Goal: Information Seeking & Learning: Learn about a topic

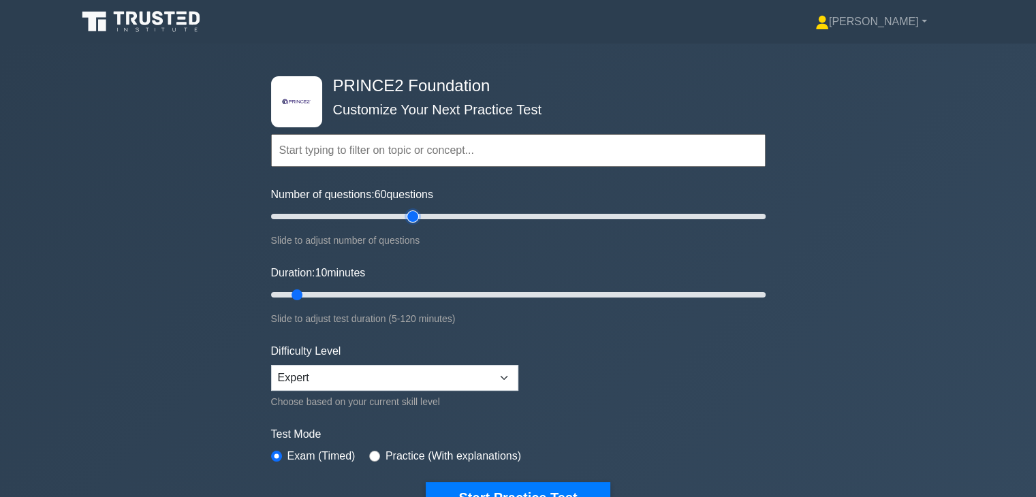
drag, startPoint x: 395, startPoint y: 215, endPoint x: 411, endPoint y: 222, distance: 17.1
type input "60"
click at [411, 222] on input "Number of questions: 60 questions" at bounding box center [518, 216] width 495 height 16
drag, startPoint x: 409, startPoint y: 290, endPoint x: 510, endPoint y: 290, distance: 100.1
type input "60"
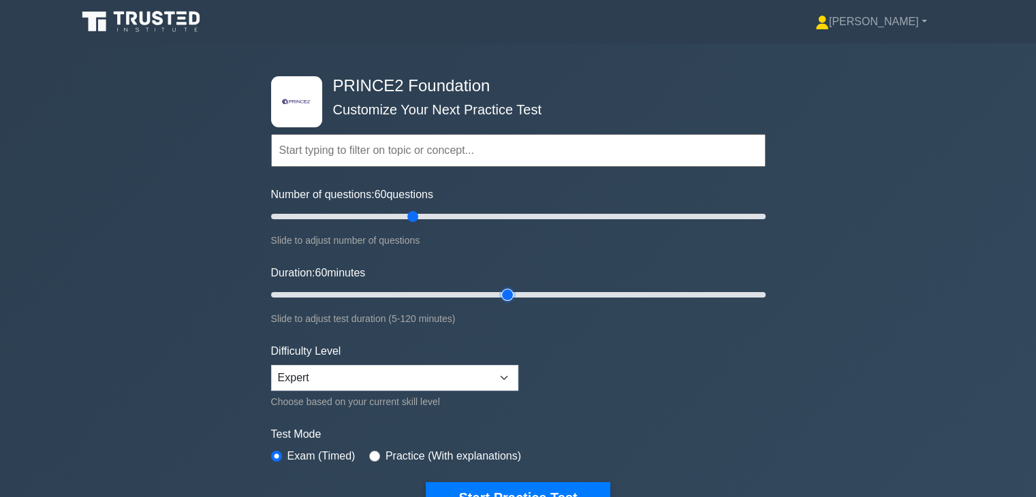
click at [510, 290] on input "Duration: 60 minutes" at bounding box center [518, 295] width 495 height 16
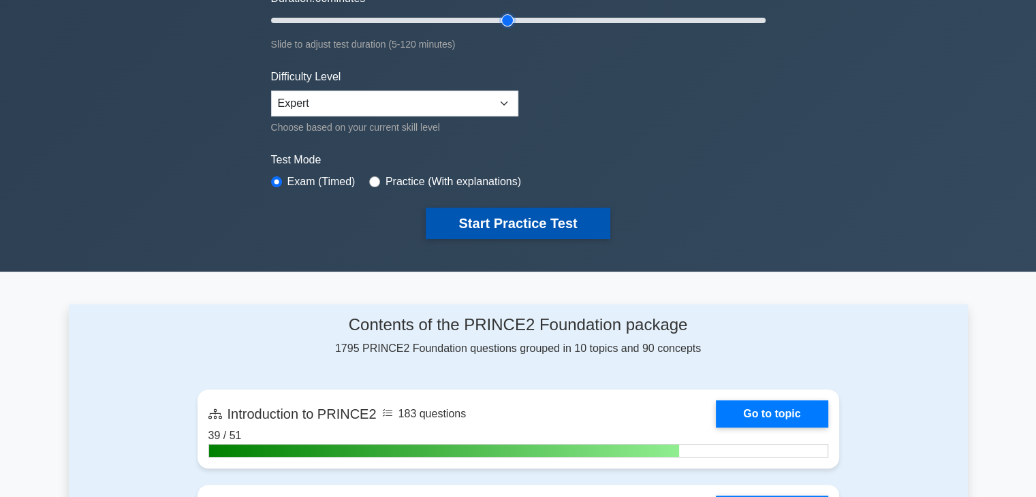
scroll to position [204, 0]
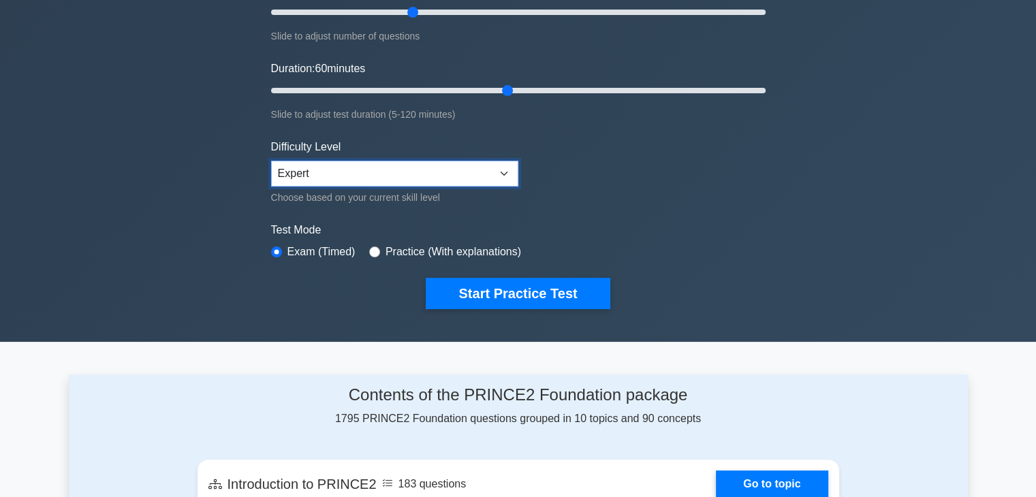
click at [462, 175] on select "Beginner Intermediate Expert" at bounding box center [394, 174] width 247 height 26
click at [484, 172] on select "Beginner Intermediate Expert" at bounding box center [394, 174] width 247 height 26
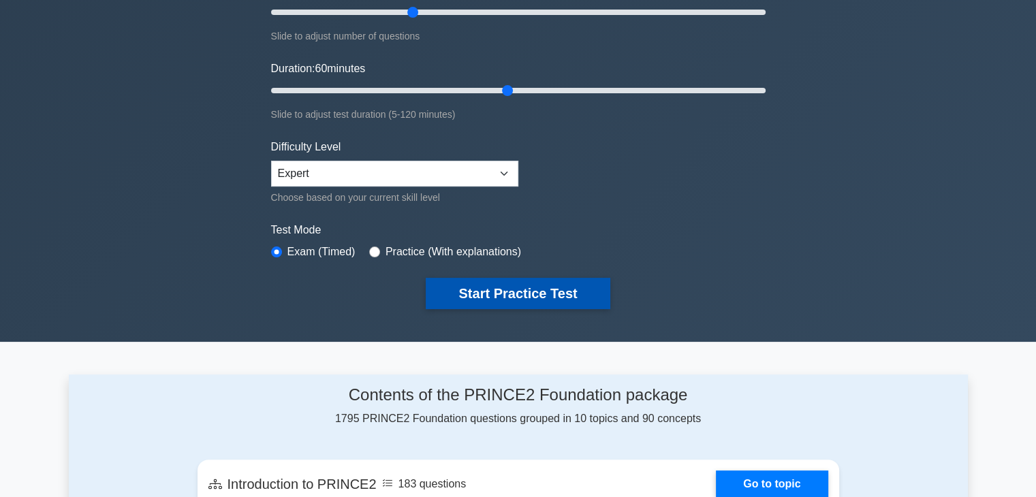
click at [517, 290] on button "Start Practice Test" at bounding box center [518, 293] width 184 height 31
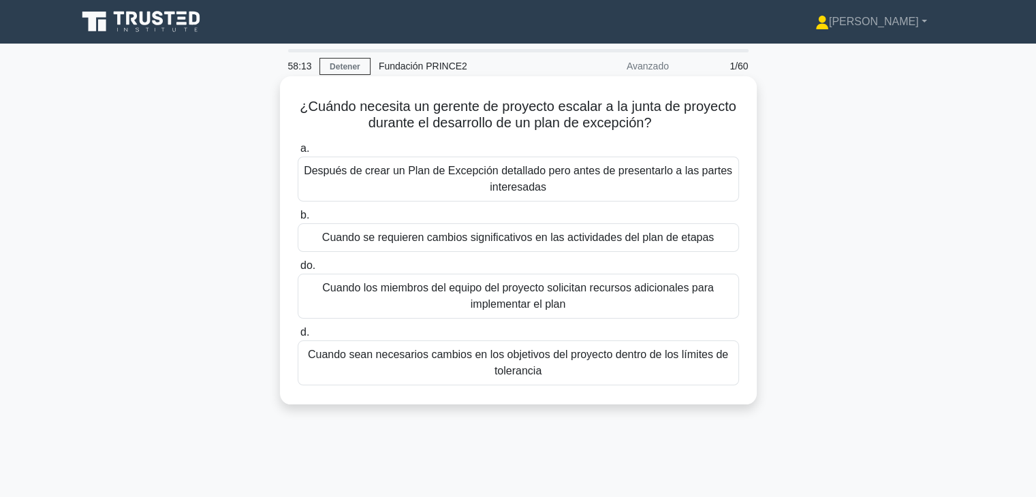
click at [548, 249] on div "Cuando se requieren cambios significativos en las actividades del plan de etapas" at bounding box center [518, 237] width 441 height 29
click at [298, 220] on input "b. Cuando se requieren cambios significativos en las actividades del plan de et…" at bounding box center [298, 215] width 0 height 9
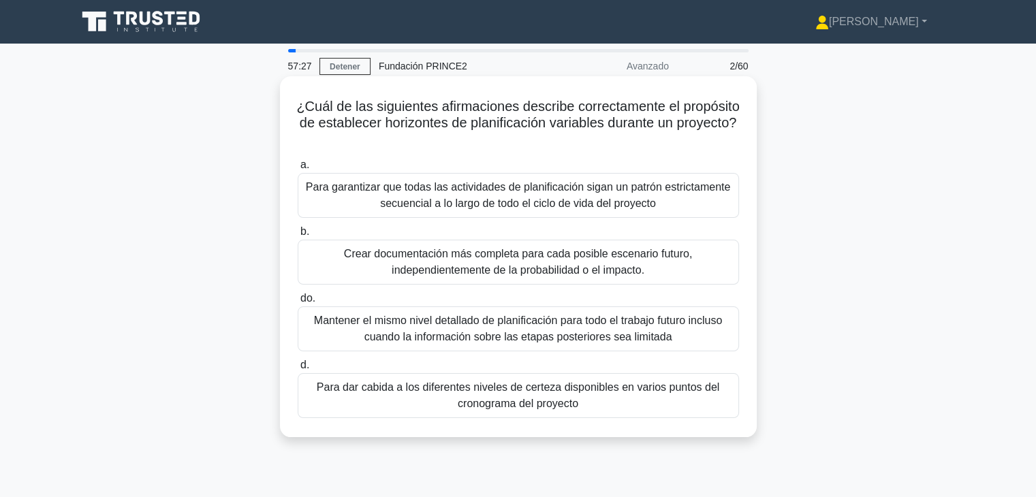
click at [580, 407] on font "Para dar cabida a los diferentes niveles de certeza disponibles en varios punto…" at bounding box center [518, 395] width 429 height 33
click at [298, 370] on input "d. Para dar cabida a los diferentes niveles de certeza disponibles en varios pu…" at bounding box center [298, 365] width 0 height 9
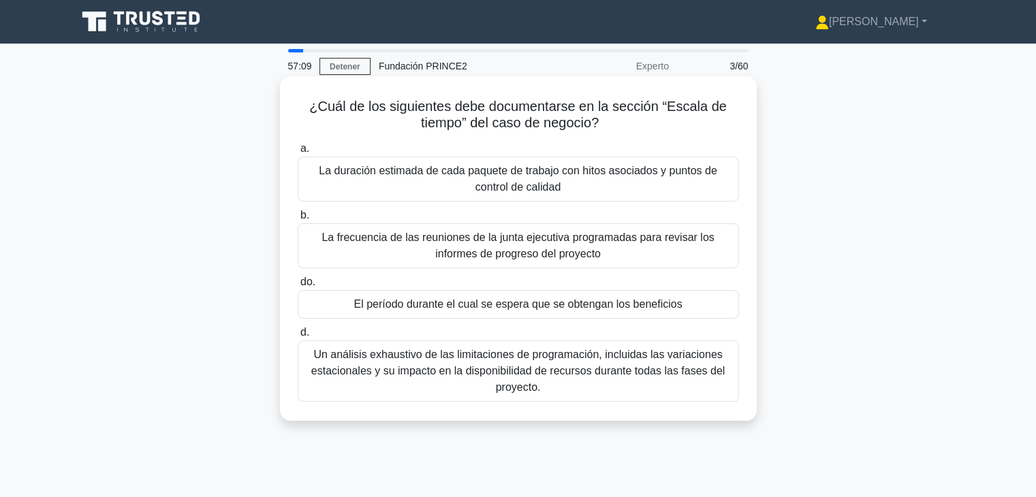
click at [608, 306] on font "El período durante el cual se espera que se obtengan los beneficios" at bounding box center [518, 304] width 328 height 12
click at [298, 287] on input "do. El período durante el cual se espera que se obtengan los beneficios" at bounding box center [298, 282] width 0 height 9
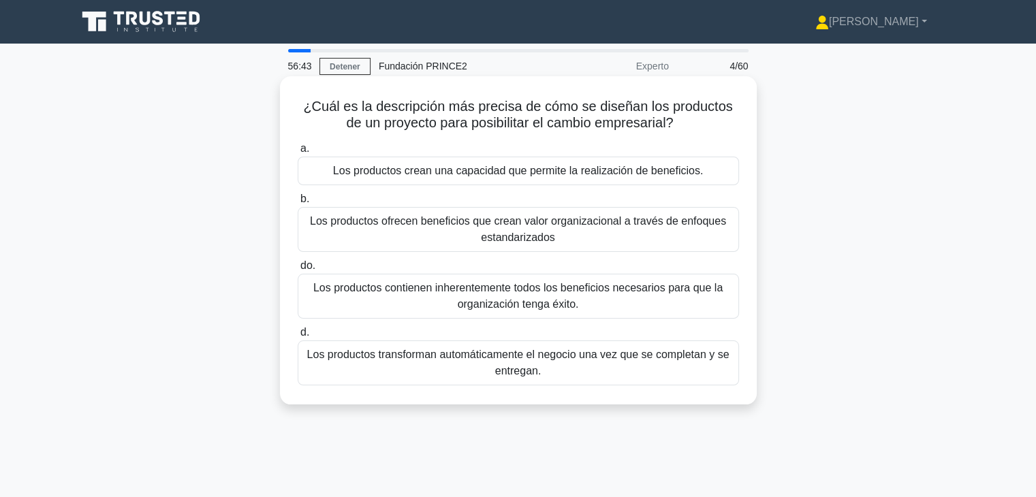
click at [534, 176] on font "Los productos crean una capacidad que permite la realización de beneficios." at bounding box center [518, 171] width 370 height 12
click at [298, 153] on input "a. Los productos crean una capacidad que permite la realización de beneficios." at bounding box center [298, 148] width 0 height 9
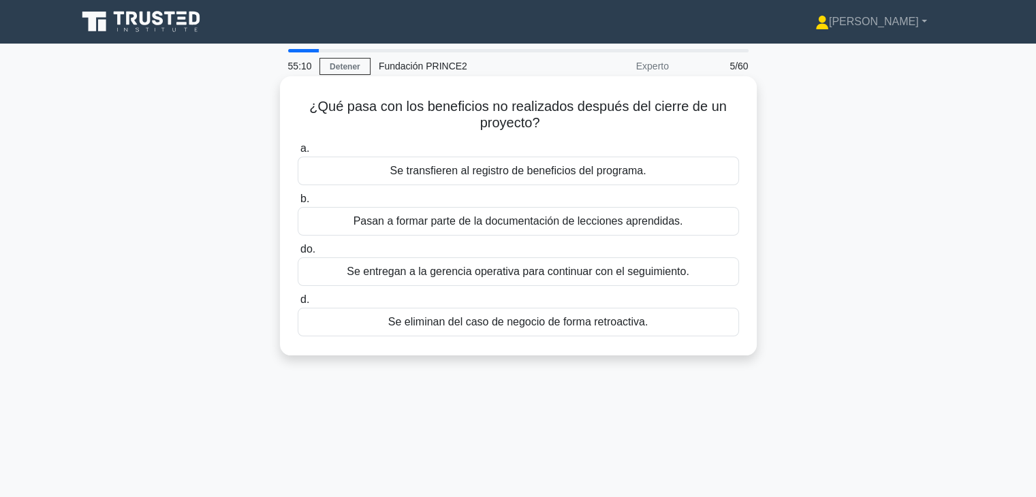
click at [627, 221] on font "Pasan a formar parte de la documentación de lecciones aprendidas." at bounding box center [519, 221] width 330 height 12
click at [298, 204] on input "b. Pasan a formar parte de la documentación de lecciones aprendidas." at bounding box center [298, 199] width 0 height 9
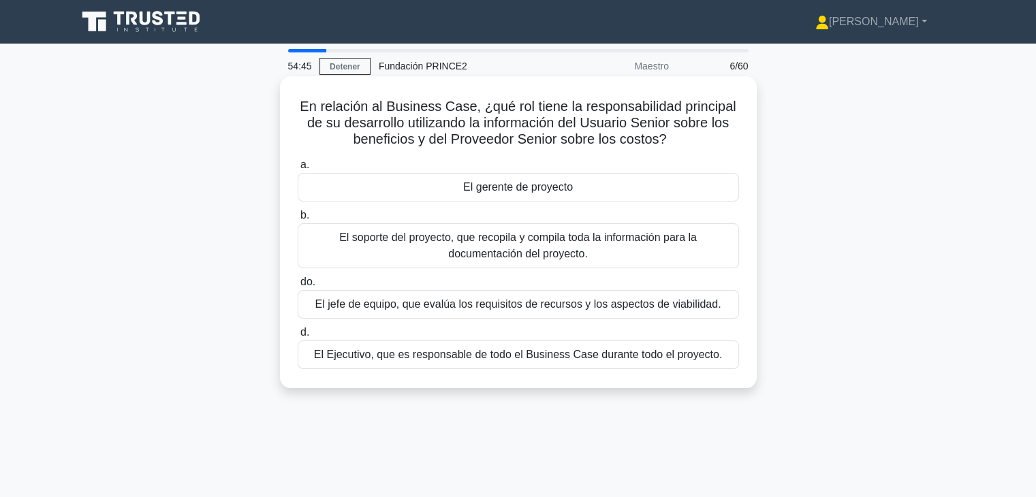
click at [484, 358] on font "El Ejecutivo, que es responsable de todo el Business Case durante todo el proye…" at bounding box center [518, 355] width 408 height 12
click at [298, 337] on input "d. El Ejecutivo, que es responsable de todo el Business Case durante todo el pr…" at bounding box center [298, 332] width 0 height 9
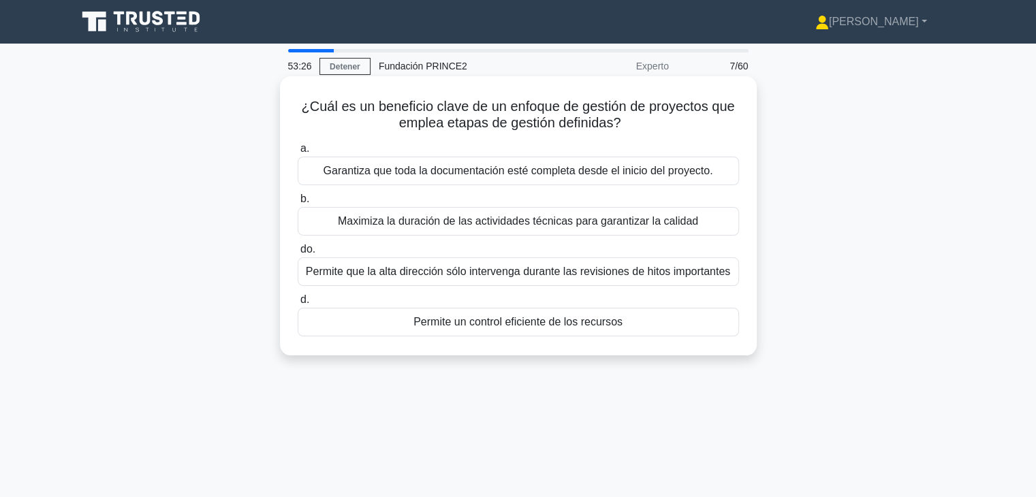
click at [482, 274] on font "Permite que la alta dirección sólo intervenga durante las revisiones de hitos i…" at bounding box center [518, 272] width 424 height 12
click at [298, 254] on input "do. Permite que la alta dirección sólo intervenga durante las revisiones de hit…" at bounding box center [298, 249] width 0 height 9
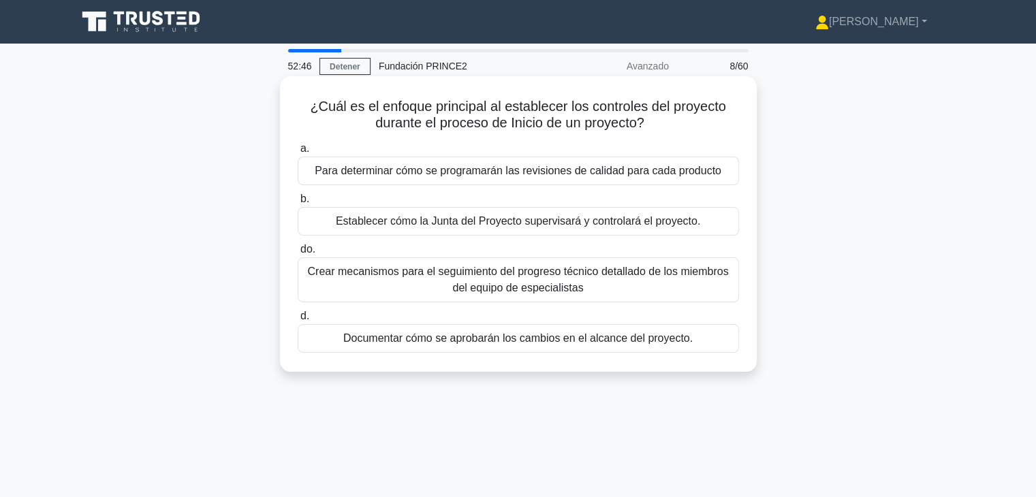
click at [563, 227] on font "Establecer cómo la Junta del Proyecto supervisará y controlará el proyecto." at bounding box center [518, 221] width 364 height 12
click at [298, 204] on input "b. Establecer cómo la Junta del Proyecto supervisará y controlará el proyecto." at bounding box center [298, 199] width 0 height 9
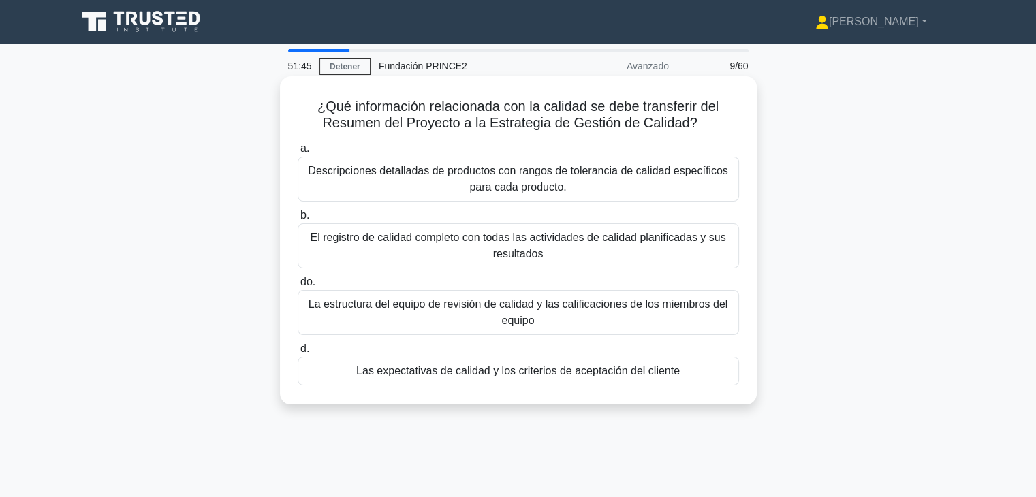
click at [580, 373] on font "Las expectativas de calidad y los criterios de aceptación del cliente" at bounding box center [518, 371] width 324 height 12
click at [298, 354] on input "d. Las expectativas de calidad y los criterios de aceptación del cliente" at bounding box center [298, 349] width 0 height 9
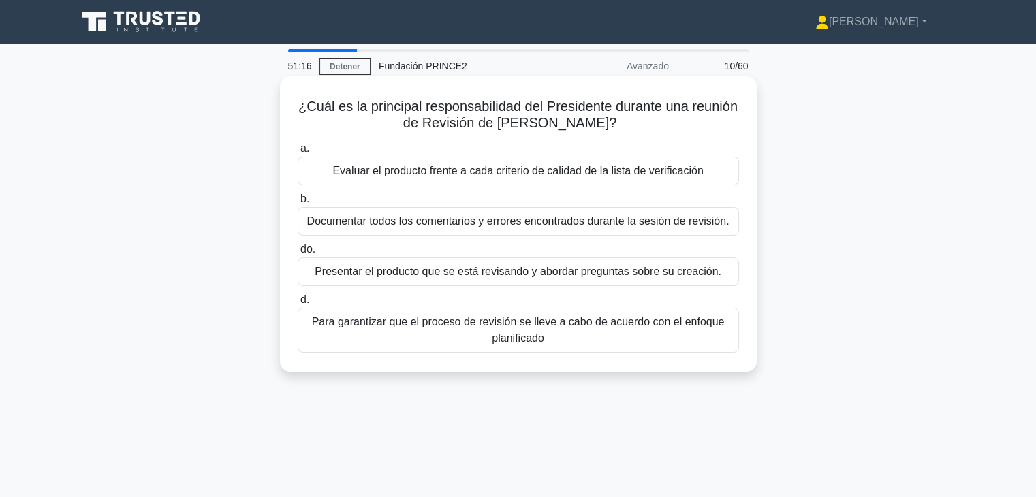
click at [651, 182] on div "Evaluar el producto frente a cada criterio de calidad de la lista de verificaci…" at bounding box center [518, 171] width 441 height 29
click at [298, 153] on input "a. Evaluar el producto frente a cada criterio de calidad de la lista de verific…" at bounding box center [298, 148] width 0 height 9
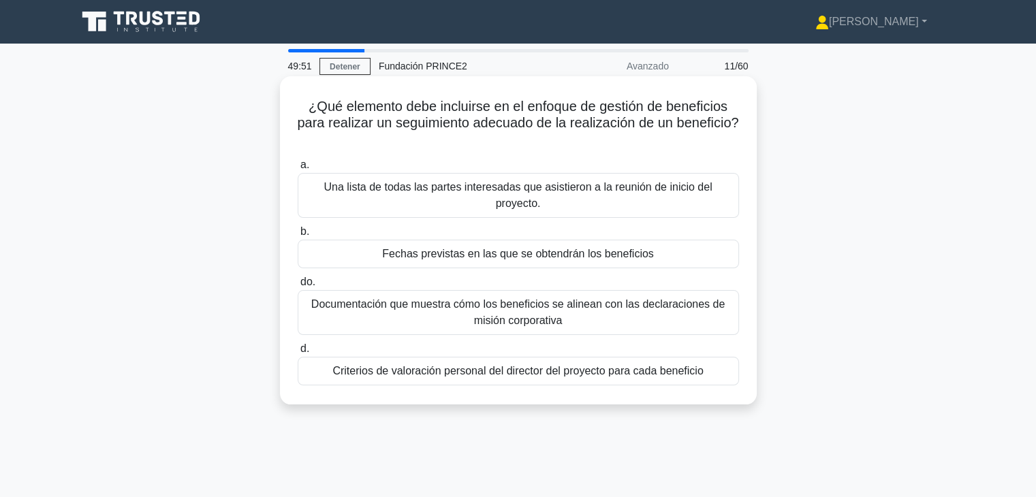
click at [561, 258] on font "Fechas previstas en las que se obtendrán los beneficios" at bounding box center [517, 254] width 271 height 12
click at [298, 236] on input "b. Fechas previstas en las que se obtendrán los beneficios" at bounding box center [298, 232] width 0 height 9
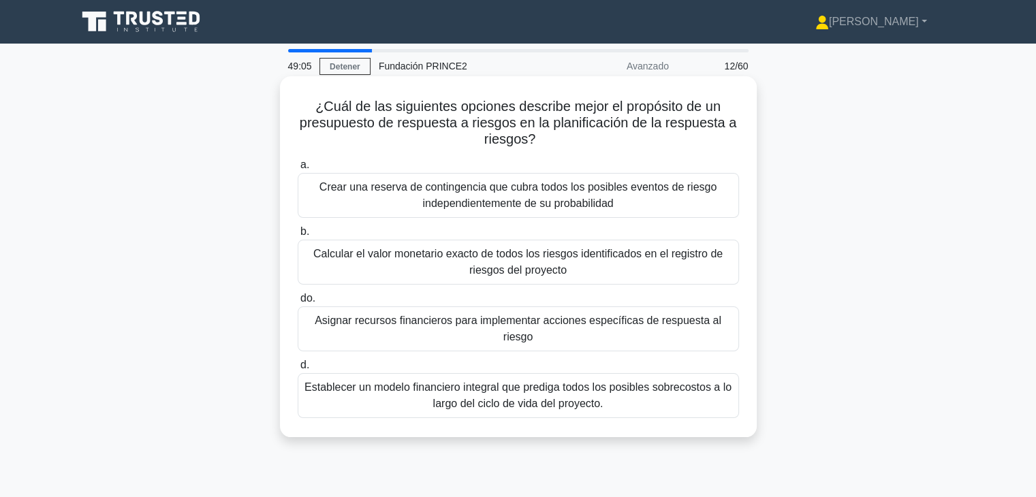
click at [563, 325] on font "Asignar recursos financieros para implementar acciones específicas de respuesta…" at bounding box center [518, 329] width 407 height 28
click at [298, 303] on input "do. Asignar recursos financieros para implementar acciones específicas de respu…" at bounding box center [298, 298] width 0 height 9
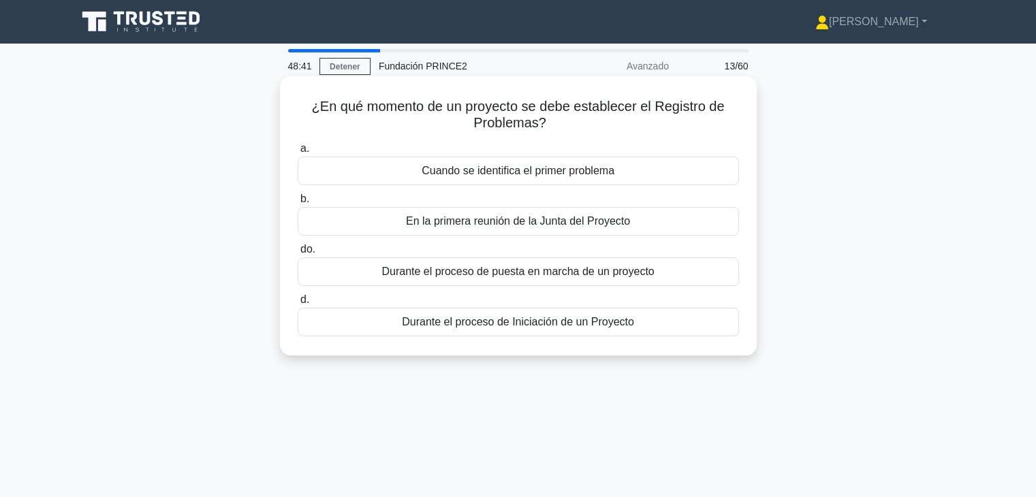
click at [589, 281] on div "Durante el proceso de puesta en marcha de un proyecto" at bounding box center [518, 272] width 441 height 29
click at [298, 254] on input "do. Durante el proceso de puesta en marcha de un proyecto" at bounding box center [298, 249] width 0 height 9
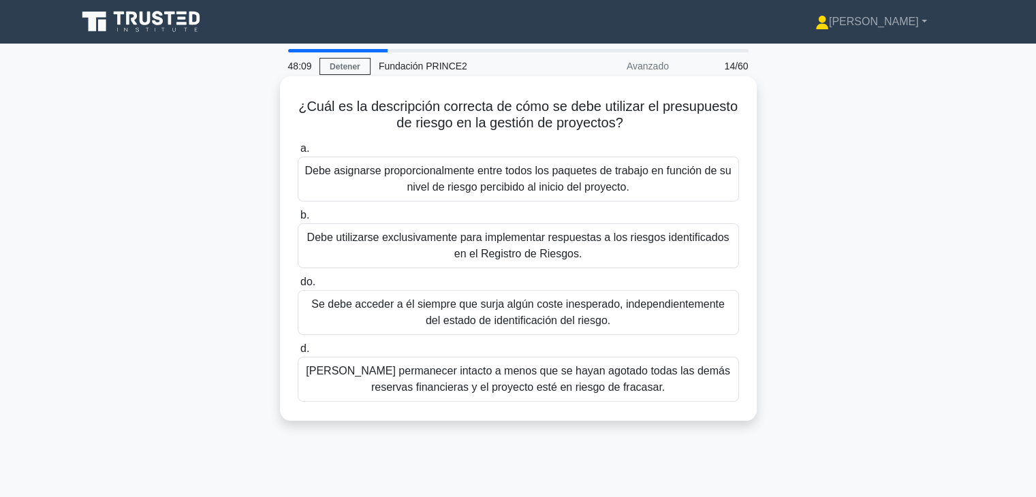
click at [583, 251] on font "Debe utilizarse exclusivamente para implementar respuestas a los riesgos identi…" at bounding box center [518, 246] width 429 height 33
click at [298, 220] on input "b. Debe utilizarse exclusivamente para implementar respuestas a los riesgos ide…" at bounding box center [298, 215] width 0 height 9
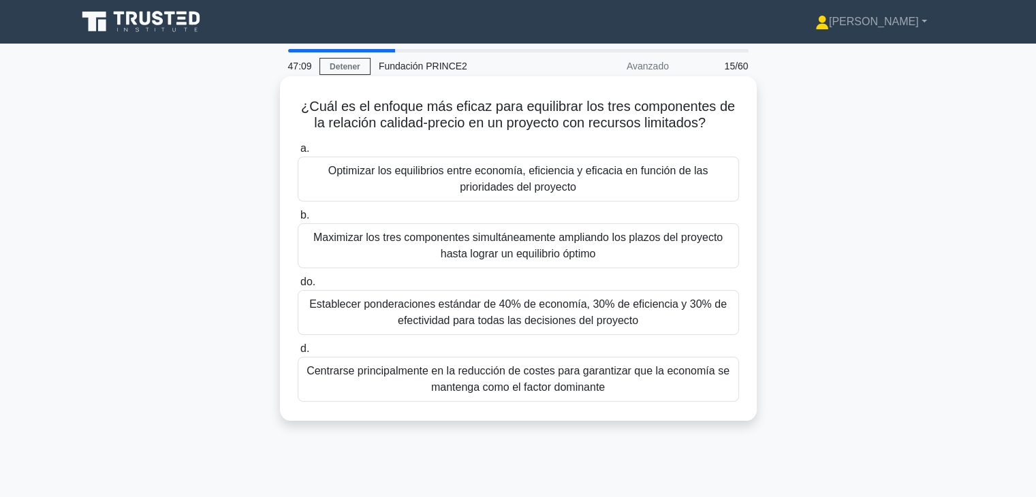
click at [676, 191] on font "Optimizar los equilibrios entre economía, eficiencia y eficacia en función de l…" at bounding box center [518, 179] width 429 height 33
click at [298, 153] on input "a. Optimizar los equilibrios entre economía, eficiencia y eficacia en función d…" at bounding box center [298, 148] width 0 height 9
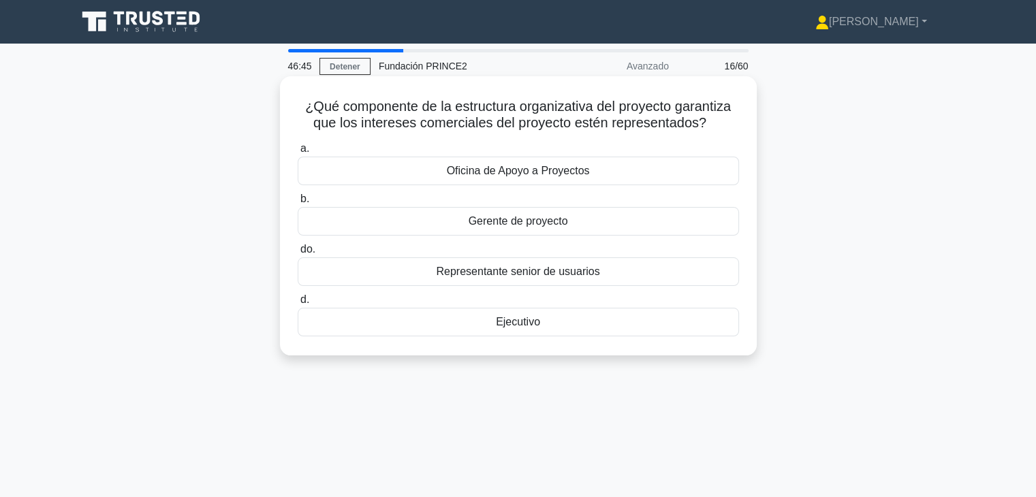
click at [562, 328] on div "Ejecutivo" at bounding box center [518, 322] width 441 height 29
click at [298, 305] on input "d. Ejecutivo" at bounding box center [298, 300] width 0 height 9
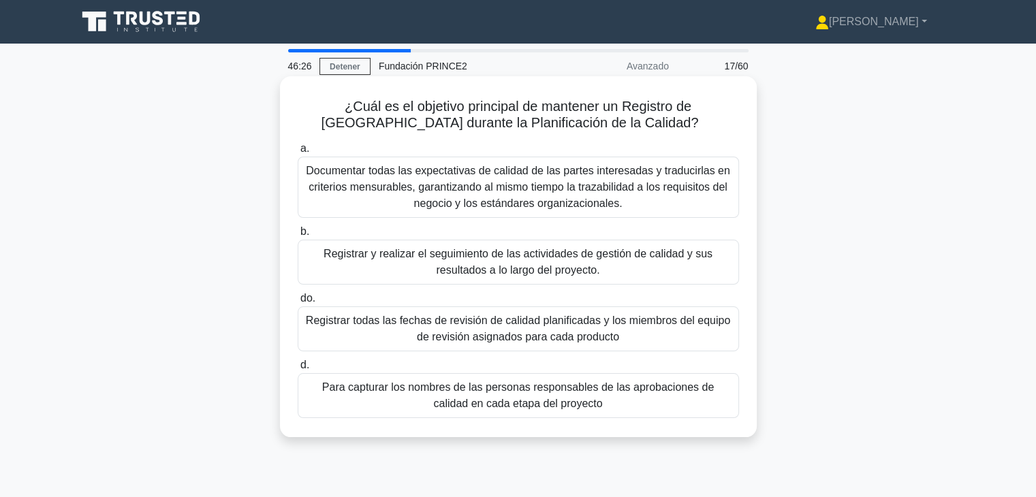
click at [675, 263] on font "Registrar y realizar el seguimiento de las actividades de gestión de calidad y …" at bounding box center [518, 262] width 429 height 33
click at [298, 236] on input "b. Registrar y realizar el seguimiento de las actividades de gestión de calidad…" at bounding box center [298, 232] width 0 height 9
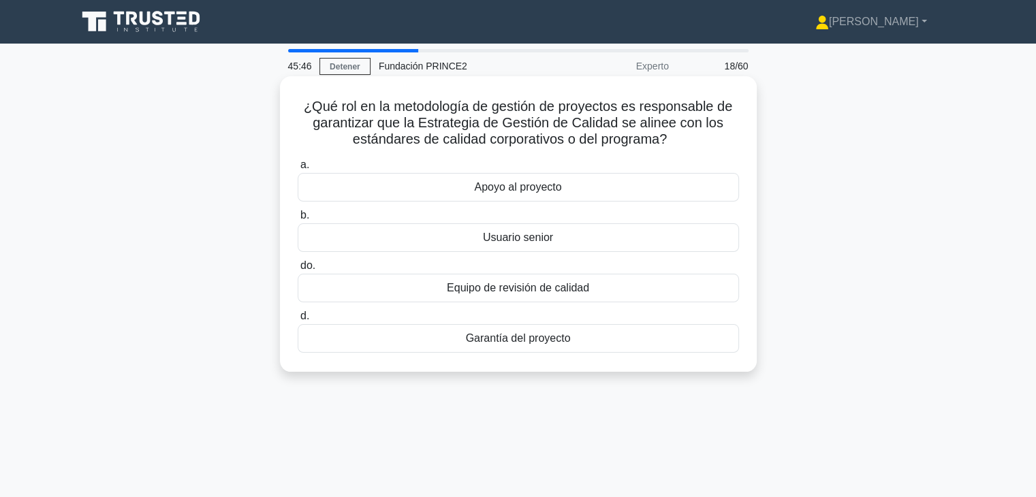
click at [527, 344] on font "Garantía del proyecto" at bounding box center [518, 338] width 105 height 12
click at [298, 321] on input "d. Garantía del proyecto" at bounding box center [298, 316] width 0 height 9
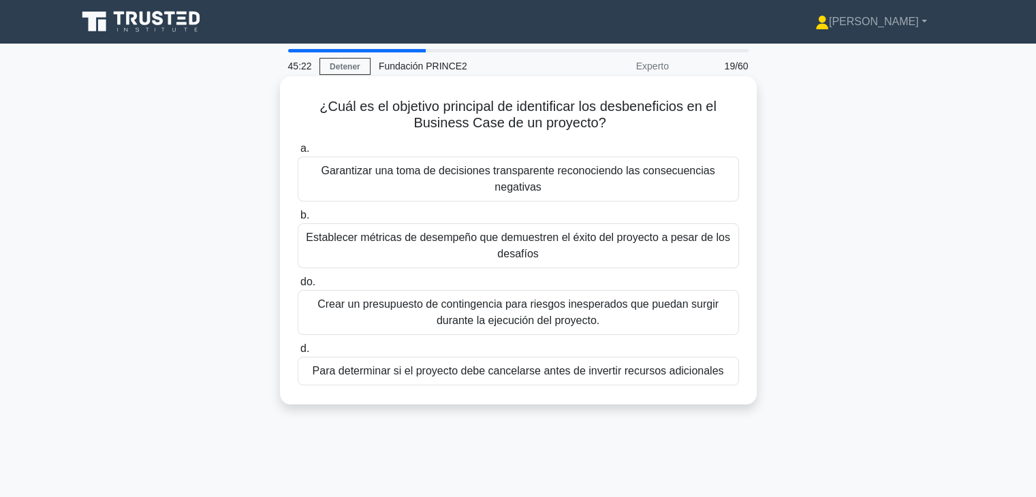
click at [581, 194] on font "Garantizar una toma de decisiones transparente reconociendo las consecuencias n…" at bounding box center [518, 179] width 429 height 33
click at [298, 153] on input "a. Garantizar una toma de decisiones transparente reconociendo las consecuencia…" at bounding box center [298, 148] width 0 height 9
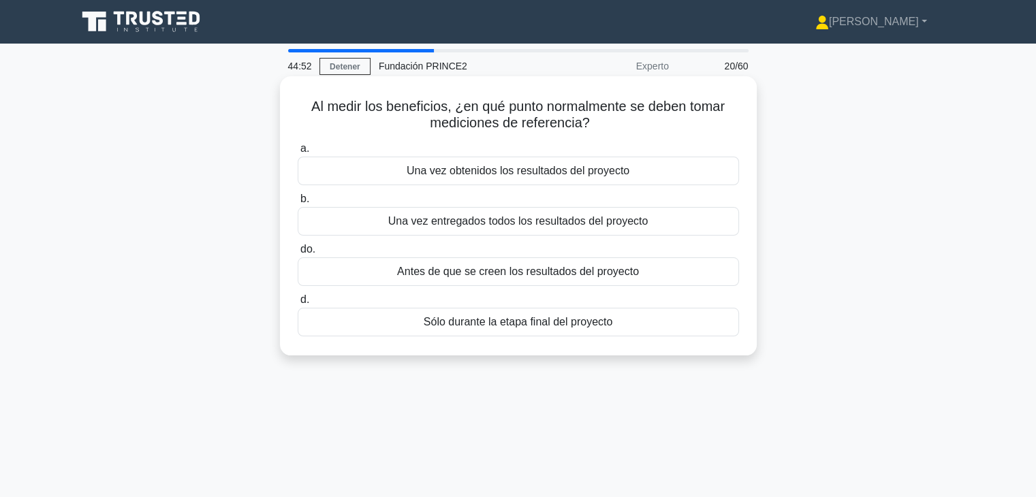
click at [580, 176] on font "Una vez obtenidos los resultados del proyecto" at bounding box center [518, 171] width 223 height 12
click at [298, 153] on input "a. Una vez obtenidos los resultados del proyecto" at bounding box center [298, 148] width 0 height 9
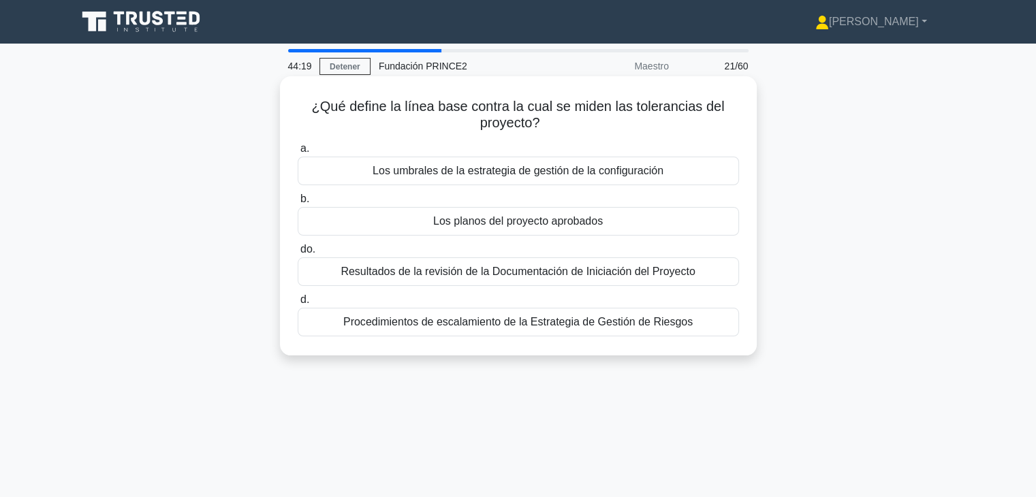
click at [544, 325] on font "Procedimientos de escalamiento de la Estrategia de Gestión de Riesgos" at bounding box center [517, 322] width 349 height 12
click at [298, 305] on input "d. Procedimientos de escalamiento de la Estrategia de Gestión de Riesgos" at bounding box center [298, 300] width 0 height 9
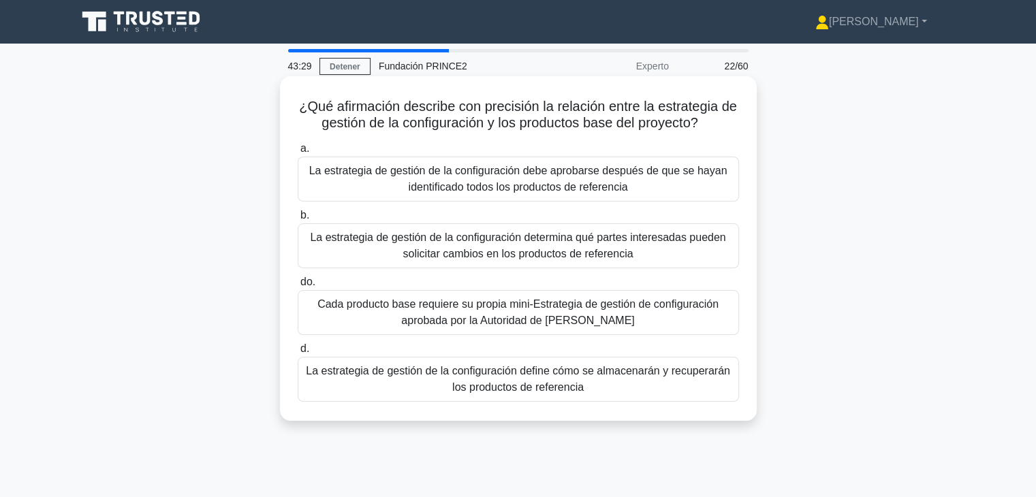
click at [599, 251] on font "La estrategia de gestión de la configuración determina qué partes interesadas p…" at bounding box center [518, 246] width 416 height 28
click at [298, 220] on input "b. La estrategia de gestión de la configuración determina qué partes interesada…" at bounding box center [298, 215] width 0 height 9
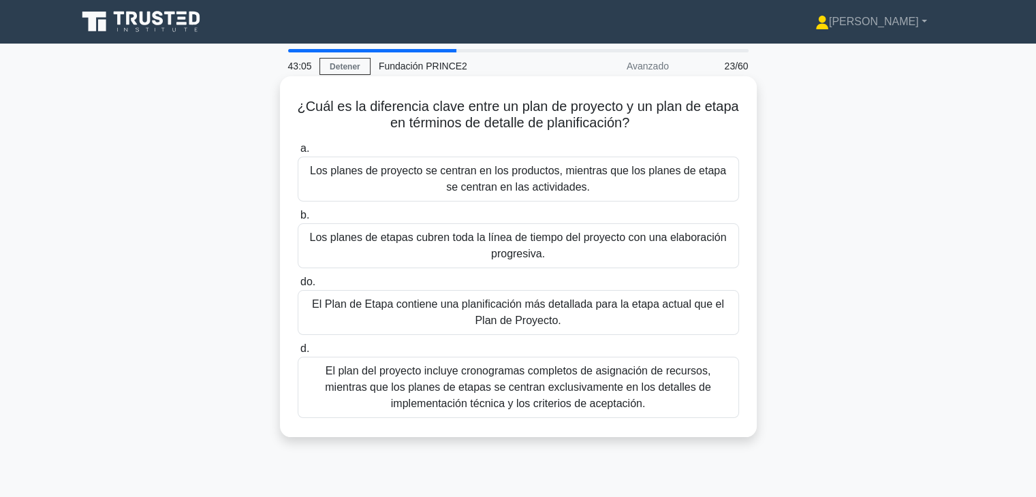
click at [533, 322] on font "El Plan de Etapa contiene una planificación más detallada para la etapa actual …" at bounding box center [518, 312] width 412 height 28
click at [298, 287] on input "do. El Plan de Etapa contiene una planificación más detallada para la etapa act…" at bounding box center [298, 282] width 0 height 9
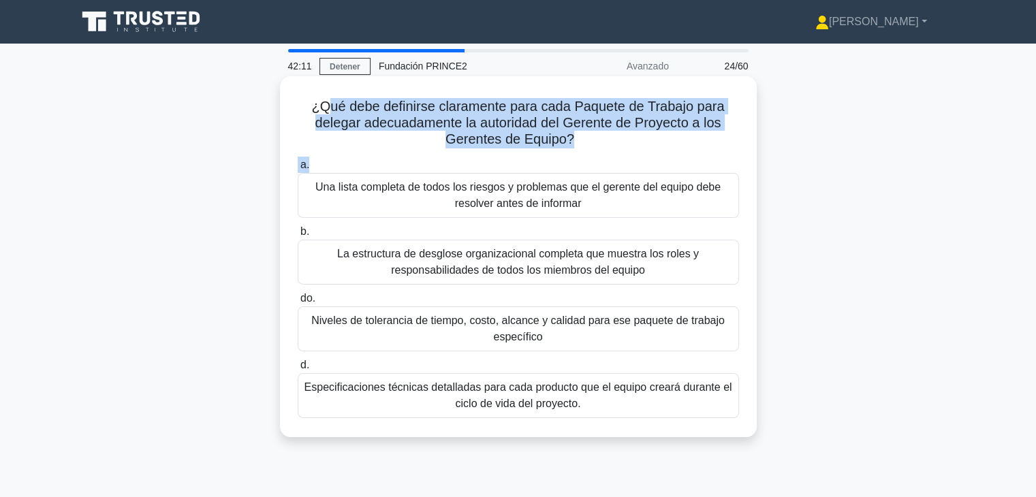
drag, startPoint x: 619, startPoint y: 164, endPoint x: 328, endPoint y: 102, distance: 296.8
click at [328, 102] on div "¿Qué debe definirse claramente para cada Paquete de Trabajo para delegar adecua…" at bounding box center [518, 257] width 466 height 350
click at [328, 102] on font "¿Qué debe definirse claramente para cada Paquete de Trabajo para delegar adecua…" at bounding box center [518, 123] width 413 height 48
drag, startPoint x: 315, startPoint y: 104, endPoint x: 619, endPoint y: 155, distance: 308.2
click at [619, 155] on div "¿Qué debe definirse claramente para cada Paquete de Trabajo para delegar adecua…" at bounding box center [518, 257] width 466 height 350
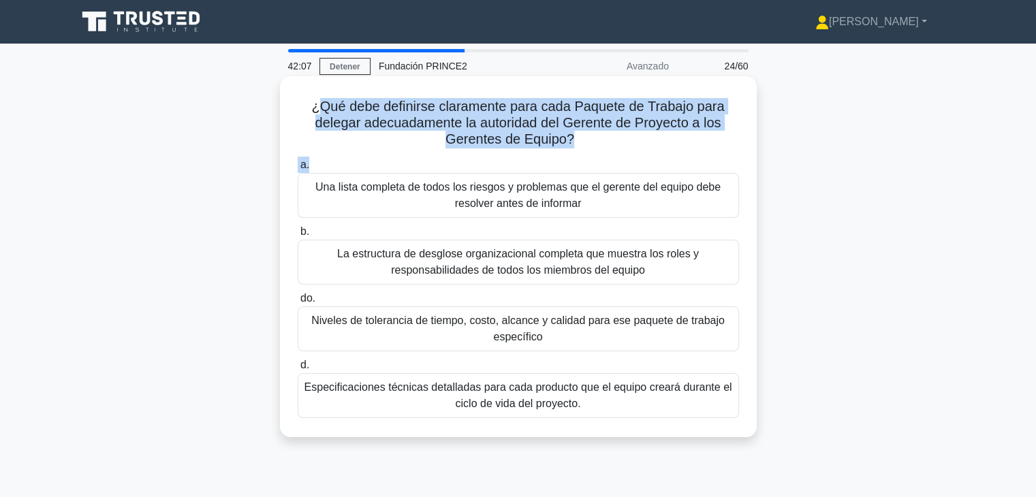
click at [619, 151] on div "¿Qué debe definirse claramente para cada Paquete de Trabajo para delegar adecua…" at bounding box center [518, 257] width 466 height 350
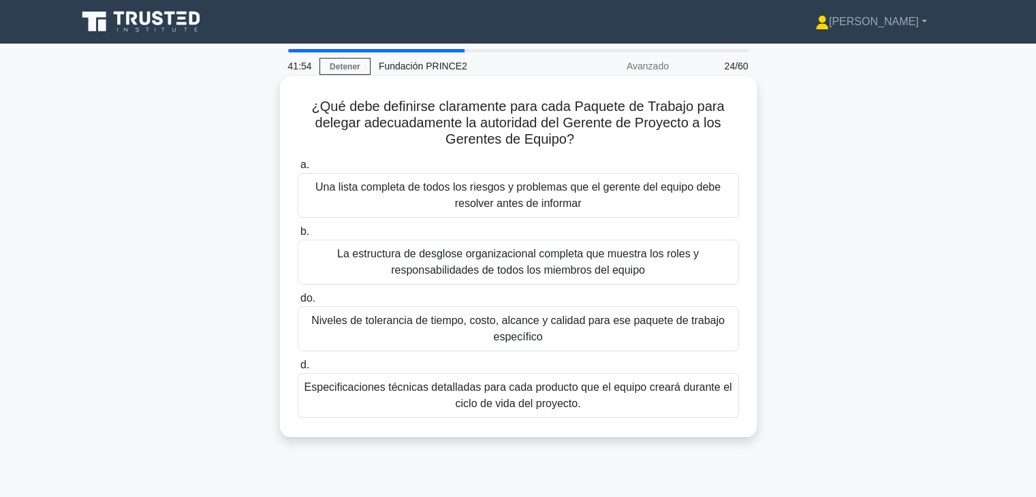
click at [512, 328] on font "Niveles de tolerancia de tiempo, costo, alcance y calidad para ese paquete de t…" at bounding box center [518, 329] width 429 height 33
click at [298, 303] on input "do. Niveles de tolerancia de tiempo, costo, alcance y calidad para ese paquete …" at bounding box center [298, 298] width 0 height 9
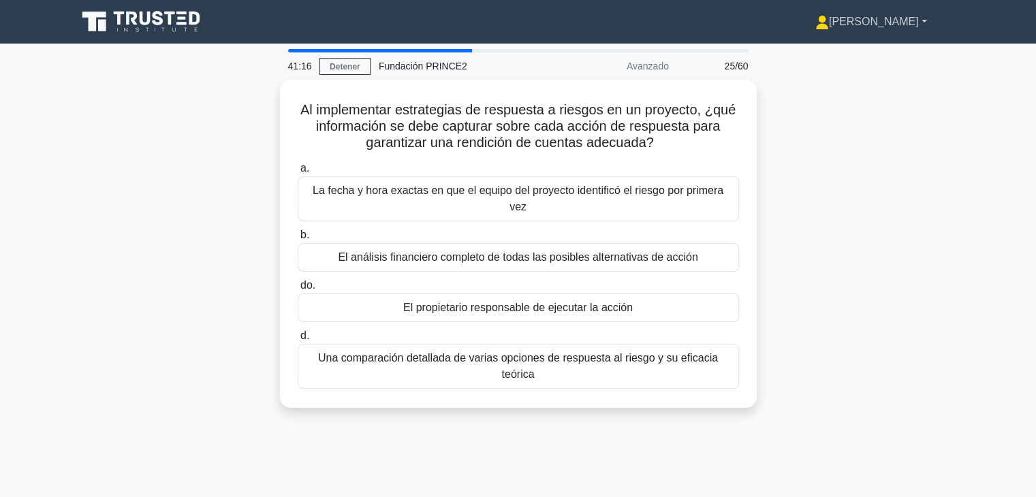
click at [914, 20] on font "[PERSON_NAME]" at bounding box center [874, 22] width 90 height 12
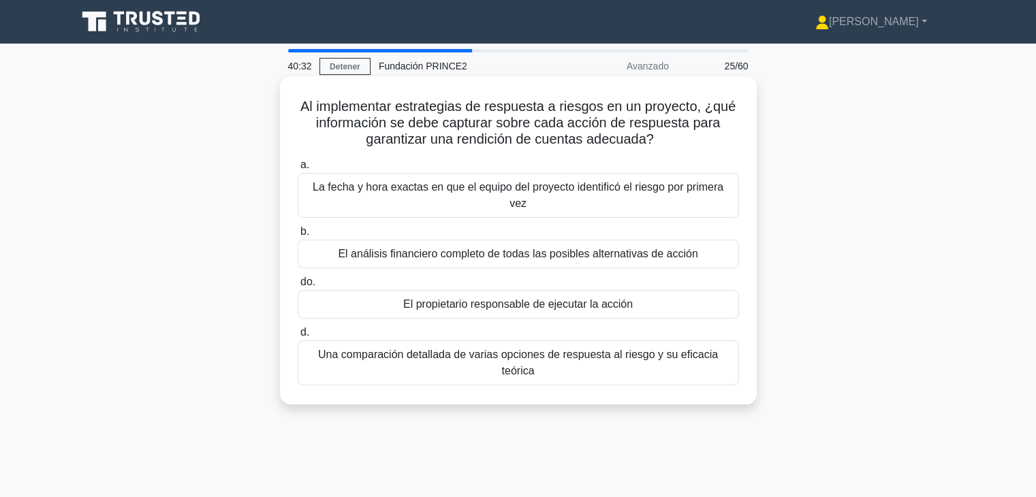
click at [474, 298] on font "El propietario responsable de ejecutar la acción" at bounding box center [518, 304] width 230 height 12
click at [298, 285] on input "do. El propietario responsable de ejecutar la acción" at bounding box center [298, 282] width 0 height 9
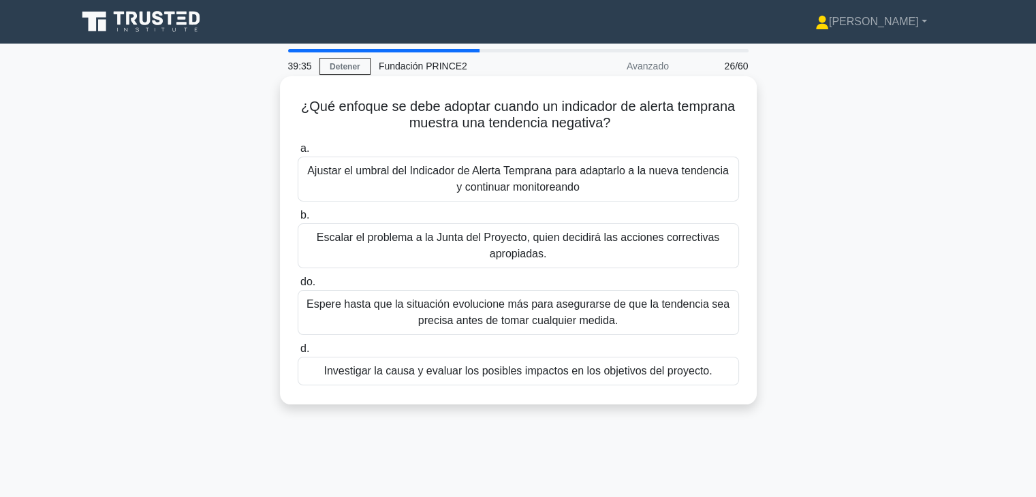
click at [516, 377] on font "Investigar la causa y evaluar los posibles impactos en los objetivos del proyec…" at bounding box center [518, 371] width 388 height 12
click at [298, 354] on input "d. Investigar la causa y evaluar los posibles impactos en los objetivos del pro…" at bounding box center [298, 349] width 0 height 9
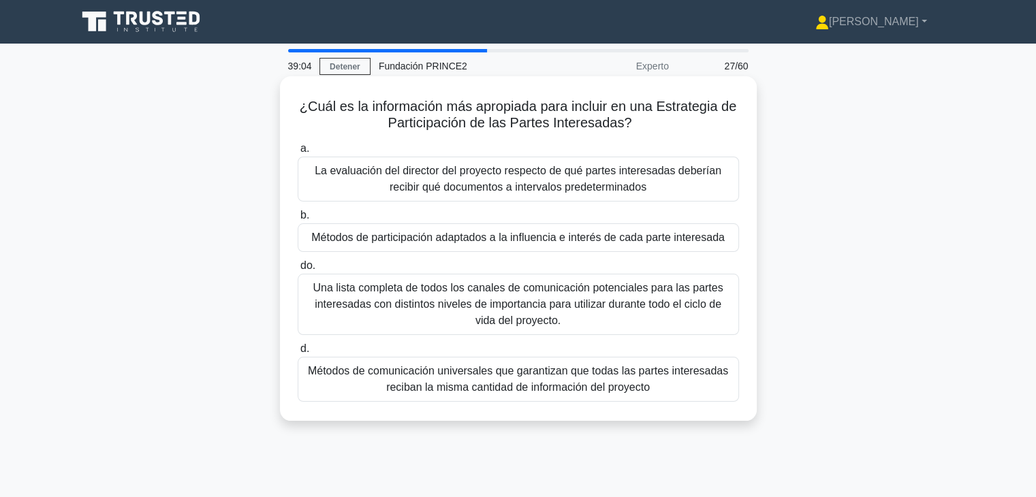
click at [640, 241] on font "Métodos de participación adaptados a la influencia e interés de cada parte inte…" at bounding box center [518, 238] width 414 height 12
click at [298, 220] on input "b. Métodos de participación adaptados a la influencia e interés de cada parte i…" at bounding box center [298, 215] width 0 height 9
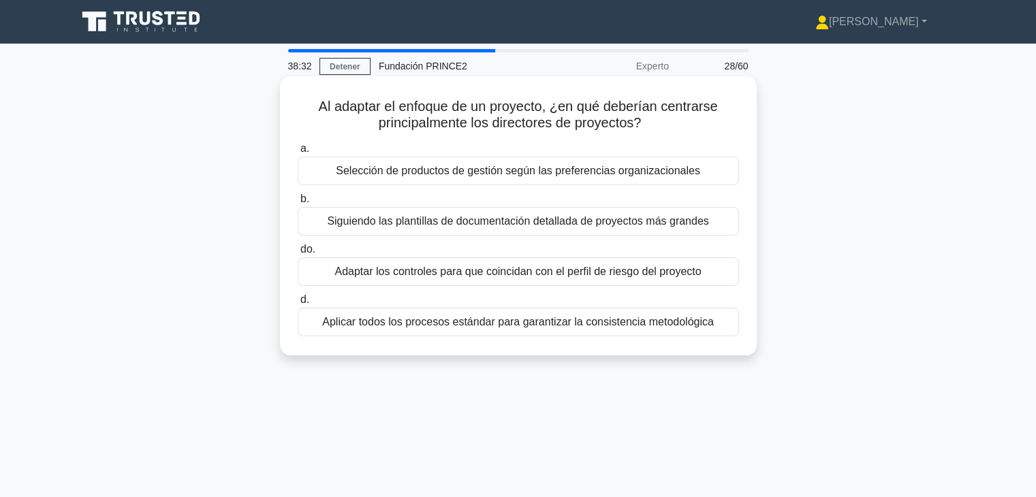
click at [448, 283] on div "Adaptar los controles para que coincidan con el perfil de riesgo del proyecto" at bounding box center [518, 272] width 441 height 29
click at [298, 254] on input "do. Adaptar los controles para que coincidan con el perfil de riesgo del proyec…" at bounding box center [298, 249] width 0 height 9
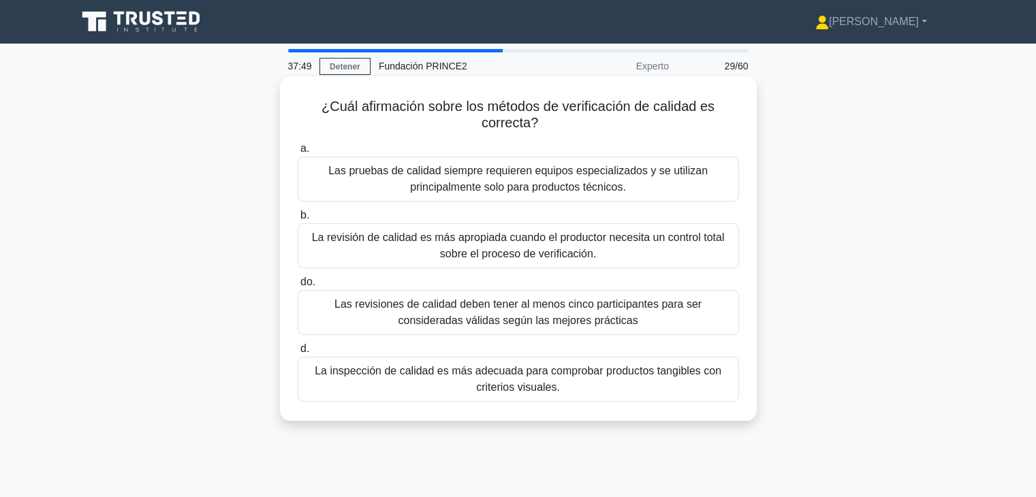
click at [528, 390] on font "La inspección de calidad es más adecuada para comprobar productos tangibles con…" at bounding box center [518, 379] width 407 height 28
click at [298, 354] on input "d. La inspección de calidad es más adecuada para comprobar productos tangibles …" at bounding box center [298, 349] width 0 height 9
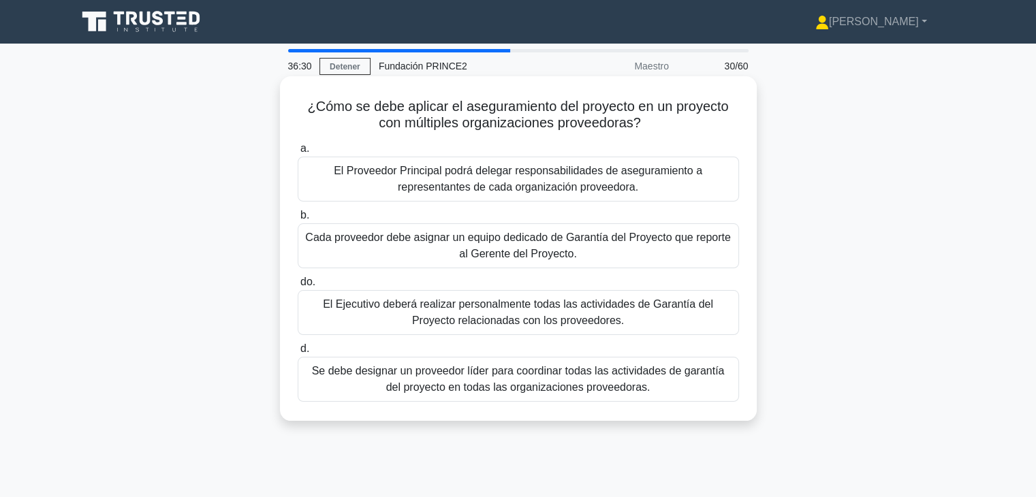
click at [513, 396] on font "Se debe designar un proveedor líder para coordinar todas las actividades de gar…" at bounding box center [518, 379] width 429 height 33
click at [298, 354] on input "d. Se debe designar un proveedor líder para coordinar todas las actividades de …" at bounding box center [298, 349] width 0 height 9
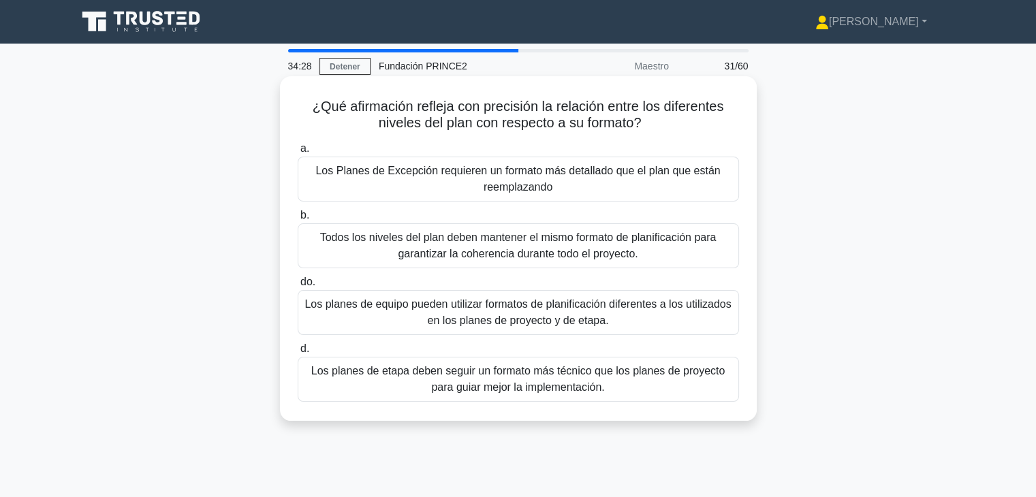
click at [640, 317] on font "Los planes de equipo pueden utilizar formatos de planificación diferentes a los…" at bounding box center [518, 312] width 429 height 33
click at [298, 287] on input "do. Los planes de equipo pueden utilizar formatos de planificación diferentes a…" at bounding box center [298, 282] width 0 height 9
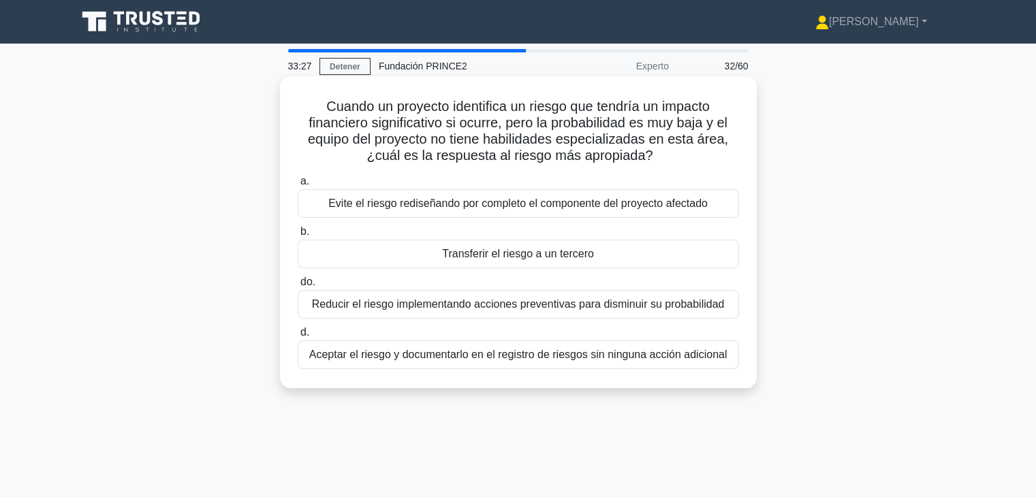
click at [550, 260] on font "Transferir el riesgo a un tercero" at bounding box center [518, 254] width 152 height 12
click at [298, 236] on input "b. Transferir el riesgo a un tercero" at bounding box center [298, 232] width 0 height 9
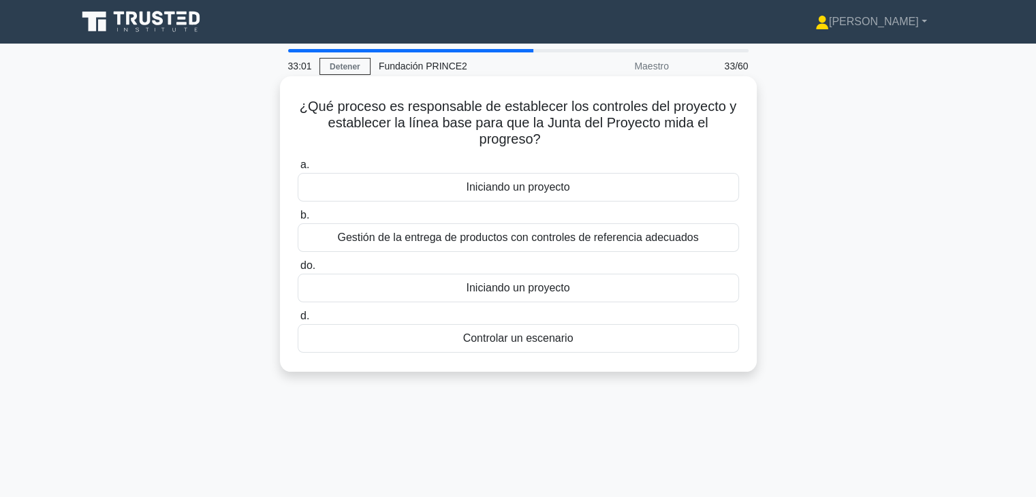
click at [580, 190] on div "Iniciando un proyecto" at bounding box center [518, 187] width 441 height 29
click at [298, 170] on input "a. Iniciando un proyecto" at bounding box center [298, 165] width 0 height 9
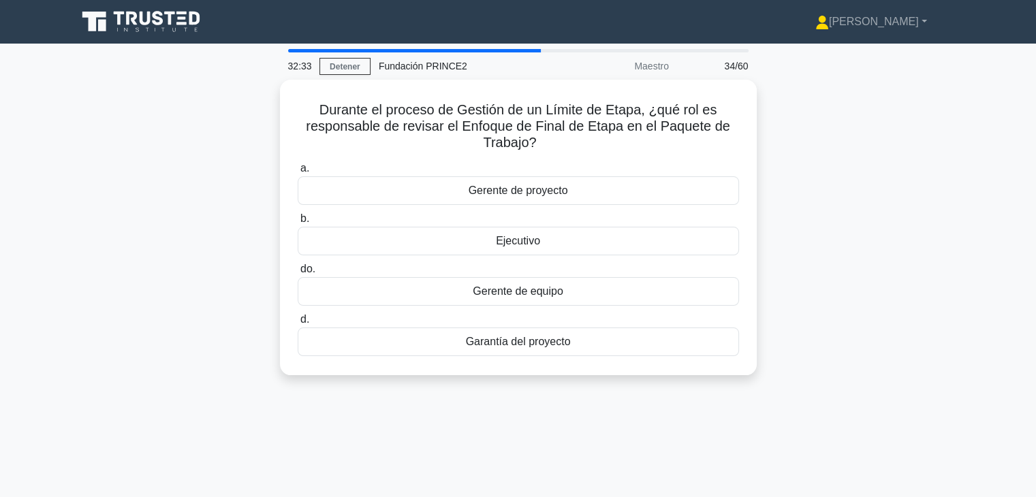
click at [580, 190] on div "Gerente de proyecto" at bounding box center [518, 190] width 441 height 29
click at [298, 173] on input "a. Gerente de proyecto" at bounding box center [298, 168] width 0 height 9
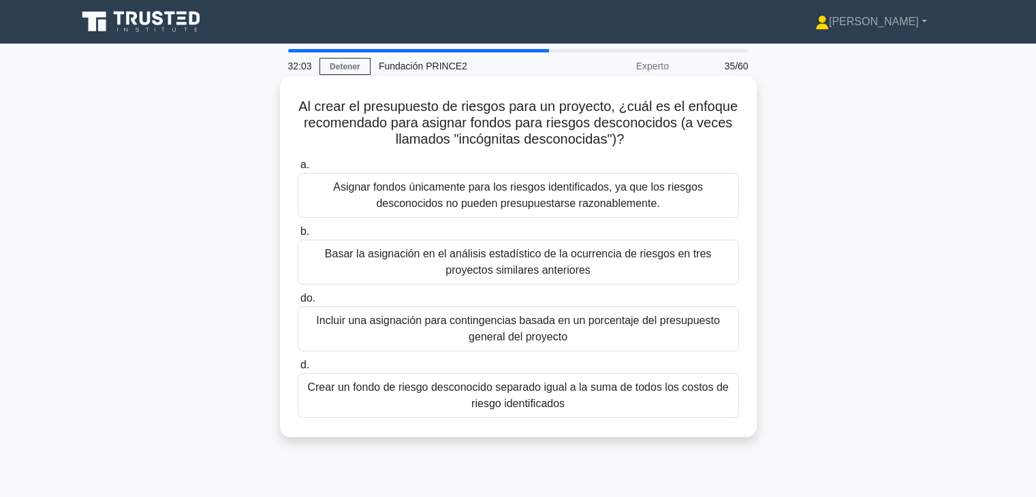
click at [575, 200] on font "Asignar fondos únicamente para los riesgos identificados, ya que los riesgos de…" at bounding box center [518, 195] width 370 height 28
click at [298, 170] on input "a. Asignar fondos únicamente para los riesgos identificados, ya que los riesgos…" at bounding box center [298, 165] width 0 height 9
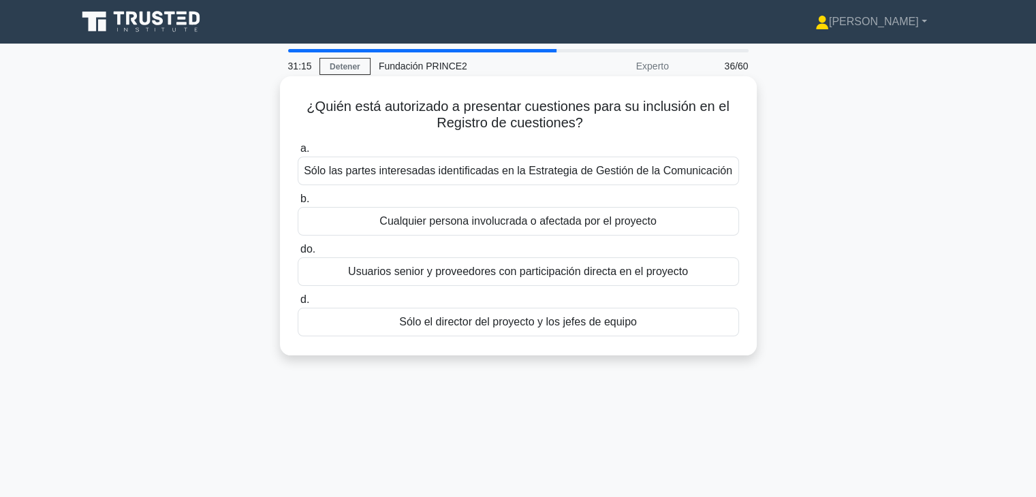
click at [567, 327] on font "Sólo el director del proyecto y los jefes de equipo" at bounding box center [518, 322] width 238 height 12
click at [298, 305] on input "d. Sólo el director del proyecto y los jefes de equipo" at bounding box center [298, 300] width 0 height 9
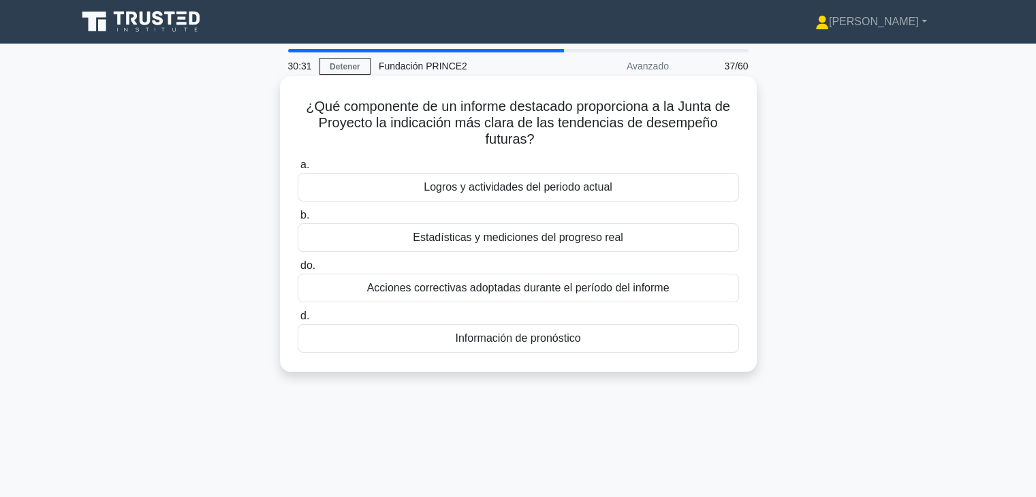
click at [638, 243] on div "Estadísticas y mediciones del progreso real" at bounding box center [518, 237] width 441 height 29
click at [298, 220] on input "b. Estadísticas y mediciones del progreso real" at bounding box center [298, 215] width 0 height 9
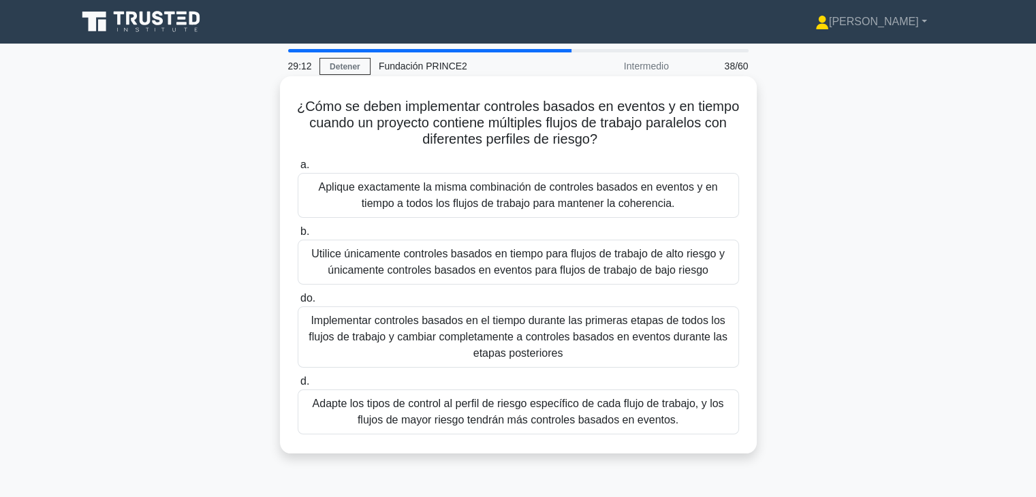
click at [518, 416] on font "Adapte los tipos de control al perfil de riesgo específico de cada flujo de tra…" at bounding box center [518, 412] width 411 height 28
click at [298, 386] on input "d. Adapte los tipos de control al perfil de riesgo específico de cada flujo de …" at bounding box center [298, 381] width 0 height 9
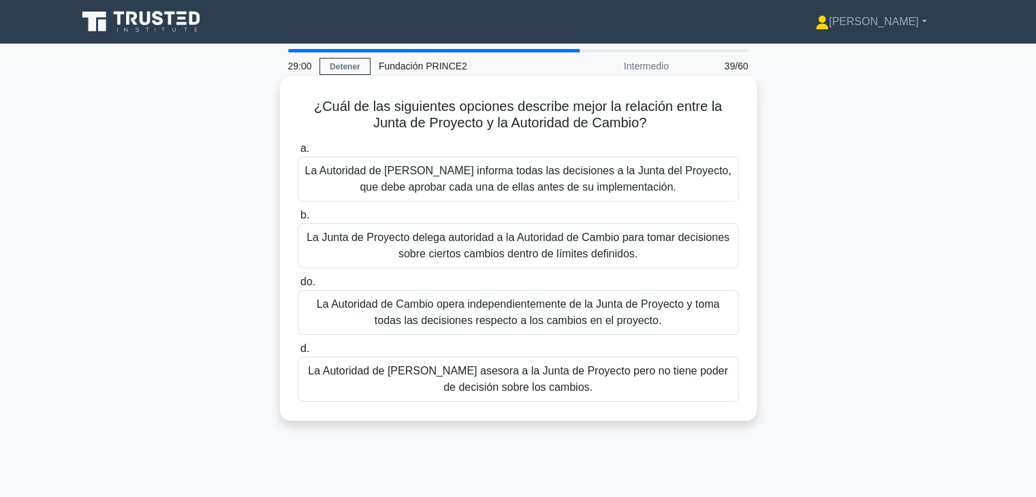
click at [587, 254] on font "La Junta de Proyecto delega autoridad a la Autoridad de Cambio para tomar decis…" at bounding box center [518, 246] width 423 height 28
click at [298, 220] on input "b. La Junta de Proyecto delega autoridad a la Autoridad de Cambio para tomar de…" at bounding box center [298, 215] width 0 height 9
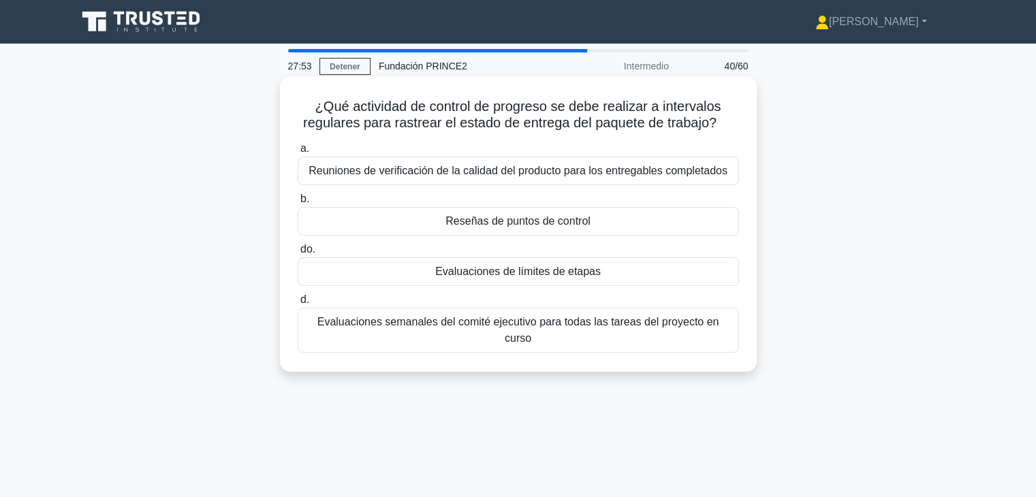
click at [561, 167] on font "Reuniones de verificación de la calidad del producto para los entregables compl…" at bounding box center [518, 171] width 419 height 12
click at [298, 153] on input "a. Reuniones de verificación de la calidad del producto para los entregables co…" at bounding box center [298, 148] width 0 height 9
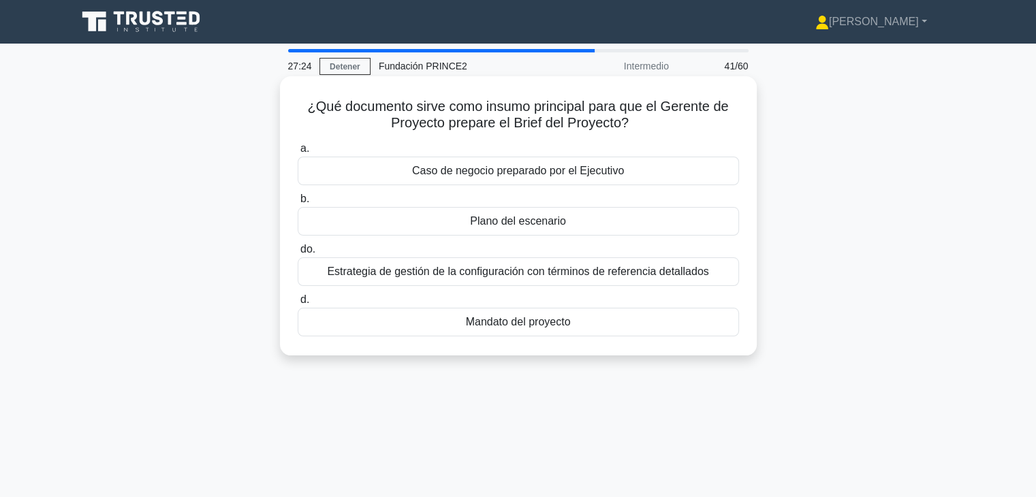
click at [551, 330] on div "Mandato del proyecto" at bounding box center [518, 322] width 441 height 29
click at [298, 305] on input "d. Mandato del proyecto" at bounding box center [298, 300] width 0 height 9
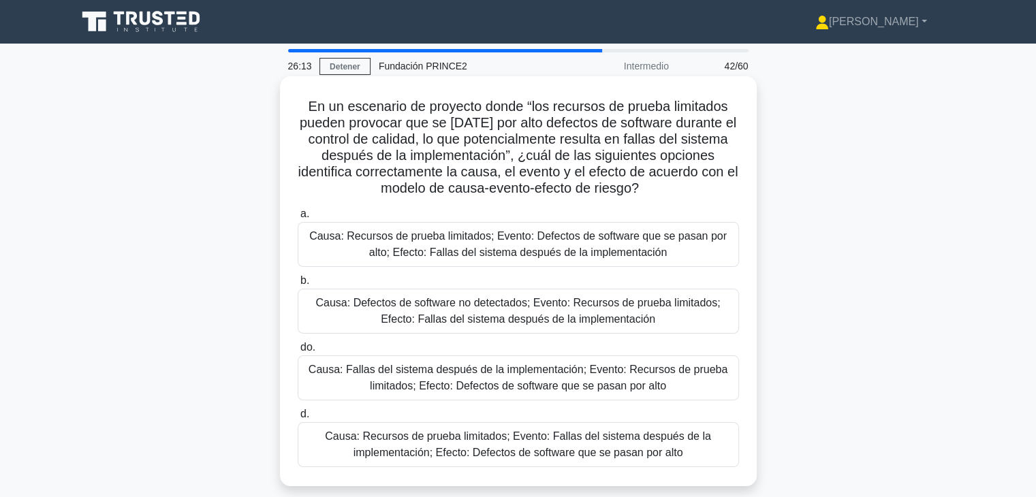
click at [545, 258] on font "Causa: Recursos de prueba limitados; Evento: Defectos de software que se pasan …" at bounding box center [518, 244] width 418 height 28
click at [298, 219] on input "a. Causa: Recursos de prueba limitados; Evento: Defectos de software que se pas…" at bounding box center [298, 214] width 0 height 9
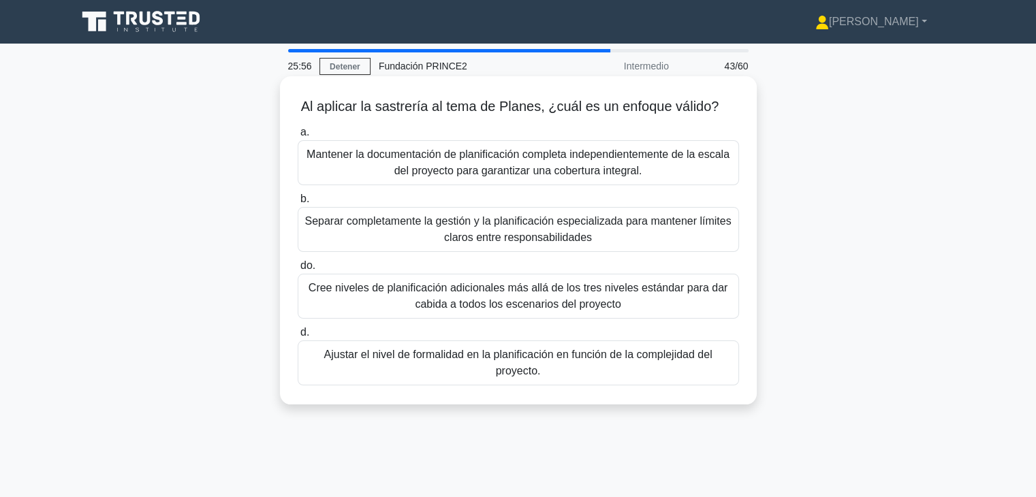
click at [602, 374] on font "Ajustar el nivel de formalidad en la planificación en función de la complejidad…" at bounding box center [518, 363] width 429 height 33
click at [298, 337] on input "d. Ajustar el nivel de formalidad en la planificación en función de la compleji…" at bounding box center [298, 332] width 0 height 9
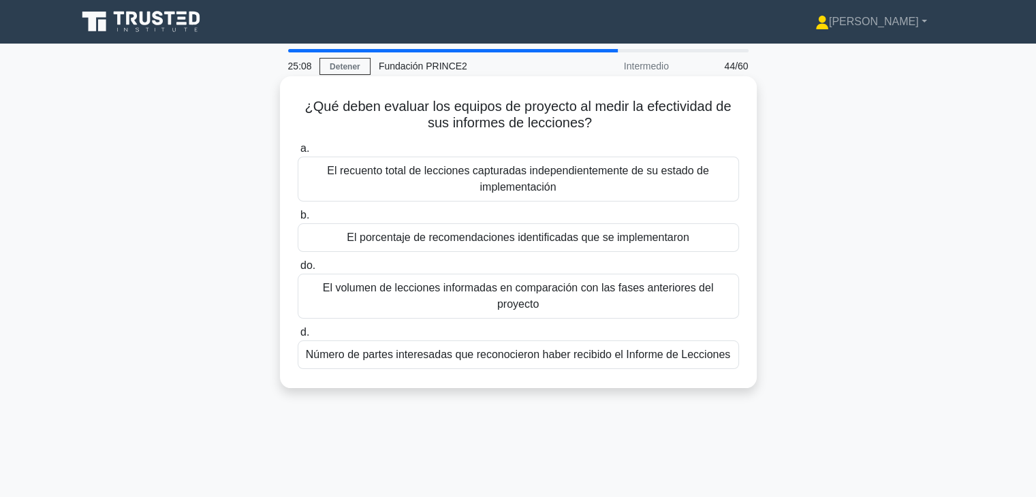
click at [545, 360] on font "Número de partes interesadas que reconocieron haber recibido el Informe de Lecc…" at bounding box center [518, 355] width 424 height 12
click at [298, 337] on input "d. Número de partes interesadas que reconocieron haber recibido el Informe de L…" at bounding box center [298, 332] width 0 height 9
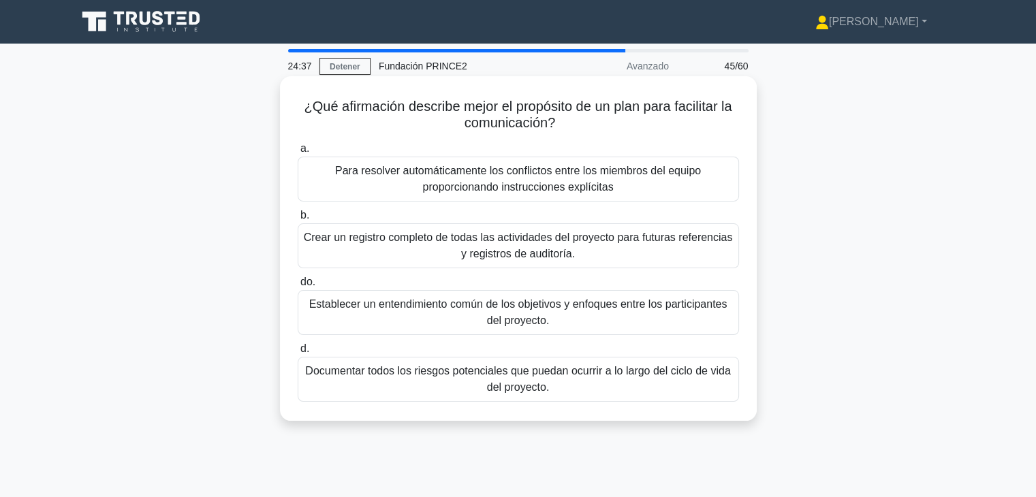
click at [630, 318] on font "Establecer un entendimiento común de los objetivos y enfoques entre los partici…" at bounding box center [518, 312] width 429 height 33
click at [298, 287] on input "do. Establecer un entendimiento común de los objetivos y enfoques entre los par…" at bounding box center [298, 282] width 0 height 9
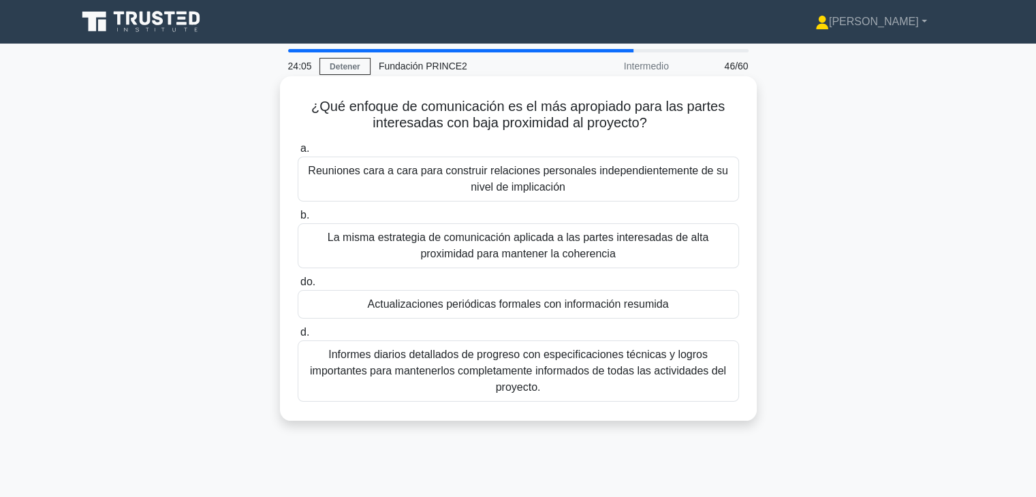
click at [599, 309] on font "Actualizaciones periódicas formales con información resumida" at bounding box center [518, 304] width 301 height 12
click at [298, 287] on input "do. Actualizaciones periódicas formales con información resumida" at bounding box center [298, 282] width 0 height 9
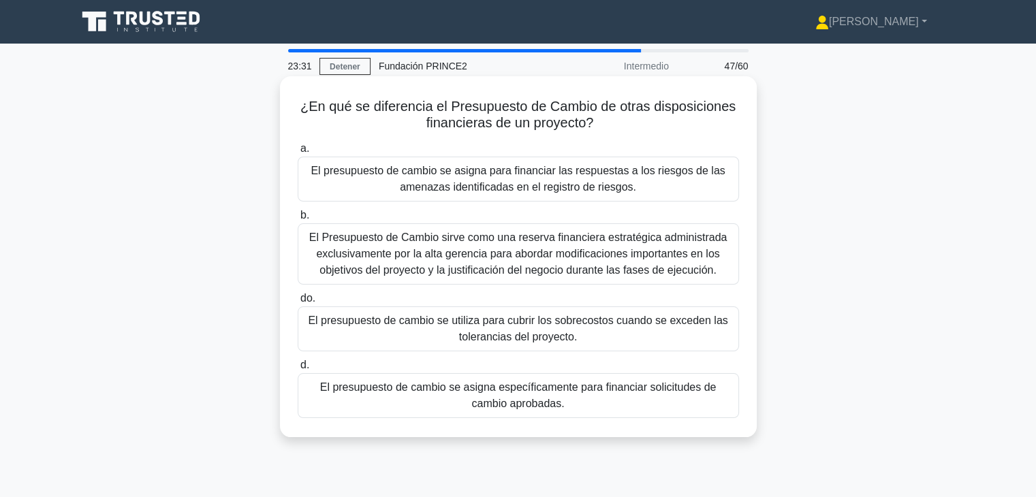
click at [444, 406] on font "El presupuesto de cambio se asigna específicamente para financiar solicitudes d…" at bounding box center [518, 395] width 429 height 33
click at [298, 370] on input "d. El presupuesto de cambio se asigna específicamente para financiar solicitude…" at bounding box center [298, 365] width 0 height 9
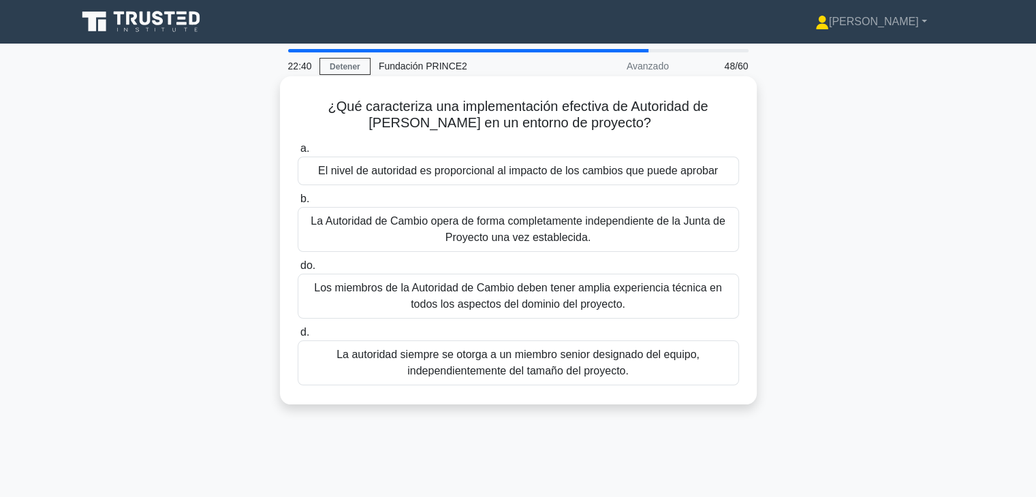
click at [612, 240] on font "La Autoridad de Cambio opera de forma completamente independiente de la Junta d…" at bounding box center [518, 229] width 429 height 33
click at [298, 204] on input "b. La Autoridad de Cambio opera de forma completamente independiente de la Junt…" at bounding box center [298, 199] width 0 height 9
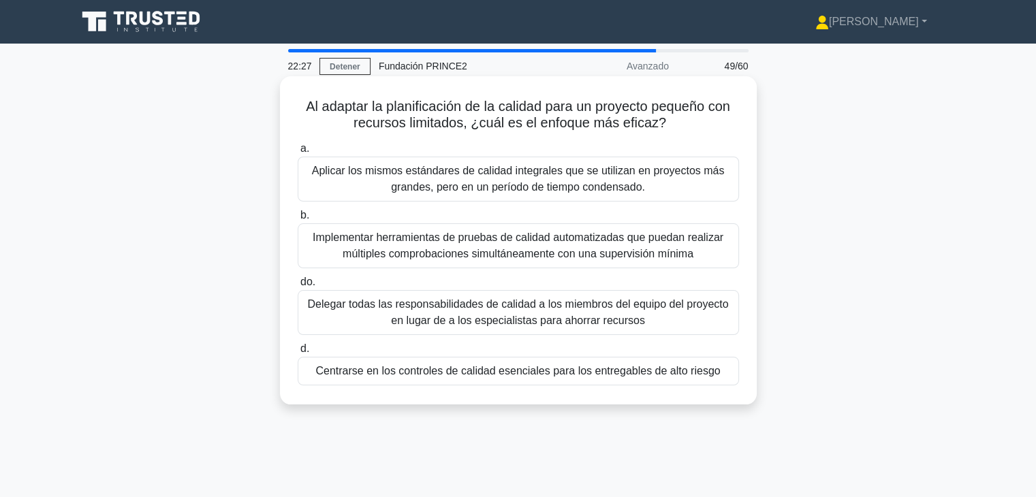
click at [542, 380] on div "Centrarse en los controles de calidad esenciales para los entregables de alto r…" at bounding box center [518, 371] width 441 height 29
click at [298, 354] on input "d. Centrarse en los controles de calidad esenciales para los entregables de alt…" at bounding box center [298, 349] width 0 height 9
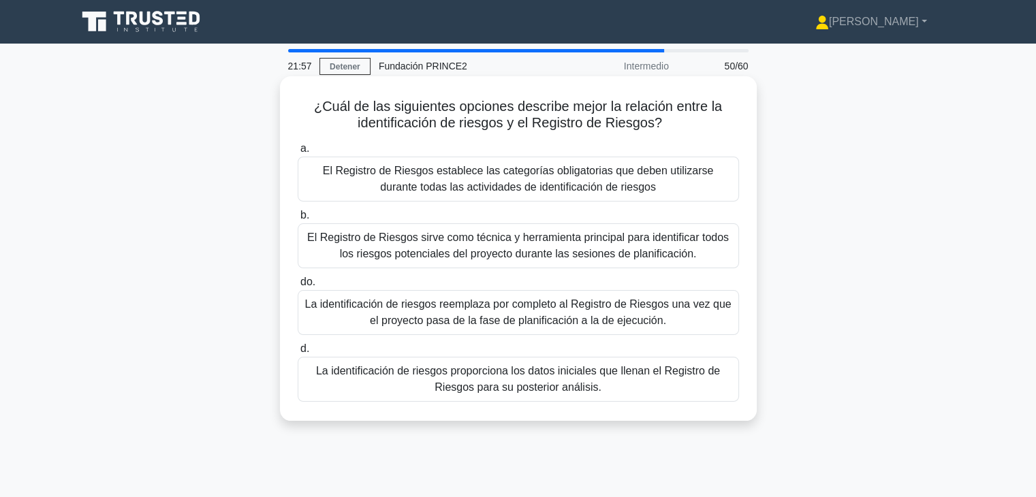
click at [546, 388] on font "La identificación de riesgos proporciona los datos iniciales que llenan el Regi…" at bounding box center [518, 379] width 404 height 28
click at [298, 354] on input "d. La identificación de riesgos proporciona los datos iniciales que llenan el R…" at bounding box center [298, 349] width 0 height 9
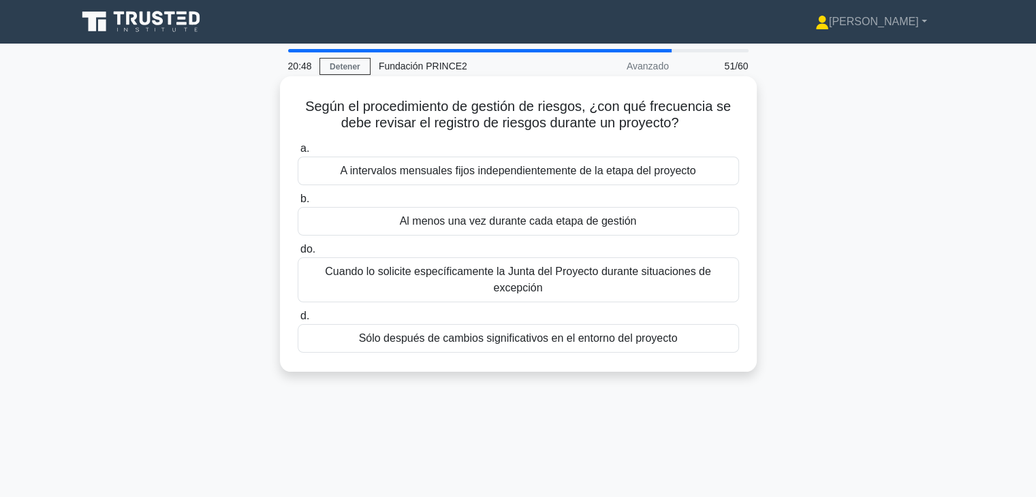
click at [555, 232] on div "Al menos una vez durante cada etapa de gestión" at bounding box center [518, 221] width 441 height 29
click at [298, 204] on input "b. Al menos una vez durante cada etapa de gestión" at bounding box center [298, 199] width 0 height 9
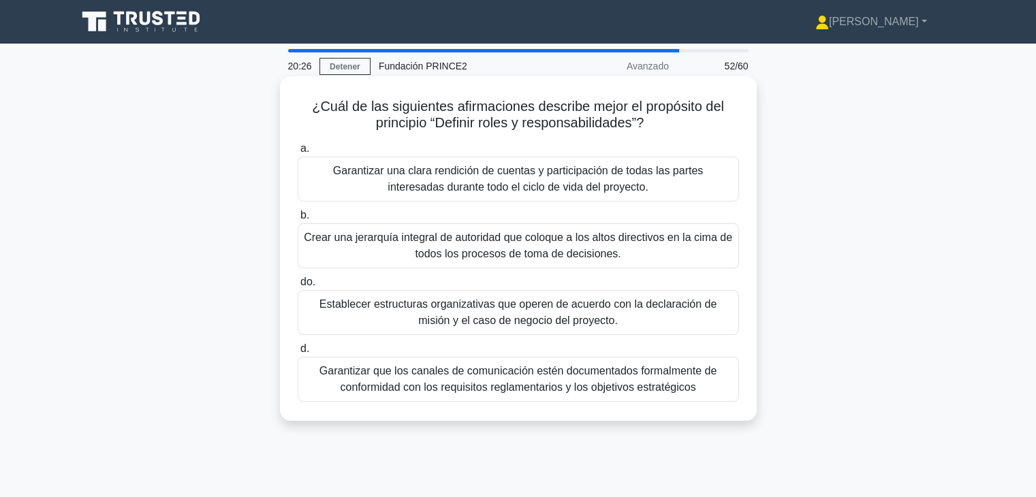
click at [687, 181] on font "Garantizar una clara rendición de cuentas y participación de todas las partes i…" at bounding box center [518, 179] width 429 height 33
click at [298, 153] on input "a. Garantizar una clara rendición de cuentas y participación de todas las parte…" at bounding box center [298, 148] width 0 height 9
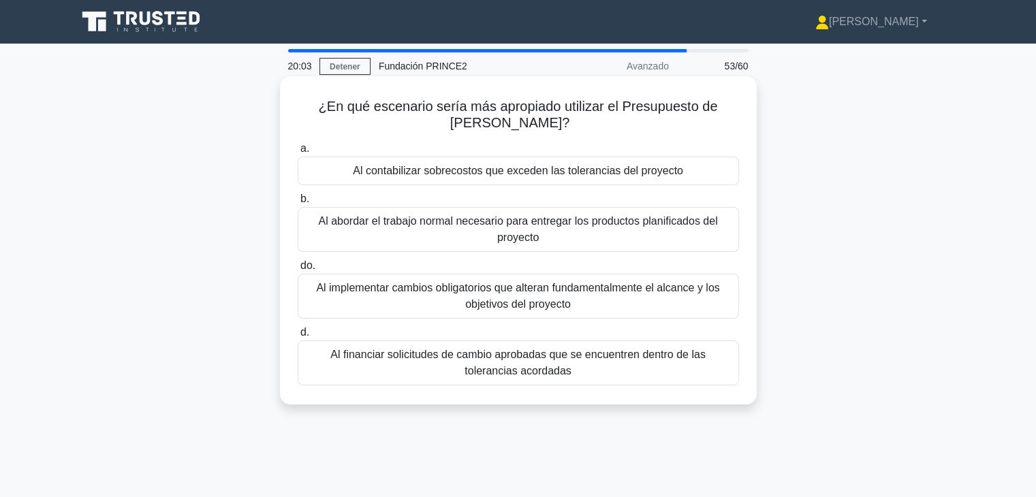
click at [531, 365] on font "Al financiar solicitudes de cambio aprobadas que se encuentren dentro de las to…" at bounding box center [517, 363] width 375 height 28
click at [298, 337] on input "d. Al financiar solicitudes de cambio aprobadas que se encuentren dentro de las…" at bounding box center [298, 332] width 0 height 9
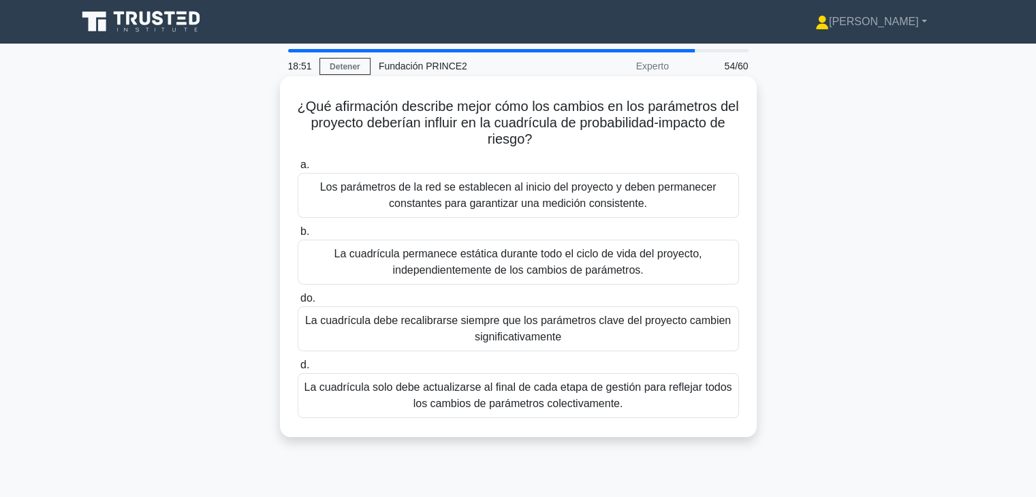
click at [580, 276] on font "La cuadrícula permanece estática durante todo el ciclo de vida del proyecto, in…" at bounding box center [518, 262] width 368 height 28
click at [298, 236] on input "b. La cuadrícula permanece estática durante todo el ciclo de vida del proyecto,…" at bounding box center [298, 232] width 0 height 9
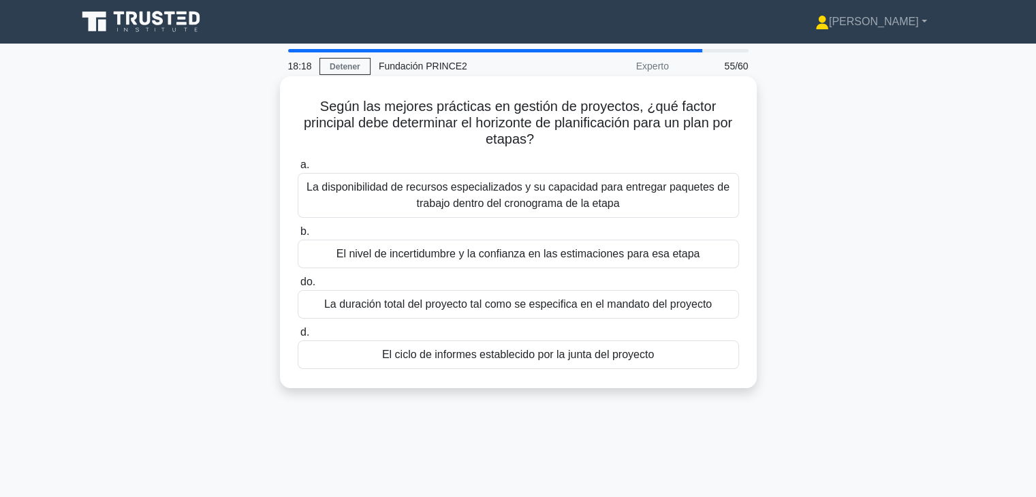
click at [512, 264] on div "El nivel de incertidumbre y la confianza en las estimaciones para esa etapa" at bounding box center [518, 254] width 441 height 29
click at [298, 236] on input "b. El nivel de incertidumbre y la confianza en las estimaciones para esa etapa" at bounding box center [298, 232] width 0 height 9
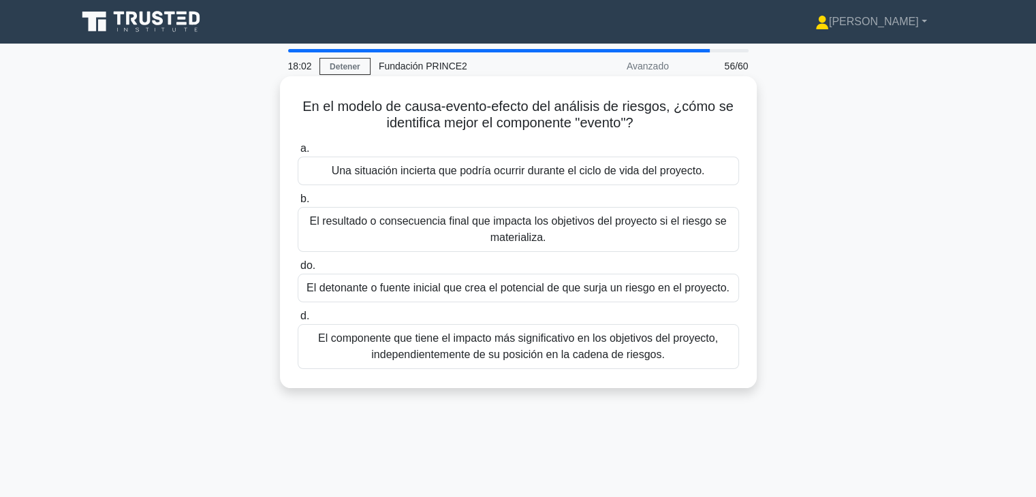
click at [498, 176] on font "Una situación incierta que podría ocurrir durante el ciclo de vida del proyecto." at bounding box center [518, 171] width 373 height 12
click at [298, 153] on input "a. Una situación incierta que podría ocurrir durante el ciclo de vida del proye…" at bounding box center [298, 148] width 0 height 9
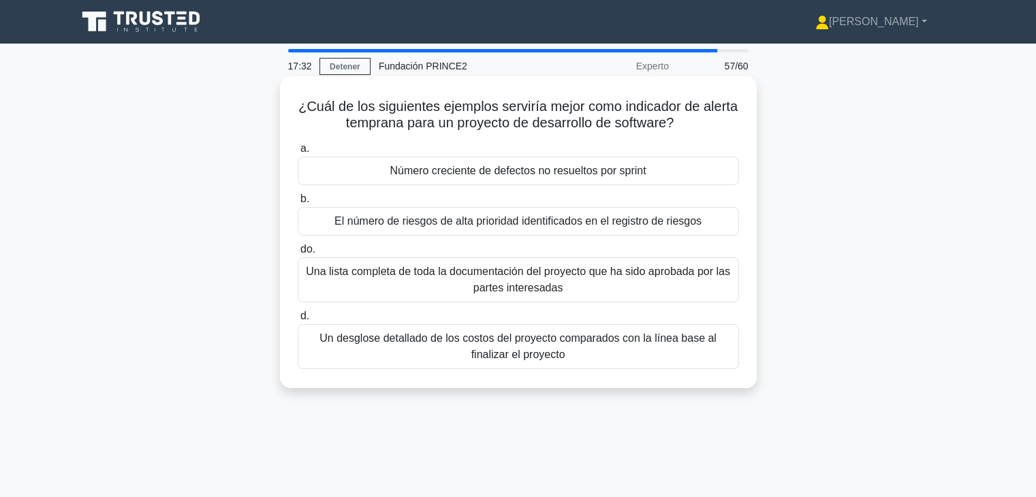
click at [515, 227] on font "El número de riesgos de alta prioridad identificados en el registro de riesgos" at bounding box center [517, 221] width 367 height 12
click at [298, 204] on input "b. El número de riesgos de alta prioridad identificados en el registro de riesg…" at bounding box center [298, 199] width 0 height 9
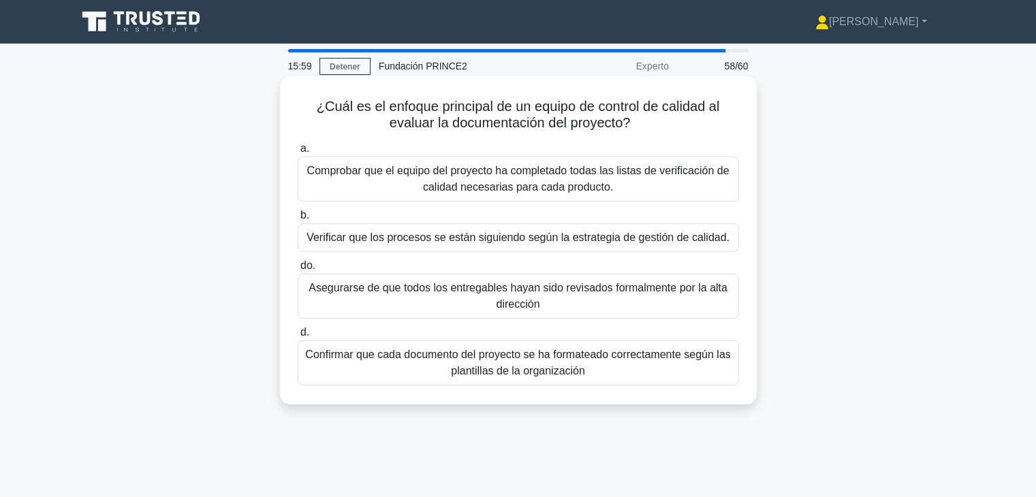
click at [518, 240] on font "Verificar que los procesos se están siguiendo según la estrategia de gestión de…" at bounding box center [518, 238] width 423 height 12
click at [298, 220] on input "b. Verificar que los procesos se están siguiendo según la estrategia de gestión…" at bounding box center [298, 215] width 0 height 9
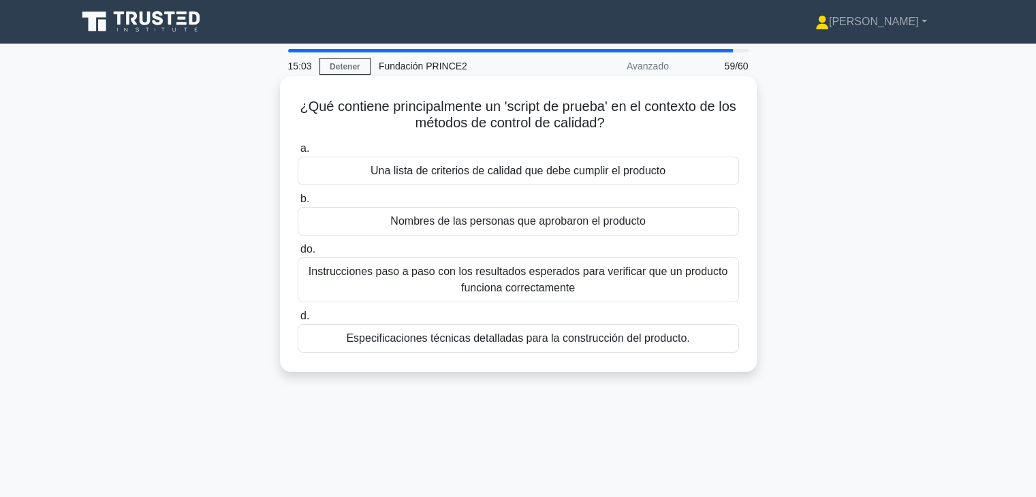
click at [559, 296] on font "Instrucciones paso a paso con los resultados esperados para verificar que un pr…" at bounding box center [518, 280] width 429 height 33
click at [298, 254] on input "do. Instrucciones paso a paso con los resultados esperados para verificar que u…" at bounding box center [298, 249] width 0 height 9
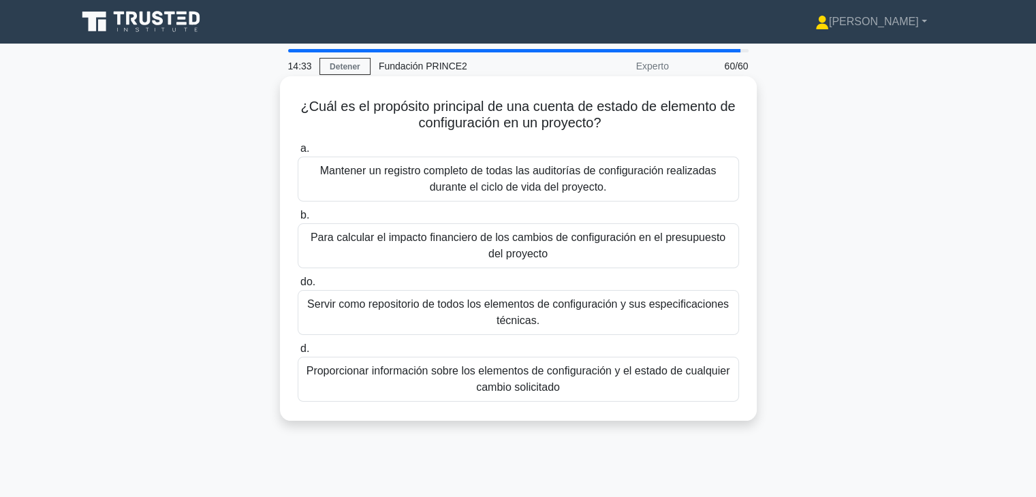
click at [443, 392] on font "Proporcionar información sobre los elementos de configuración y el estado de cu…" at bounding box center [518, 379] width 429 height 33
click at [298, 354] on input "d. Proporcionar información sobre los elementos de configuración y el estado de…" at bounding box center [298, 349] width 0 height 9
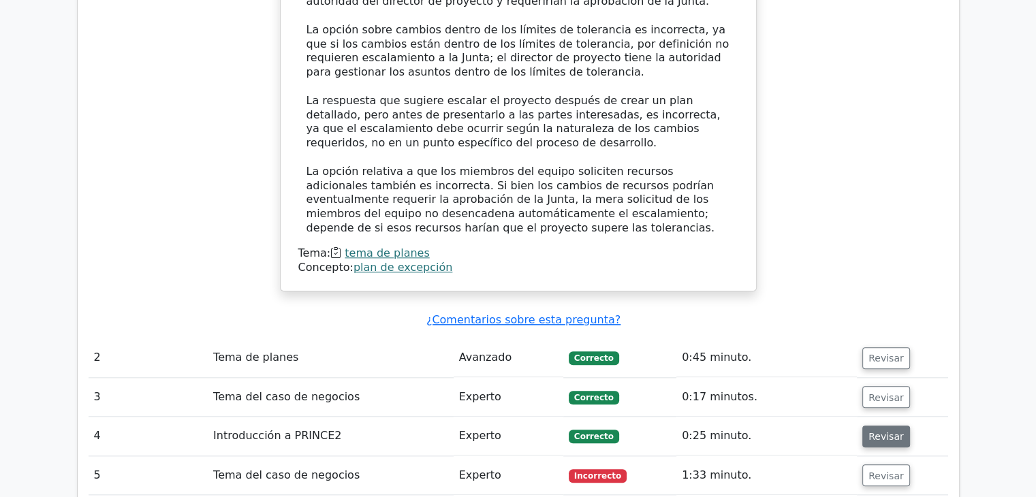
scroll to position [1499, 0]
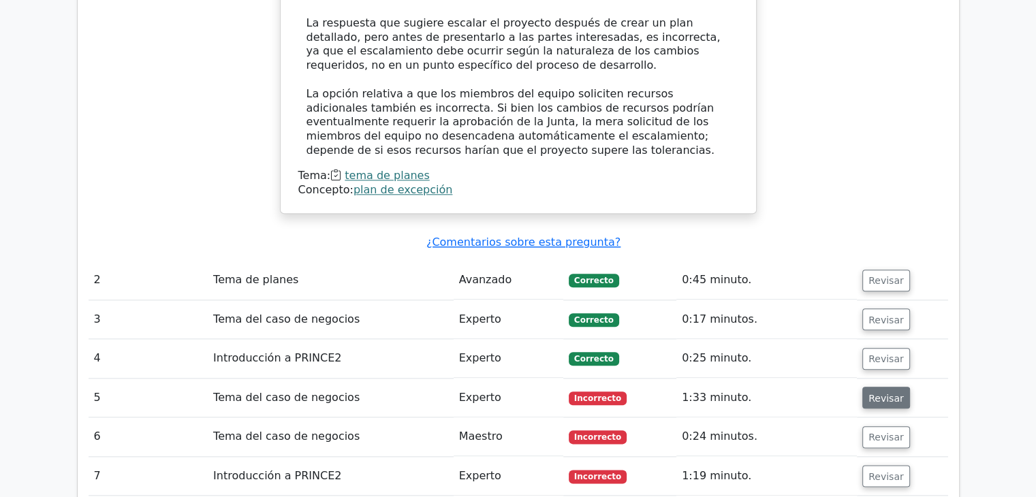
click at [896, 387] on button "Revisar" at bounding box center [886, 398] width 48 height 22
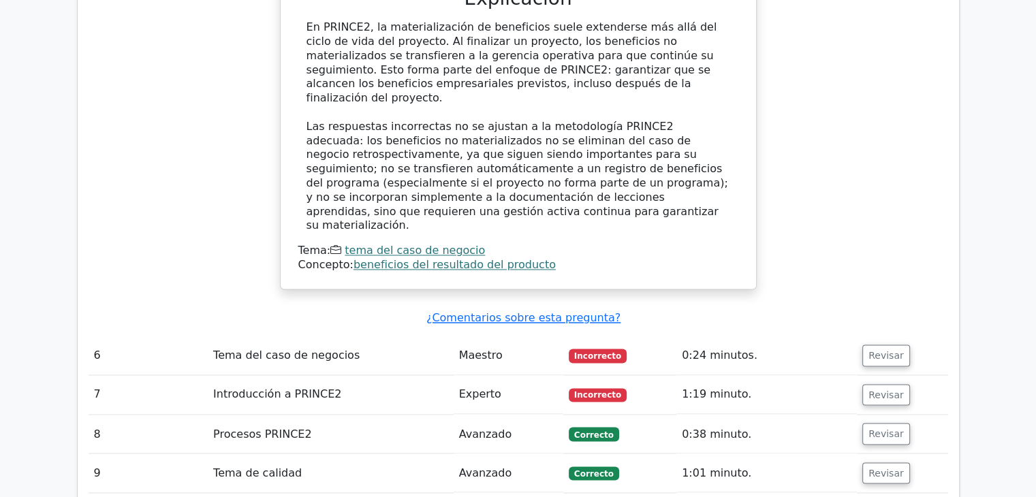
scroll to position [2316, 0]
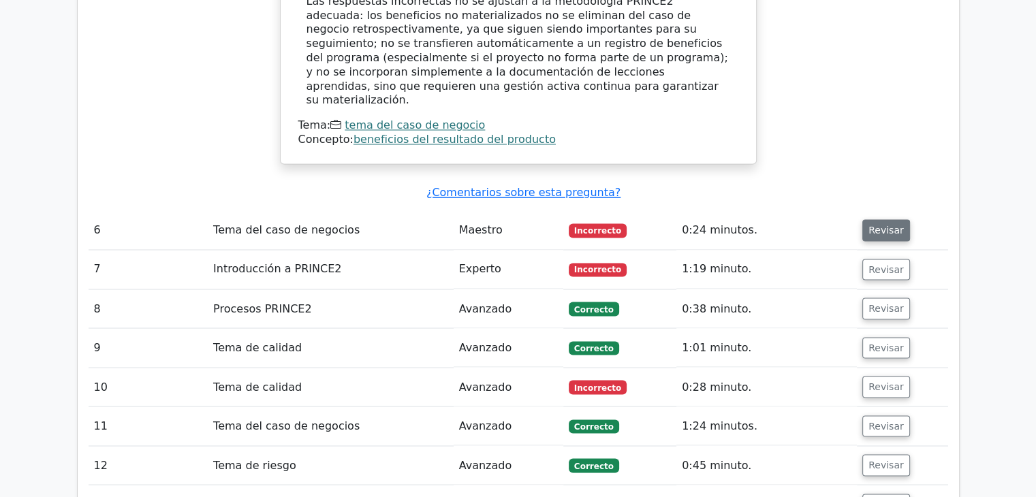
click at [888, 219] on button "Revisar" at bounding box center [886, 230] width 48 height 22
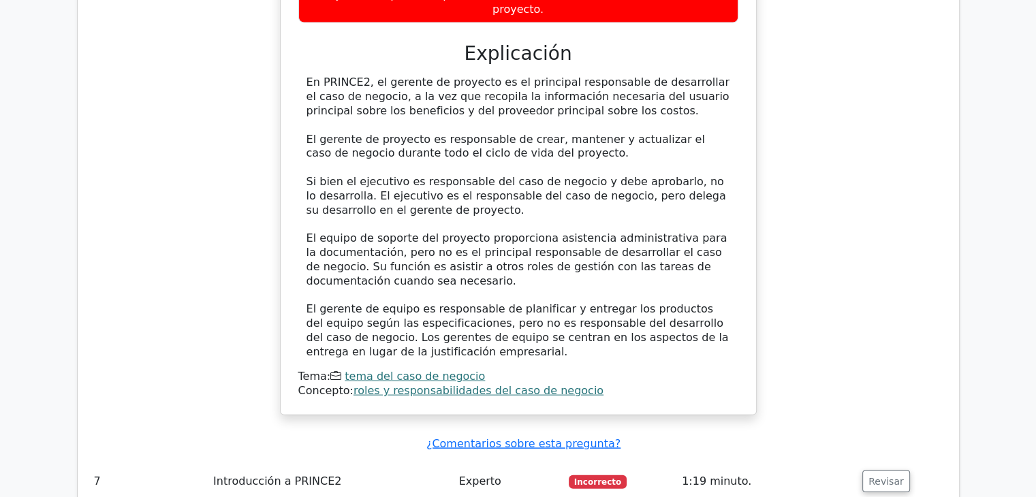
scroll to position [2861, 0]
click at [890, 476] on font "Revisar" at bounding box center [886, 481] width 35 height 11
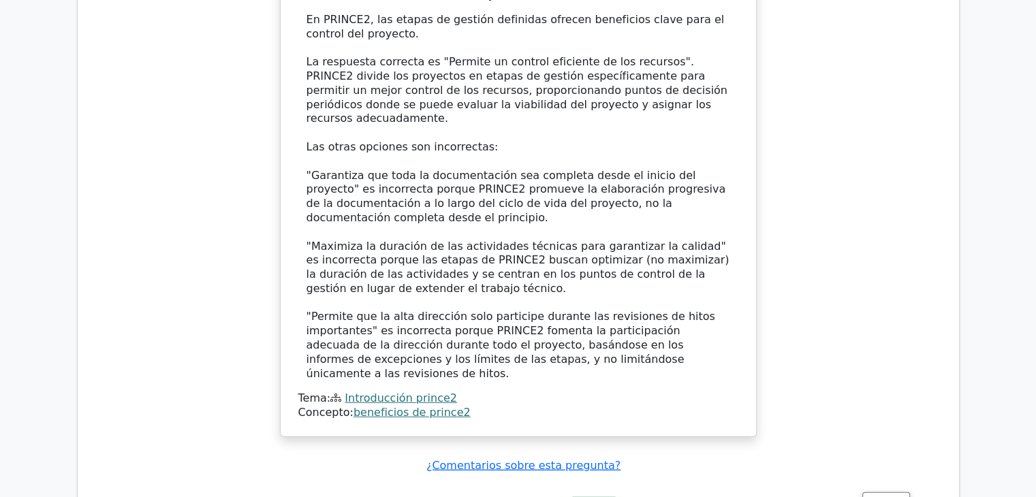
scroll to position [3883, 0]
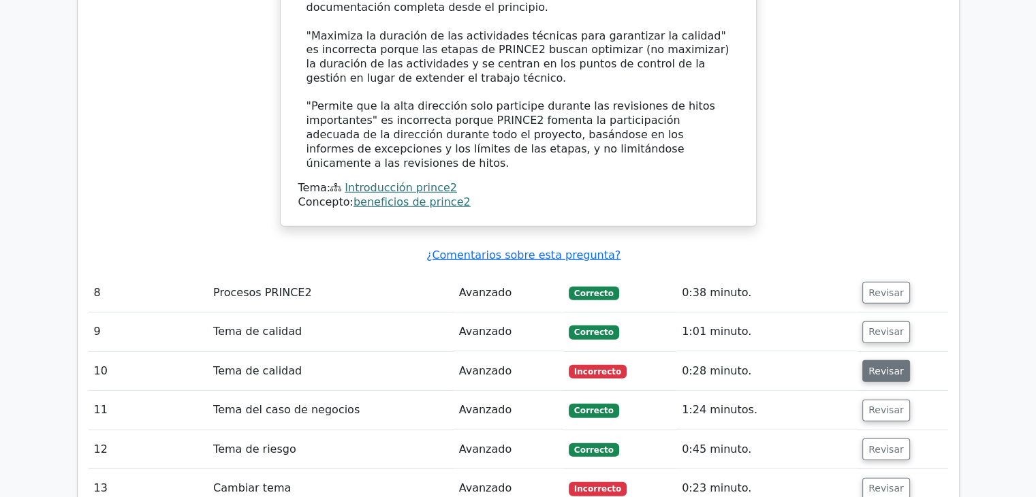
click at [888, 366] on font "Revisar" at bounding box center [886, 371] width 35 height 11
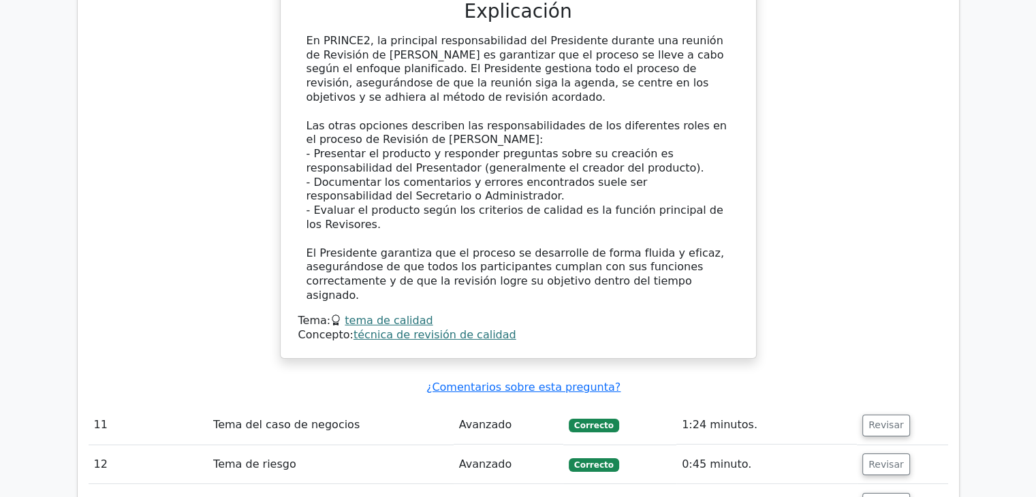
scroll to position [4632, 0]
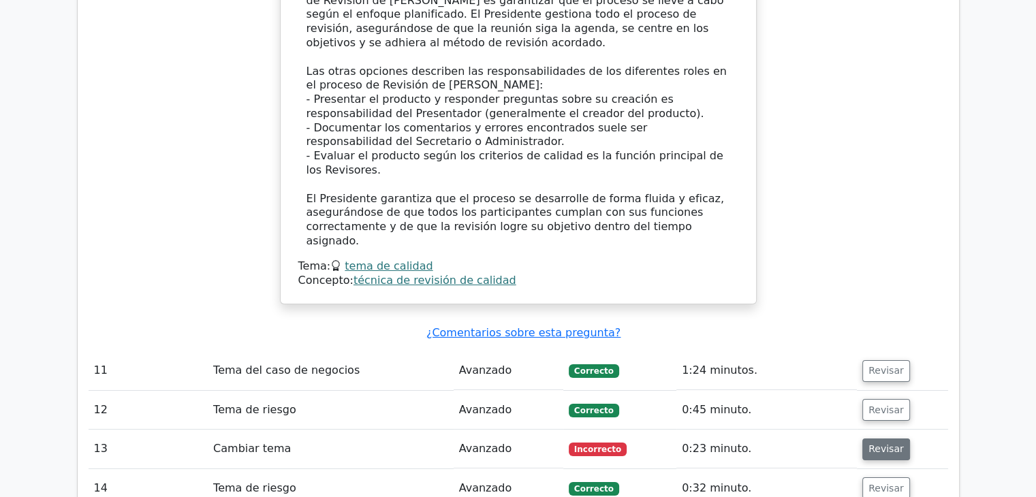
click at [873, 444] on font "Revisar" at bounding box center [886, 449] width 35 height 11
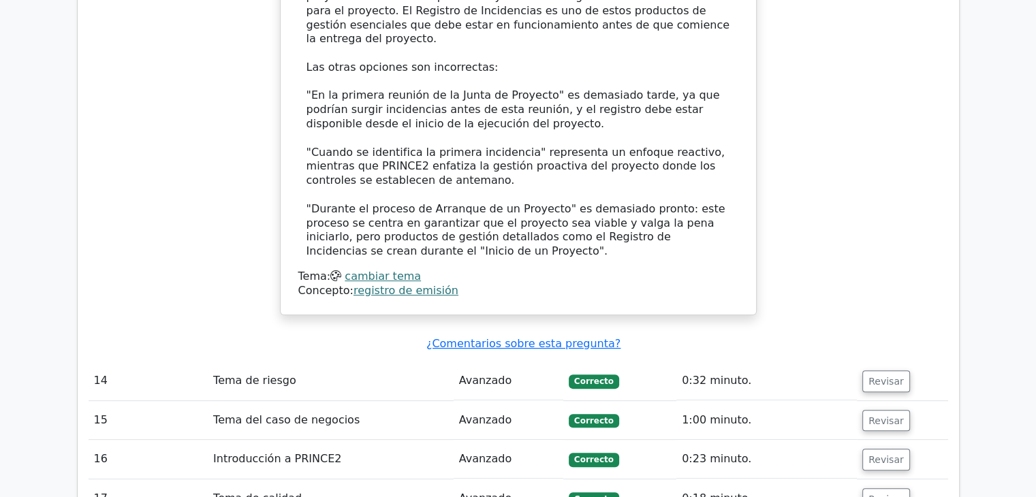
scroll to position [5466, 0]
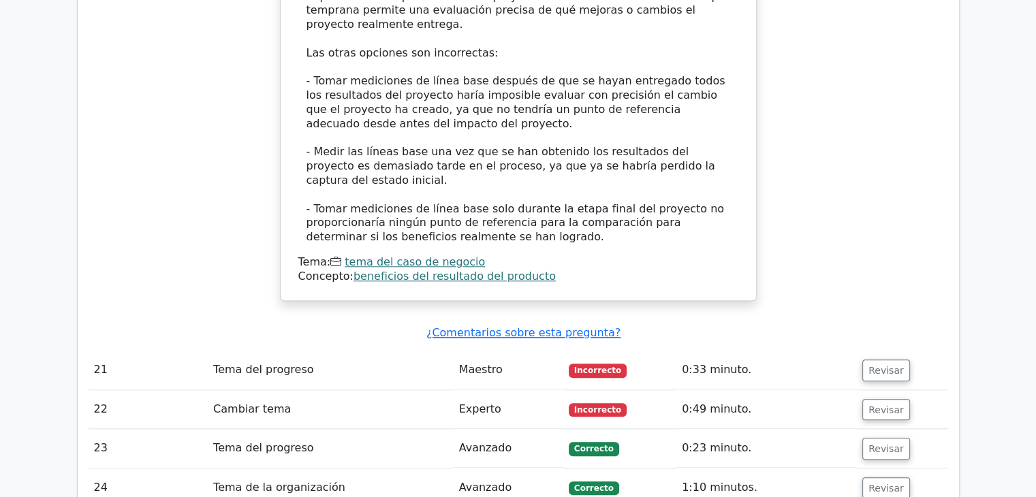
scroll to position [6488, 0]
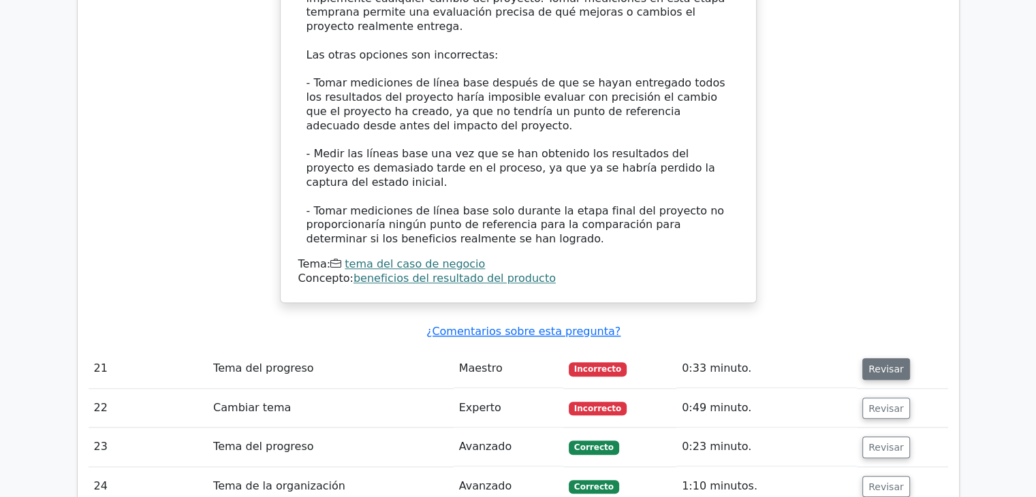
click at [888, 358] on button "Revisar" at bounding box center [886, 369] width 48 height 22
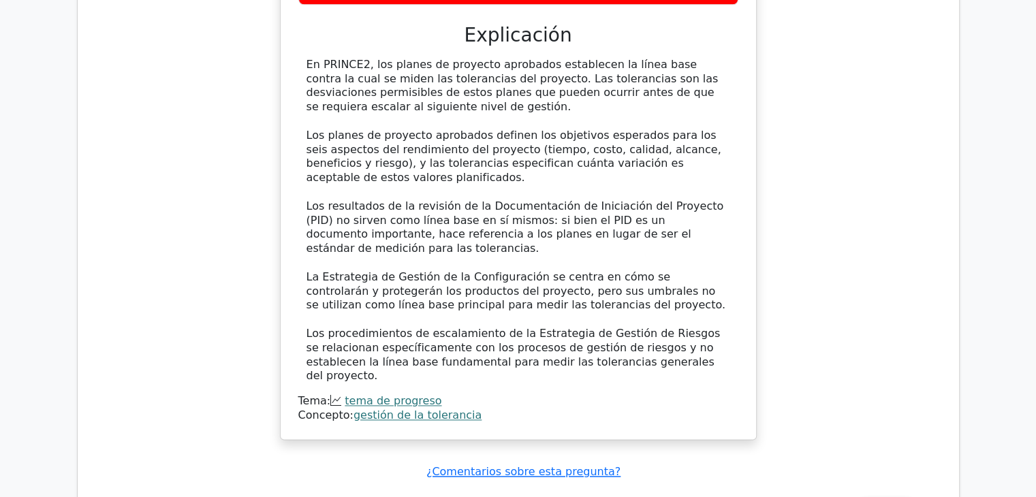
scroll to position [7169, 0]
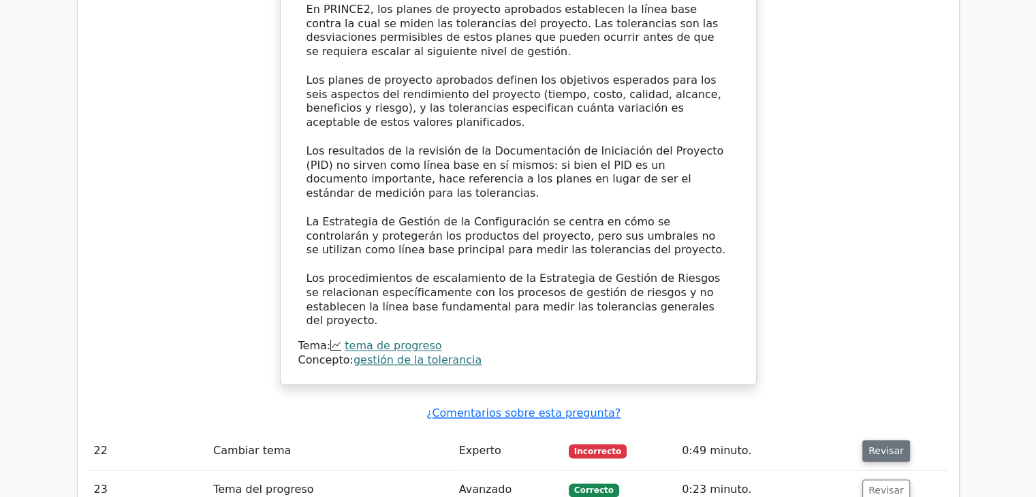
click at [884, 446] on font "Revisar" at bounding box center [886, 451] width 35 height 11
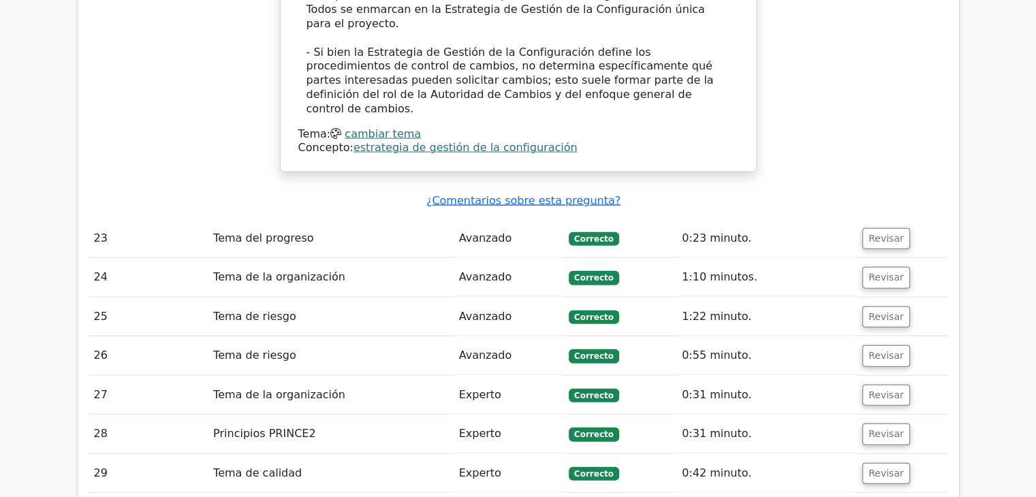
scroll to position [8328, 0]
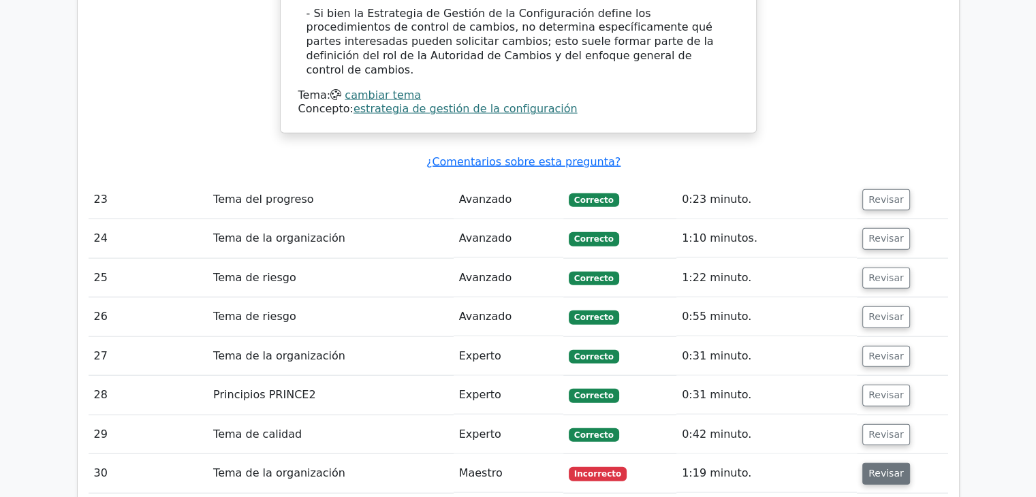
click at [873, 469] on font "Revisar" at bounding box center [886, 474] width 35 height 11
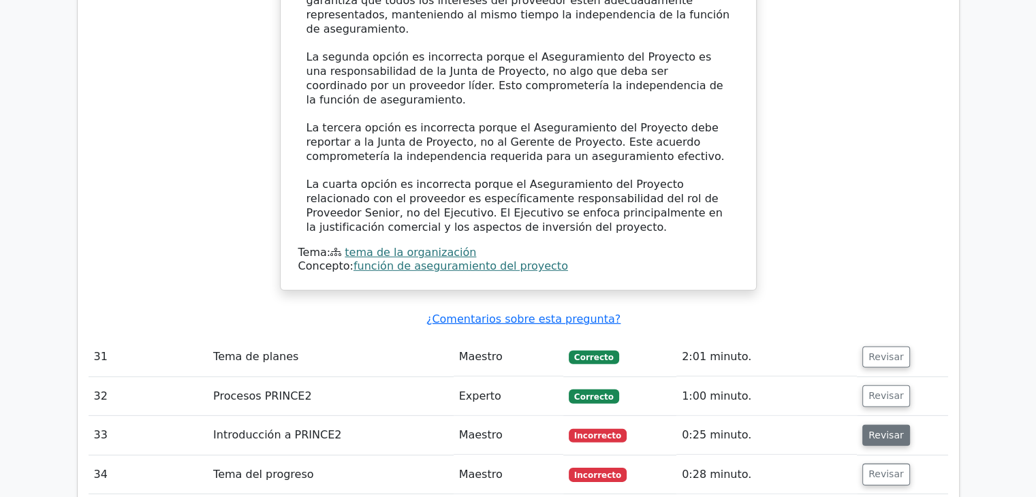
scroll to position [9235, 0]
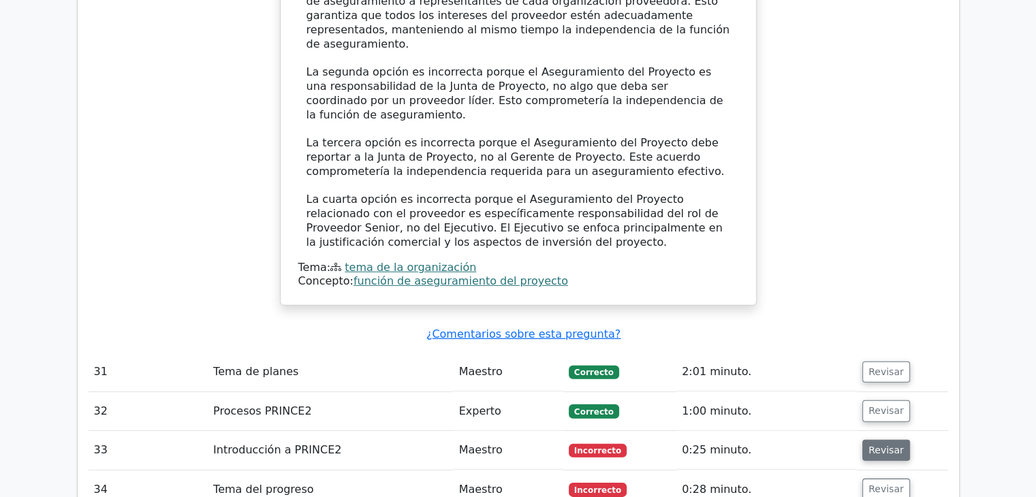
click at [892, 445] on font "Revisar" at bounding box center [886, 450] width 35 height 11
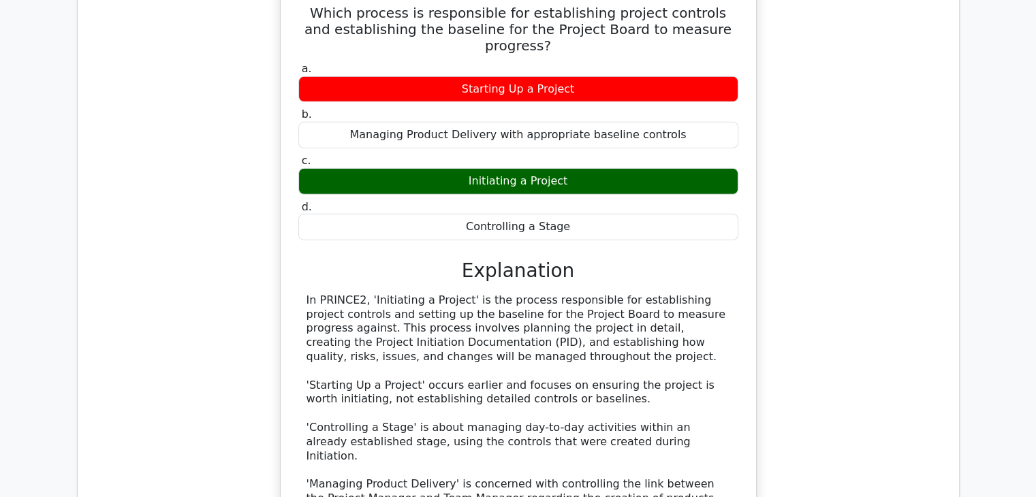
scroll to position [9407, 0]
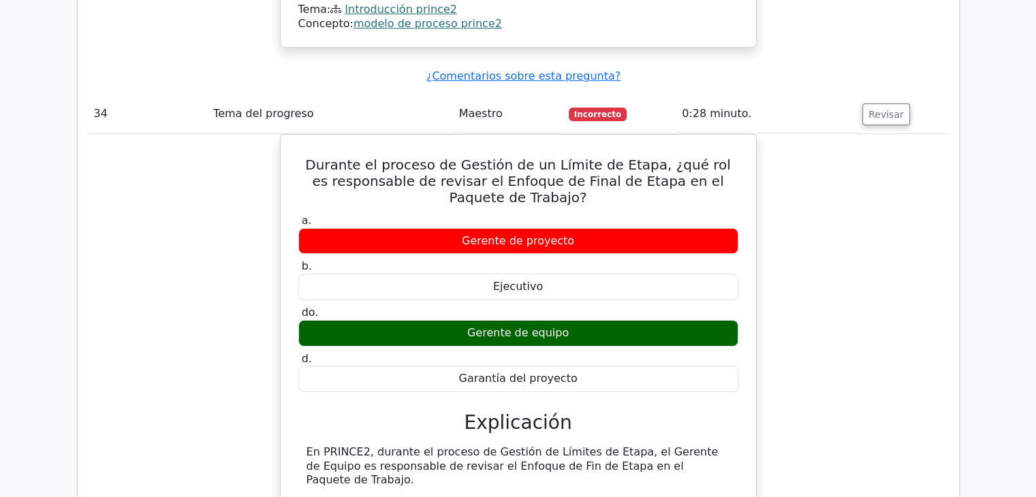
scroll to position [10409, 0]
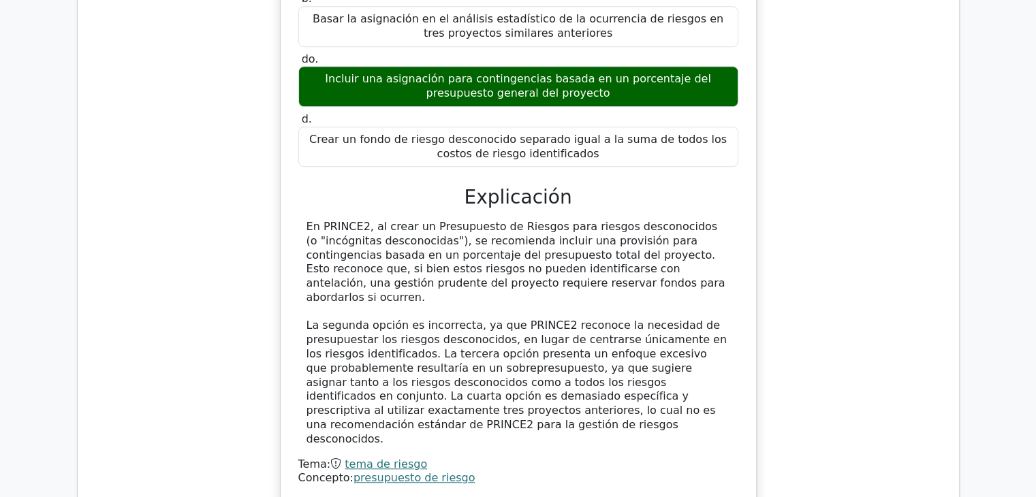
scroll to position [11295, 0]
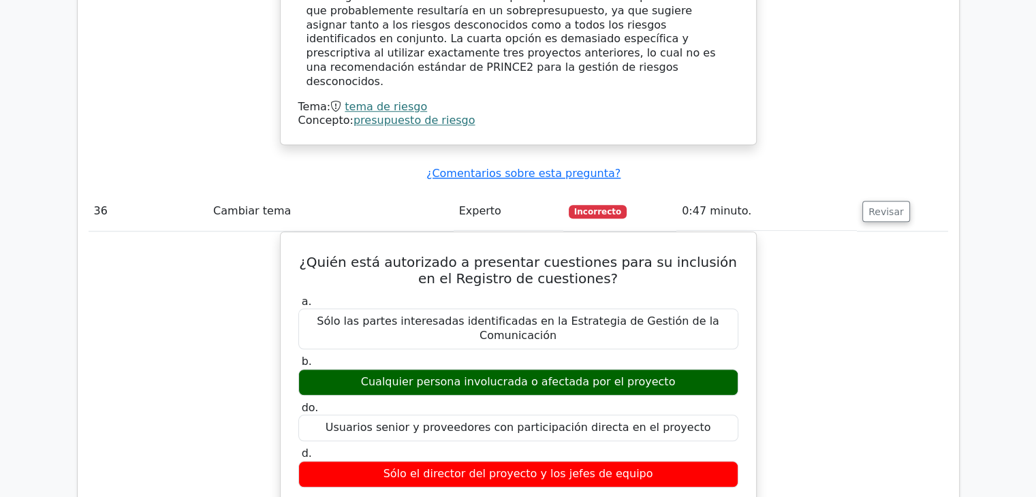
scroll to position [11908, 0]
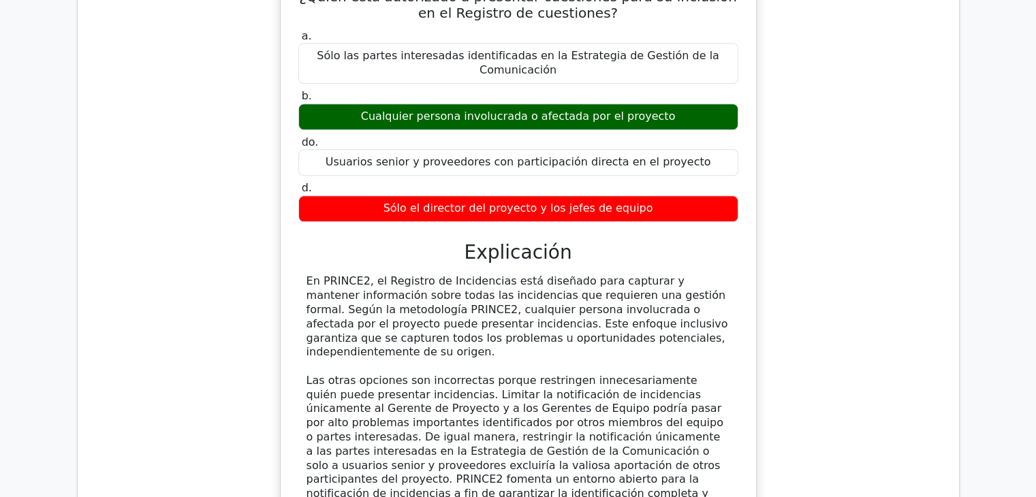
click at [861, 61] on div "¿Quién está autorizado a presentar cuestiones para su inclusión en el Registro …" at bounding box center [519, 277] width 860 height 623
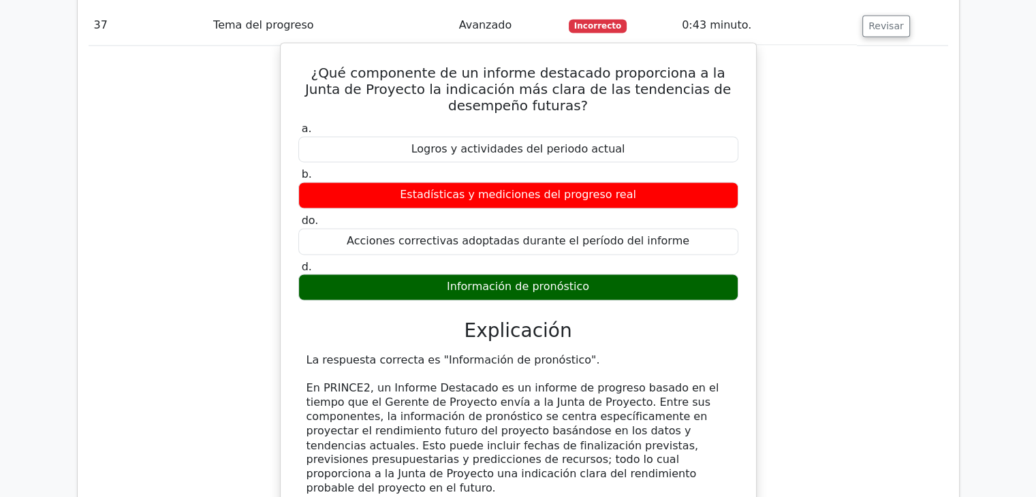
scroll to position [12521, 0]
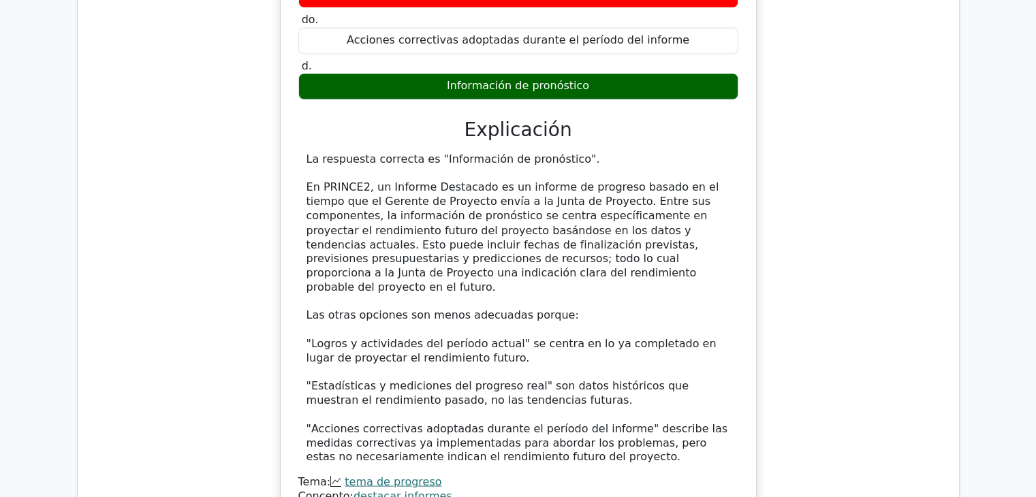
scroll to position [12726, 0]
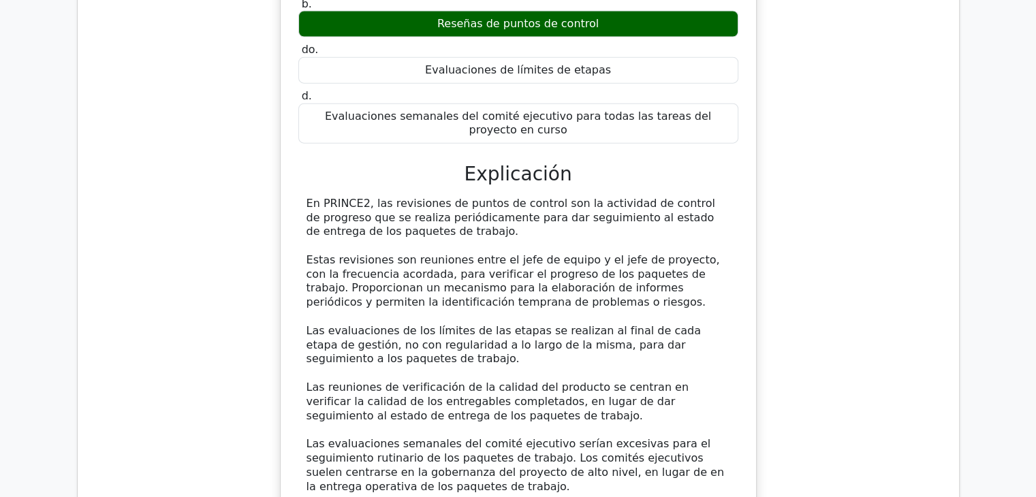
scroll to position [13679, 0]
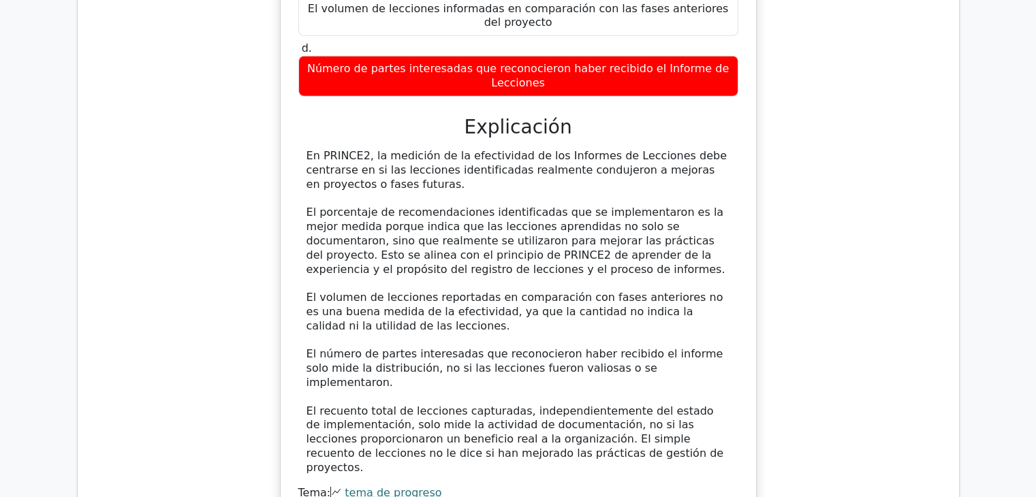
scroll to position [14497, 0]
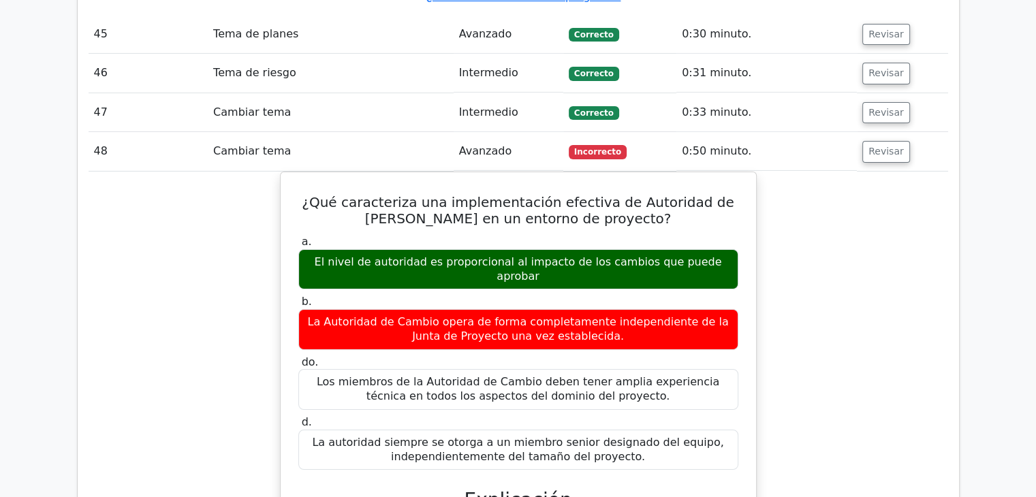
scroll to position [15314, 0]
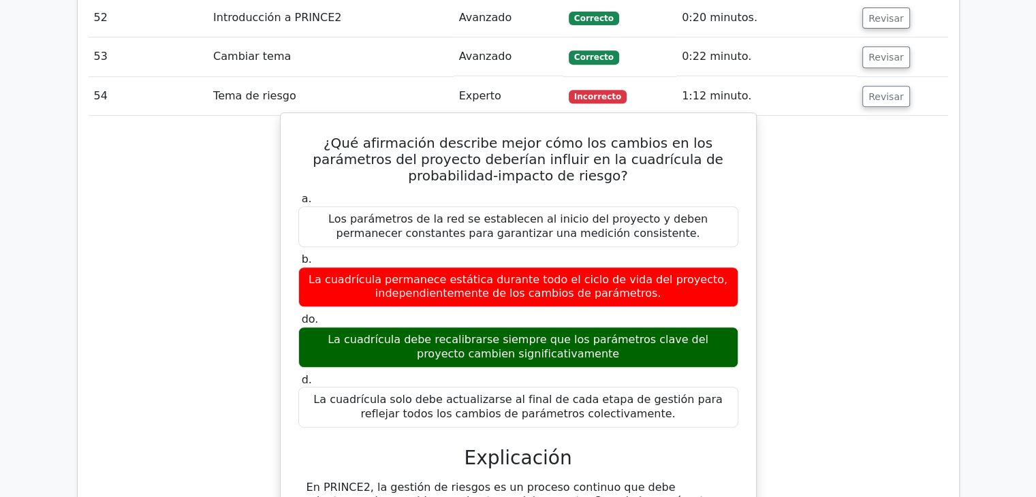
scroll to position [16336, 0]
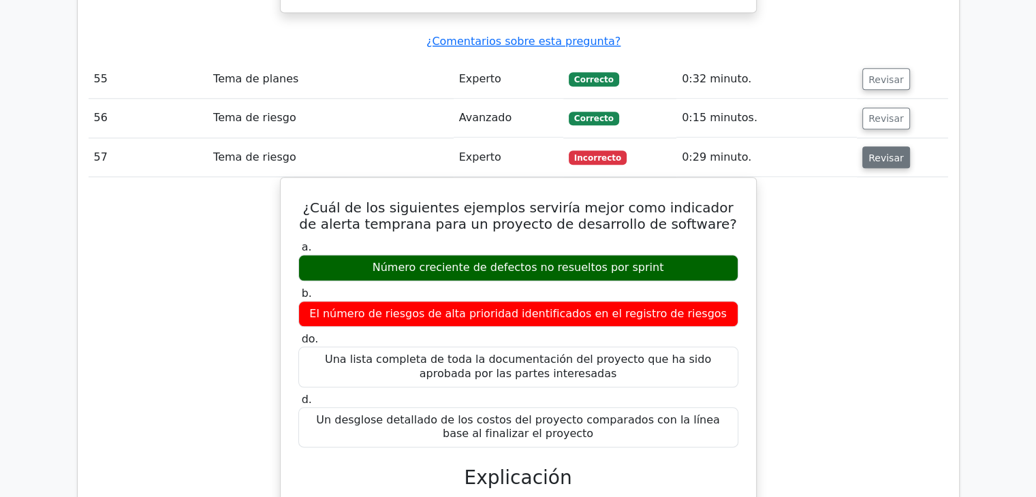
scroll to position [17154, 0]
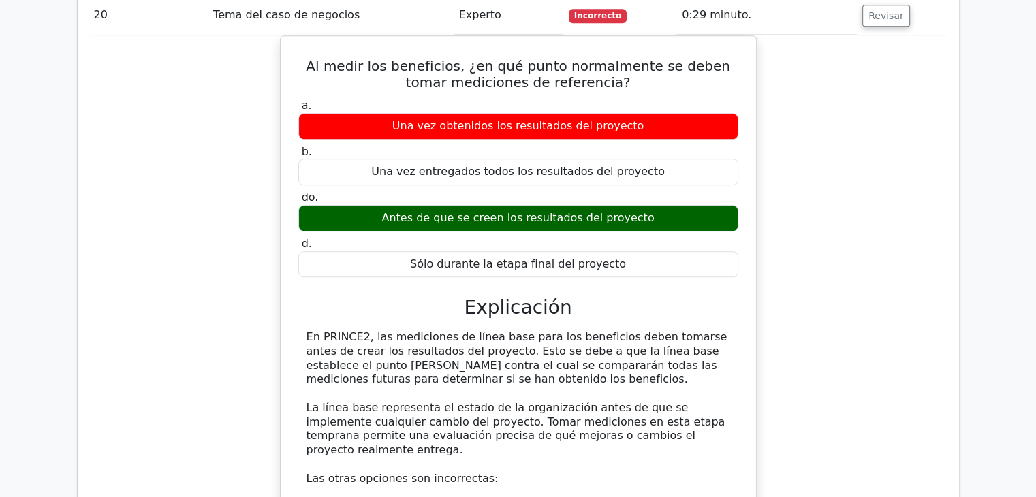
scroll to position [17242, 0]
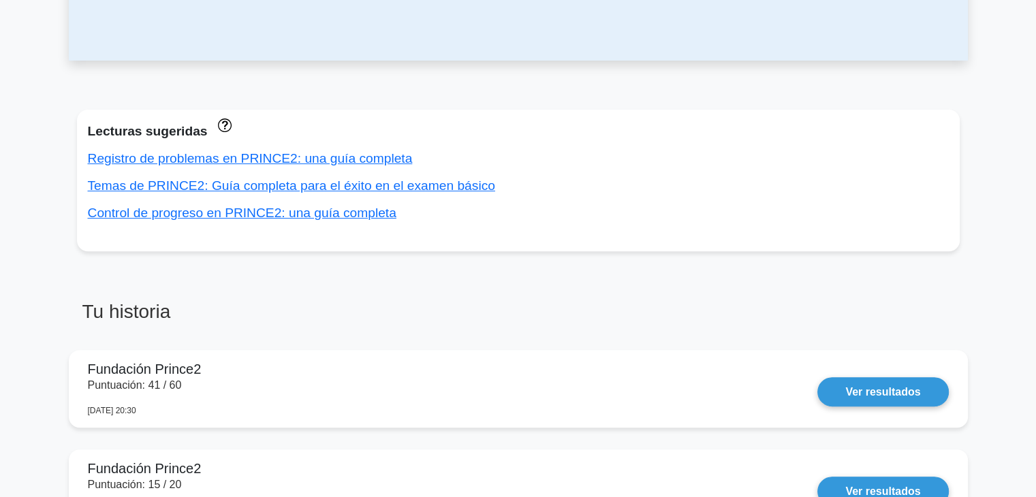
scroll to position [477, 0]
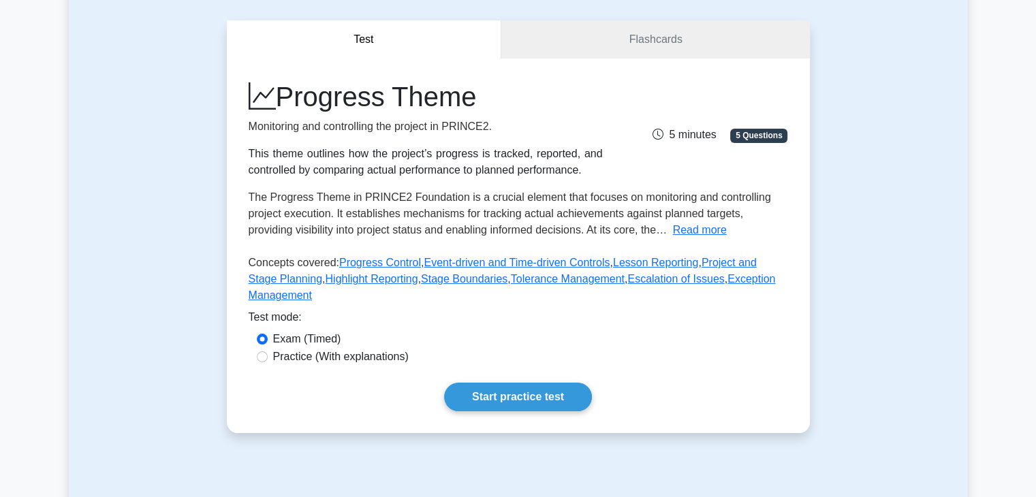
scroll to position [136, 0]
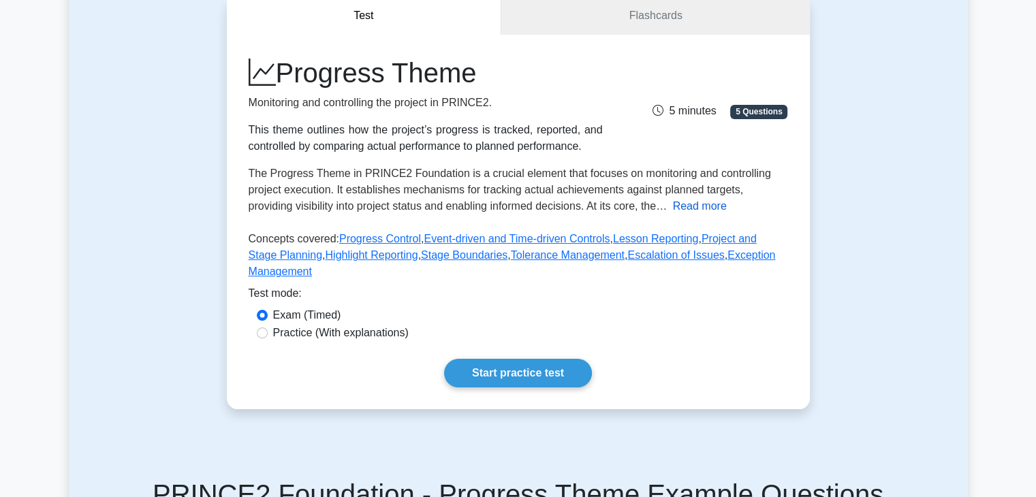
click at [673, 206] on button "Read more" at bounding box center [700, 206] width 54 height 16
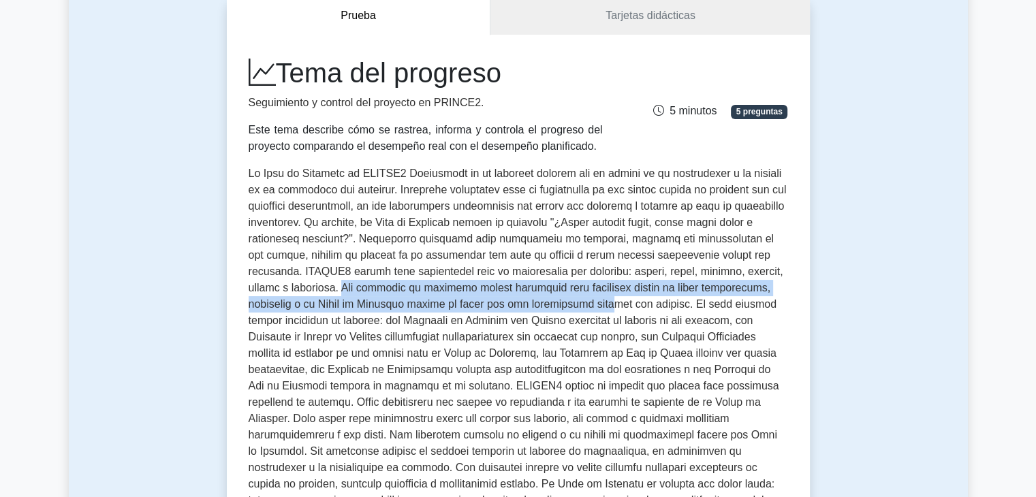
drag, startPoint x: 338, startPoint y: 287, endPoint x: 602, endPoint y: 300, distance: 264.0
click at [602, 300] on font at bounding box center [518, 362] width 538 height 388
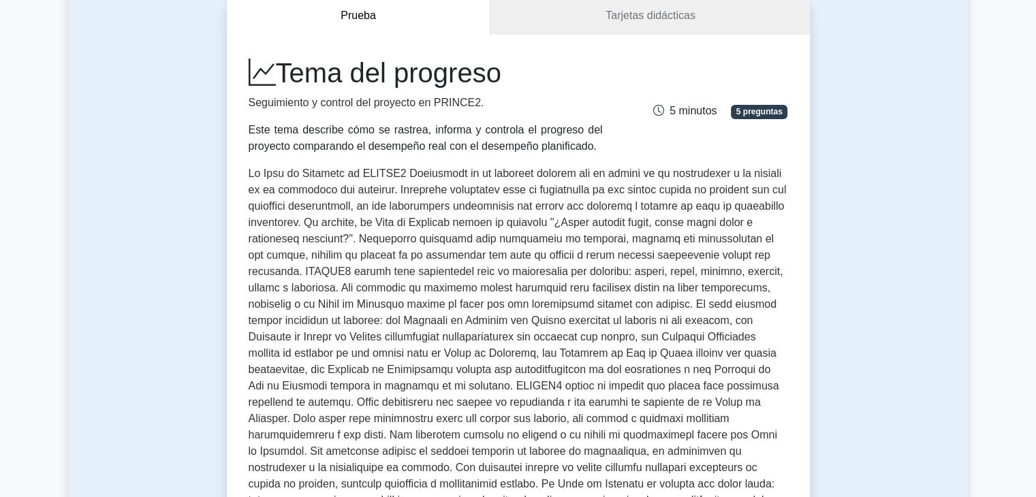
click at [403, 332] on font at bounding box center [518, 362] width 538 height 388
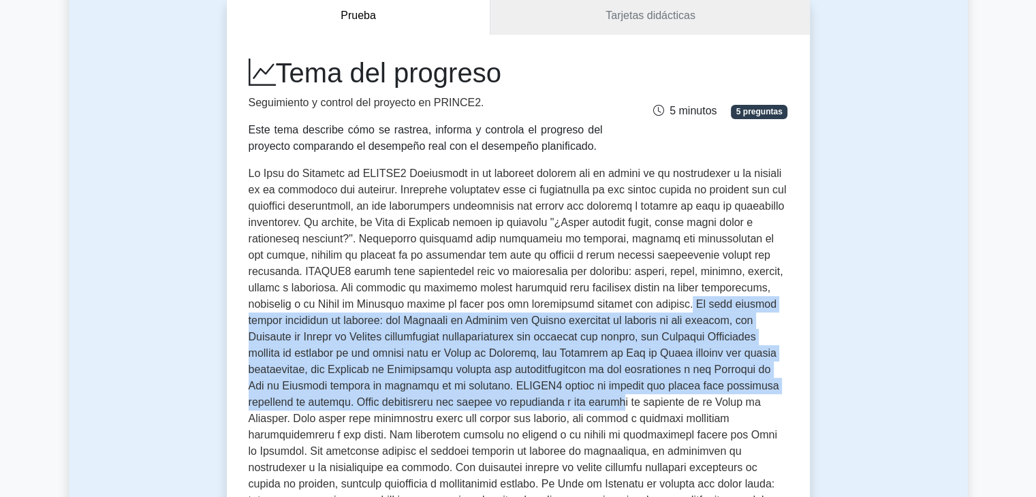
drag, startPoint x: 672, startPoint y: 302, endPoint x: 561, endPoint y: 397, distance: 146.9
click at [561, 397] on font at bounding box center [518, 362] width 538 height 388
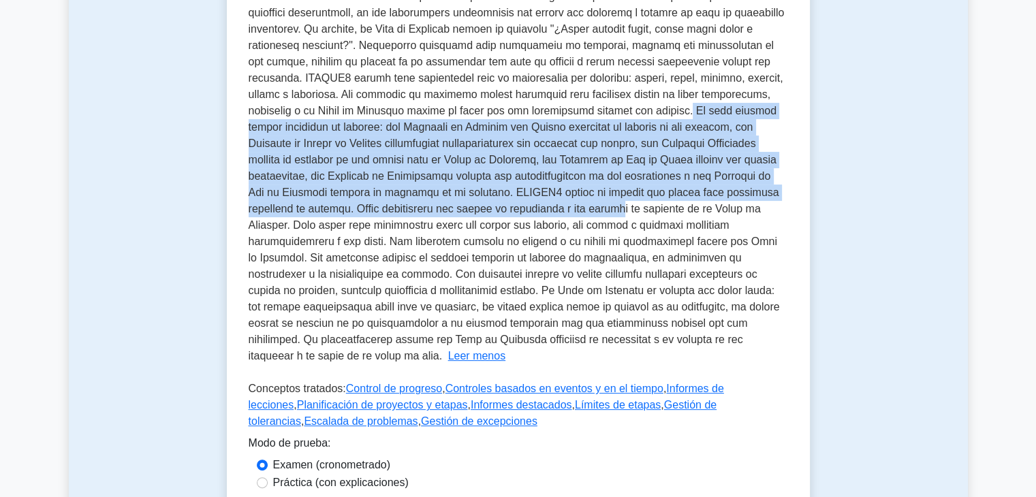
scroll to position [341, 0]
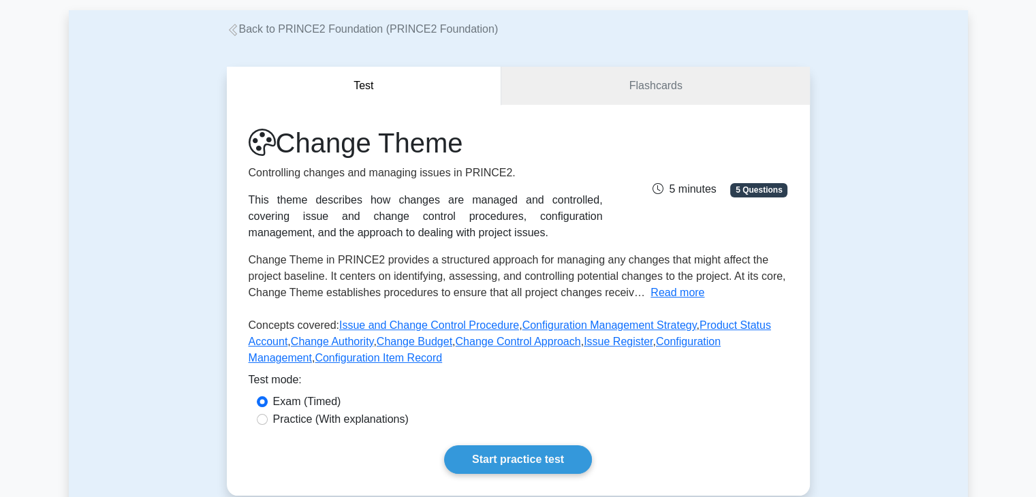
scroll to position [68, 0]
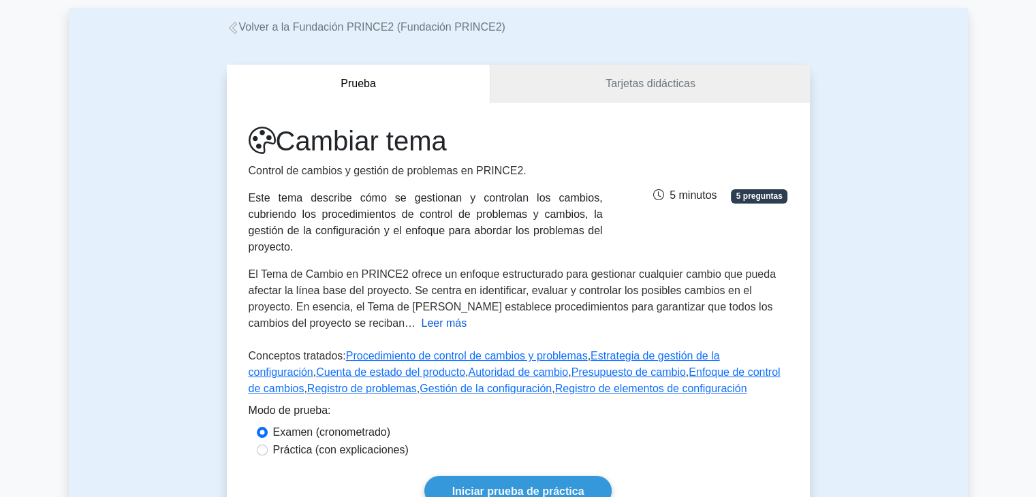
click at [421, 317] on font "Leer más" at bounding box center [444, 323] width 46 height 12
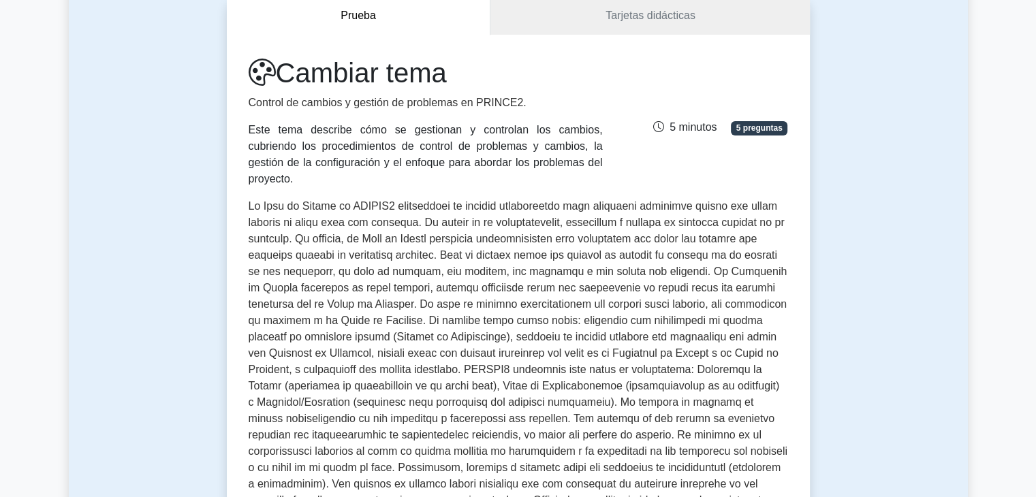
scroll to position [204, 0]
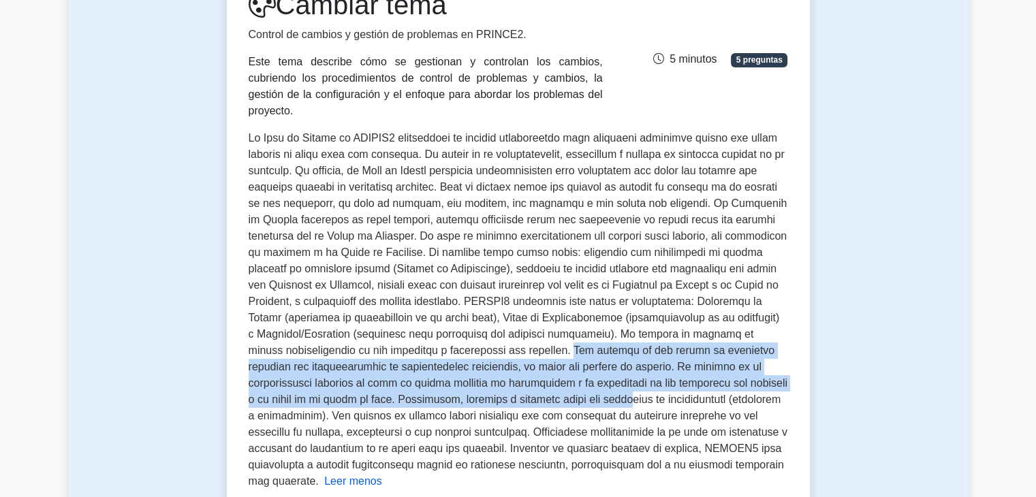
drag, startPoint x: 542, startPoint y: 339, endPoint x: 542, endPoint y: 388, distance: 49.0
click at [542, 388] on font at bounding box center [518, 309] width 539 height 355
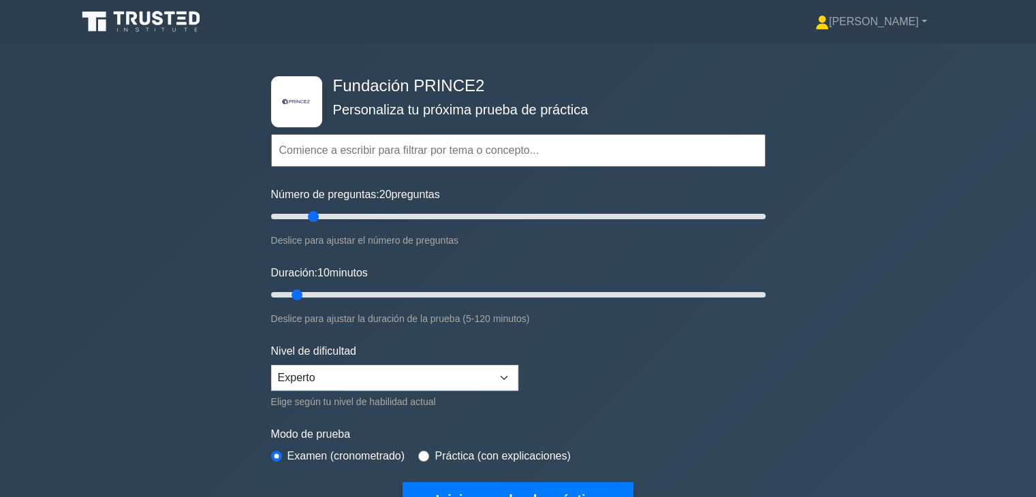
drag, startPoint x: 288, startPoint y: 215, endPoint x: 314, endPoint y: 219, distance: 26.3
type input "20"
click at [314, 219] on input "Número de preguntas: 20 preguntas" at bounding box center [518, 216] width 495 height 16
drag, startPoint x: 298, startPoint y: 290, endPoint x: 338, endPoint y: 296, distance: 39.9
type input "20"
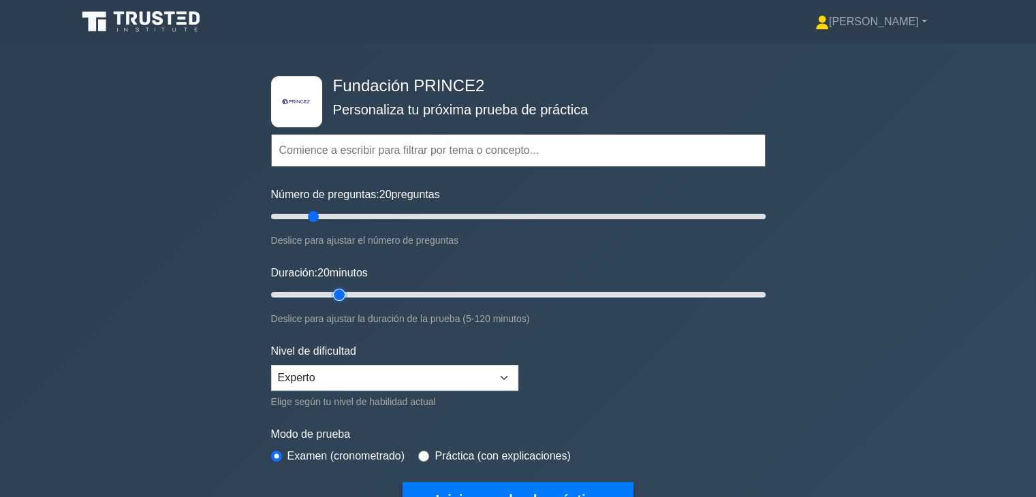
click at [338, 296] on input "Duración: 20 minutos" at bounding box center [518, 295] width 495 height 16
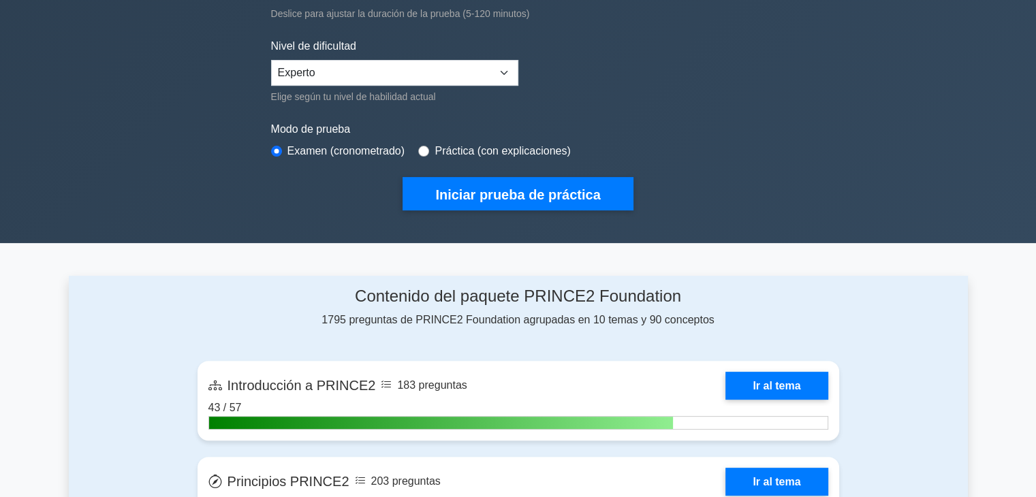
scroll to position [341, 0]
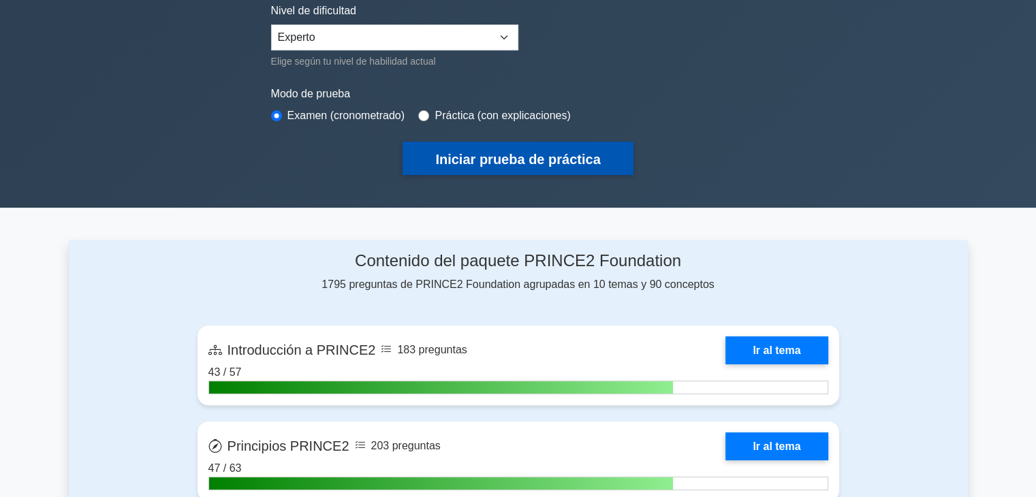
click at [583, 157] on font "Iniciar prueba de práctica" at bounding box center [517, 159] width 165 height 15
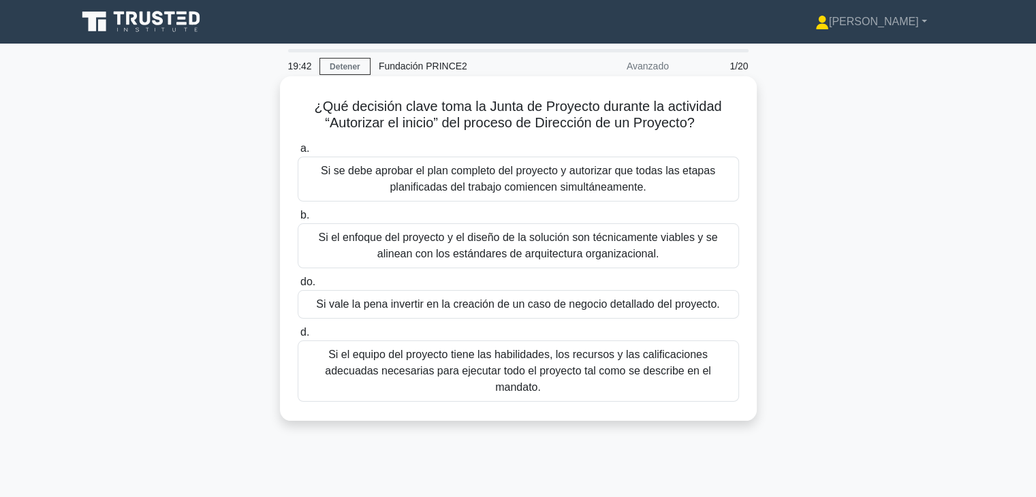
click at [566, 108] on font "¿Qué decisión clave toma la Junta de Proyecto durante la actividad “Autorizar e…" at bounding box center [517, 114] width 407 height 31
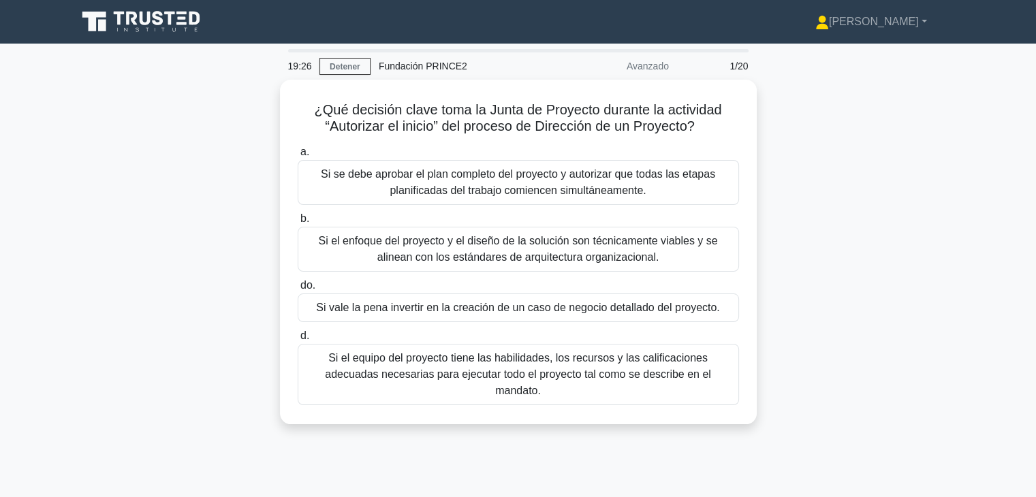
click at [772, 115] on div "¿Qué decisión clave toma la Junta de Proyecto durante la actividad “Autorizar e…" at bounding box center [518, 260] width 899 height 361
click at [770, 194] on div "¿Qué decisión clave toma la Junta de Proyecto durante la actividad “Autorizar e…" at bounding box center [518, 260] width 899 height 361
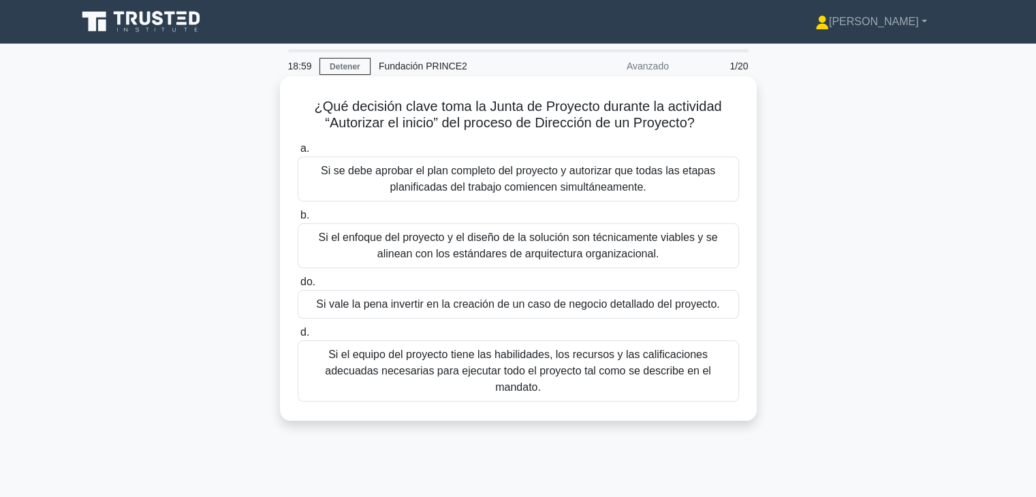
click at [489, 379] on font "Si el equipo del proyecto tiene las habilidades, los recursos y las calificacio…" at bounding box center [518, 371] width 429 height 49
click at [298, 337] on input "d. Si el equipo del proyecto tiene las habilidades, los recursos y las califica…" at bounding box center [298, 332] width 0 height 9
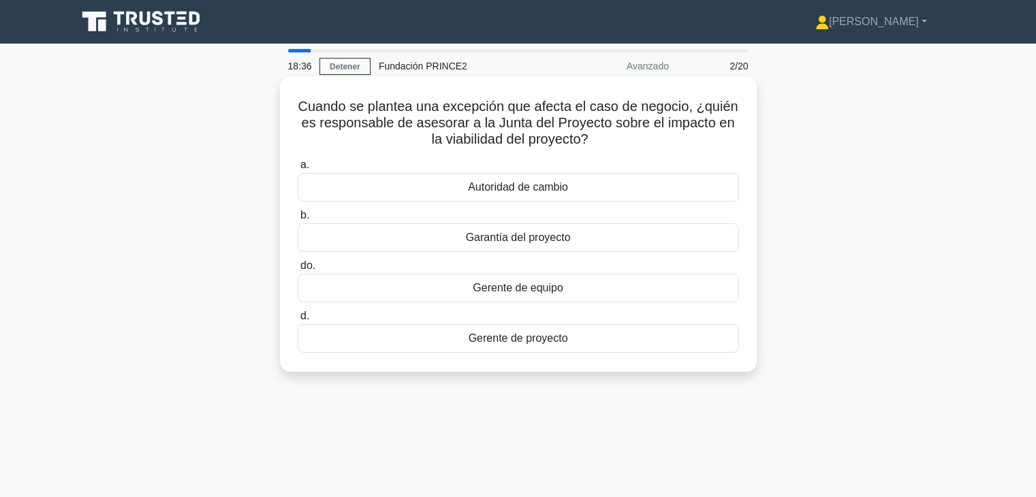
click at [533, 343] on font "Gerente de proyecto" at bounding box center [518, 338] width 99 height 12
click at [298, 321] on input "d. Gerente de proyecto" at bounding box center [298, 316] width 0 height 9
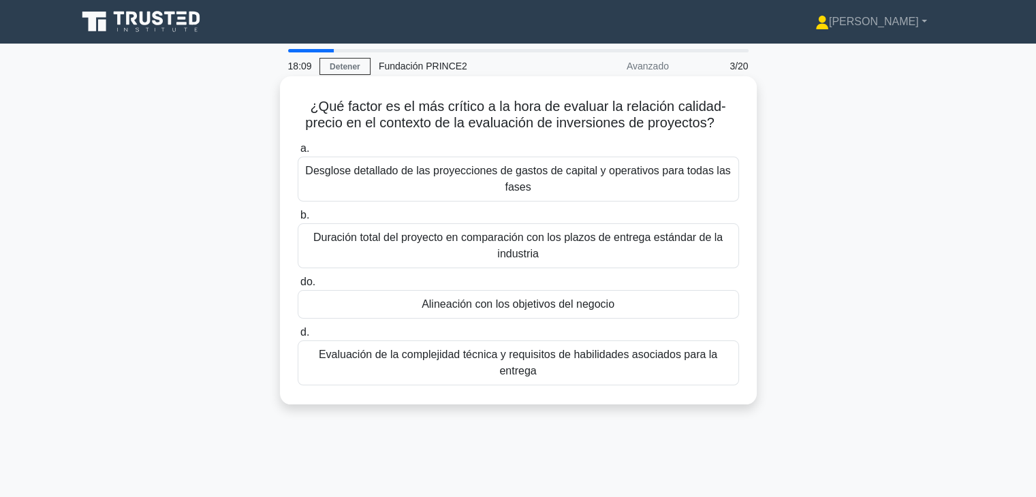
click at [549, 307] on font "Alineación con los objetivos del negocio" at bounding box center [518, 304] width 193 height 12
click at [298, 287] on input "do. Alineación con los objetivos del negocio" at bounding box center [298, 282] width 0 height 9
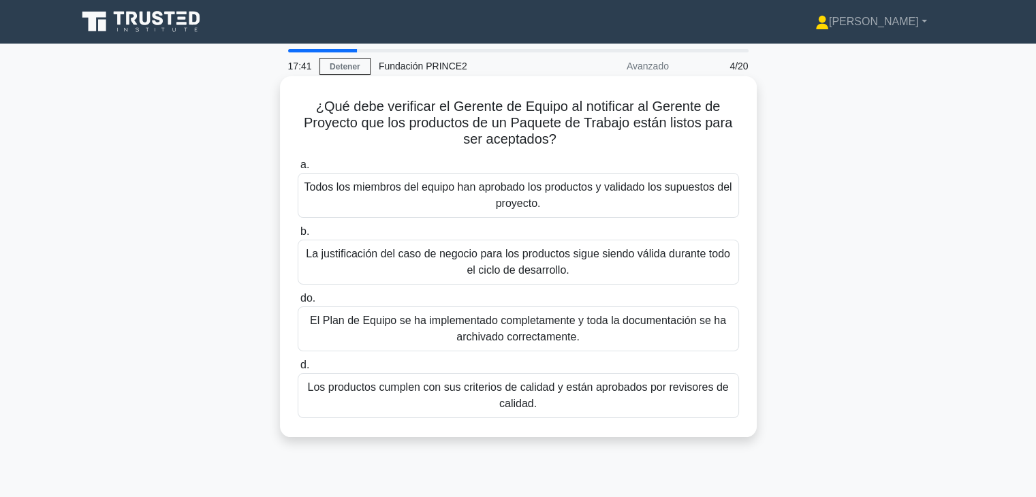
click at [592, 198] on font "Todos los miembros del equipo han aprobado los productos y validado los supuest…" at bounding box center [518, 195] width 429 height 33
click at [298, 170] on input "a. Todos los miembros del equipo han aprobado los productos y validado los supu…" at bounding box center [298, 165] width 0 height 9
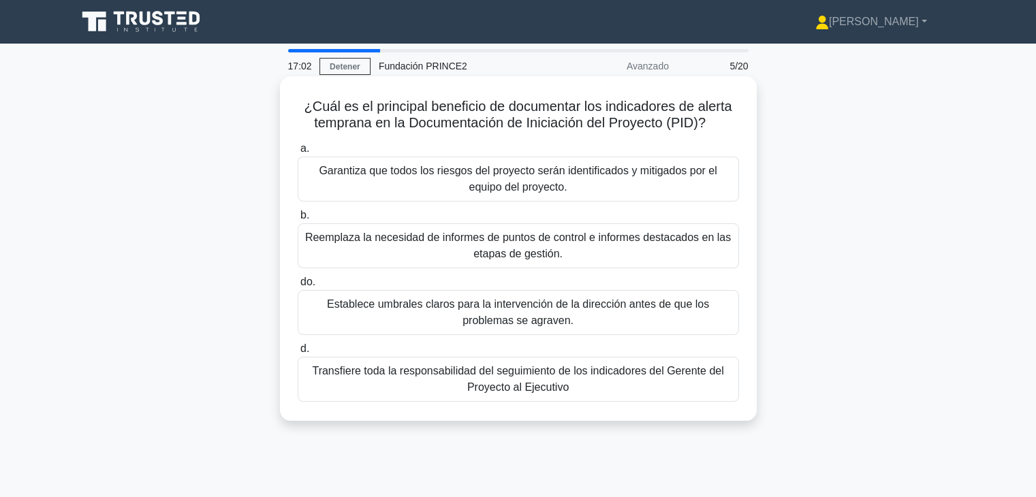
click at [542, 323] on font "Establece umbrales claros para la intervención de la dirección antes de que los…" at bounding box center [518, 312] width 382 height 28
click at [298, 287] on input "do. Establece umbrales claros para la intervención de la dirección antes de que…" at bounding box center [298, 282] width 0 height 9
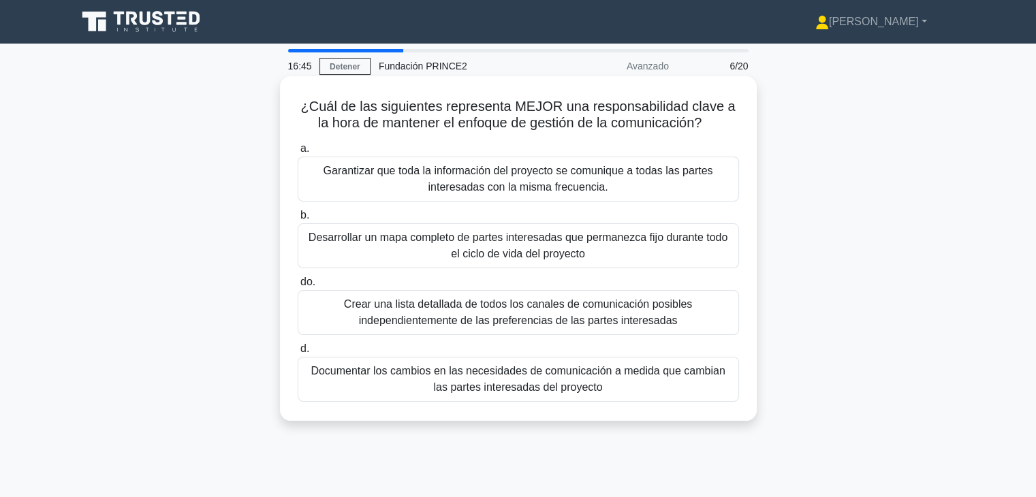
click at [546, 388] on font "Documentar los cambios en las necesidades de comunicación a medida que cambian …" at bounding box center [518, 379] width 414 height 28
click at [298, 354] on input "d. Documentar los cambios en las necesidades de comunicación a medida que cambi…" at bounding box center [298, 349] width 0 height 9
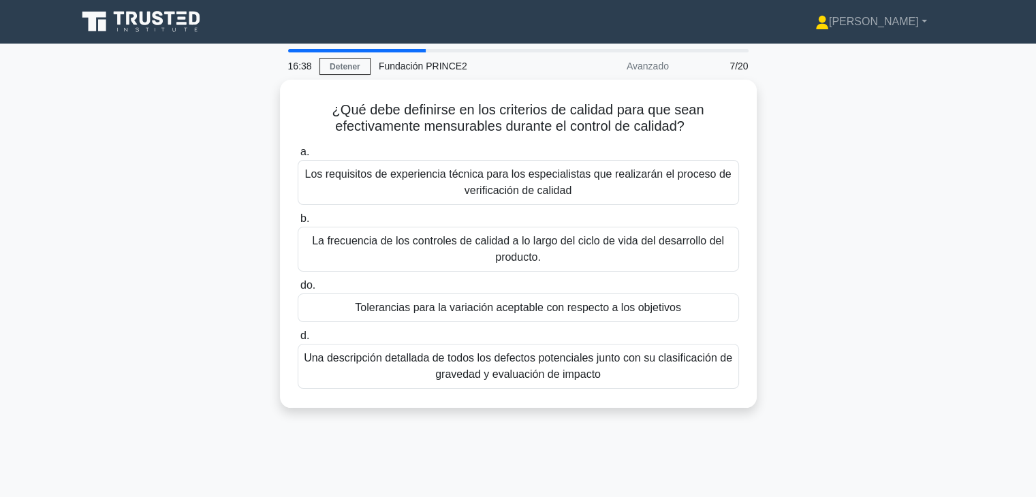
click at [666, 473] on div "16:38 Detener Fundación PRINCE2 Avanzado 7/20 ¿Qué debe definirse en los criter…" at bounding box center [518, 389] width 899 height 681
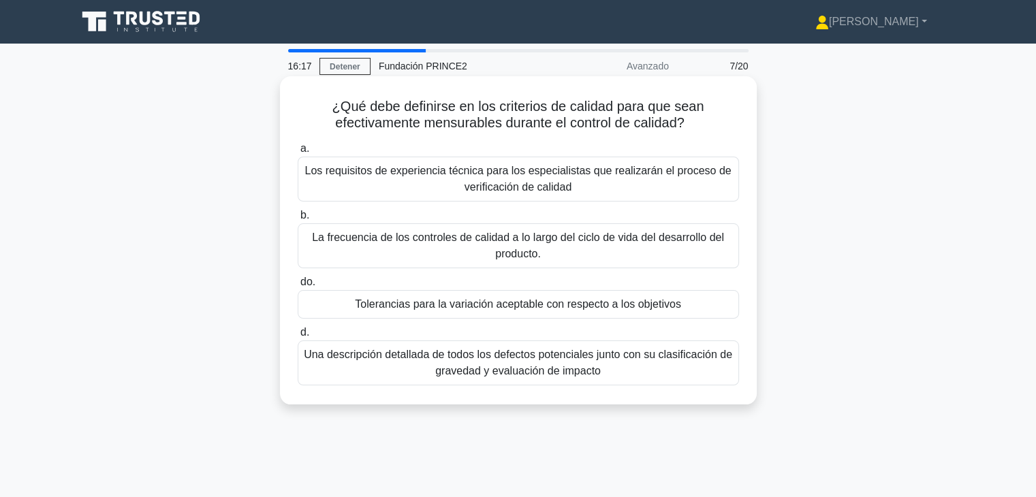
click at [538, 310] on font "Tolerancias para la variación aceptable con respecto a los objetivos" at bounding box center [518, 304] width 326 height 12
click at [298, 287] on input "do. Tolerancias para la variación aceptable con respecto a los objetivos" at bounding box center [298, 282] width 0 height 9
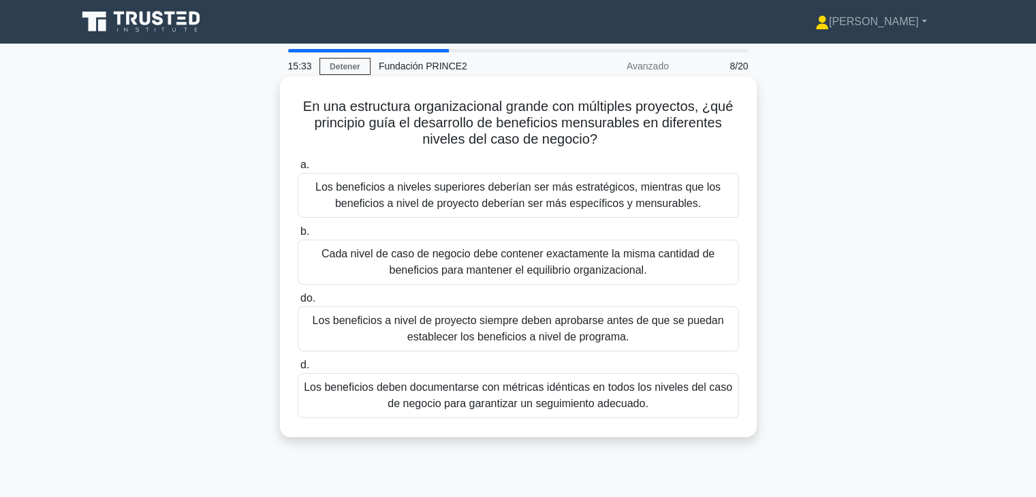
click at [411, 333] on font "Los beneficios a nivel de proyecto siempre deben aprobarse antes de que se pued…" at bounding box center [518, 329] width 411 height 28
click at [298, 303] on input "do. Los beneficios a nivel de proyecto siempre deben aprobarse antes de que se …" at bounding box center [298, 298] width 0 height 9
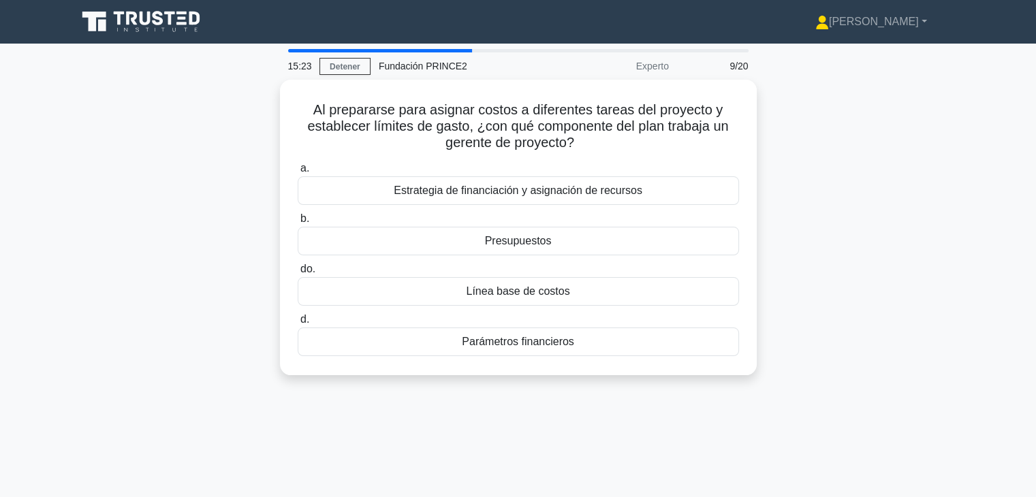
click at [612, 429] on div "15:23 Detener Fundación PRINCE2 Experto 9/20 Al prepararse para asignar costos …" at bounding box center [518, 389] width 899 height 681
click at [681, 451] on div "15:11 Detener Fundación PRINCE2 Experto 9/20 Al prepararse para asignar costos …" at bounding box center [518, 389] width 899 height 681
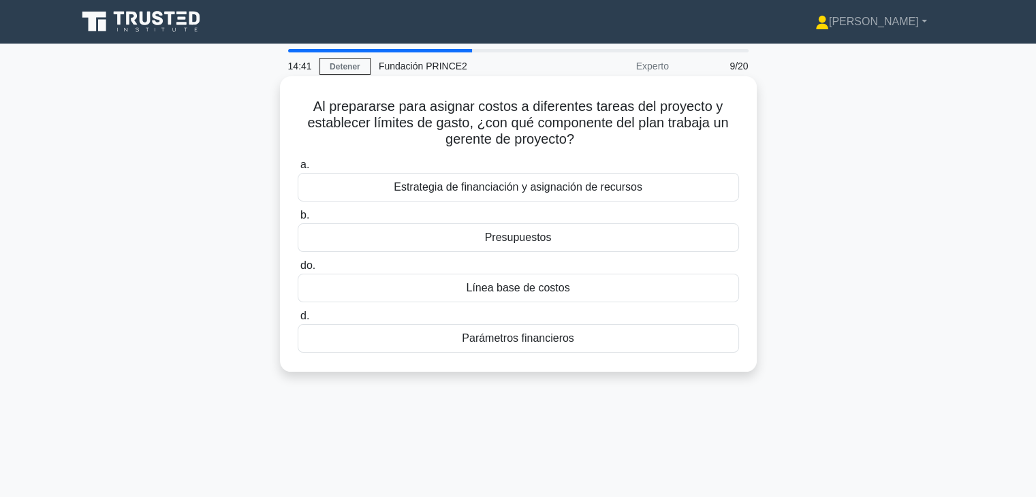
click at [603, 249] on div "Presupuestos" at bounding box center [518, 237] width 441 height 29
click at [298, 220] on input "b. Presupuestos" at bounding box center [298, 215] width 0 height 9
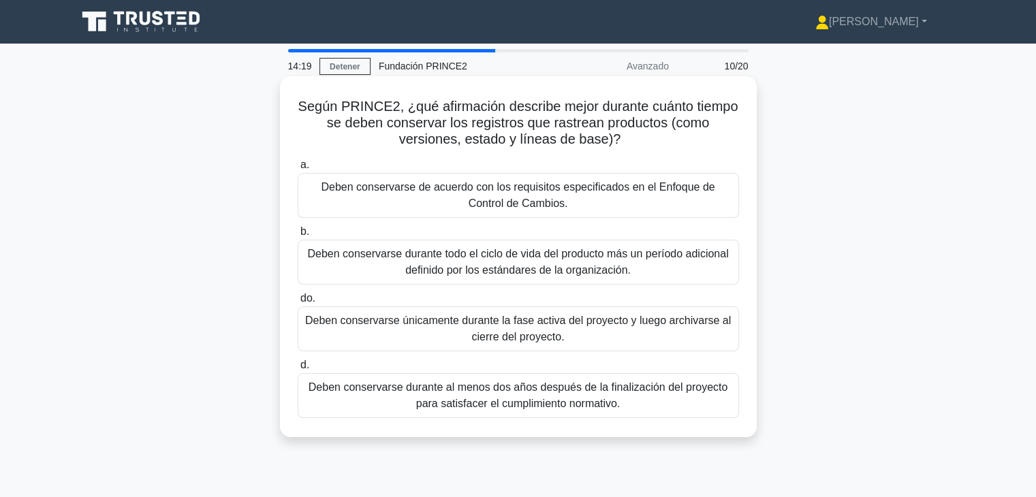
click at [608, 211] on font "Deben conservarse de acuerdo con los requisitos especificados en el Enfoque de …" at bounding box center [518, 195] width 429 height 33
click at [298, 170] on input "a. Deben conservarse de acuerdo con los requisitos especificados en el Enfoque …" at bounding box center [298, 165] width 0 height 9
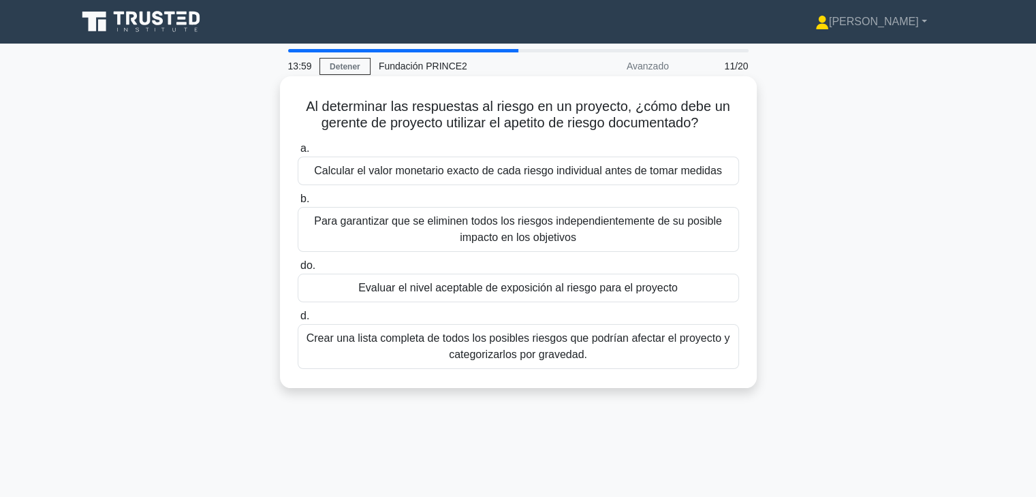
click at [610, 298] on div "Evaluar el nivel aceptable de exposición al riesgo para el proyecto" at bounding box center [518, 288] width 441 height 29
click at [298, 270] on input "do. Evaluar el nivel aceptable de exposición al riesgo para el proyecto" at bounding box center [298, 266] width 0 height 9
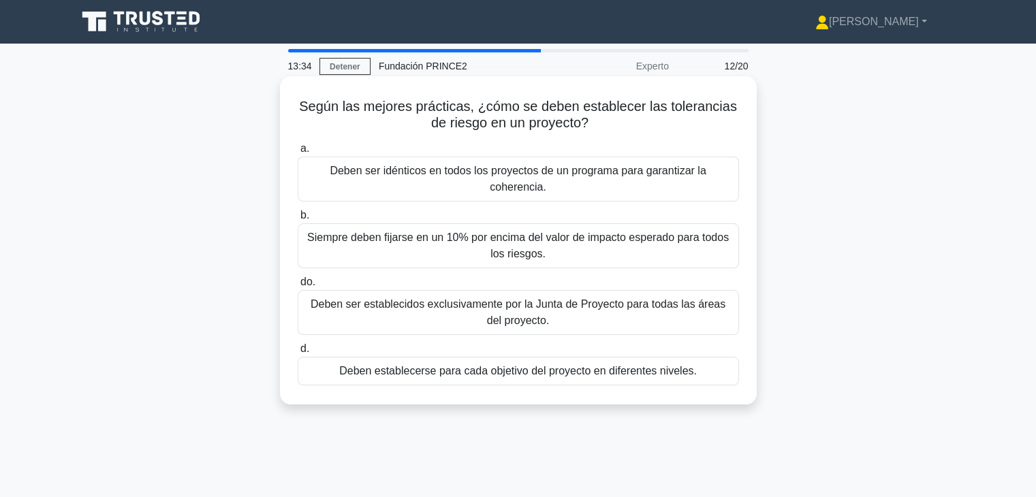
click at [531, 376] on font "Deben establecerse para cada objetivo del proyecto en diferentes niveles." at bounding box center [518, 371] width 358 height 12
click at [298, 354] on input "d. Deben establecerse para cada objetivo del proyecto en diferentes niveles." at bounding box center [298, 349] width 0 height 9
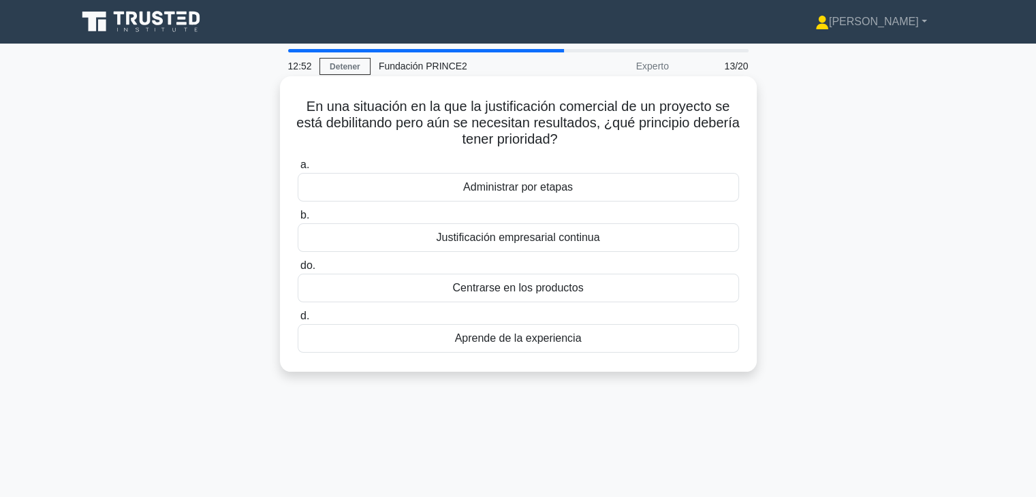
click at [576, 243] on font "Justificación empresarial continua" at bounding box center [517, 238] width 163 height 12
click at [298, 220] on input "b. Justificación empresarial continua" at bounding box center [298, 215] width 0 height 9
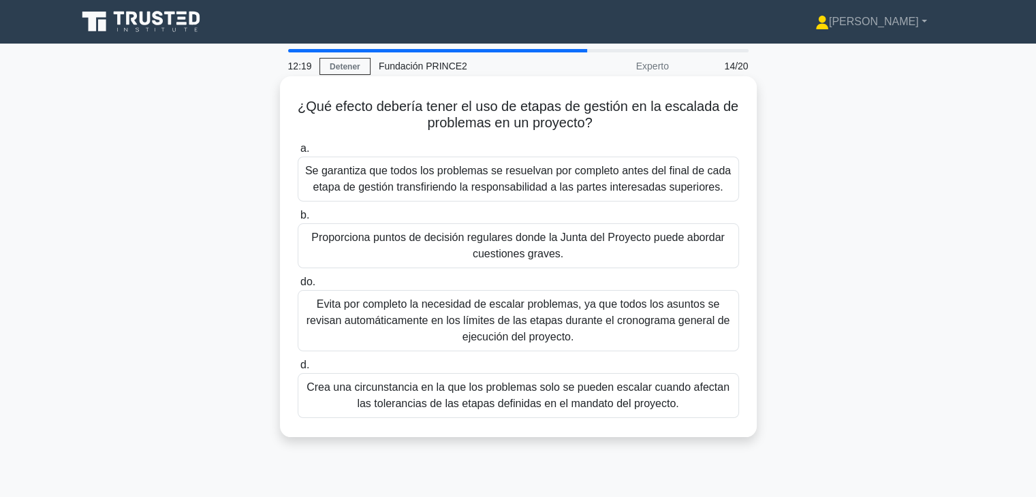
click at [580, 249] on font "Proporciona puntos de decisión regulares donde la Junta del Proyecto puede abor…" at bounding box center [518, 246] width 429 height 33
click at [298, 220] on input "b. Proporciona puntos de decisión regulares donde la Junta del Proyecto puede a…" at bounding box center [298, 215] width 0 height 9
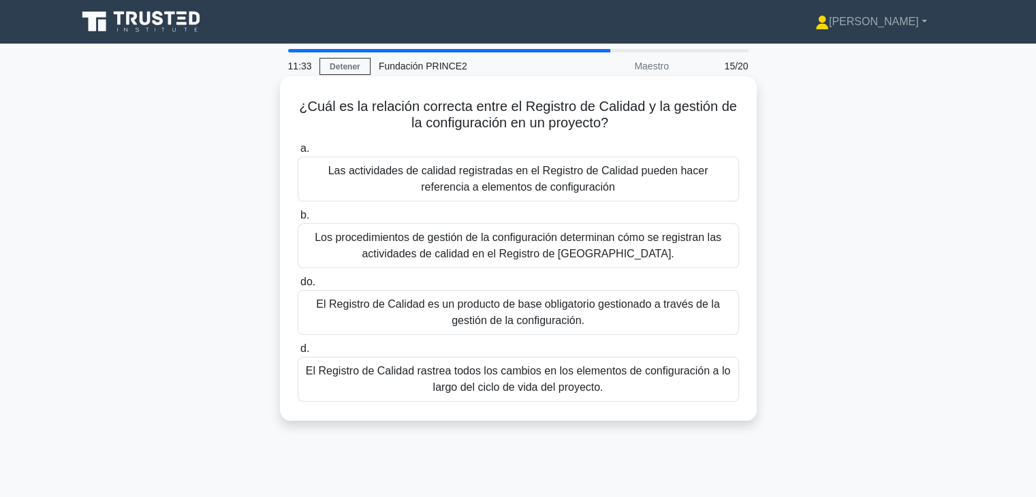
click at [663, 191] on font "Las actividades de calidad registradas en el Registro de Calidad pueden hacer r…" at bounding box center [518, 179] width 429 height 33
click at [298, 153] on input "a. Las actividades de calidad registradas en el Registro de Calidad pueden hace…" at bounding box center [298, 148] width 0 height 9
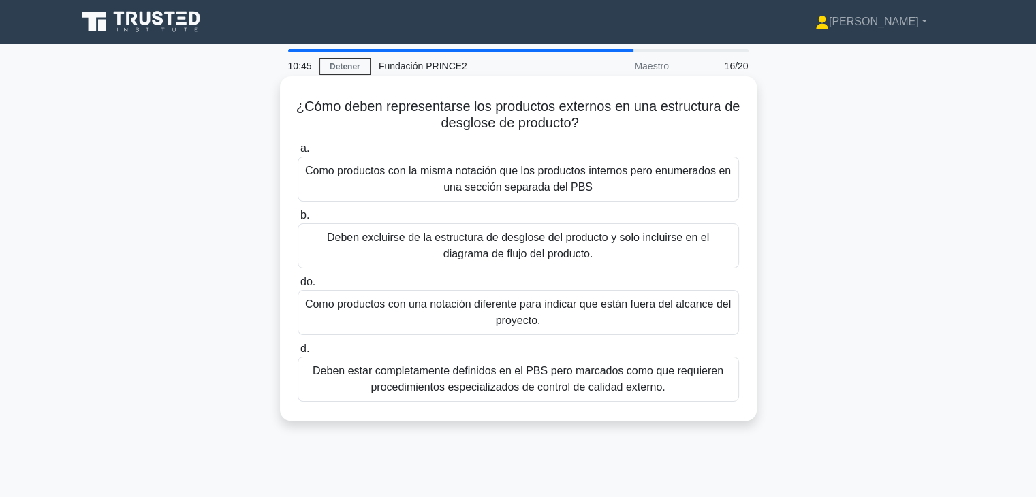
click at [599, 256] on font "Deben excluirse de la estructura de desglose del producto y solo incluirse en e…" at bounding box center [518, 246] width 429 height 33
click at [298, 220] on input "b. Deben excluirse de la estructura de desglose del producto y solo incluirse e…" at bounding box center [298, 215] width 0 height 9
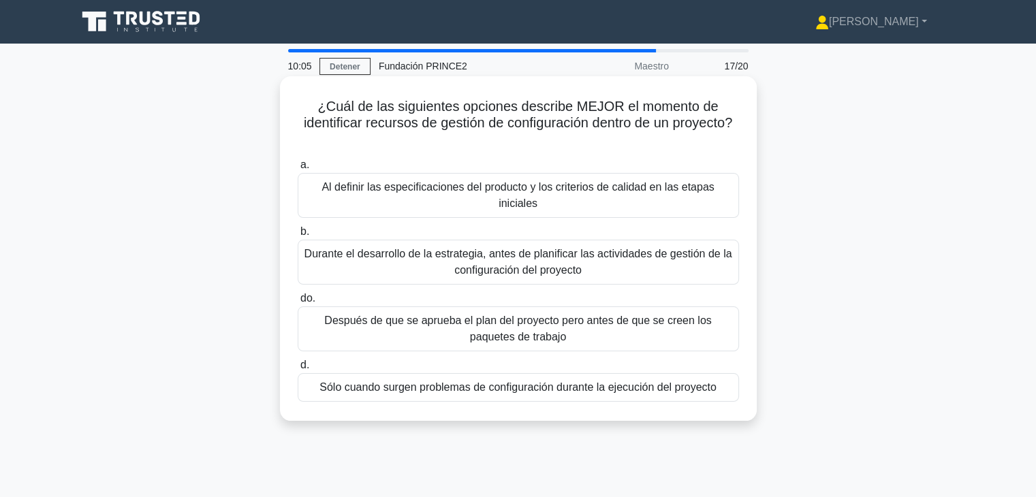
click at [599, 257] on font "Durante el desarrollo de la estrategia, antes de planificar las actividades de …" at bounding box center [518, 262] width 429 height 33
click at [298, 236] on input "b. Durante el desarrollo de la estrategia, antes de planificar las actividades …" at bounding box center [298, 232] width 0 height 9
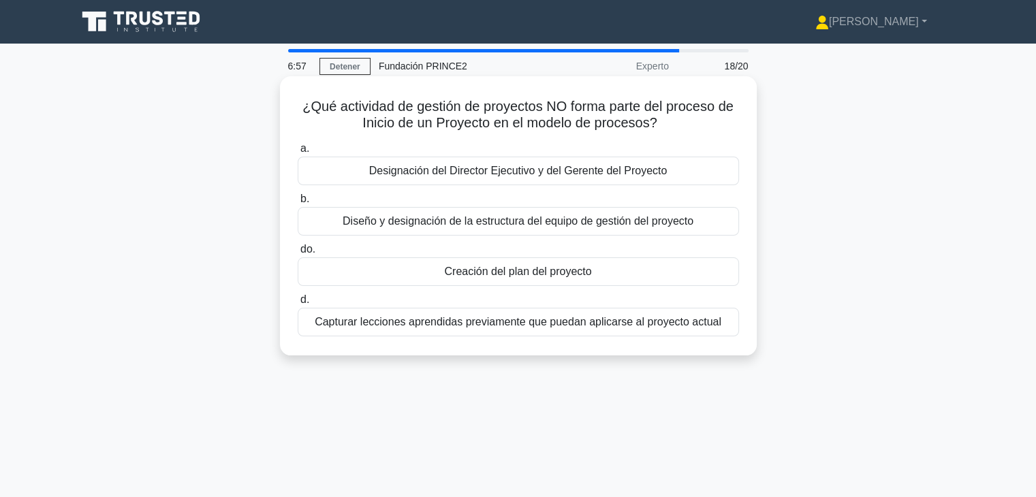
click at [627, 273] on div "Creación del plan del proyecto" at bounding box center [518, 272] width 441 height 29
click at [298, 254] on input "do. Creación del plan del proyecto" at bounding box center [298, 249] width 0 height 9
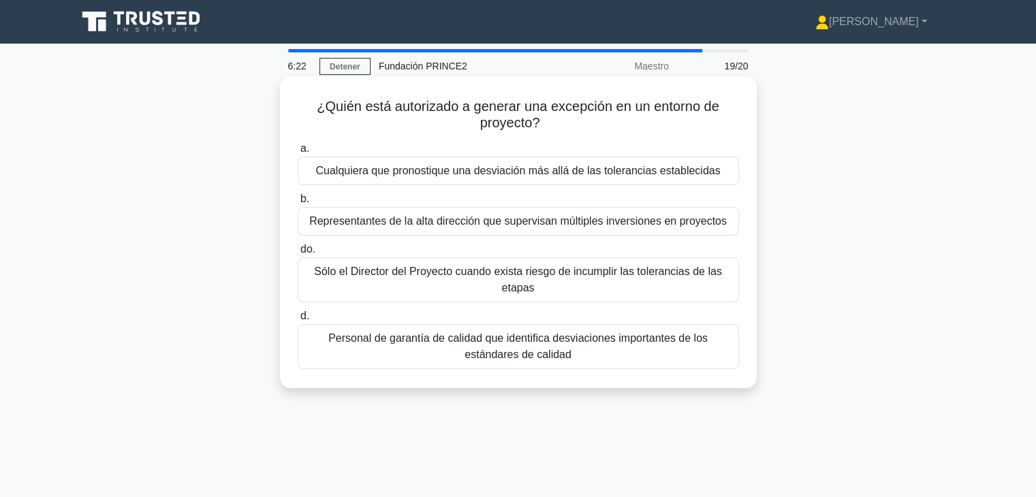
click at [616, 290] on font "Sólo el Director del Proyecto cuando exista riesgo de incumplir las tolerancias…" at bounding box center [518, 280] width 429 height 33
click at [298, 254] on input "do. Sólo el Director del Proyecto cuando exista riesgo de incumplir las toleran…" at bounding box center [298, 249] width 0 height 9
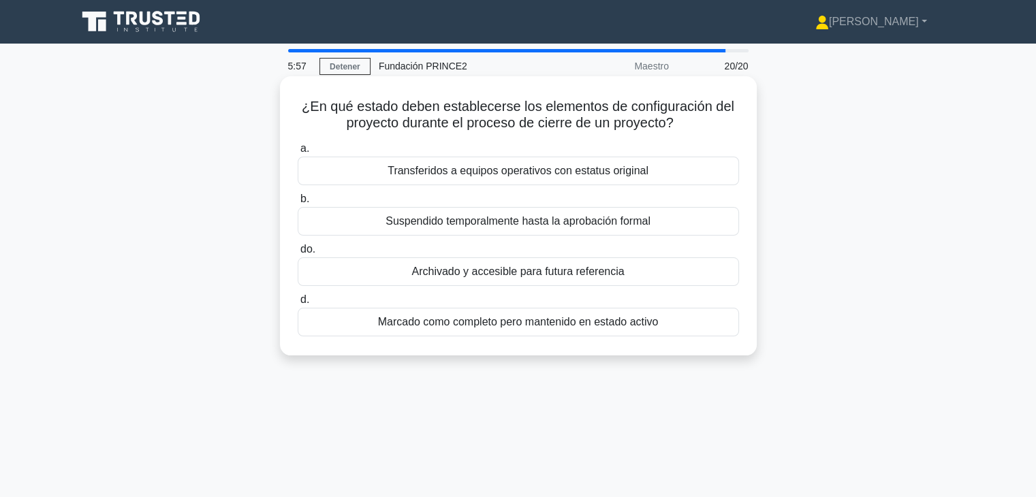
click at [462, 279] on font "Archivado y accesible para futura referencia" at bounding box center [517, 272] width 213 height 16
click at [298, 254] on input "do. Archivado y accesible para futura referencia" at bounding box center [298, 249] width 0 height 9
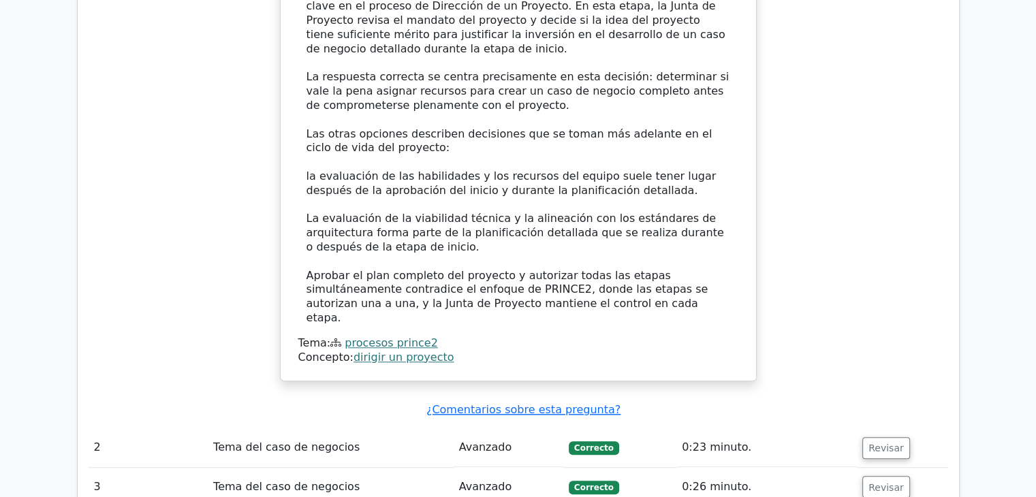
scroll to position [1499, 0]
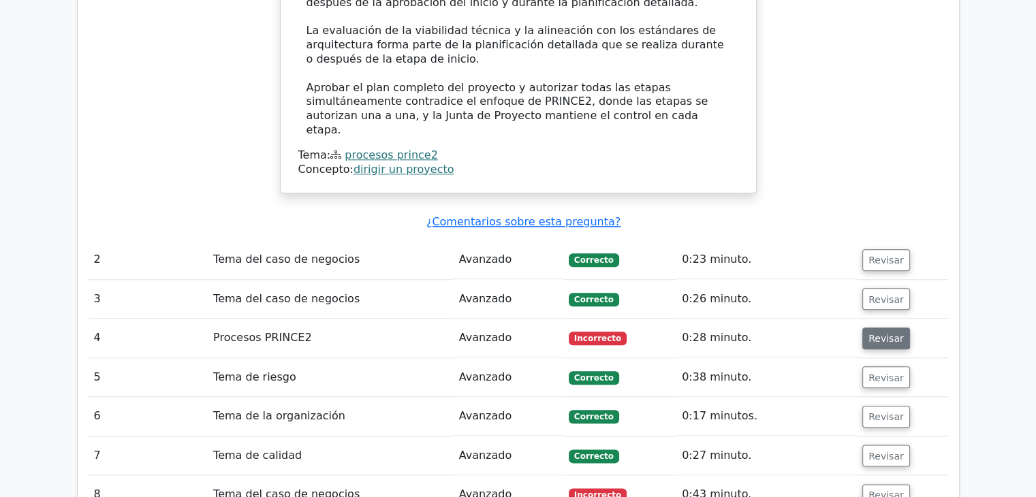
click at [880, 332] on font "Revisar" at bounding box center [886, 337] width 35 height 11
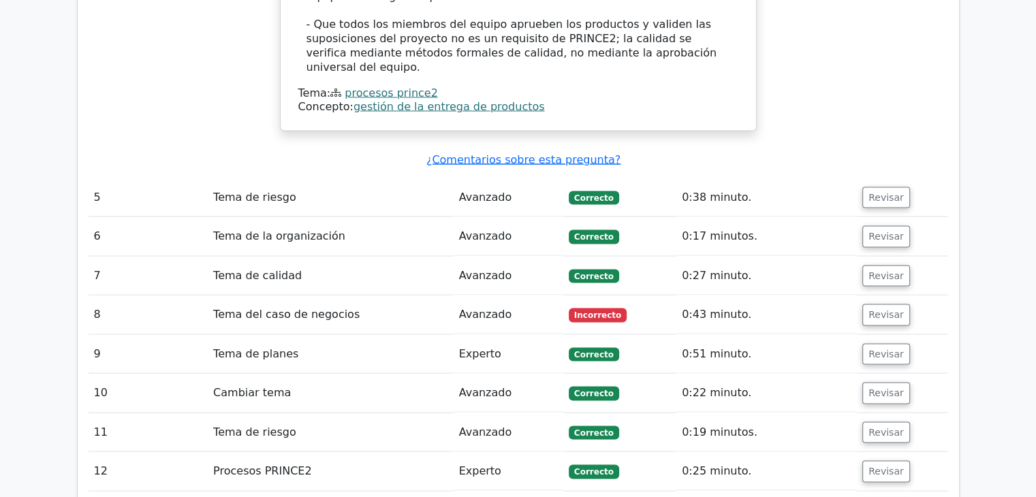
scroll to position [2521, 0]
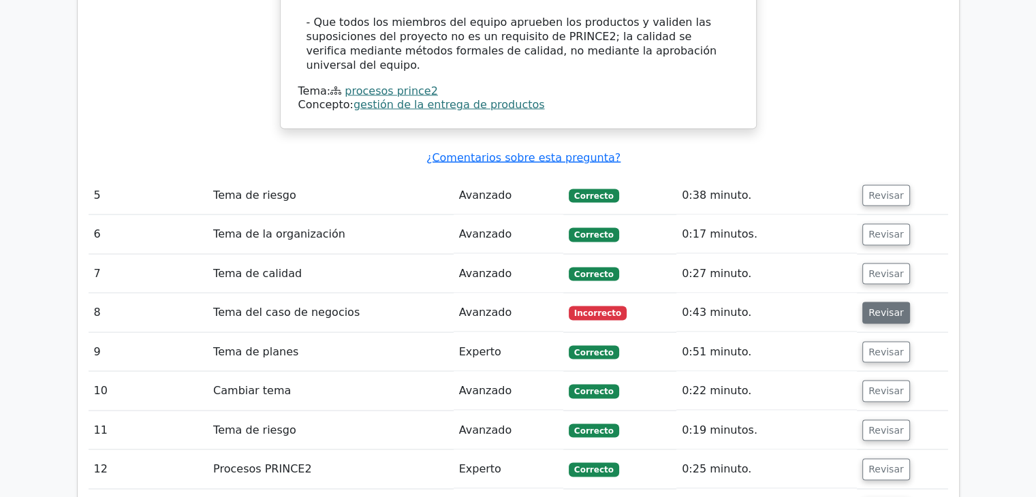
click at [873, 307] on font "Revisar" at bounding box center [886, 312] width 35 height 11
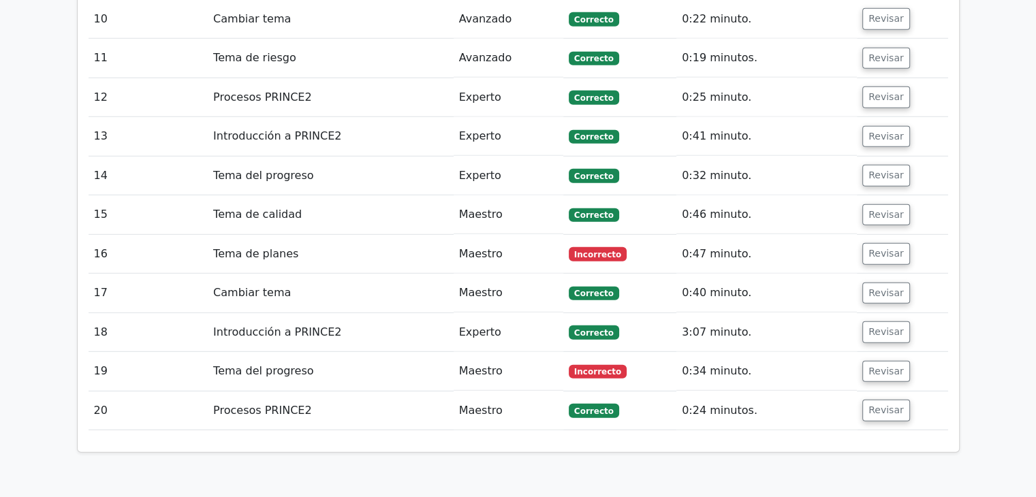
scroll to position [3747, 0]
click at [875, 248] on font "Revisar" at bounding box center [886, 253] width 35 height 11
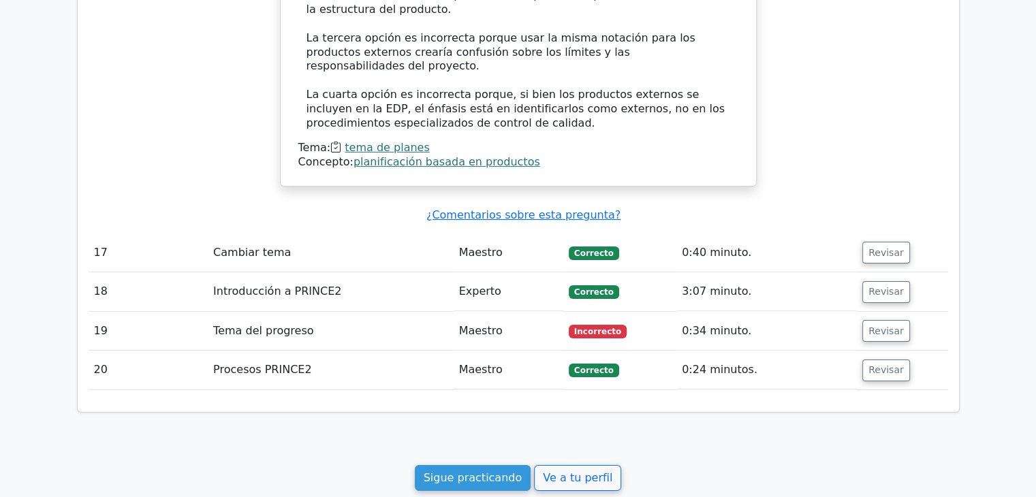
scroll to position [4632, 0]
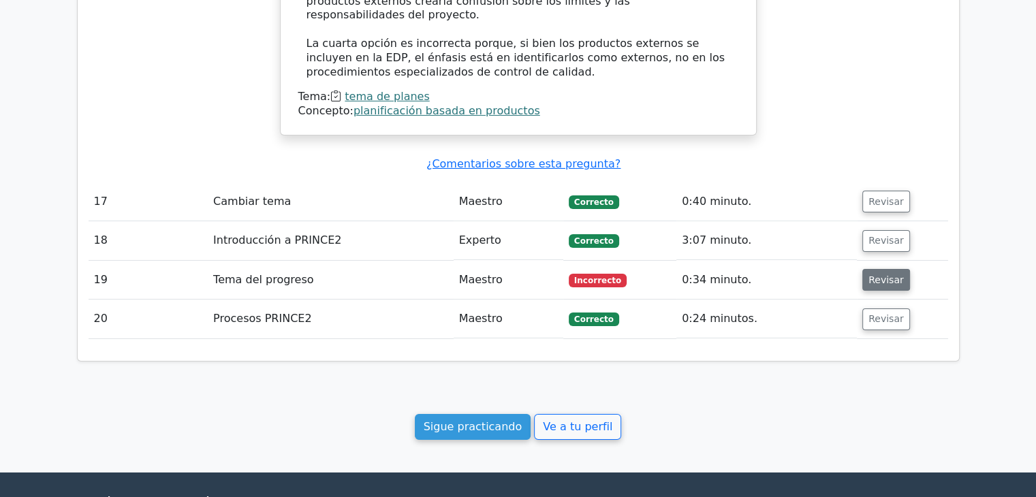
click at [875, 275] on font "Revisar" at bounding box center [886, 280] width 35 height 11
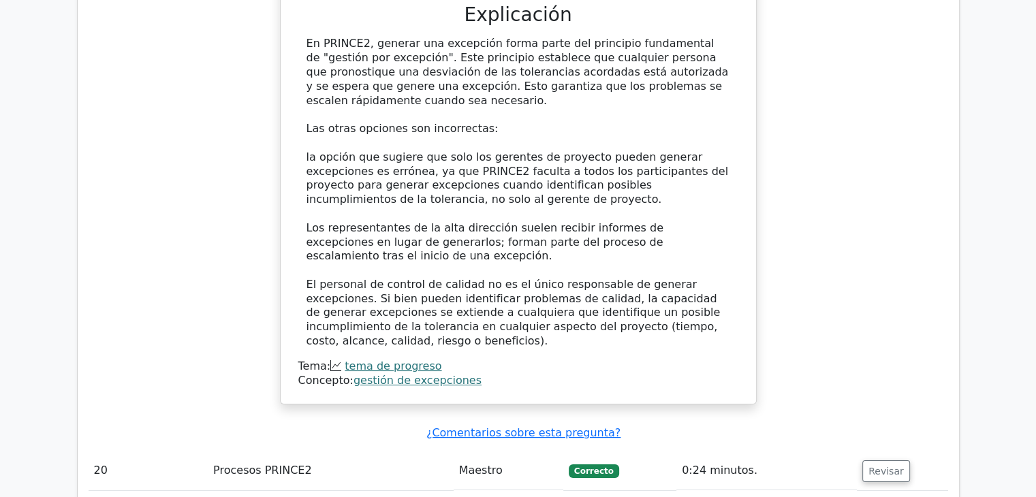
scroll to position [5364, 0]
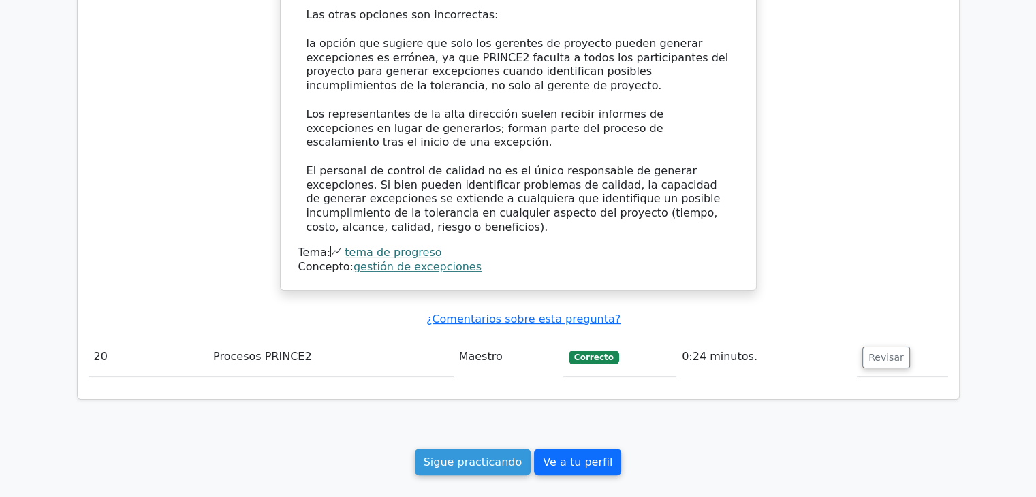
click at [591, 456] on font "Ve a tu perfil" at bounding box center [577, 462] width 69 height 13
click at [511, 456] on font "Sigue practicando" at bounding box center [473, 462] width 99 height 13
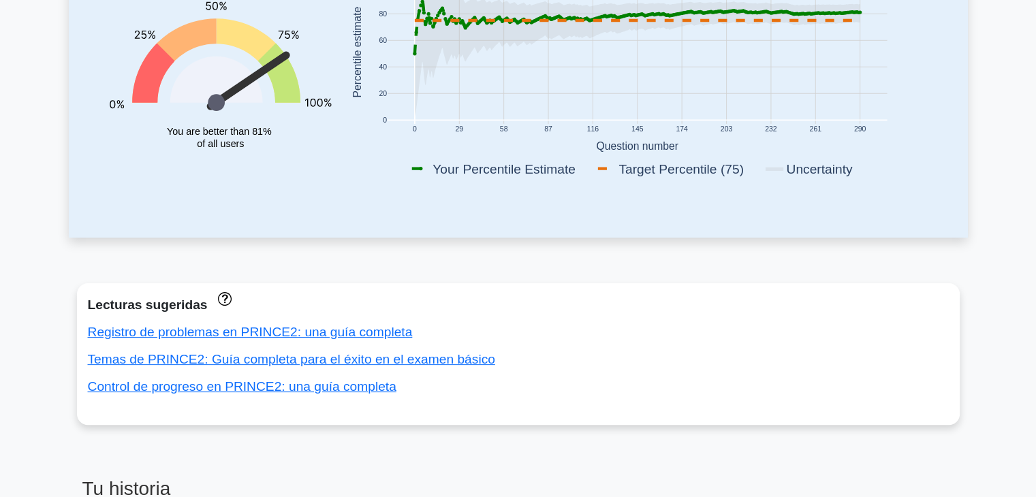
scroll to position [272, 0]
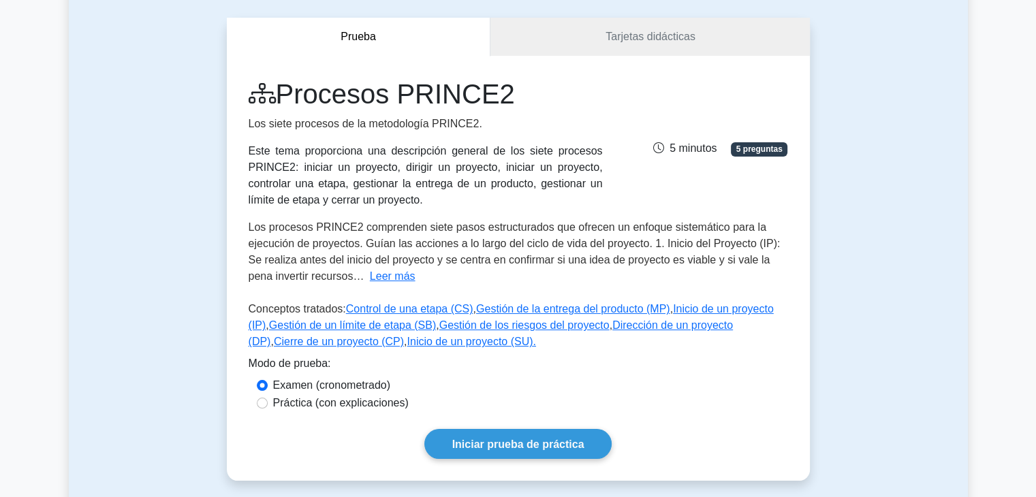
scroll to position [136, 0]
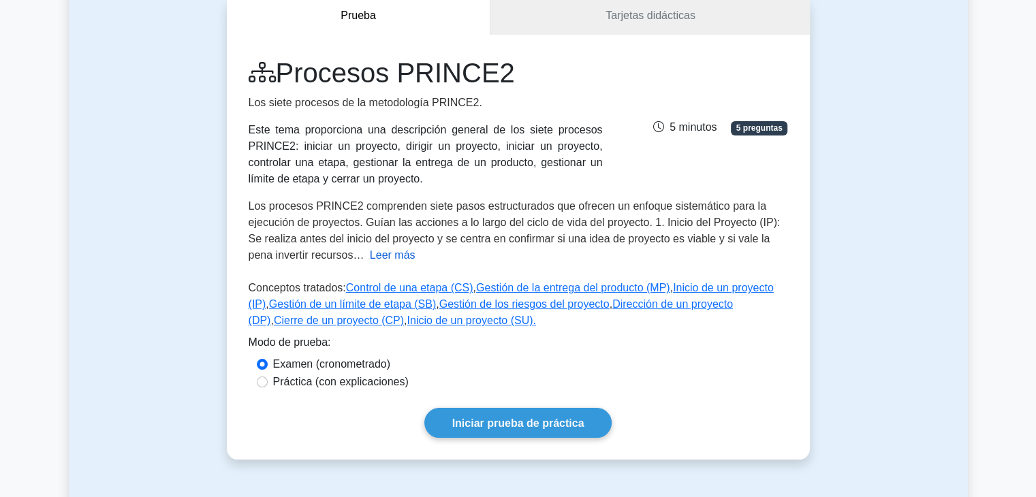
click at [370, 255] on font "Leer más" at bounding box center [393, 255] width 46 height 12
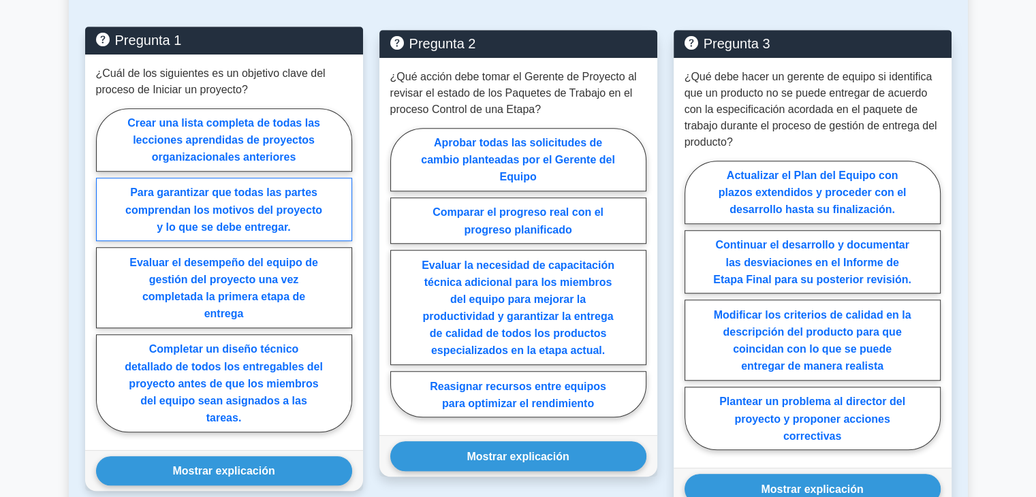
scroll to position [1090, 0]
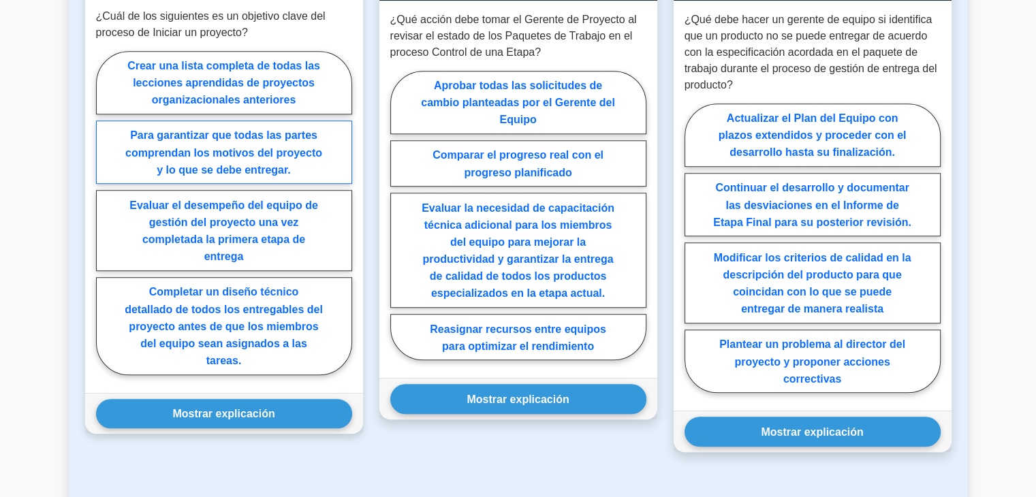
click at [242, 161] on font "Para garantizar que todas las partes comprendan los motivos del proyecto y lo q…" at bounding box center [223, 152] width 197 height 46
click at [105, 213] on input "Para garantizar que todas las partes comprendan los motivos del proyecto y lo q…" at bounding box center [100, 217] width 9 height 9
radio input "true"
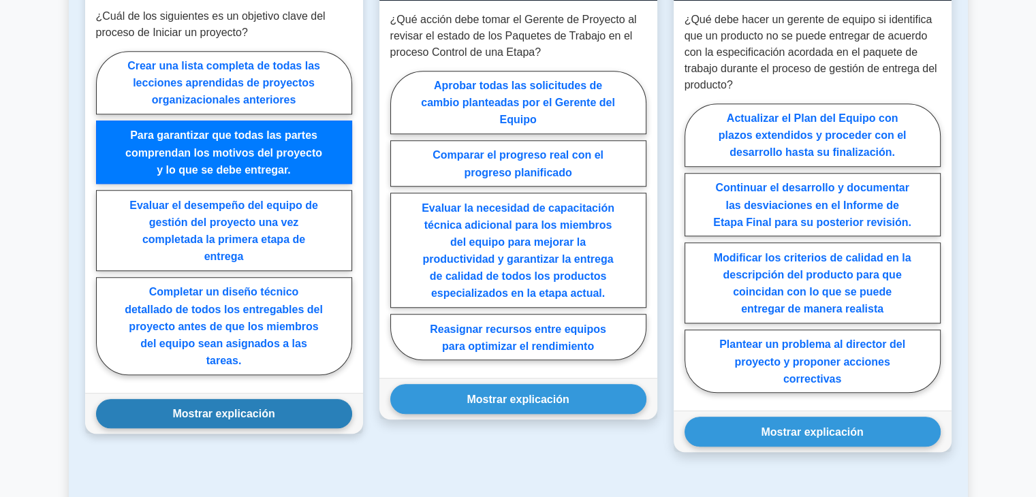
click at [240, 399] on button "Mostrar explicación" at bounding box center [224, 413] width 256 height 29
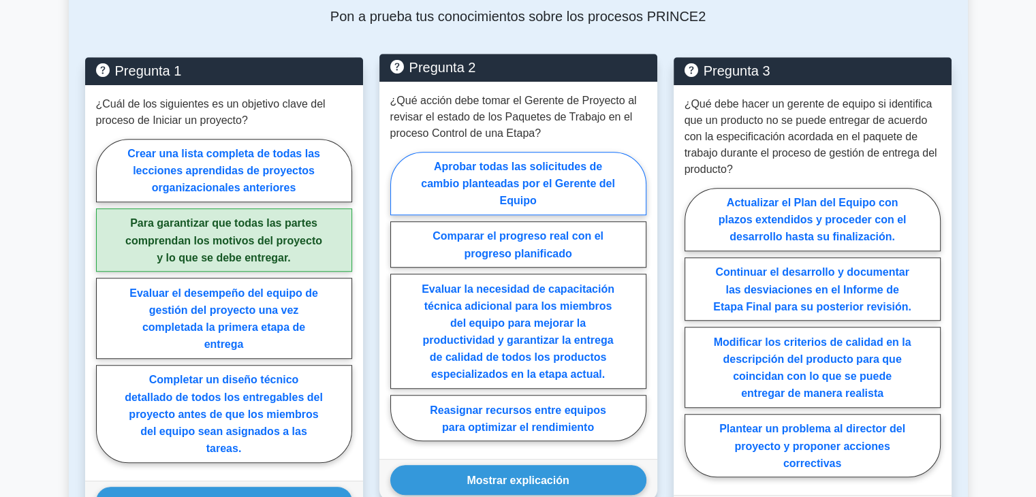
scroll to position [1022, 0]
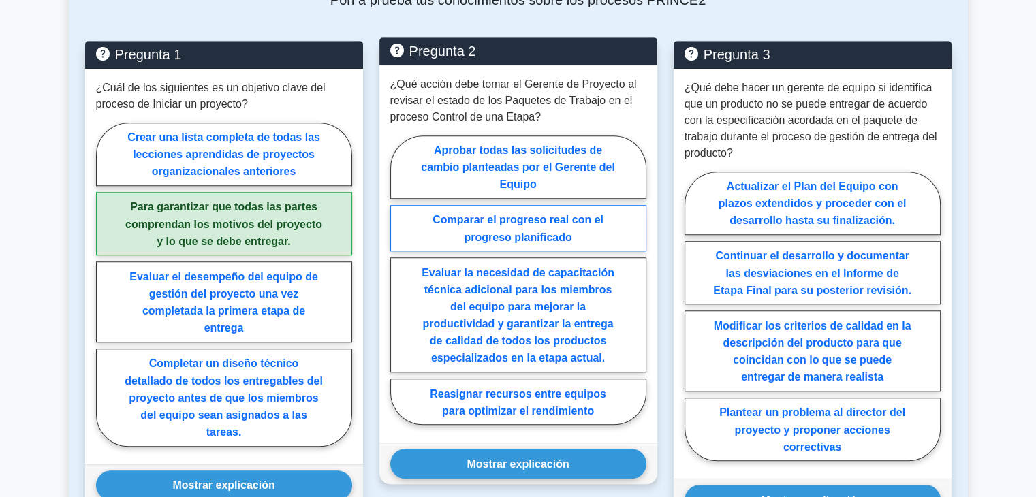
click at [530, 236] on font "Comparar el progreso real con el progreso planificado" at bounding box center [518, 228] width 171 height 29
click at [399, 280] on input "Comparar el progreso real con el progreso planificado" at bounding box center [394, 284] width 9 height 9
radio input "true"
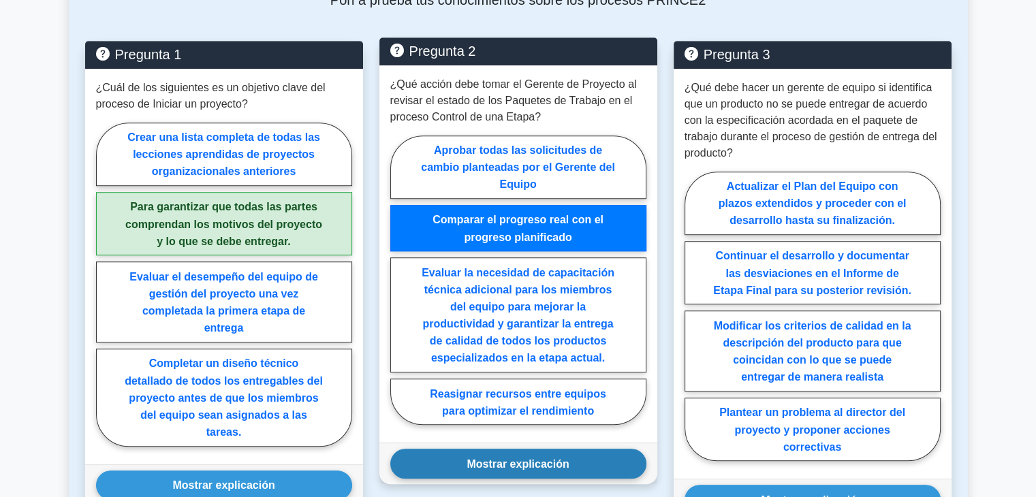
click at [554, 470] on font "Mostrar explicación" at bounding box center [518, 464] width 102 height 12
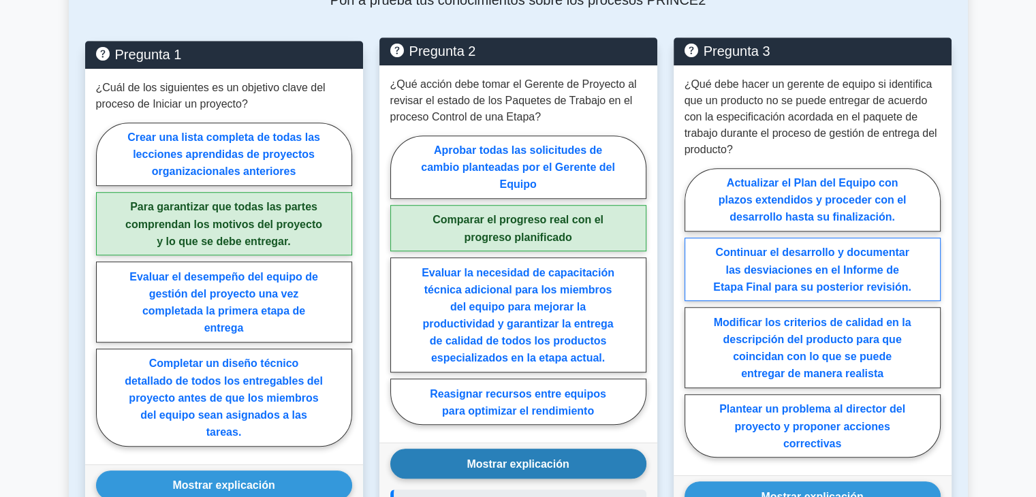
click at [901, 269] on label "Continuar el desarrollo y documentar las desviaciones en el Informe de Etapa Fi…" at bounding box center [813, 269] width 256 height 63
click at [694, 313] on input "Continuar el desarrollo y documentar las desviaciones en el Informe de Etapa Fi…" at bounding box center [689, 317] width 9 height 9
radio input "true"
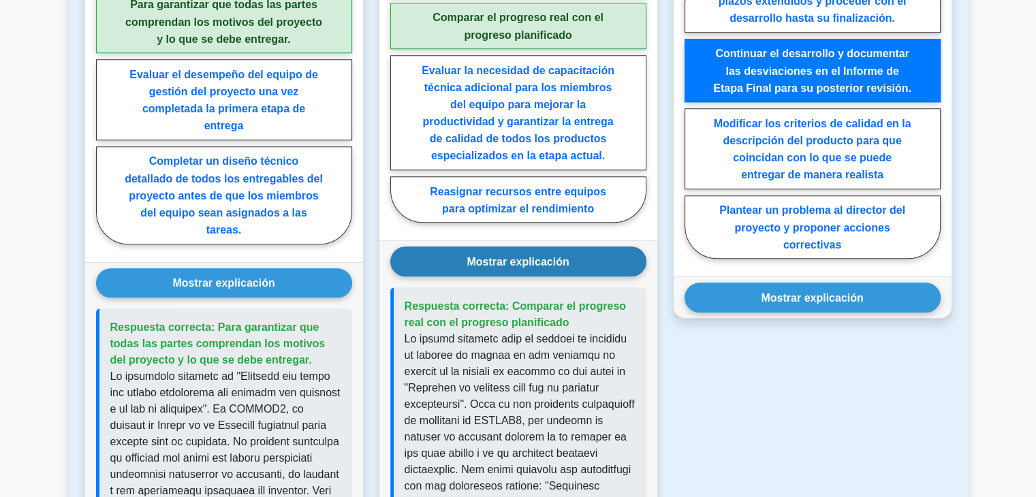
scroll to position [1226, 0]
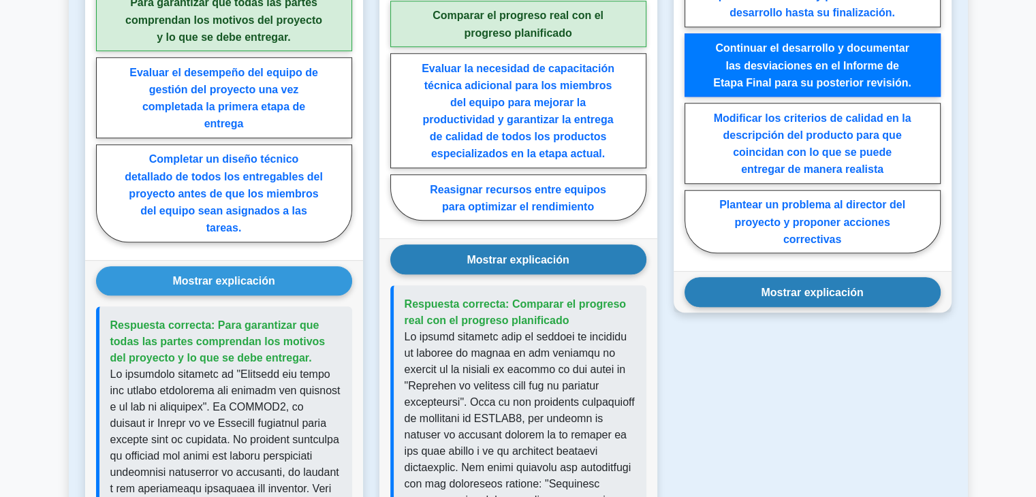
click at [820, 307] on button "Mostrar explicación" at bounding box center [813, 291] width 256 height 29
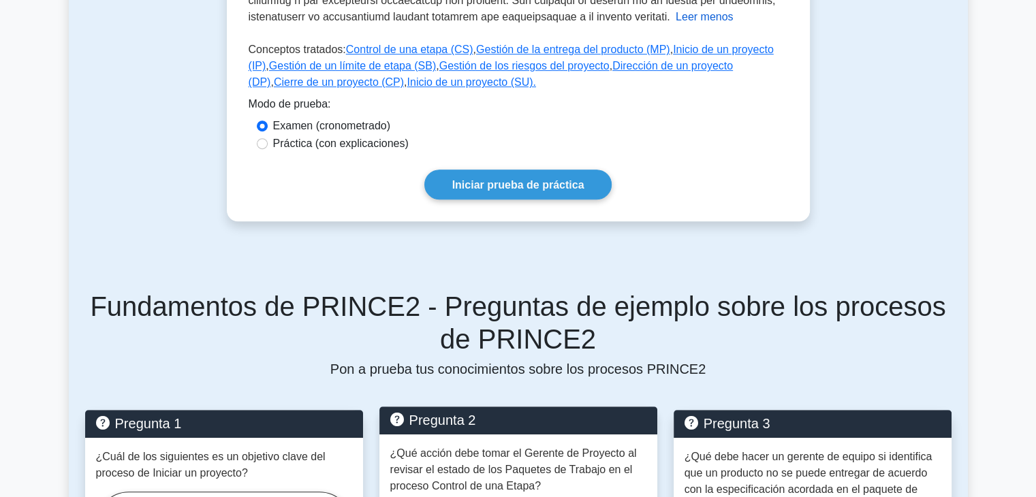
scroll to position [653, 0]
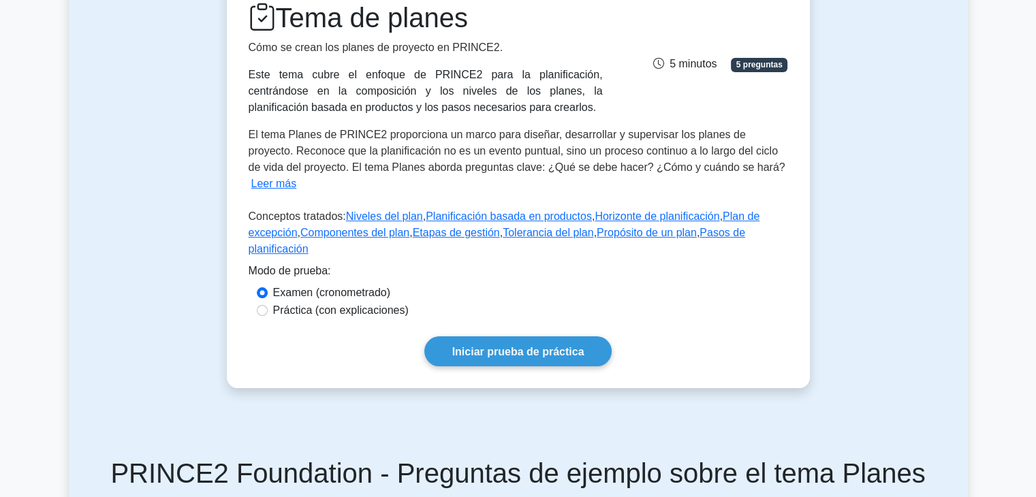
scroll to position [204, 0]
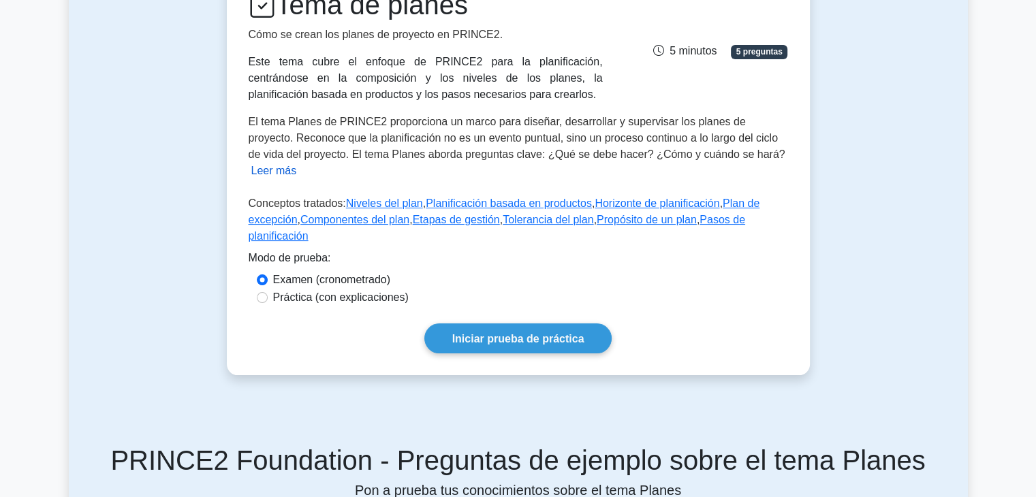
click at [297, 165] on font "Leer más" at bounding box center [274, 171] width 46 height 12
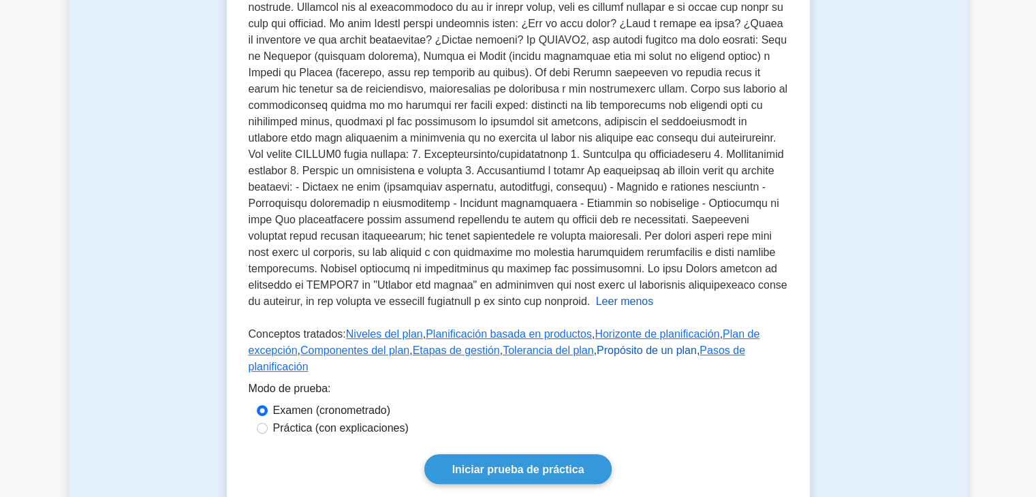
scroll to position [341, 0]
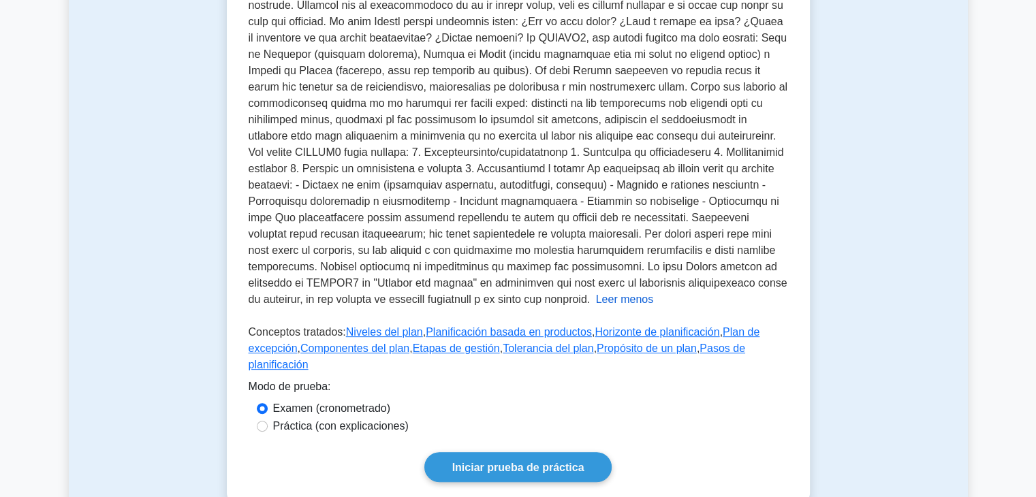
click at [699, 268] on font at bounding box center [518, 144] width 539 height 322
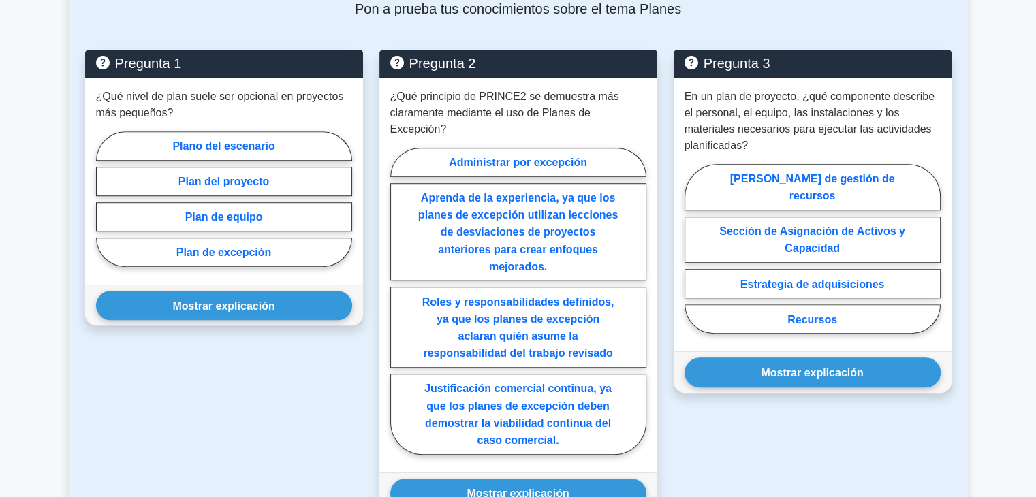
scroll to position [954, 0]
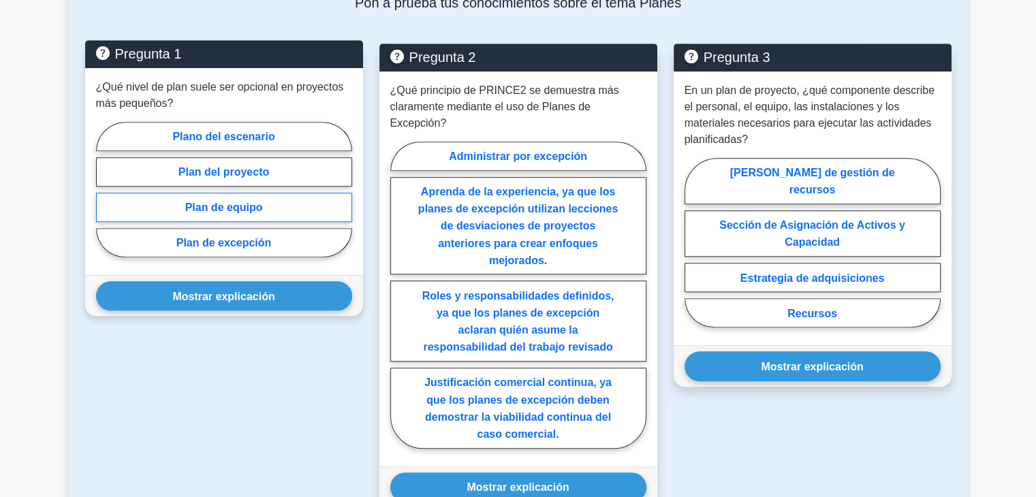
click at [322, 213] on label "Plan de equipo" at bounding box center [224, 207] width 256 height 29
click at [105, 198] on input "Plan de equipo" at bounding box center [100, 193] width 9 height 9
radio input "true"
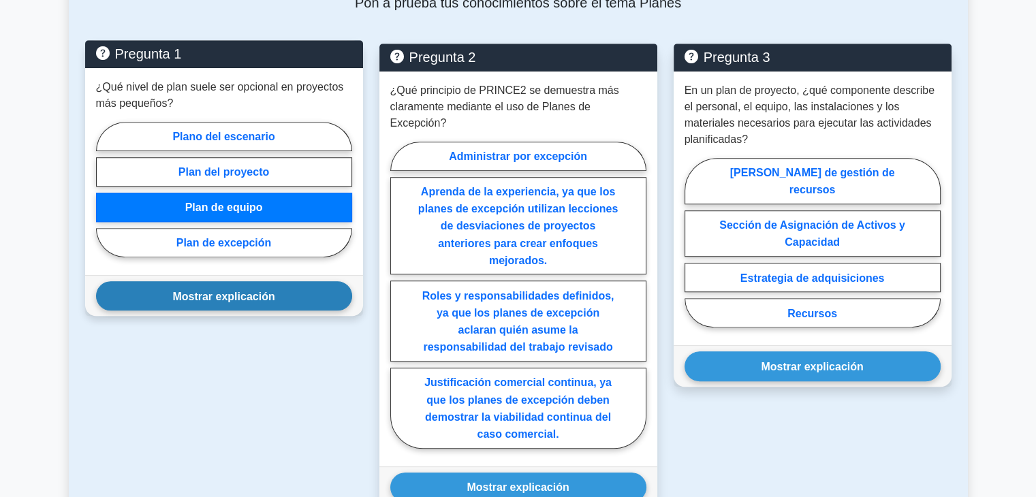
click at [268, 294] on font "Mostrar explicación" at bounding box center [223, 296] width 102 height 12
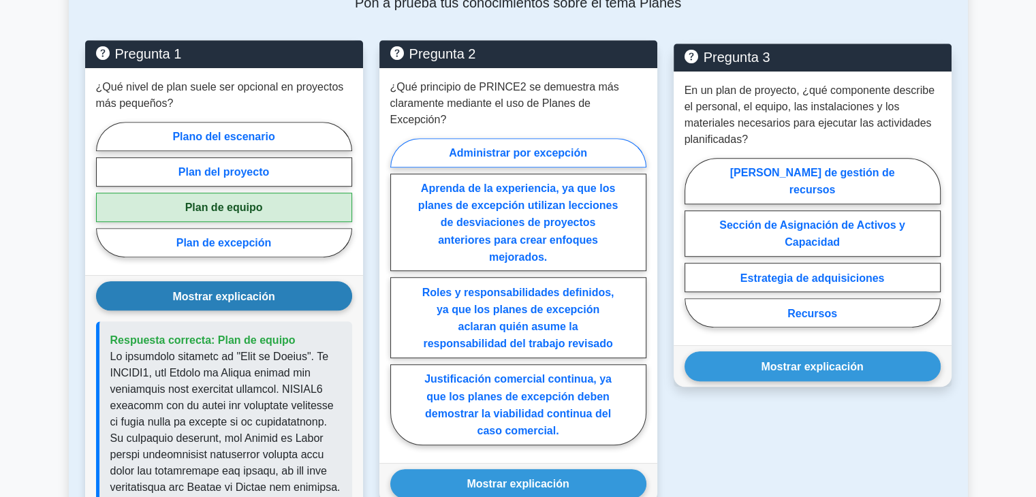
click at [568, 138] on label "Administrar por excepción" at bounding box center [518, 152] width 256 height 29
click at [399, 291] on input "Administrar por excepción" at bounding box center [394, 295] width 9 height 9
radio input "true"
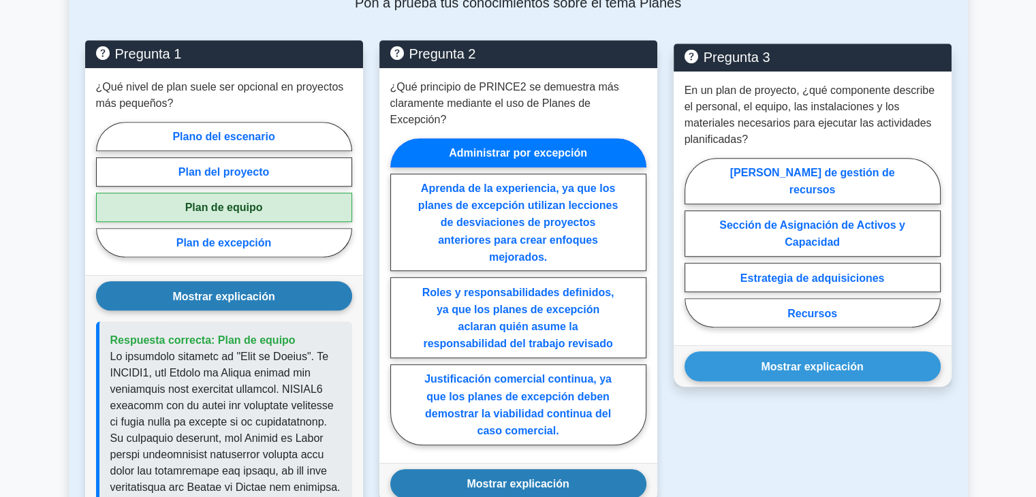
click at [541, 478] on font "Mostrar explicación" at bounding box center [518, 484] width 102 height 12
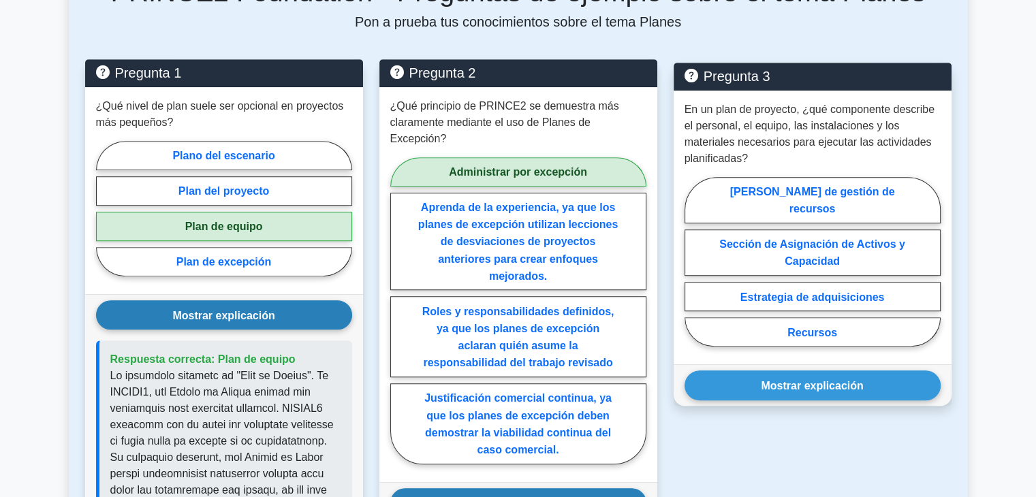
scroll to position [886, 0]
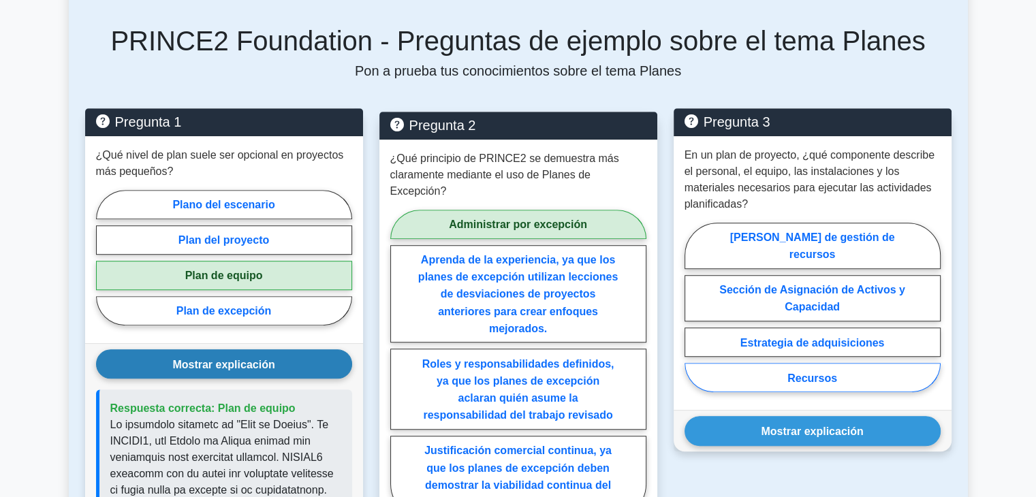
click at [841, 363] on label "Recursos" at bounding box center [813, 377] width 256 height 29
click at [694, 316] on input "Recursos" at bounding box center [689, 311] width 9 height 9
radio input "true"
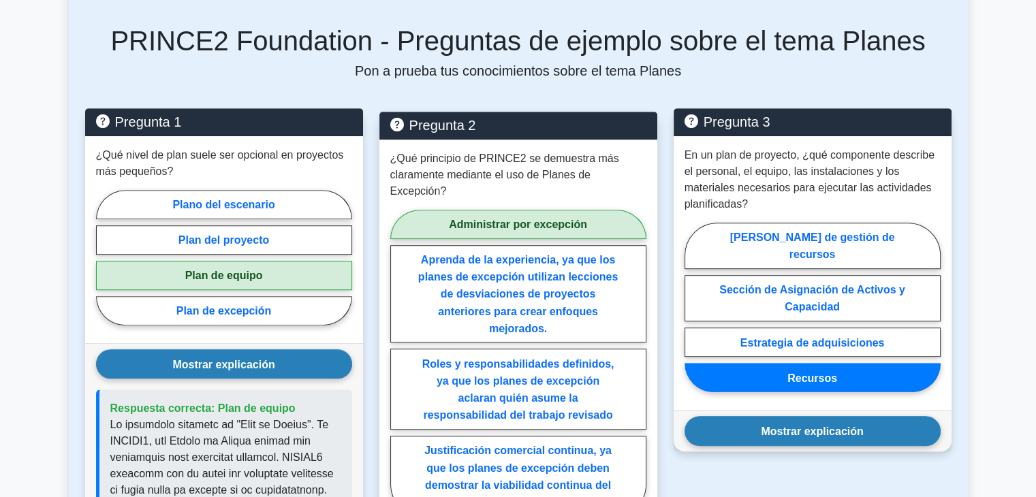
click at [800, 426] on font "Mostrar explicación" at bounding box center [812, 432] width 102 height 12
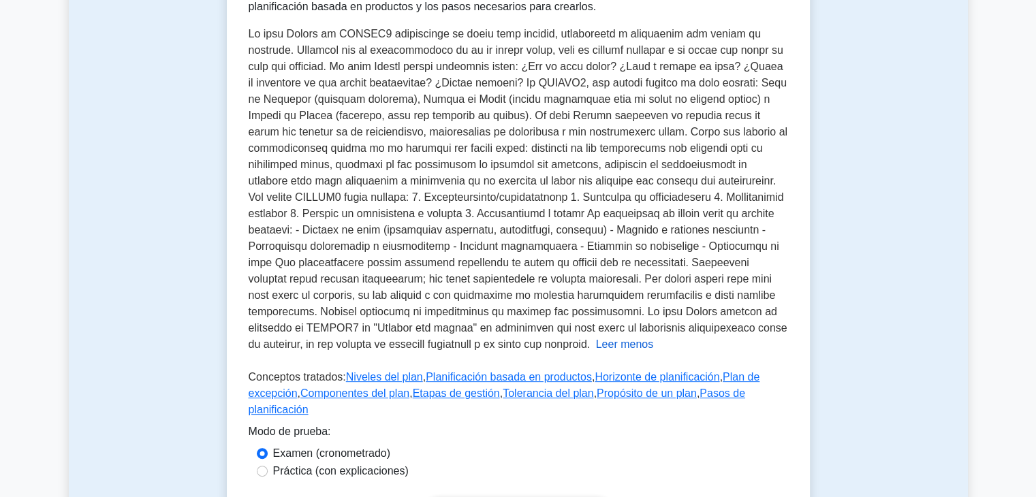
scroll to position [272, 0]
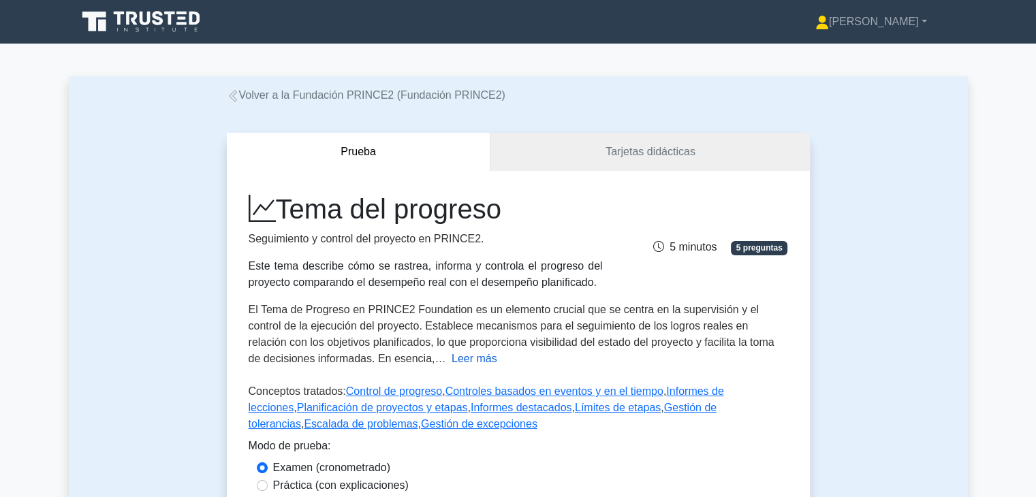
click at [452, 359] on font "Leer más" at bounding box center [475, 359] width 46 height 12
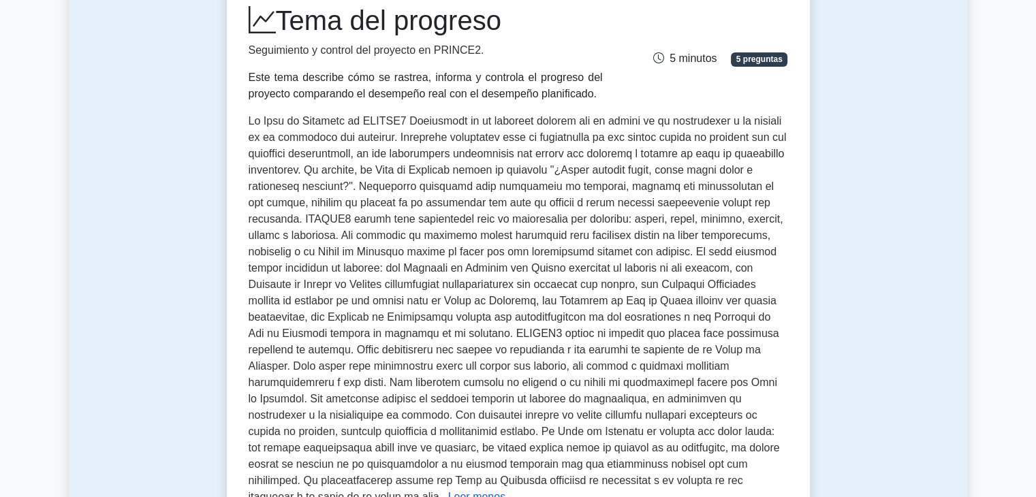
scroll to position [204, 0]
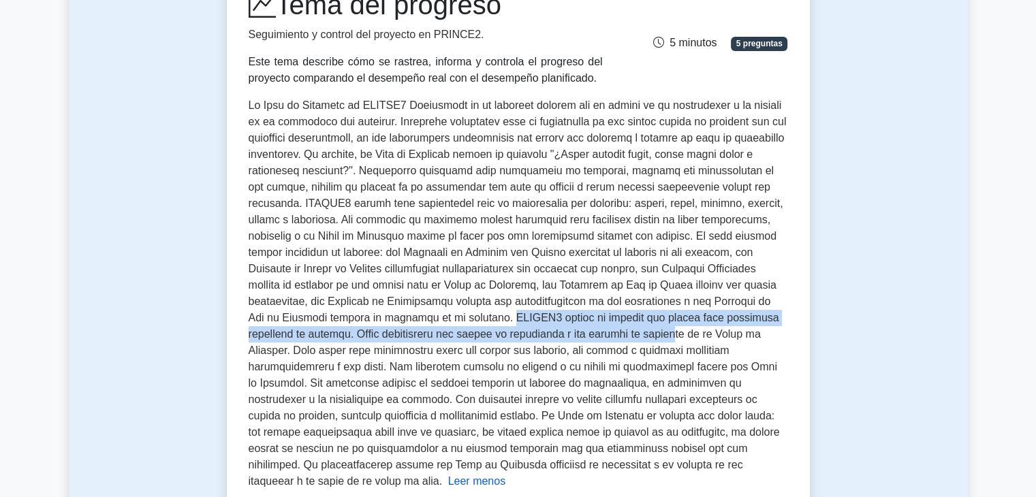
drag, startPoint x: 424, startPoint y: 318, endPoint x: 613, endPoint y: 337, distance: 190.3
click at [613, 337] on font at bounding box center [518, 293] width 538 height 388
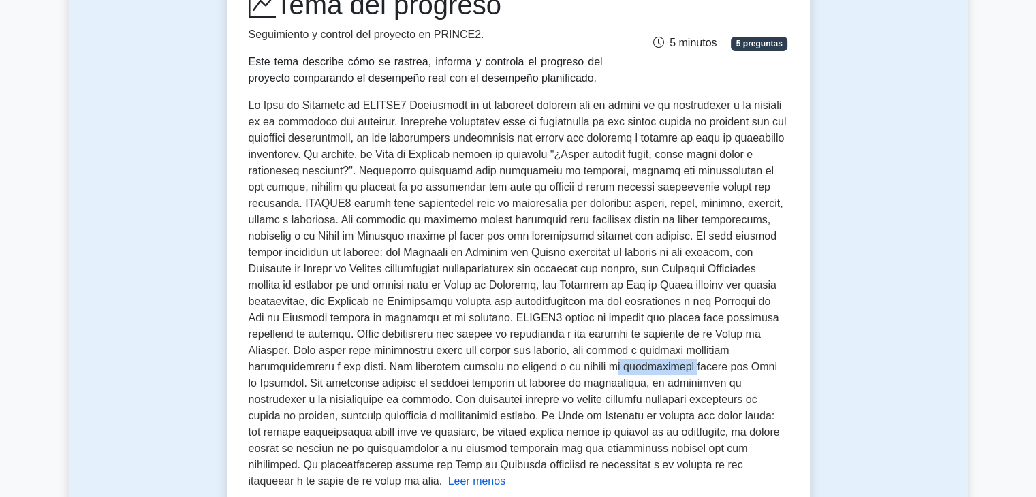
drag, startPoint x: 480, startPoint y: 369, endPoint x: 564, endPoint y: 373, distance: 84.6
click at [564, 373] on font at bounding box center [518, 293] width 538 height 388
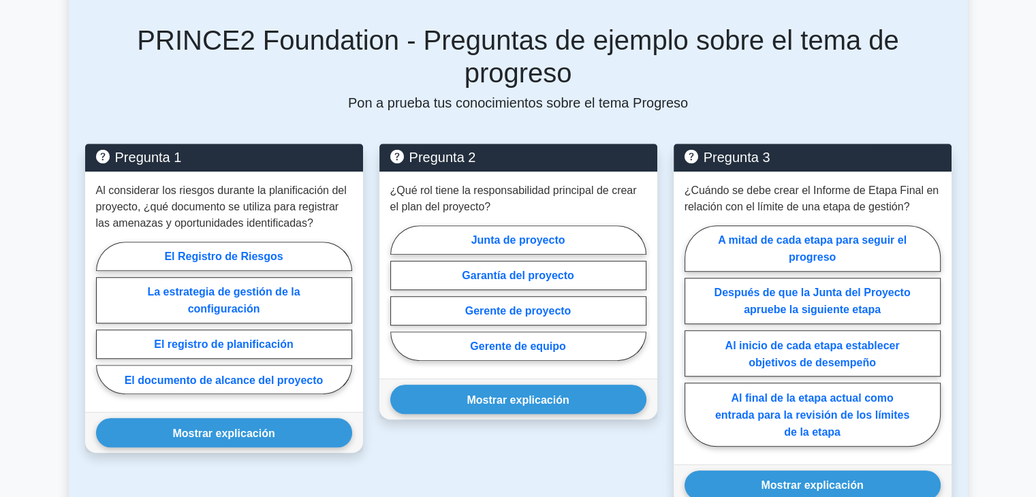
scroll to position [954, 0]
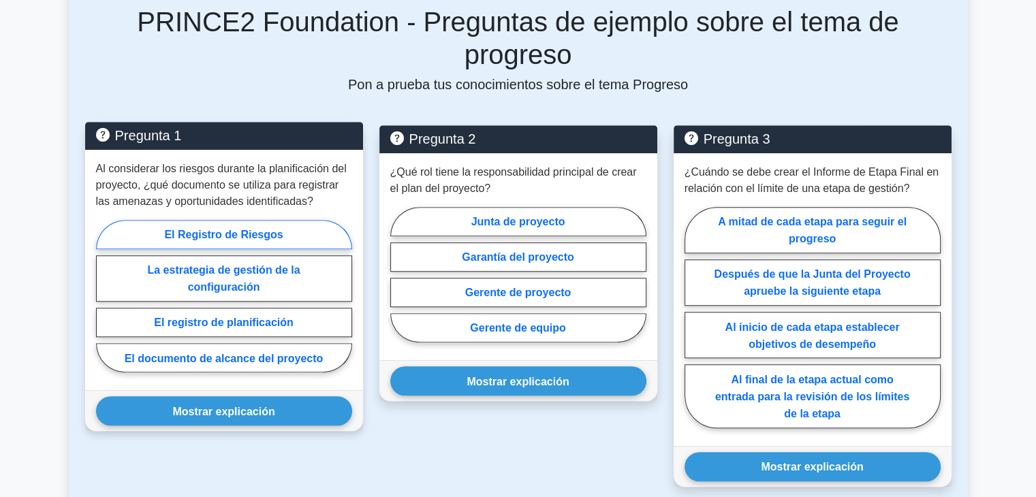
click at [283, 220] on label "El Registro de Riesgos" at bounding box center [224, 234] width 256 height 29
click at [105, 296] on input "El Registro de Riesgos" at bounding box center [100, 300] width 9 height 9
radio input "true"
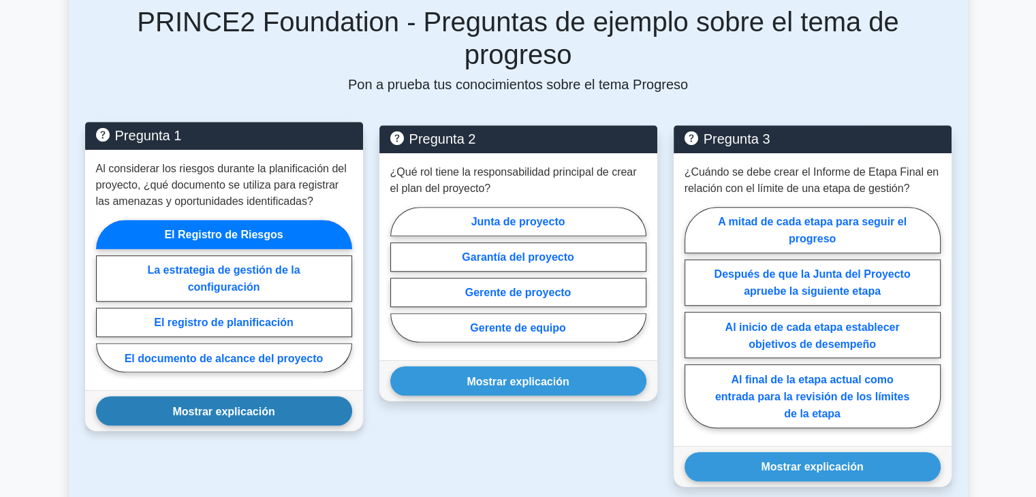
click at [268, 405] on font "Mostrar explicación" at bounding box center [223, 411] width 102 height 12
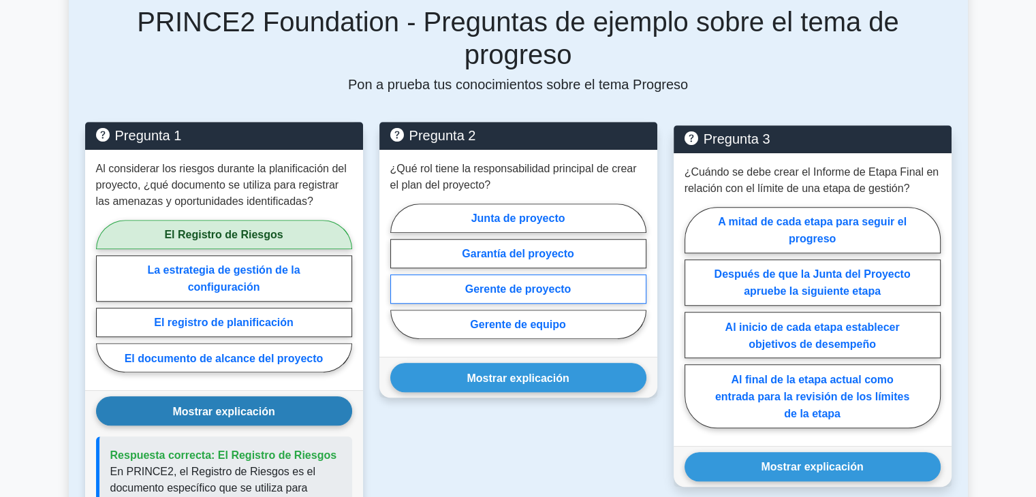
click at [521, 283] on font "Gerente de proyecto" at bounding box center [518, 289] width 106 height 12
click at [399, 270] on input "Gerente de proyecto" at bounding box center [394, 274] width 9 height 9
radio input "true"
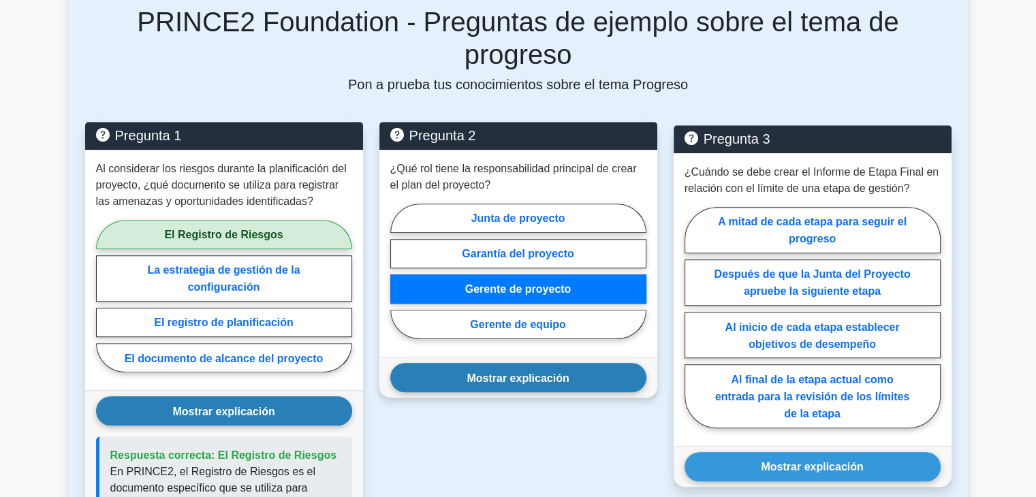
click at [513, 372] on font "Mostrar explicación" at bounding box center [518, 378] width 102 height 12
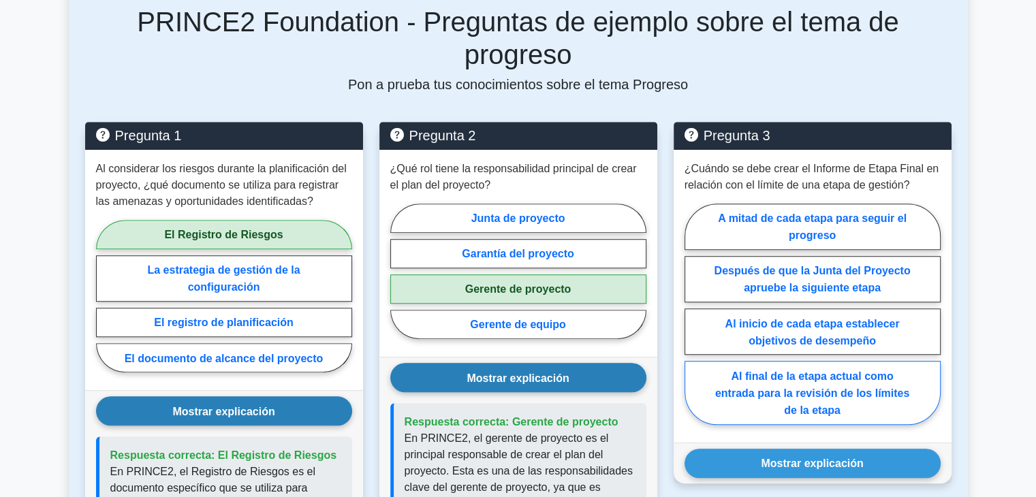
click at [859, 371] on font "Al final de la etapa actual como entrada para la revisión de los límites de la …" at bounding box center [812, 394] width 194 height 46
click at [694, 322] on input "Al final de la etapa actual como entrada para la revisión de los límites de la …" at bounding box center [689, 317] width 9 height 9
radio input "true"
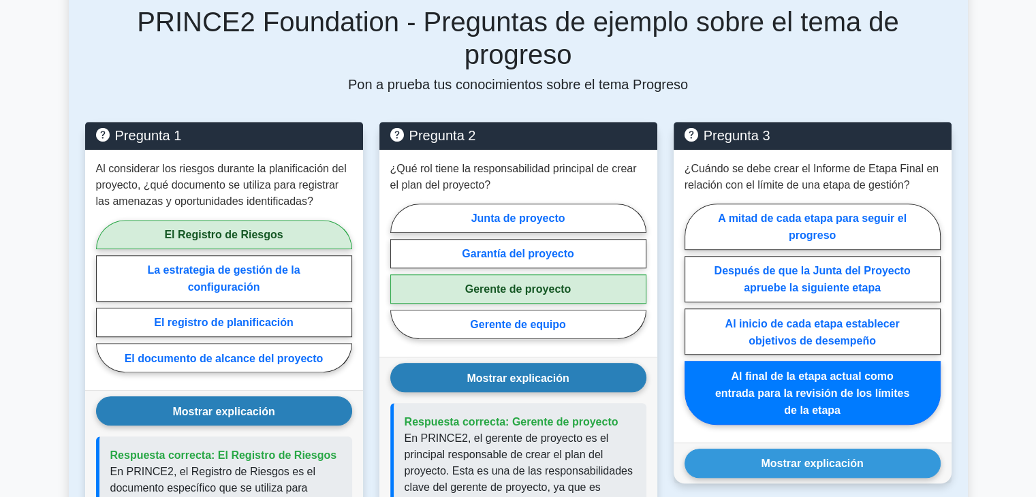
click at [788, 443] on div "Mostrar explicación Correct Answer: At the end of the current stage as input to…" at bounding box center [813, 463] width 278 height 41
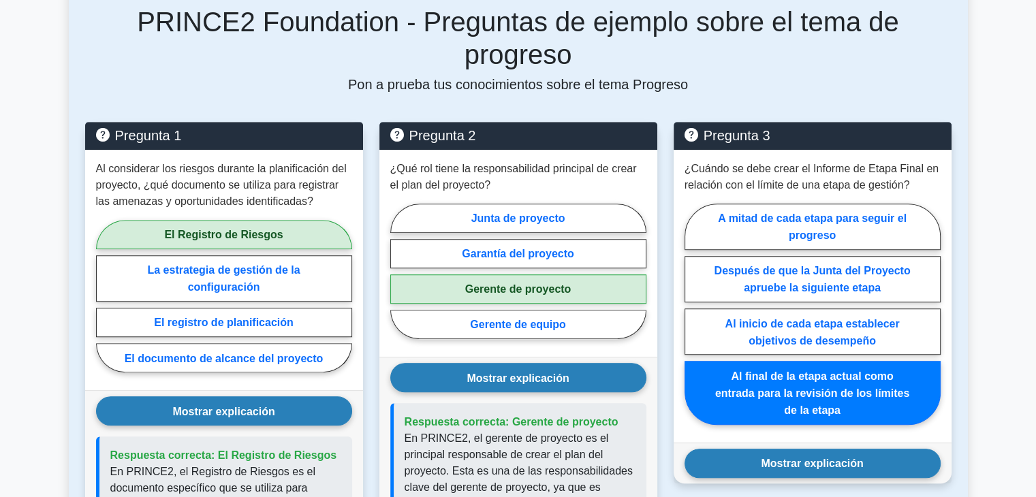
click at [786, 449] on button "Mostrar explicación" at bounding box center [813, 463] width 256 height 29
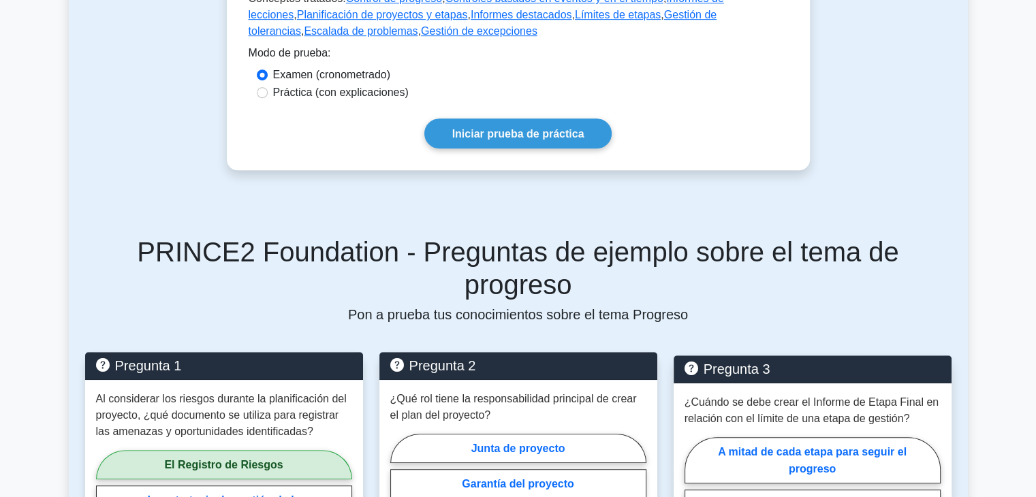
scroll to position [383, 0]
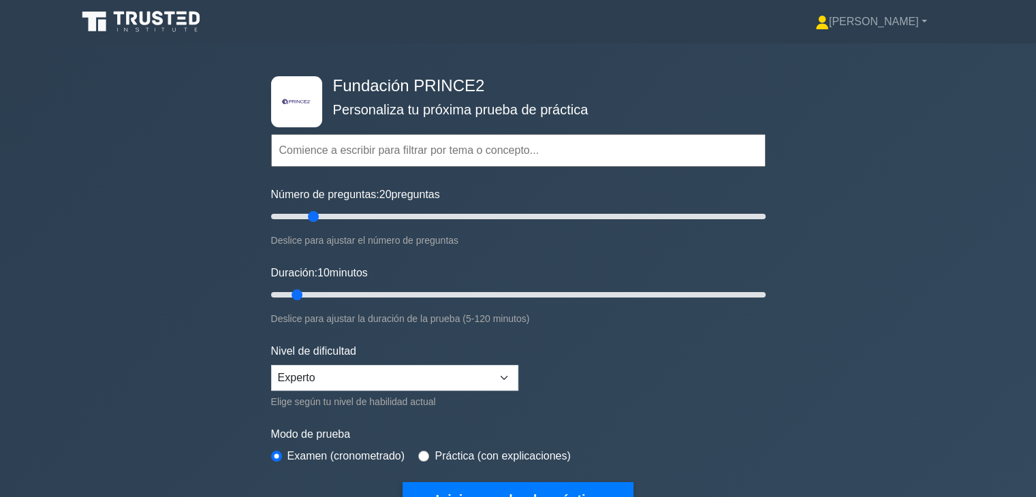
drag, startPoint x: 285, startPoint y: 215, endPoint x: 313, endPoint y: 221, distance: 29.4
type input "20"
click at [313, 221] on input "Número de preguntas: 20 preguntas" at bounding box center [518, 216] width 495 height 16
drag, startPoint x: 300, startPoint y: 290, endPoint x: 330, endPoint y: 300, distance: 32.5
type input "20"
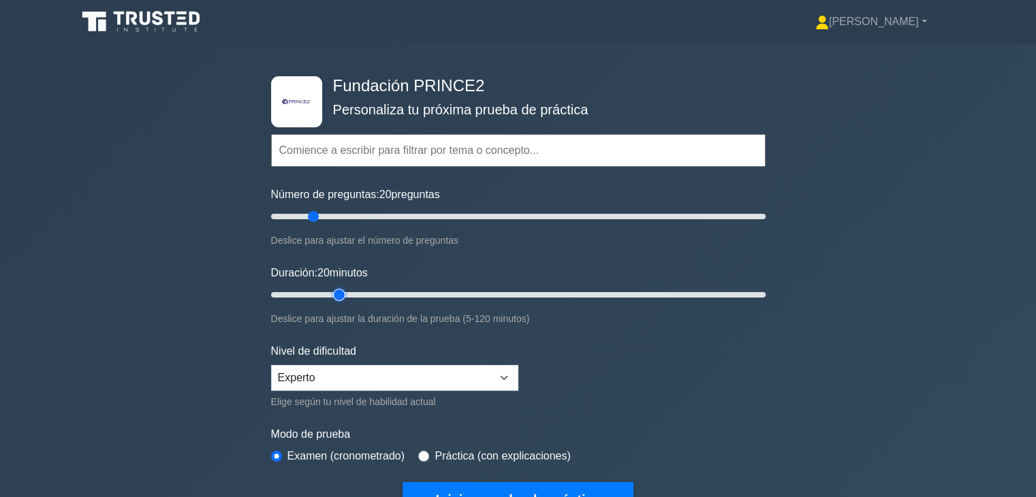
click at [330, 300] on input "Duración: 20 minutos" at bounding box center [518, 295] width 495 height 16
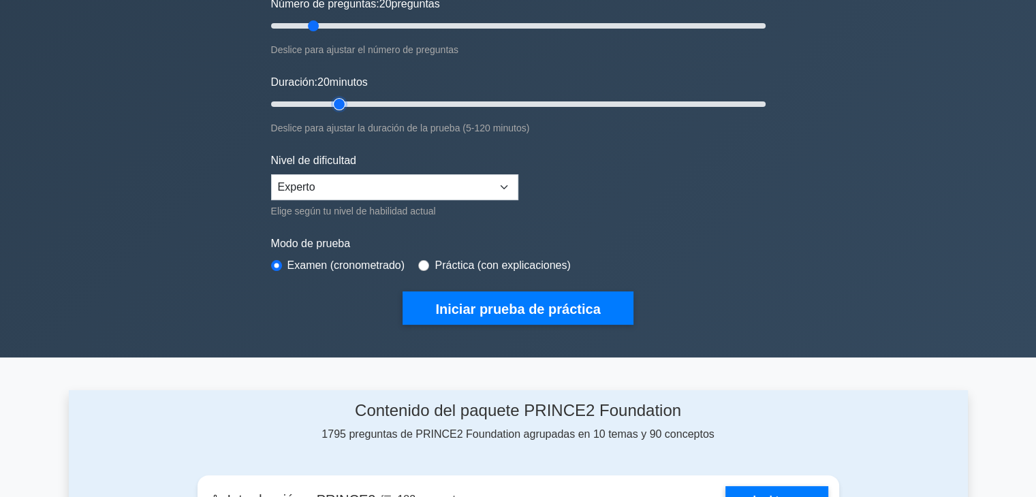
scroll to position [204, 0]
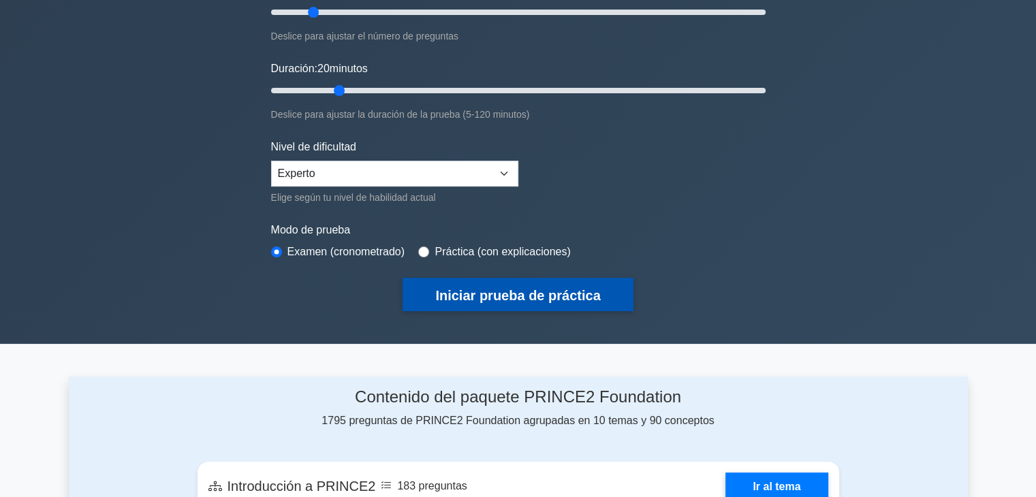
click at [518, 298] on font "Iniciar prueba de práctica" at bounding box center [517, 295] width 165 height 15
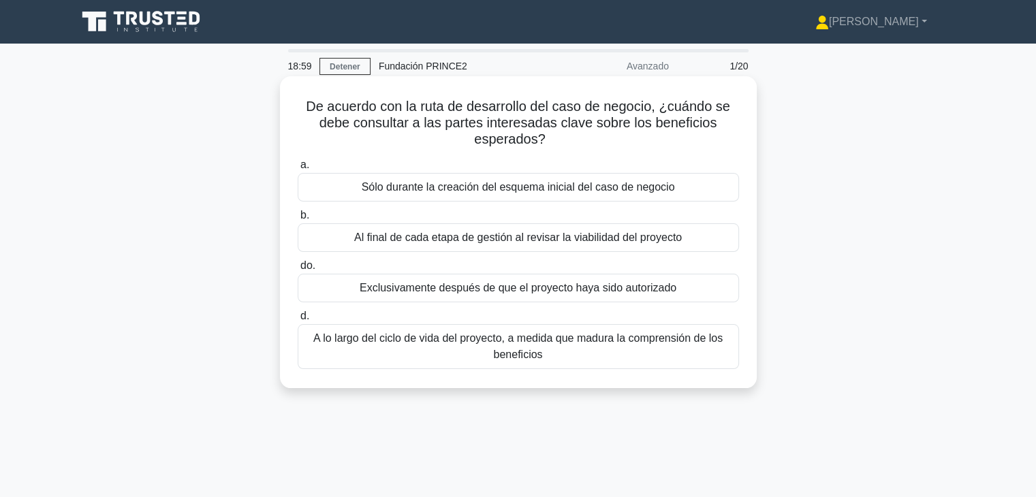
click at [562, 191] on font "Sólo durante la creación del esquema inicial del caso de negocio" at bounding box center [518, 187] width 313 height 12
click at [298, 170] on input "a. Sólo durante la creación del esquema inicial del caso de negocio" at bounding box center [298, 165] width 0 height 9
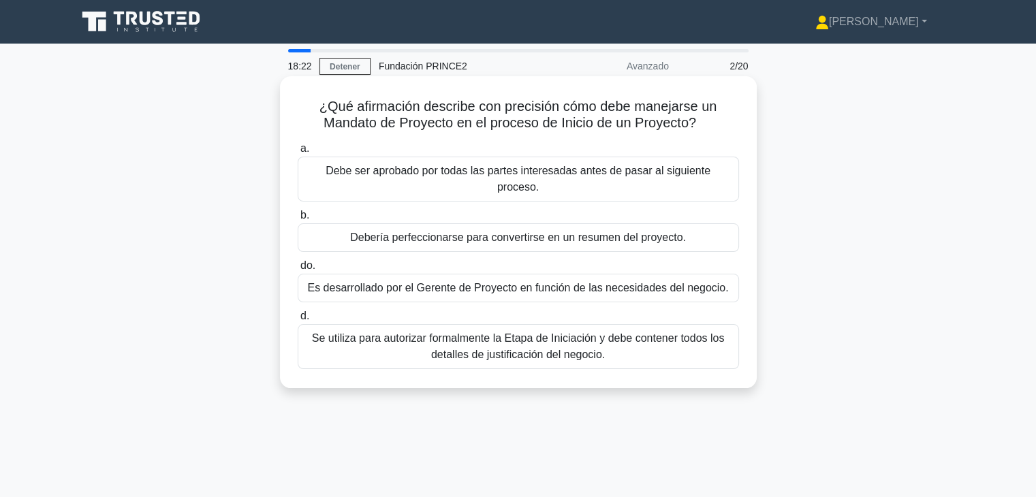
click at [530, 337] on font "Se utiliza para autorizar formalmente la Etapa de Iniciación y debe contener to…" at bounding box center [518, 346] width 413 height 28
click at [298, 321] on input "d. Se utiliza para autorizar formalmente la Etapa de Iniciación y debe contener…" at bounding box center [298, 316] width 0 height 9
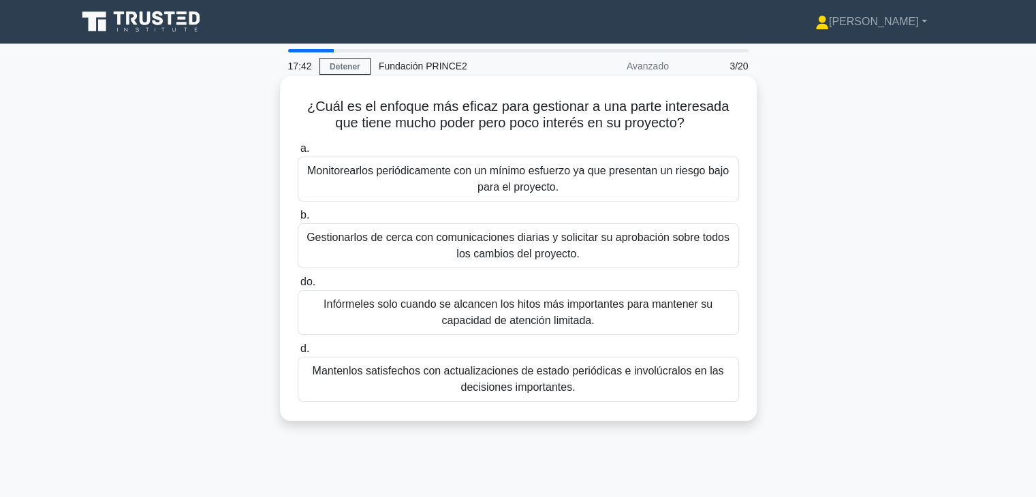
click at [548, 381] on font "Mantenlos satisfechos con actualizaciones de estado periódicas e involúcralos e…" at bounding box center [518, 379] width 411 height 28
click at [298, 354] on input "d. Mantenlos satisfechos con actualizaciones de estado periódicas e involúcralo…" at bounding box center [298, 349] width 0 height 9
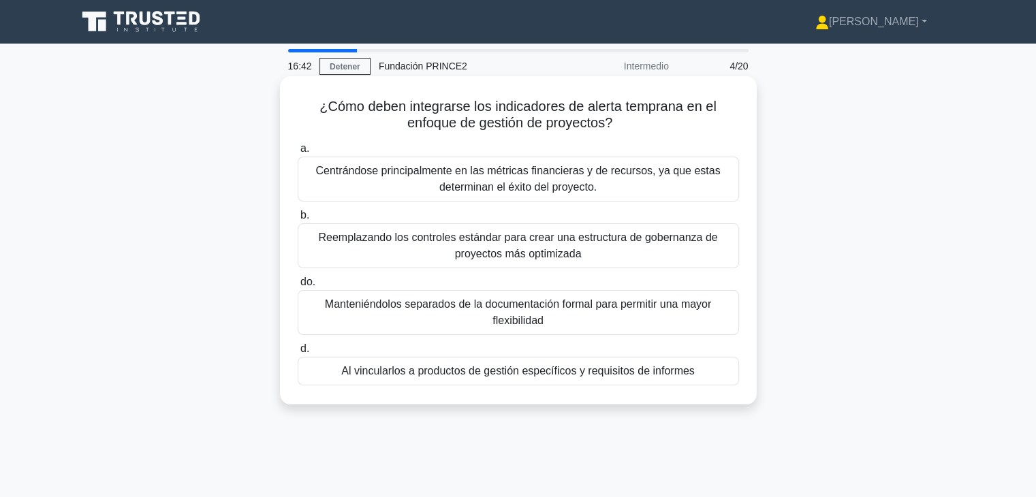
click at [414, 381] on div "Al vincularlos a productos de gestión específicos y requisitos de informes" at bounding box center [518, 371] width 441 height 29
click at [298, 354] on input "d. Al vincularlos a productos de gestión específicos y requisitos de informes" at bounding box center [298, 349] width 0 height 9
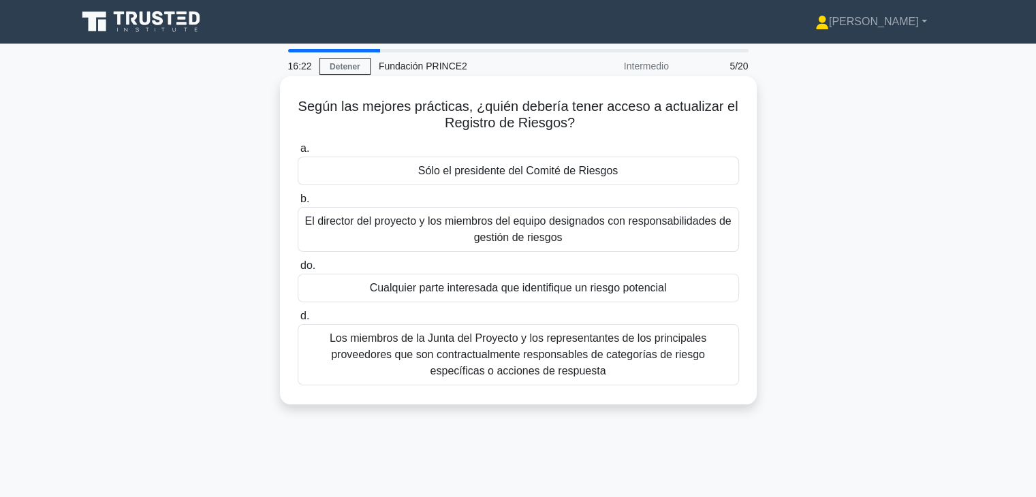
click at [537, 289] on font "Cualquier parte interesada que identifique un riesgo potencial" at bounding box center [518, 288] width 297 height 12
click at [298, 270] on input "do. Cualquier parte interesada que identifique un riesgo potencial" at bounding box center [298, 266] width 0 height 9
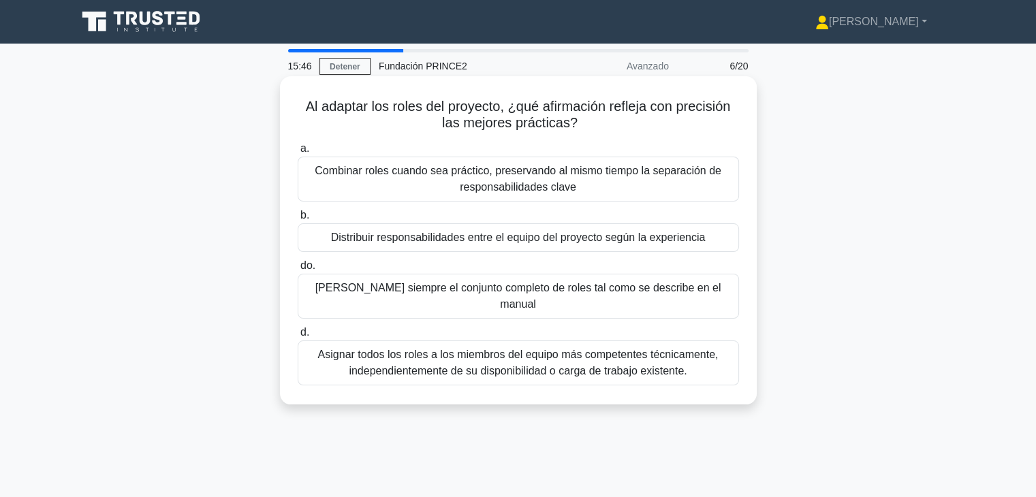
click at [547, 183] on font "Combinar roles cuando sea práctico, preservando al mismo tiempo la separación d…" at bounding box center [518, 179] width 407 height 28
click at [298, 153] on input "a. Combinar roles cuando sea práctico, preservando al mismo tiempo la separació…" at bounding box center [298, 148] width 0 height 9
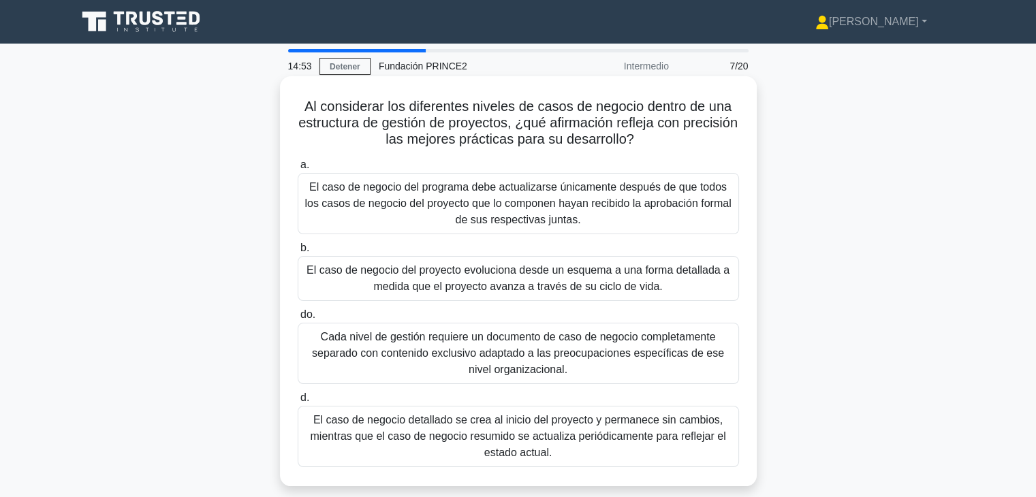
click at [548, 283] on font "El caso de negocio del proyecto evoluciona desde un esquema a una forma detalla…" at bounding box center [518, 278] width 423 height 28
click at [298, 253] on input "b. El caso de negocio del proyecto evoluciona desde un esquema a una forma deta…" at bounding box center [298, 248] width 0 height 9
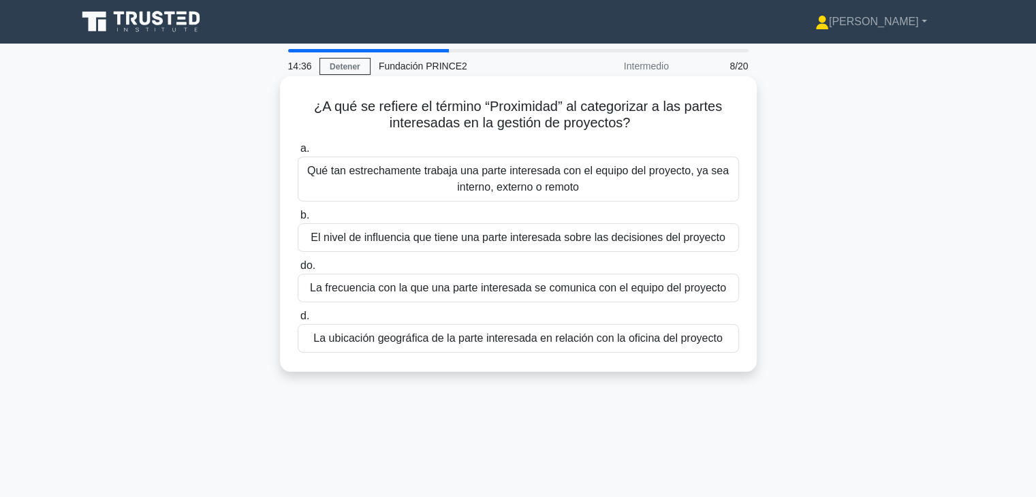
click at [636, 184] on font "Qué tan estrechamente trabaja una parte interesada con el equipo del proyecto, …" at bounding box center [518, 179] width 429 height 33
click at [298, 153] on input "a. Qué tan estrechamente trabaja una parte interesada con el equipo del proyect…" at bounding box center [298, 148] width 0 height 9
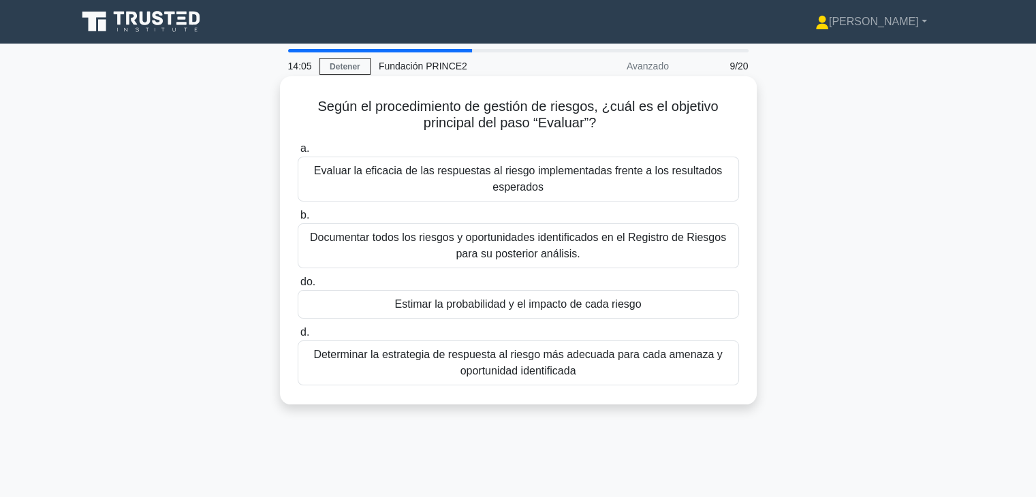
click at [464, 309] on font "Estimar la probabilidad y el impacto de cada riesgo" at bounding box center [518, 304] width 247 height 12
click at [298, 287] on input "do. Estimar la probabilidad y el impacto de cada riesgo" at bounding box center [298, 282] width 0 height 9
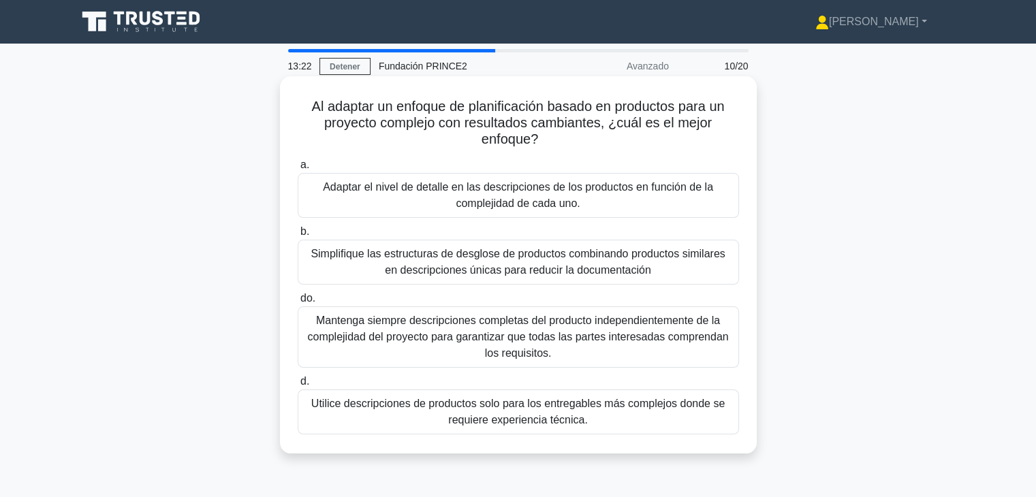
click at [508, 202] on font "Adaptar el nivel de detalle en las descripciones de los productos en función de…" at bounding box center [518, 195] width 390 height 28
click at [298, 170] on input "a. Adaptar el nivel de detalle en las descripciones de los productos en función…" at bounding box center [298, 165] width 0 height 9
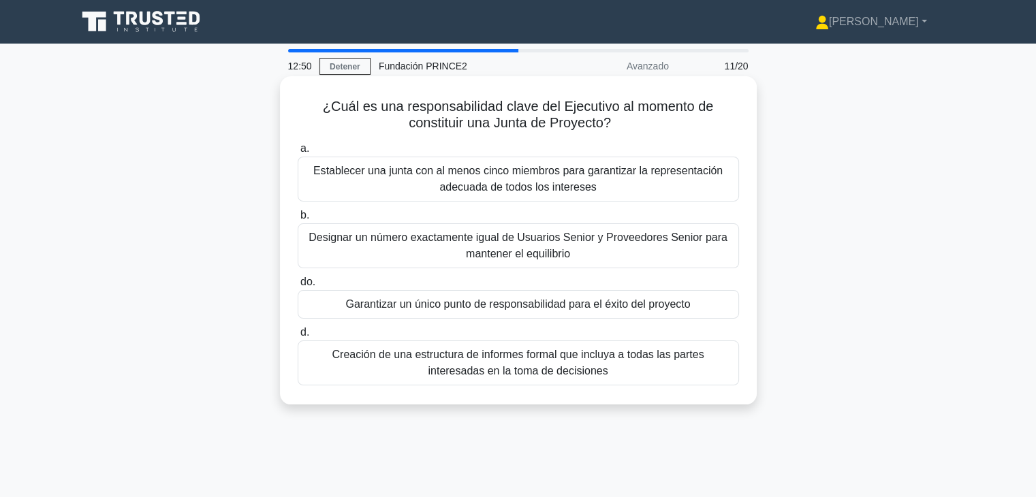
click at [484, 373] on font "Creación de una estructura de informes formal que incluya a todas las partes in…" at bounding box center [518, 363] width 372 height 28
click at [298, 337] on input "d. Creación de una estructura de informes formal que incluya a todas las partes…" at bounding box center [298, 332] width 0 height 9
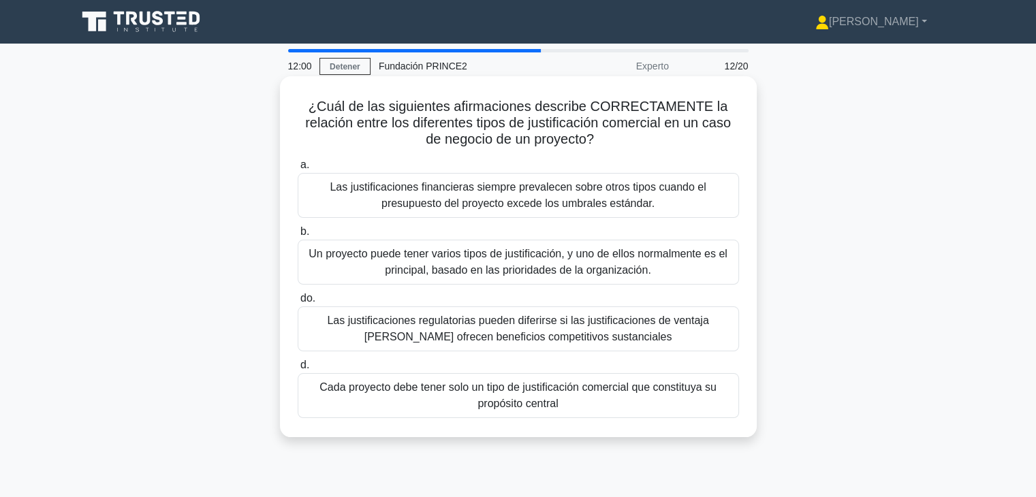
click at [534, 270] on font "Un proyecto puede tener varios tipos de justificación, y uno de ellos normalmen…" at bounding box center [518, 262] width 419 height 28
click at [298, 236] on input "b. Un proyecto puede tener varios tipos de justificación, y uno de ellos normal…" at bounding box center [298, 232] width 0 height 9
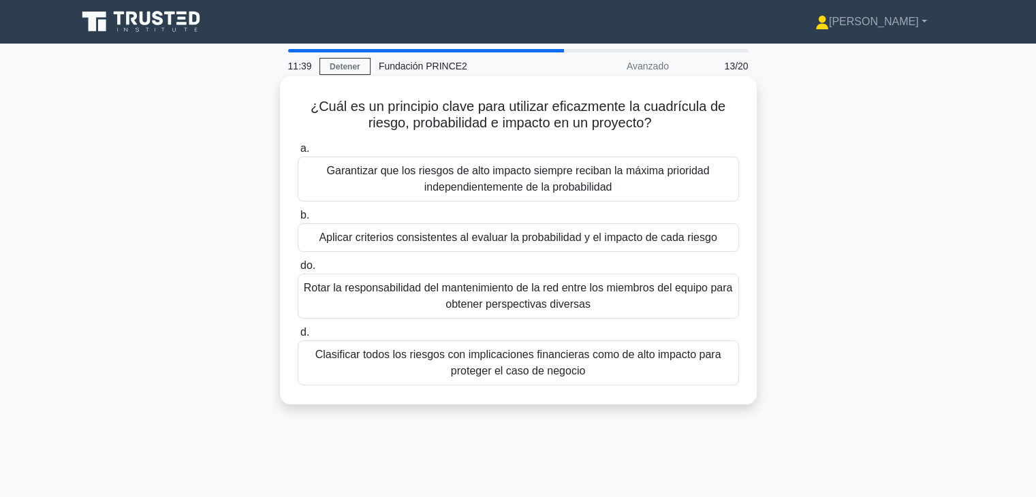
click at [512, 249] on div "Aplicar criterios consistentes al evaluar la probabilidad y el impacto de cada …" at bounding box center [518, 237] width 441 height 29
click at [298, 220] on input "b. Aplicar criterios consistentes al evaluar la probabilidad y el impacto de ca…" at bounding box center [298, 215] width 0 height 9
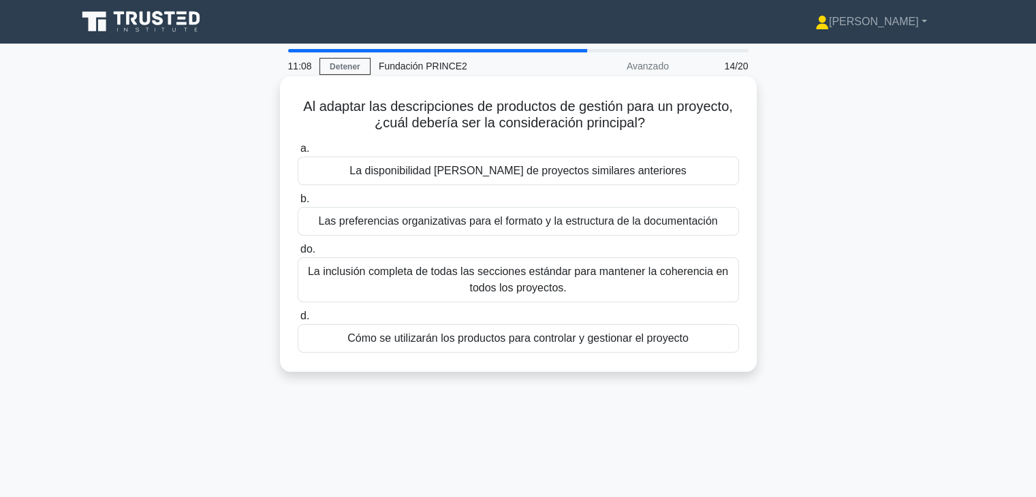
click at [602, 348] on div "Cómo se utilizarán los productos para controlar y gestionar el proyecto" at bounding box center [518, 338] width 441 height 29
click at [298, 321] on input "d. Cómo se utilizarán los productos para controlar y gestionar el proyecto" at bounding box center [298, 316] width 0 height 9
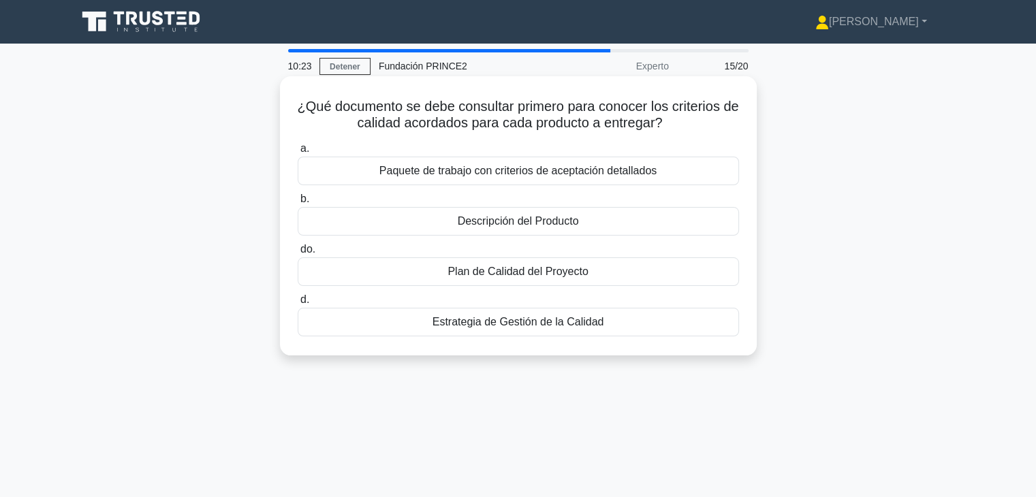
click at [599, 181] on div "Paquete de trabajo con criterios de aceptación detallados" at bounding box center [518, 171] width 441 height 29
click at [298, 153] on input "a. Paquete de trabajo con criterios de aceptación detallados" at bounding box center [298, 148] width 0 height 9
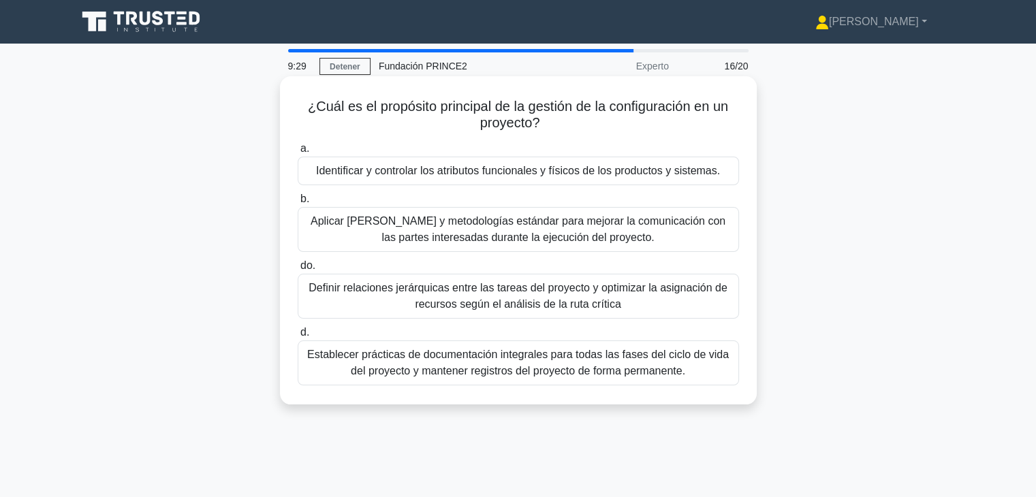
click at [480, 176] on font "Identificar y controlar los atributos funcionales y físicos de los productos y …" at bounding box center [518, 171] width 404 height 12
click at [298, 153] on input "a. Identificar y controlar los atributos funcionales y físicos de los productos…" at bounding box center [298, 148] width 0 height 9
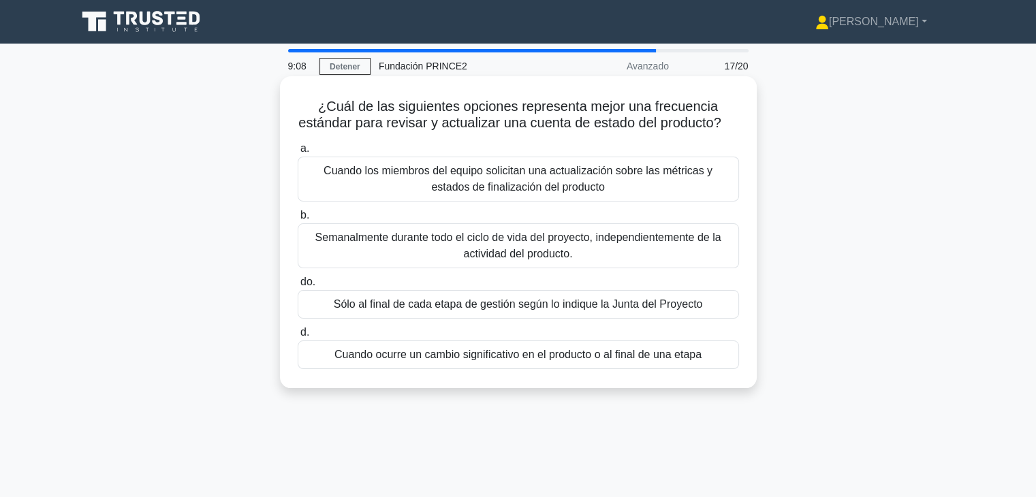
click at [480, 369] on div "Cuando ocurre un cambio significativo en el producto o al final de una etapa" at bounding box center [518, 355] width 441 height 29
click at [298, 337] on input "d. Cuando ocurre un cambio significativo en el producto o al final de una etapa" at bounding box center [298, 332] width 0 height 9
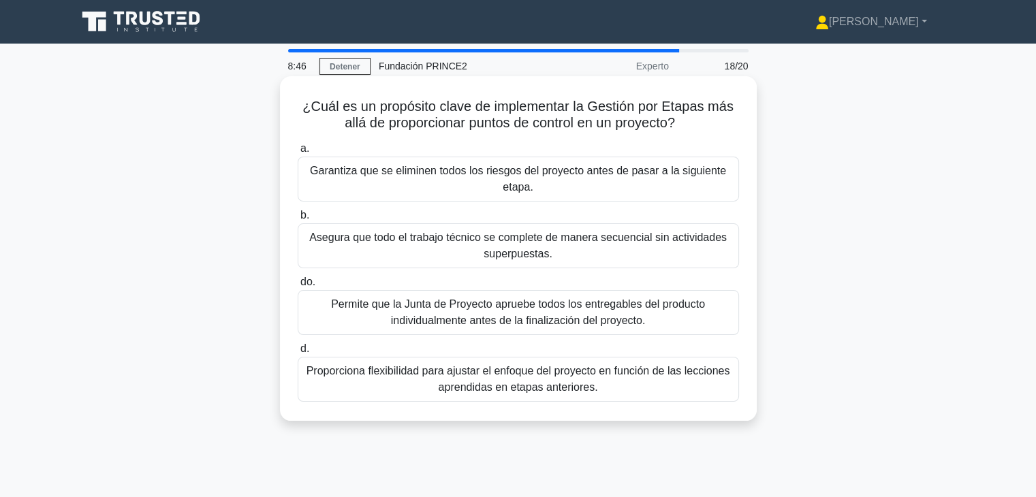
click at [478, 385] on font "Proporciona flexibilidad para ajustar el enfoque del proyecto en función de las…" at bounding box center [519, 379] width 424 height 28
click at [298, 354] on input "d. Proporciona flexibilidad para ajustar el enfoque del proyecto en función de …" at bounding box center [298, 349] width 0 height 9
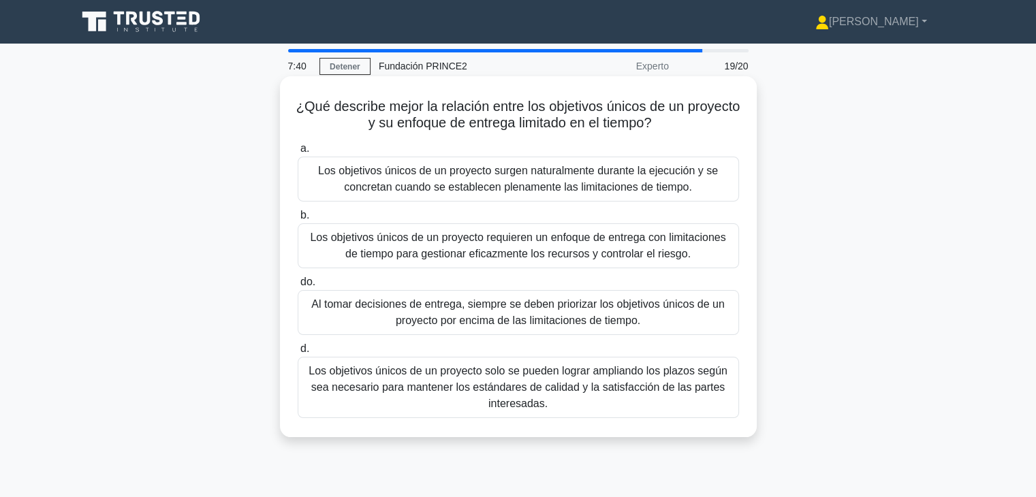
click at [417, 259] on font "Los objetivos únicos de un proyecto requieren un enfoque de entrega con limitac…" at bounding box center [518, 246] width 416 height 28
click at [298, 220] on input "b. Los objetivos únicos de un proyecto requieren un enfoque de entrega con limi…" at bounding box center [298, 215] width 0 height 9
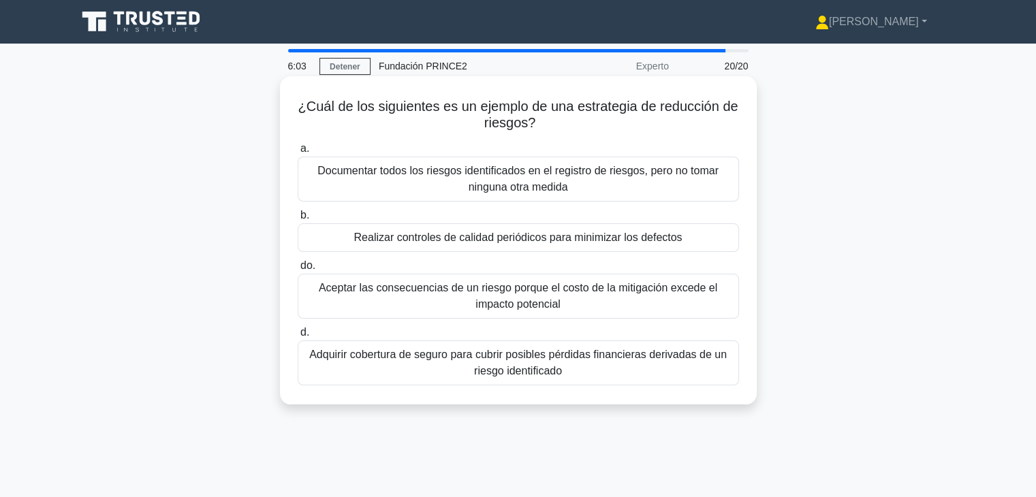
click at [427, 375] on font "Adquirir cobertura de seguro para cubrir posibles pérdidas financieras derivada…" at bounding box center [518, 363] width 429 height 33
click at [298, 337] on input "d. Adquirir cobertura de seguro para cubrir posibles pérdidas financieras deriv…" at bounding box center [298, 332] width 0 height 9
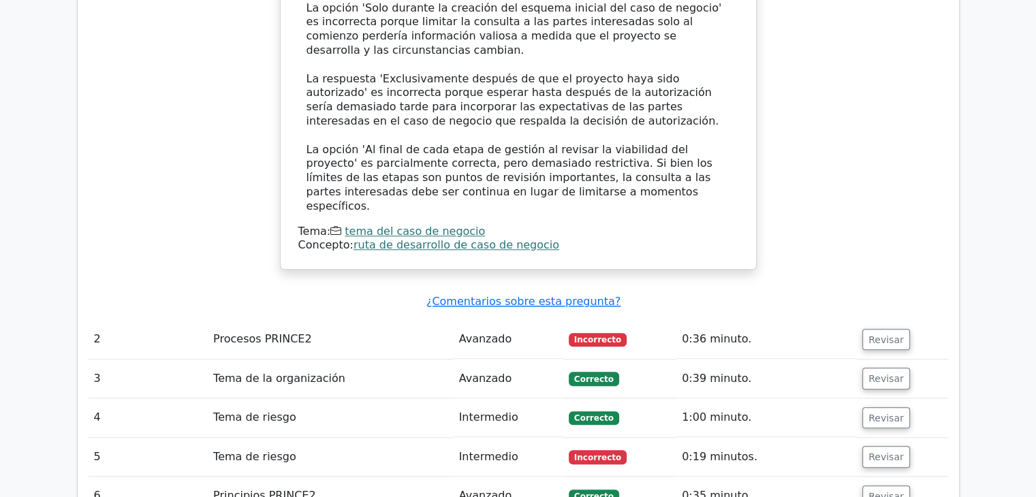
scroll to position [1294, 0]
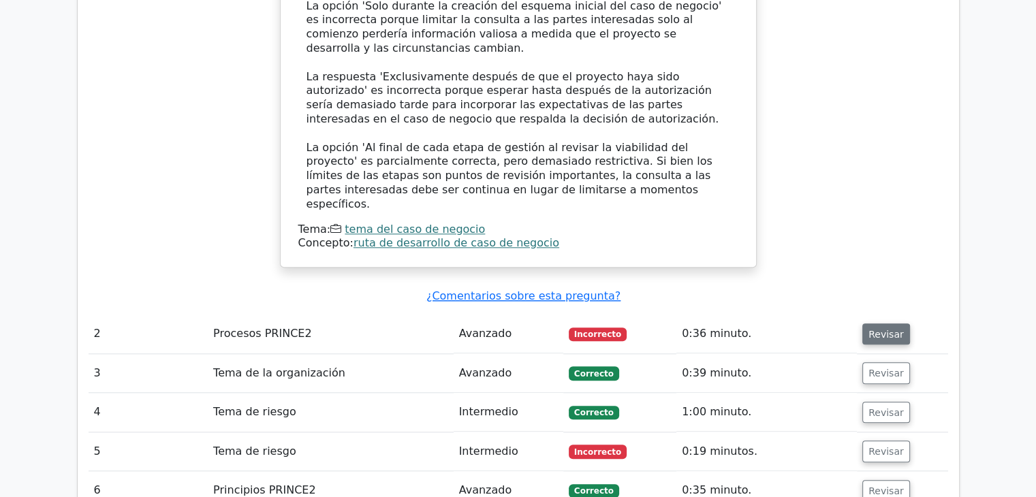
click at [882, 328] on font "Revisar" at bounding box center [886, 333] width 35 height 11
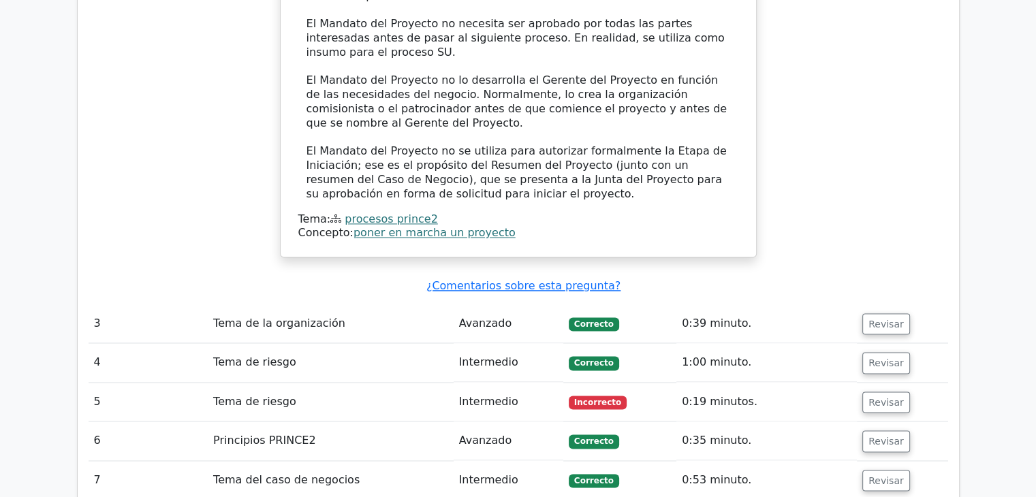
scroll to position [2248, 0]
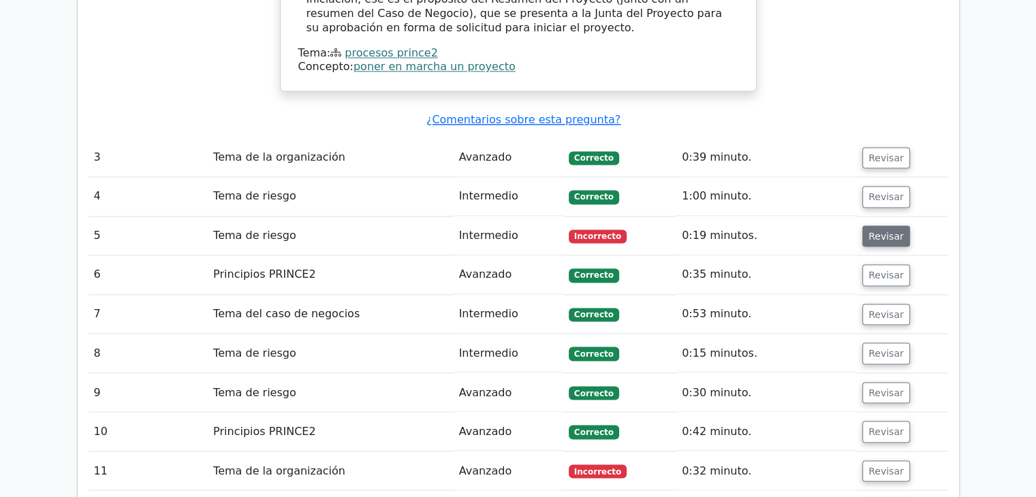
click at [862, 225] on button "Revisar" at bounding box center [886, 236] width 48 height 22
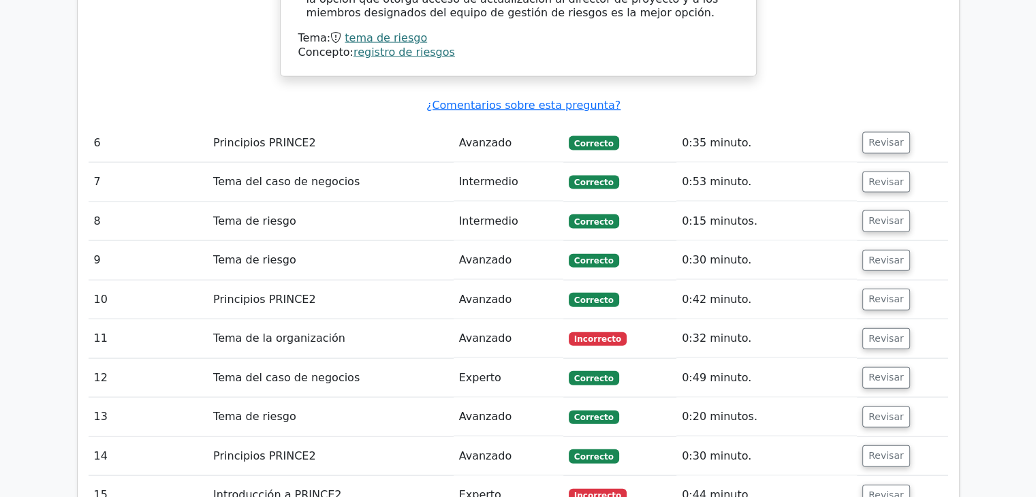
scroll to position [2997, 0]
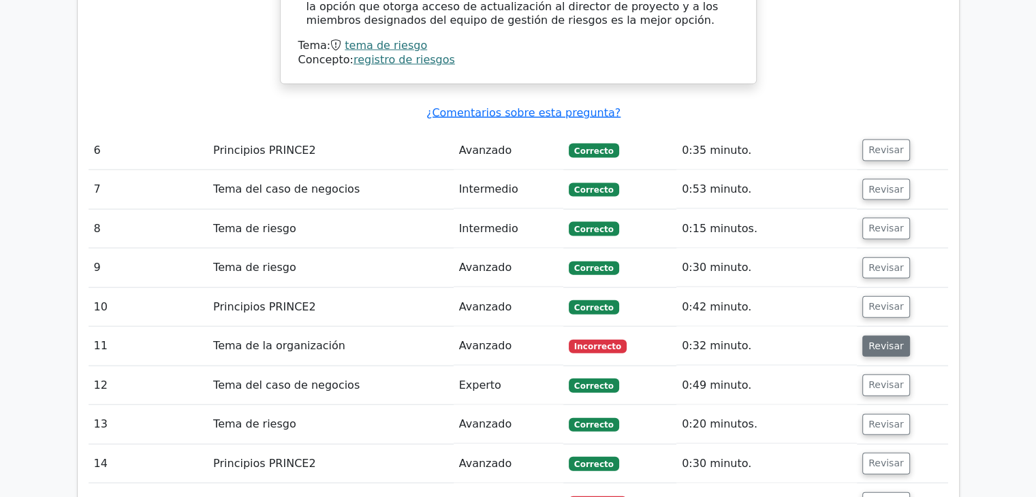
click at [869, 341] on font "Revisar" at bounding box center [886, 346] width 35 height 11
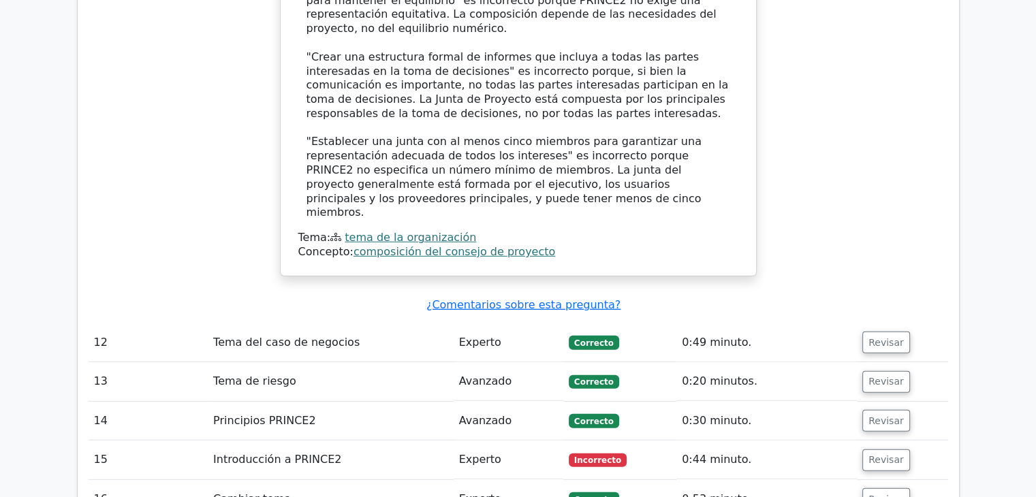
scroll to position [3883, 0]
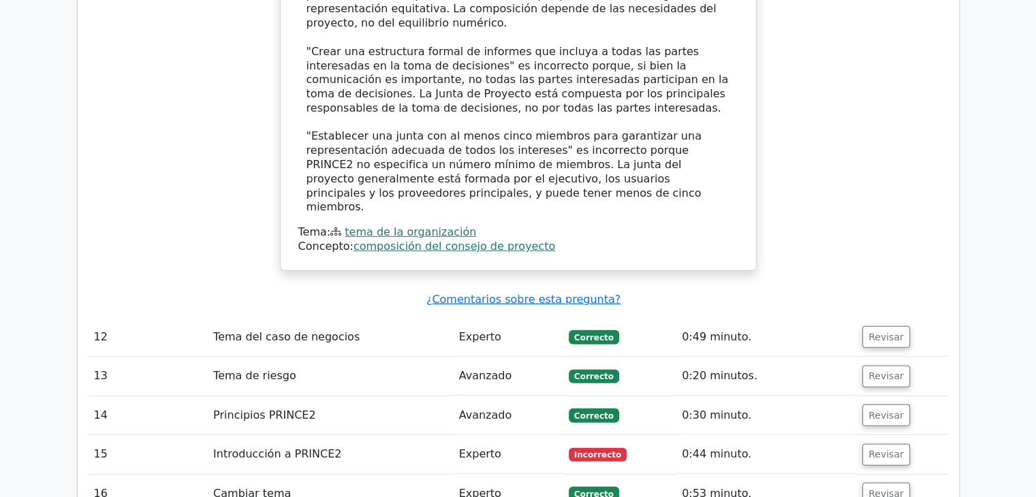
click at [880, 435] on td "Revisar" at bounding box center [902, 454] width 91 height 39
click at [886, 450] on font "Revisar" at bounding box center [886, 455] width 35 height 11
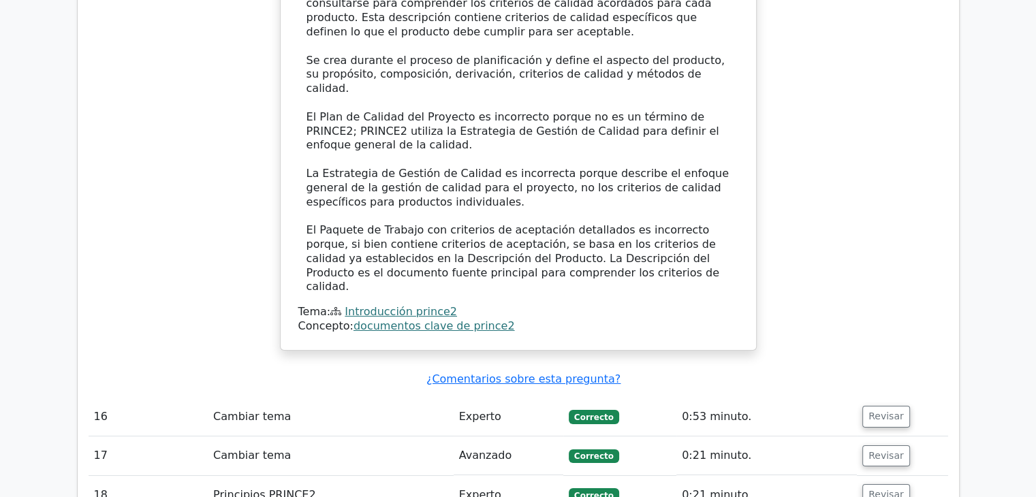
scroll to position [4701, 0]
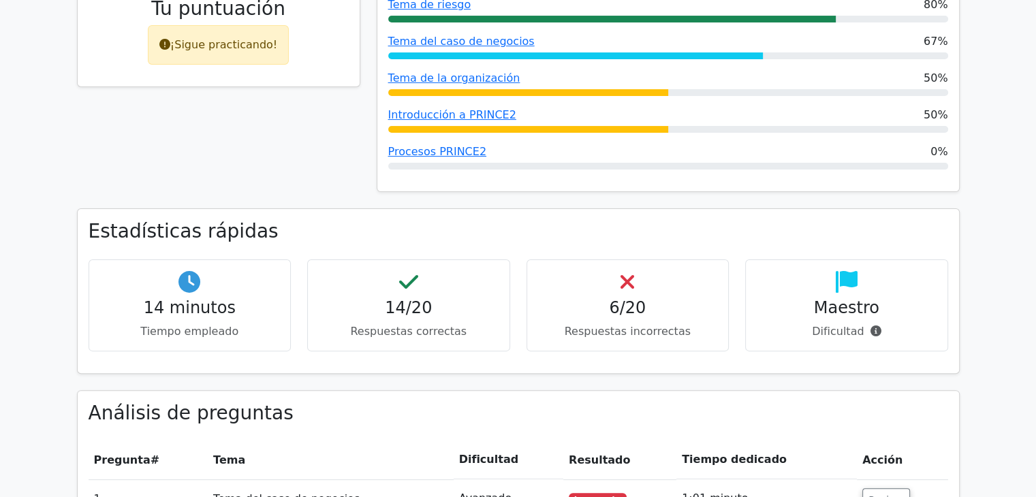
scroll to position [247, 0]
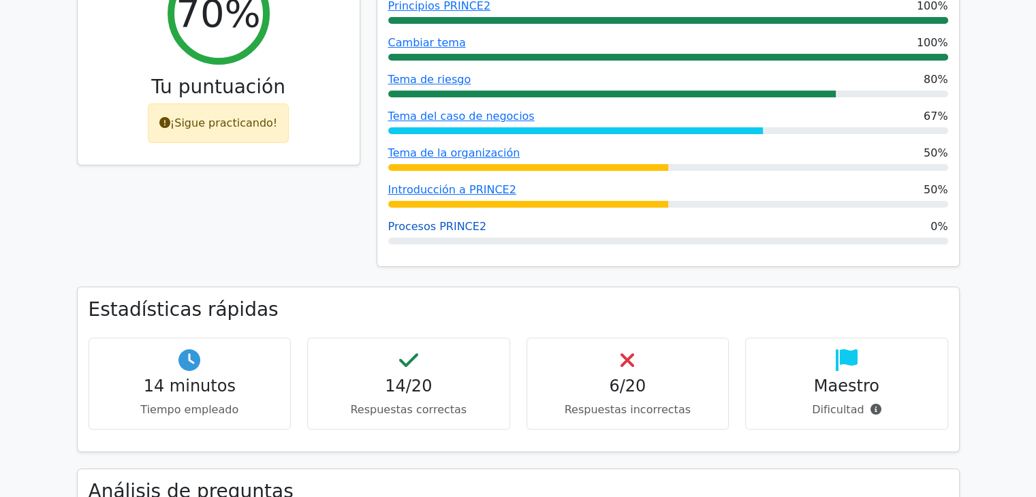
click at [448, 220] on font "Procesos PRINCE2" at bounding box center [437, 226] width 98 height 13
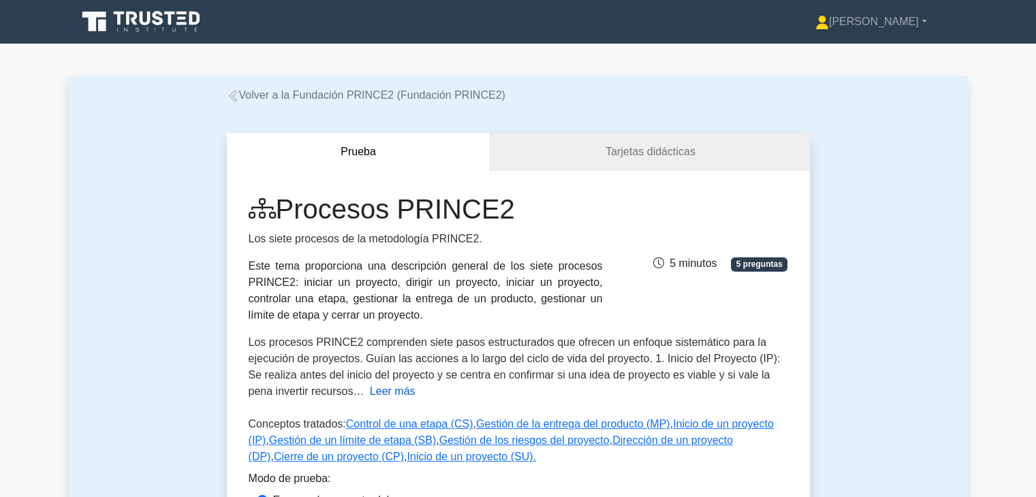
click at [370, 394] on font "Leer más" at bounding box center [393, 392] width 46 height 12
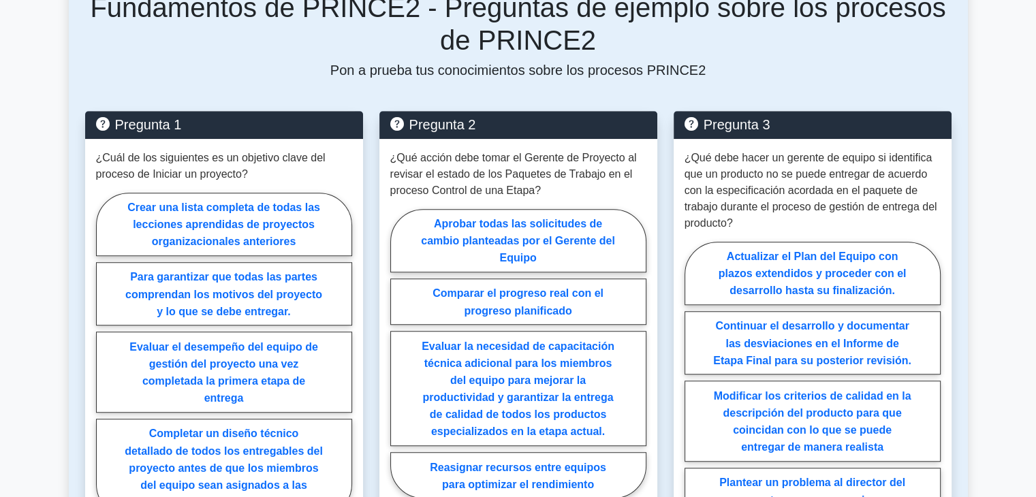
scroll to position [954, 0]
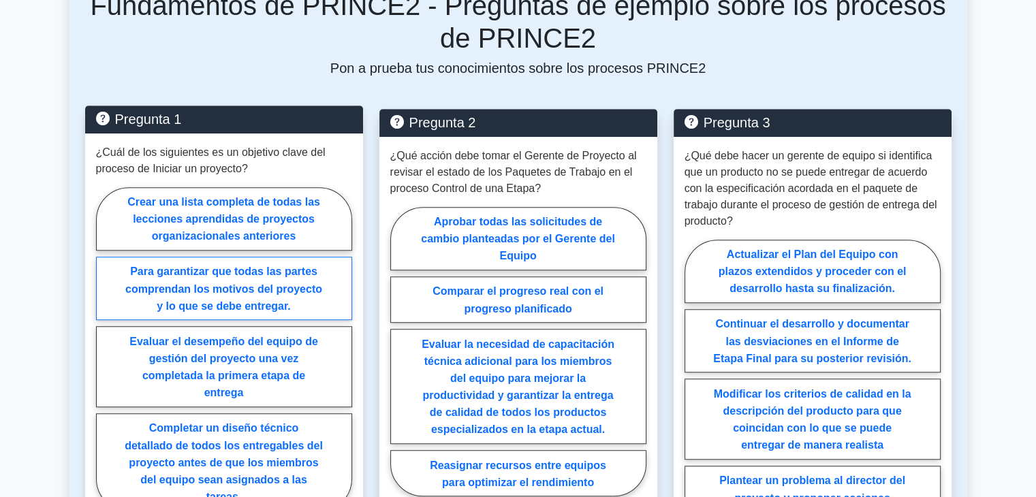
click at [294, 288] on font "Para garantizar que todas las partes comprendan los motivos del proyecto y lo q…" at bounding box center [223, 289] width 197 height 46
click at [105, 349] on input "Para garantizar que todas las partes comprendan los motivos del proyecto y lo q…" at bounding box center [100, 353] width 9 height 9
radio input "true"
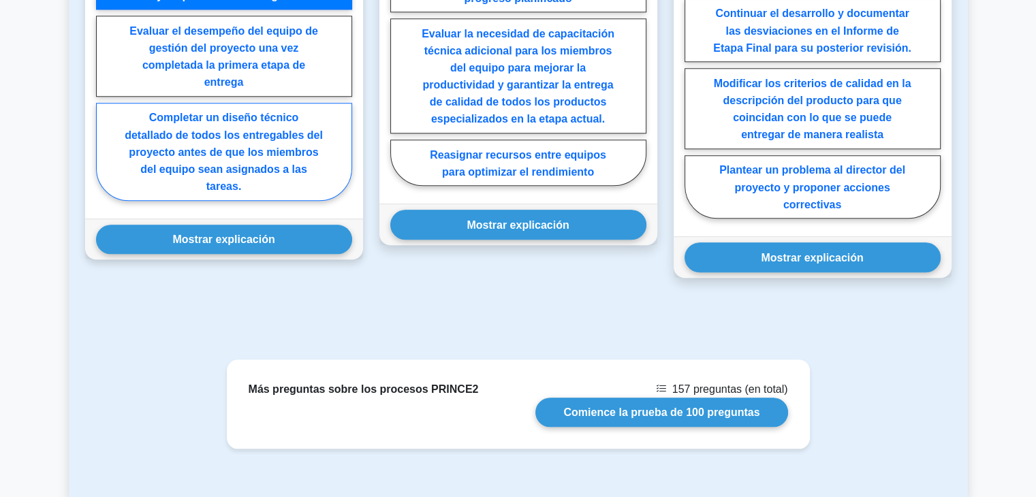
scroll to position [1294, 0]
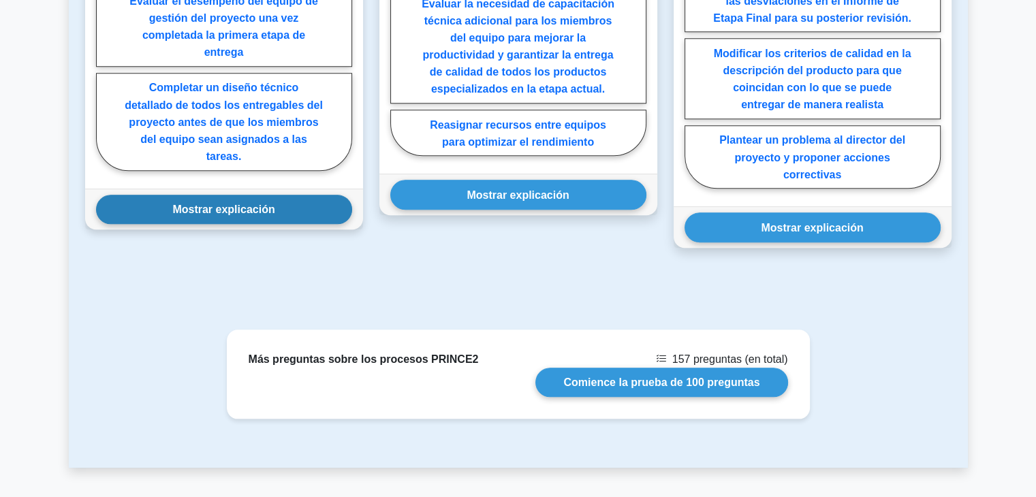
click at [238, 213] on button "Mostrar explicación" at bounding box center [224, 209] width 256 height 29
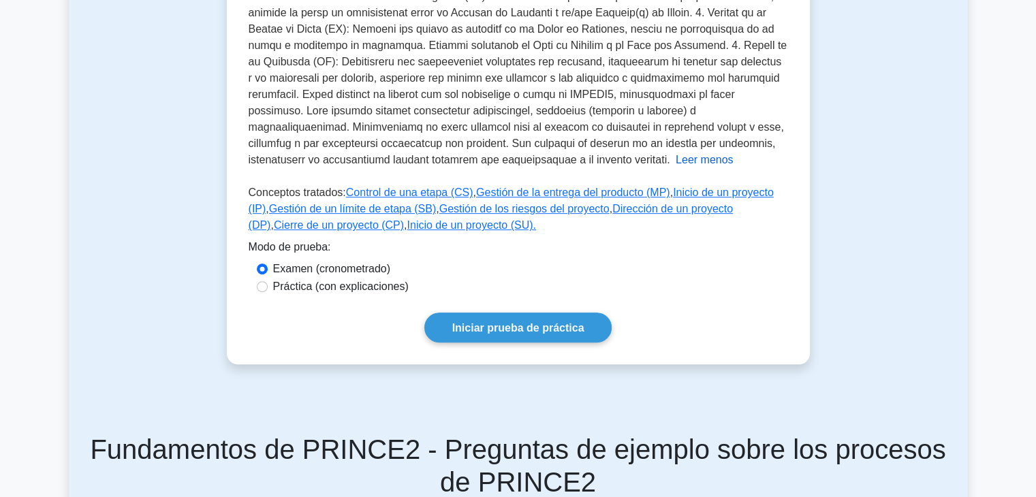
scroll to position [545, 0]
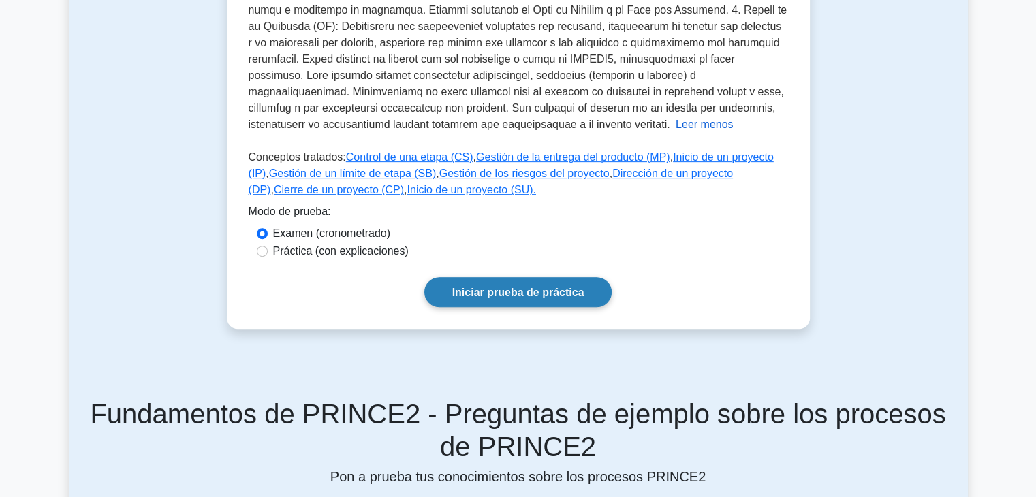
click at [487, 282] on link "Iniciar prueba de práctica" at bounding box center [518, 291] width 188 height 29
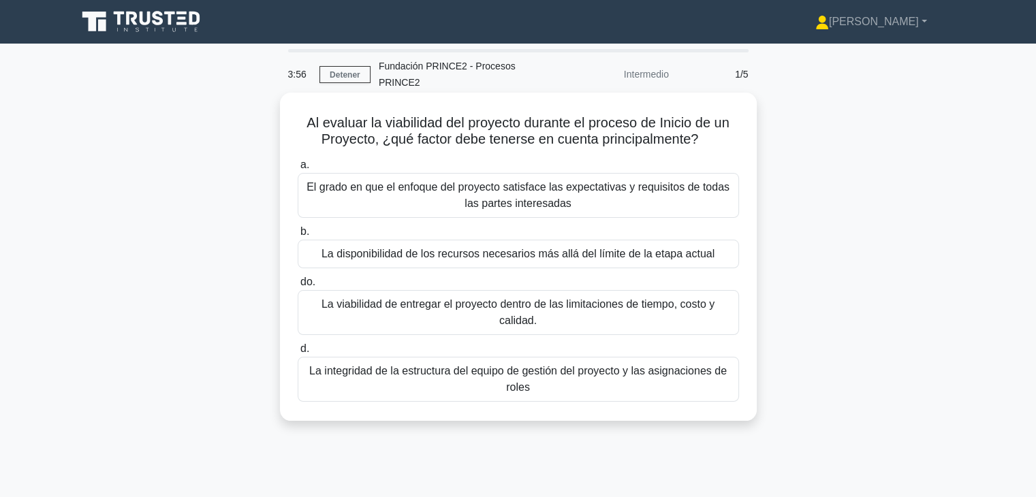
click at [585, 298] on font "La viabilidad de entregar el proyecto dentro de las limitaciones de tiempo, cos…" at bounding box center [518, 312] width 393 height 28
click at [298, 287] on input "do. La viabilidad de entregar el proyecto dentro de las limitaciones de tiempo,…" at bounding box center [298, 282] width 0 height 9
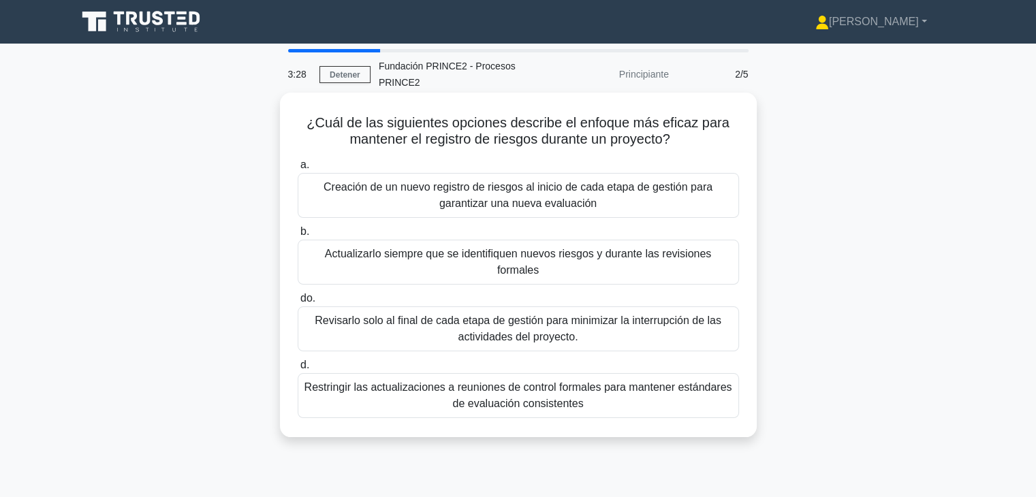
click at [539, 248] on font "Actualizarlo siempre que se identifiquen nuevos riesgos y durante las revisione…" at bounding box center [518, 262] width 386 height 28
click at [298, 236] on input "b. Actualizarlo siempre que se identifiquen nuevos riesgos y durante las revisi…" at bounding box center [298, 232] width 0 height 9
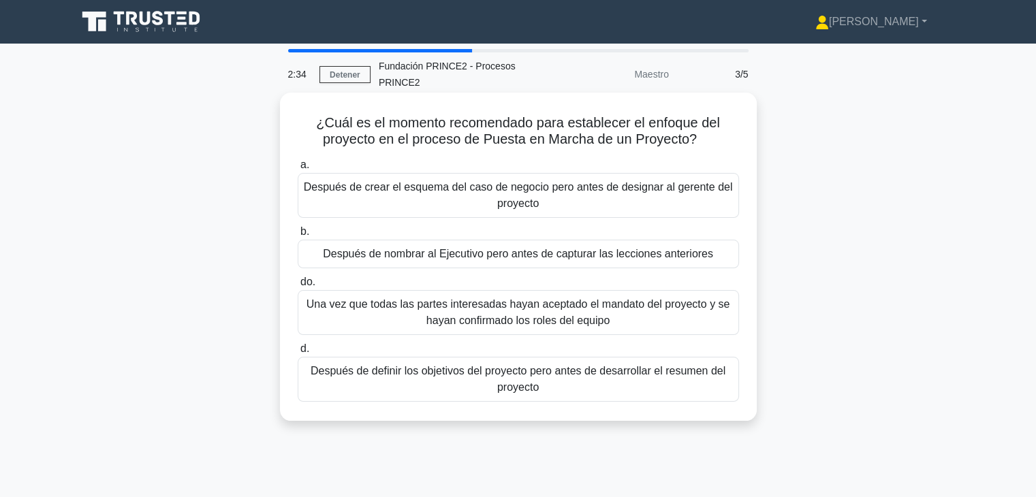
click at [537, 365] on font "Después de definir los objetivos del proyecto pero antes de desarrollar el resu…" at bounding box center [518, 379] width 415 height 28
click at [298, 354] on input "d. Después de definir los objetivos del proyecto pero antes de desarrollar el r…" at bounding box center [298, 349] width 0 height 9
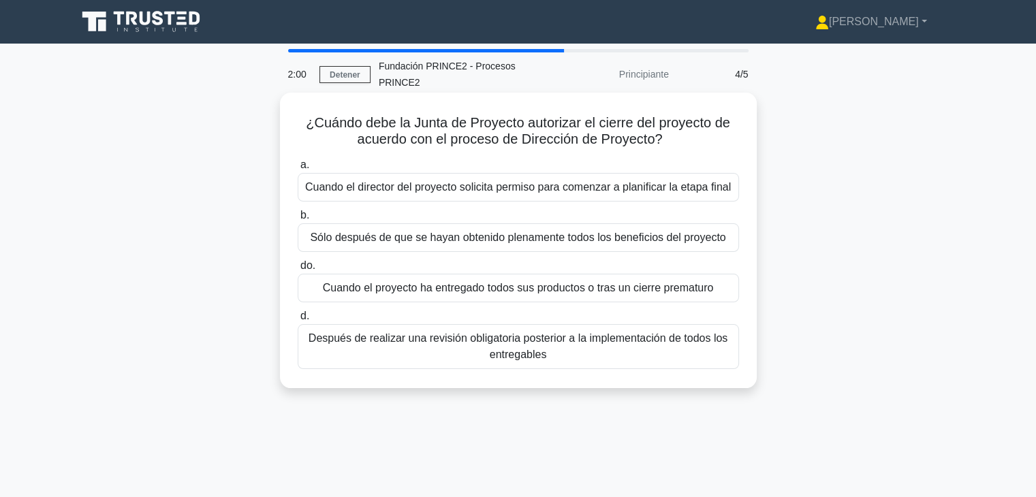
click at [553, 284] on div "Cuando el proyecto ha entregado todos sus productos o tras un cierre prematuro" at bounding box center [518, 288] width 441 height 29
click at [298, 270] on input "do. Cuando el proyecto ha entregado todos sus productos o tras un cierre premat…" at bounding box center [298, 266] width 0 height 9
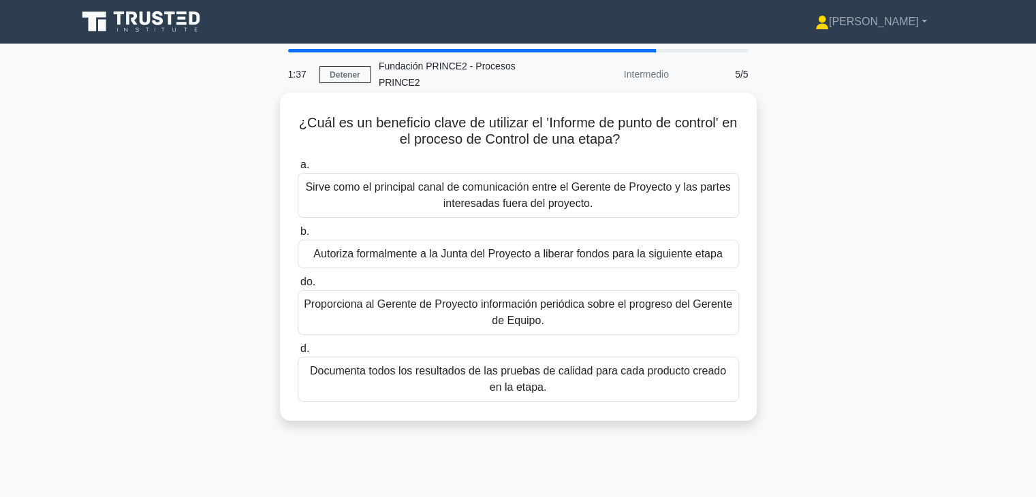
click at [613, 298] on font "Proporciona al Gerente de Proyecto información periódica sobre el progreso del …" at bounding box center [518, 312] width 429 height 28
click at [298, 287] on input "do. Proporciona al Gerente de Proyecto información periódica sobre el progreso …" at bounding box center [298, 282] width 0 height 9
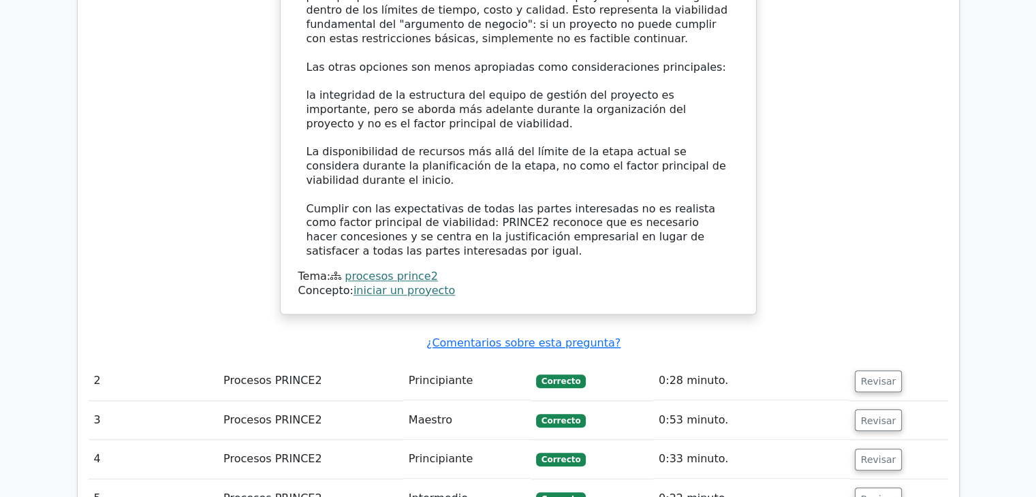
scroll to position [1362, 0]
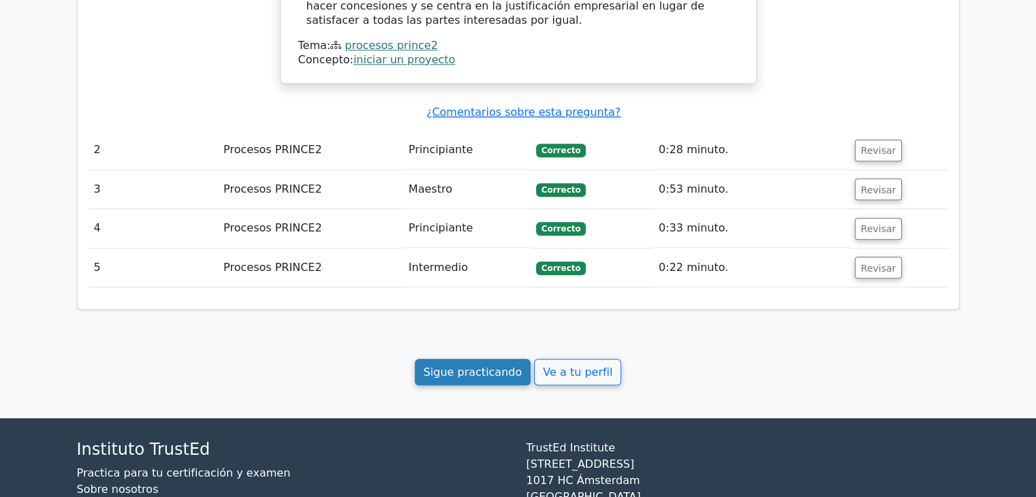
click at [514, 366] on font "Sigue practicando" at bounding box center [473, 372] width 99 height 13
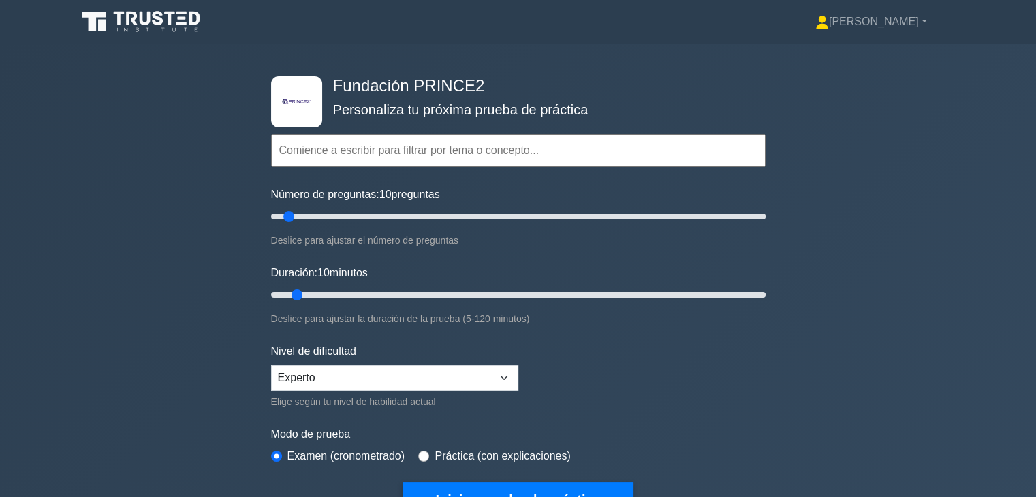
click at [556, 158] on input "text" at bounding box center [518, 150] width 495 height 33
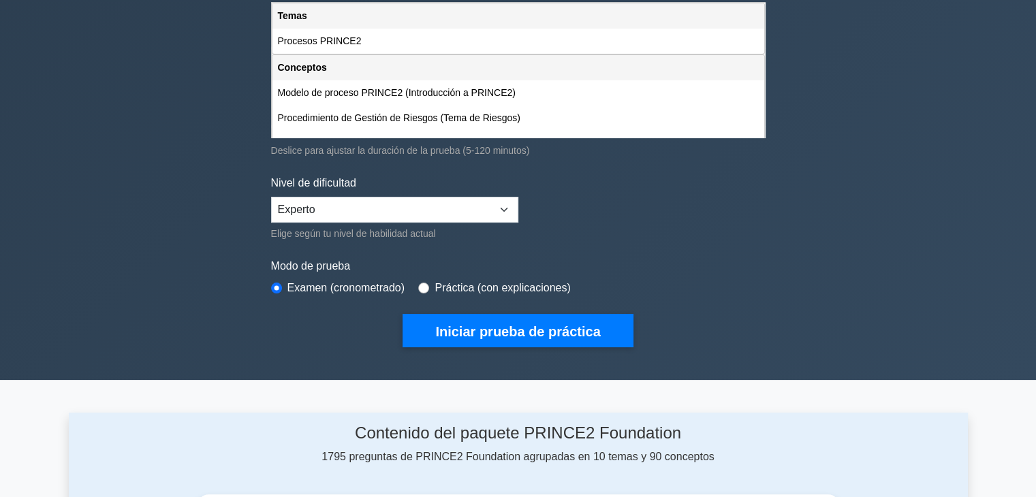
scroll to position [142, 0]
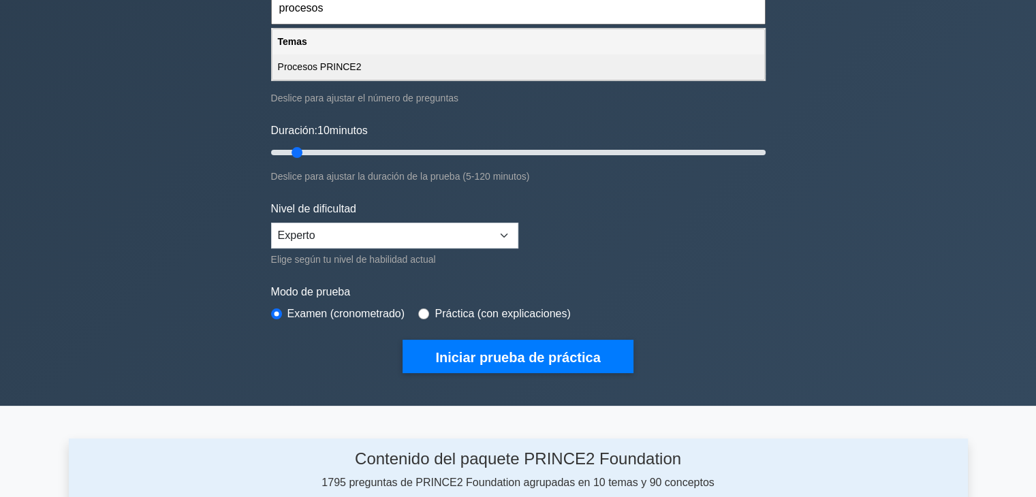
click at [358, 59] on div "Procesos PRINCE2" at bounding box center [518, 66] width 492 height 25
type input "Procesos PRINCE2"
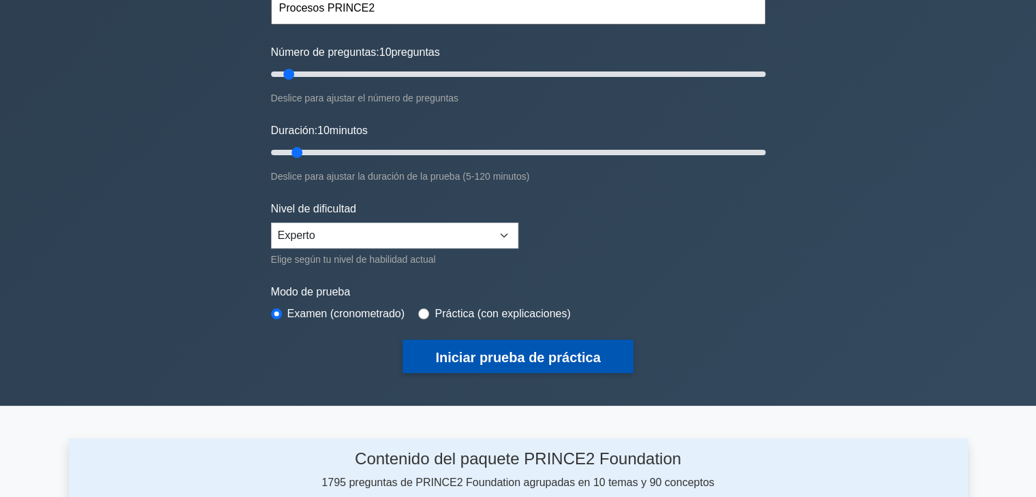
click at [529, 352] on font "Iniciar prueba de práctica" at bounding box center [517, 357] width 165 height 15
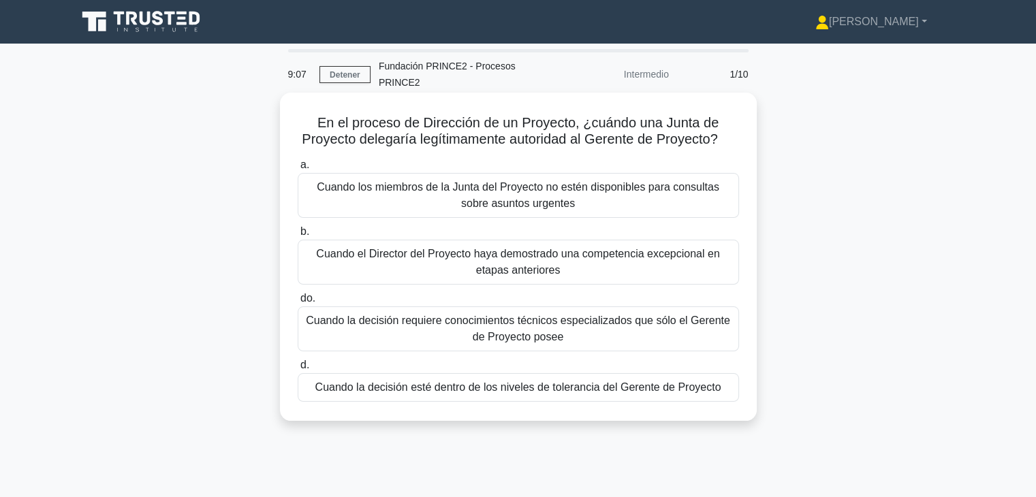
click at [526, 181] on font "Cuando los miembros de la Junta del Proyecto no estén disponibles para consulta…" at bounding box center [518, 195] width 403 height 28
click at [298, 170] on input "a. Cuando los miembros de la Junta del Proyecto no estén disponibles para consu…" at bounding box center [298, 165] width 0 height 9
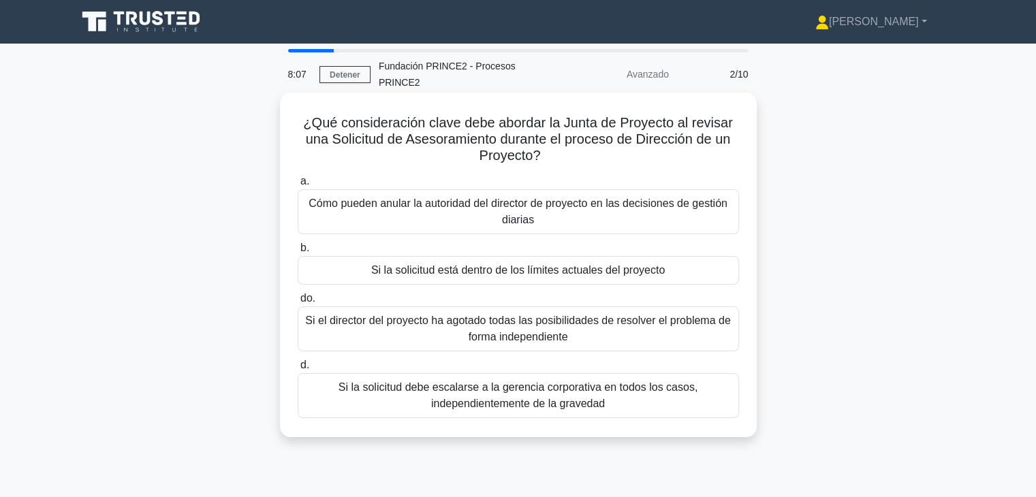
click at [632, 264] on font "Si la solicitud está dentro de los límites actuales del proyecto" at bounding box center [518, 270] width 294 height 12
click at [298, 253] on input "b. Si la solicitud está dentro de los límites actuales del proyecto" at bounding box center [298, 248] width 0 height 9
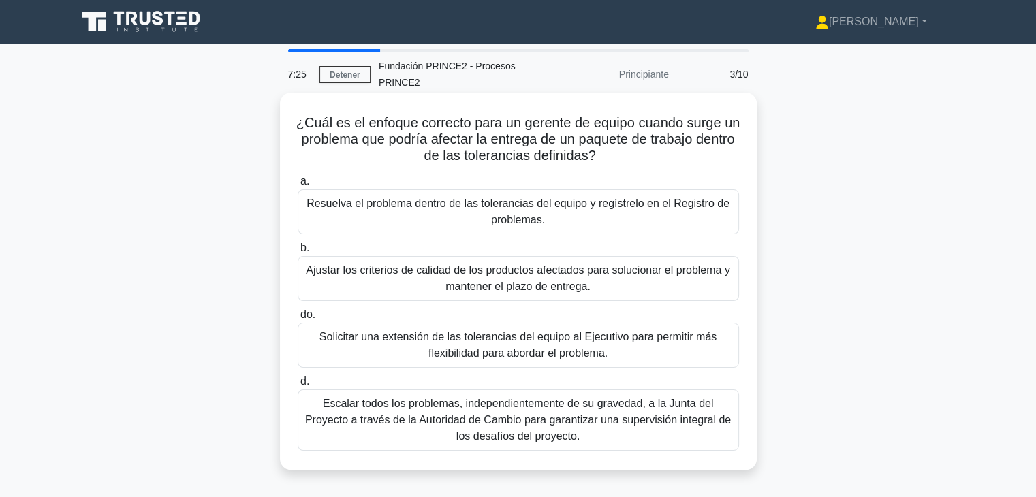
click at [534, 204] on font "Resuelva el problema dentro de las tolerancias del equipo y regístrelo en el Re…" at bounding box center [518, 212] width 423 height 28
click at [298, 186] on input "a. Resuelva el problema dentro de las tolerancias del equipo y regístrelo en el…" at bounding box center [298, 181] width 0 height 9
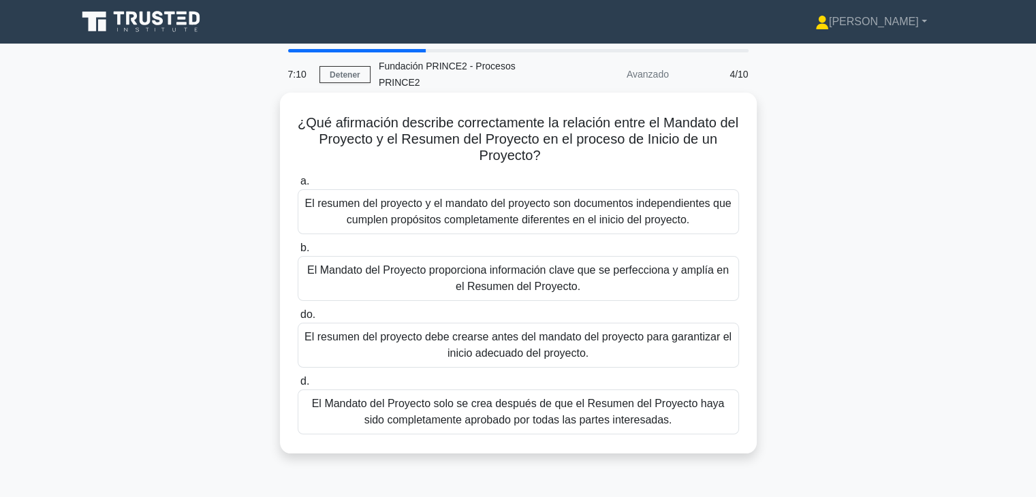
click at [588, 270] on font "El Mandato del Proyecto proporciona información clave que se perfecciona y ampl…" at bounding box center [518, 278] width 429 height 33
click at [298, 253] on input "b. El Mandato del Proyecto proporciona información clave que se perfecciona y a…" at bounding box center [298, 248] width 0 height 9
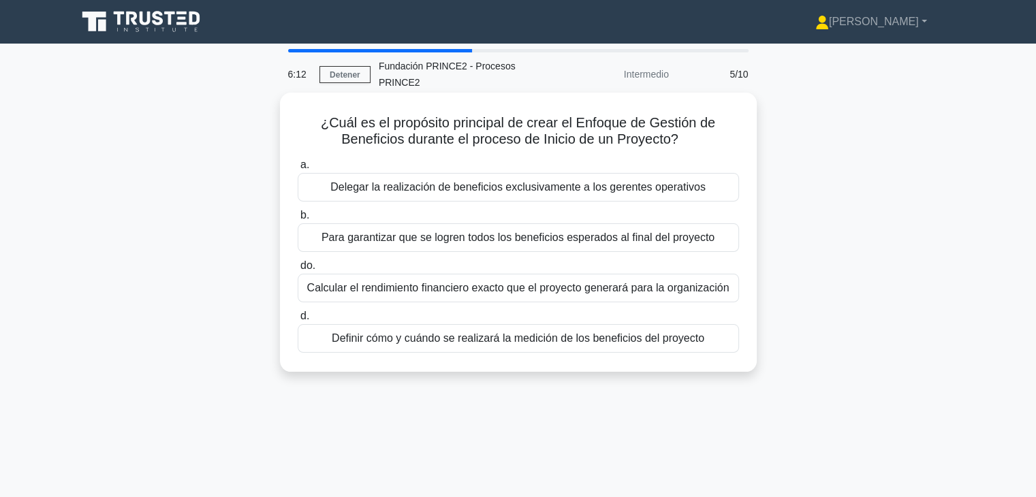
click at [455, 232] on font "Para garantizar que se logren todos los beneficios esperados al final del proye…" at bounding box center [518, 238] width 393 height 12
click at [298, 217] on input "b. Para garantizar que se logren todos los beneficios esperados al final del pr…" at bounding box center [298, 215] width 0 height 9
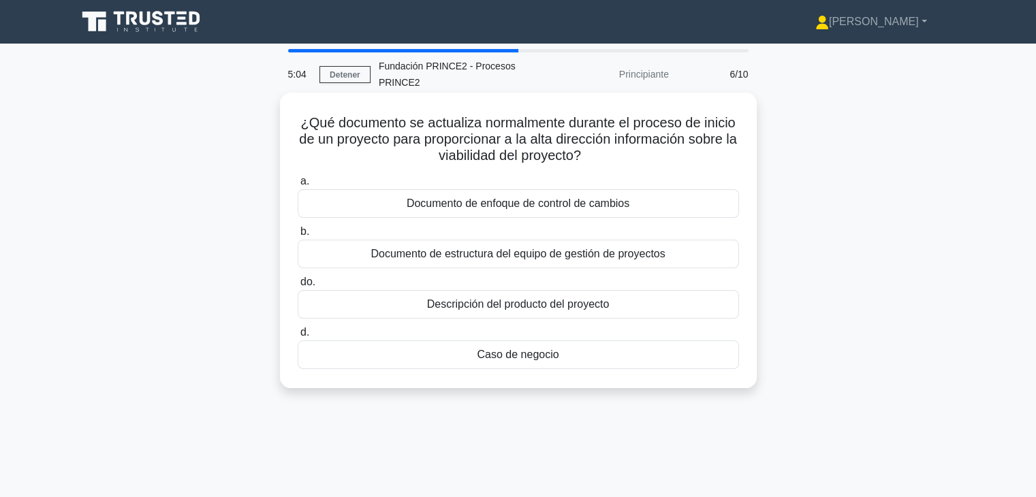
click at [555, 349] on font "Caso de negocio" at bounding box center [518, 355] width 82 height 12
click at [298, 337] on input "d. Caso de negocio" at bounding box center [298, 332] width 0 height 9
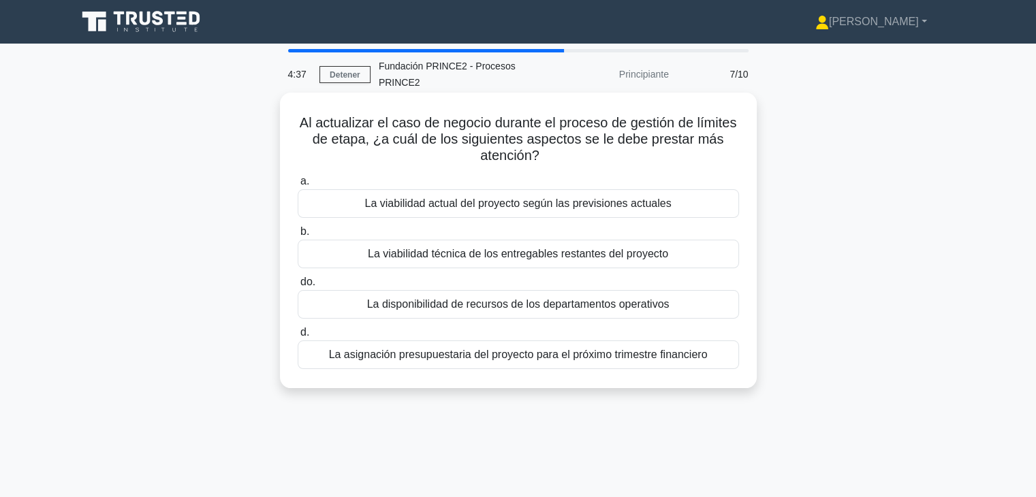
click at [575, 198] on font "La viabilidad actual del proyecto según las previsiones actuales" at bounding box center [517, 204] width 307 height 12
click at [298, 186] on input "a. La viabilidad actual del proyecto según las previsiones actuales" at bounding box center [298, 181] width 0 height 9
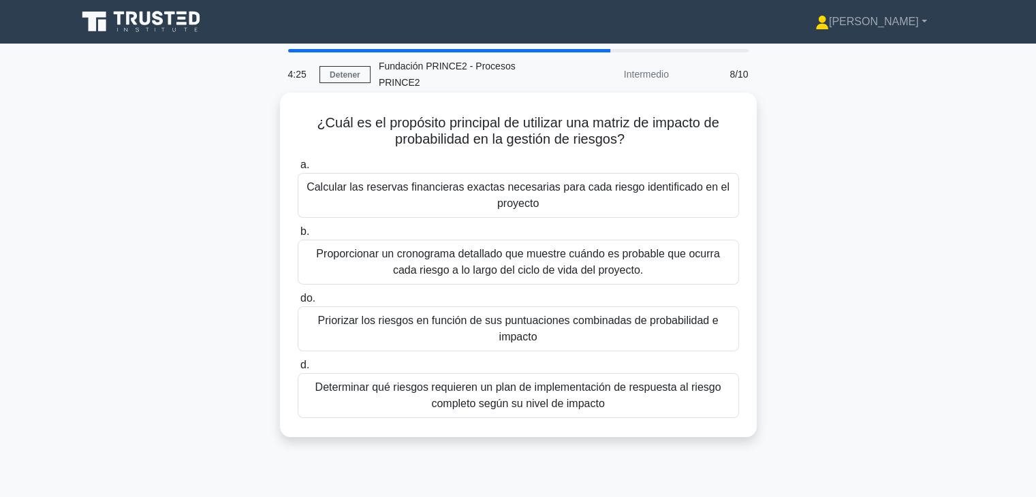
click at [482, 325] on font "Priorizar los riesgos en función de sus puntuaciones combinadas de probabilidad…" at bounding box center [518, 329] width 429 height 33
click at [298, 303] on input "do. Priorizar los riesgos en función de sus puntuaciones combinadas de probabil…" at bounding box center [298, 298] width 0 height 9
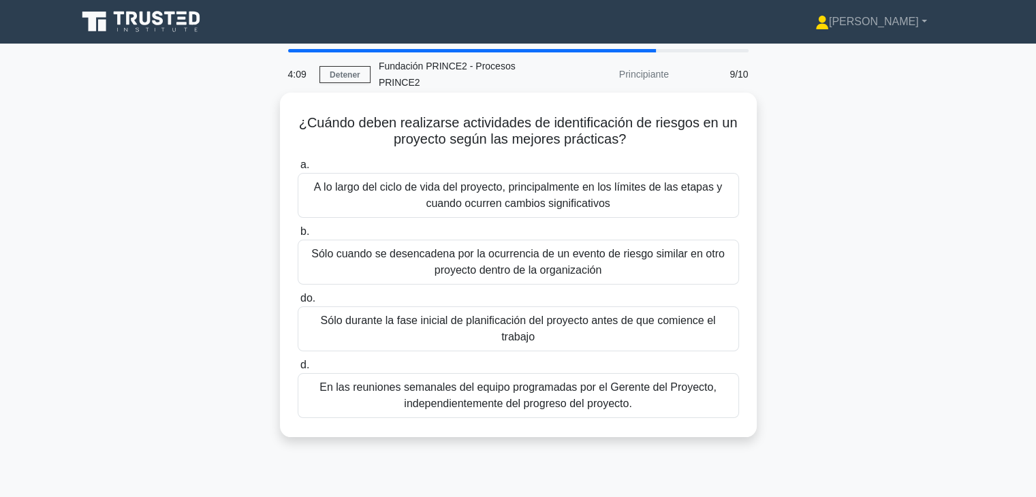
click at [561, 190] on font "A lo largo del ciclo de vida del proyecto, principalmente en los límites de las…" at bounding box center [518, 195] width 408 height 28
click at [298, 170] on input "a. A lo largo del ciclo de vida del proyecto, principalmente en los límites de …" at bounding box center [298, 165] width 0 height 9
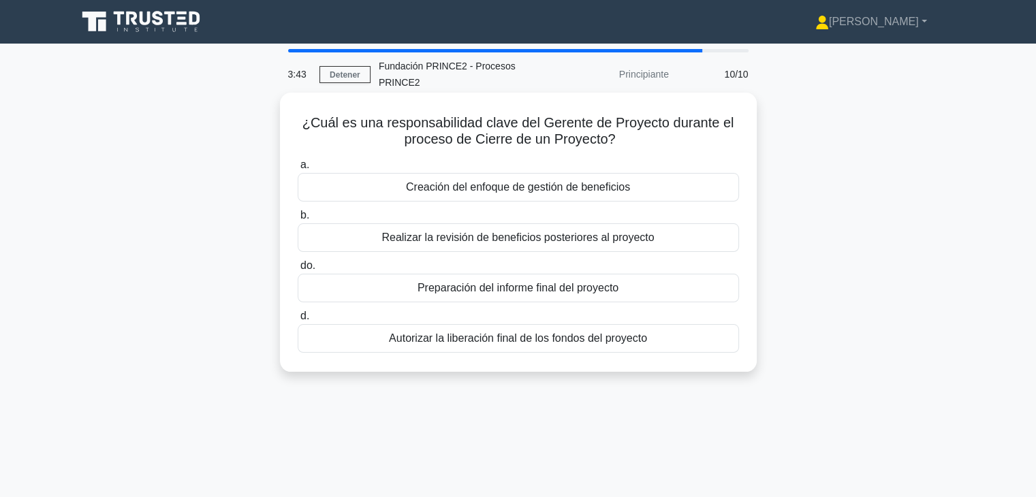
click at [550, 282] on font "Preparación del informe final del proyecto" at bounding box center [518, 288] width 201 height 12
click at [298, 270] on input "do. Preparación del informe final del proyecto" at bounding box center [298, 266] width 0 height 9
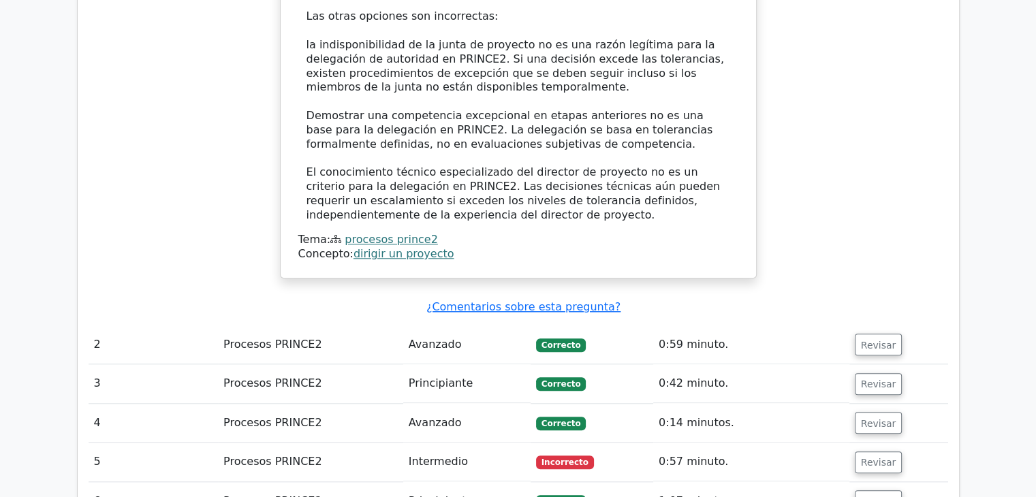
scroll to position [1294, 0]
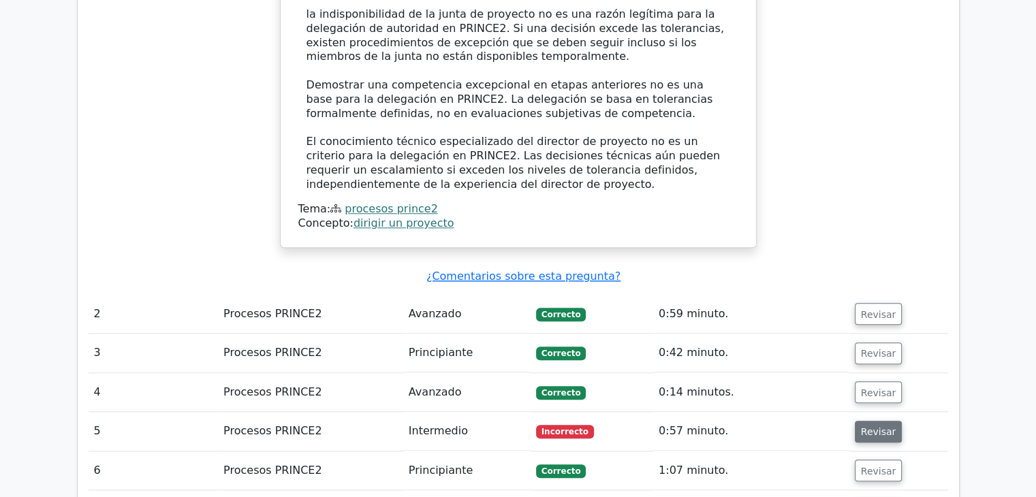
click at [874, 421] on button "Revisar" at bounding box center [879, 432] width 48 height 22
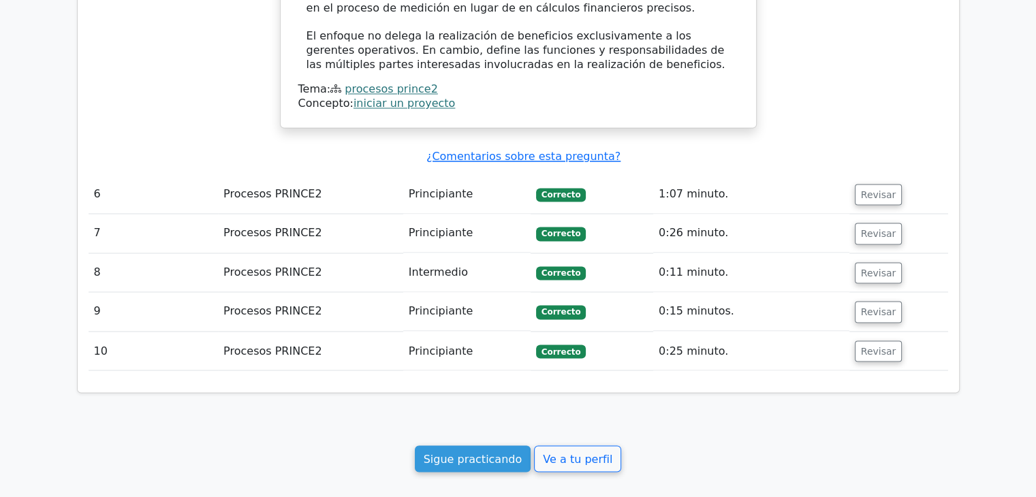
scroll to position [2316, 0]
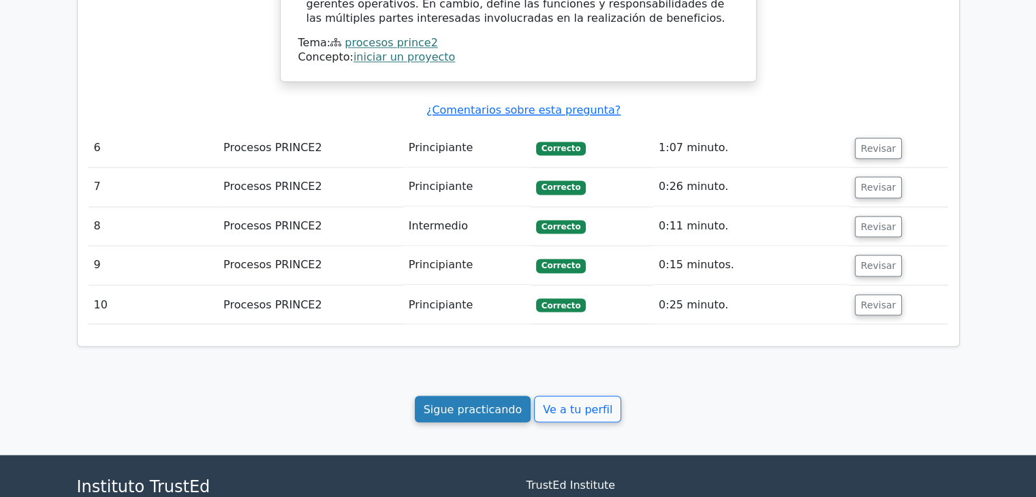
click at [514, 396] on link "Sigue practicando" at bounding box center [473, 409] width 116 height 27
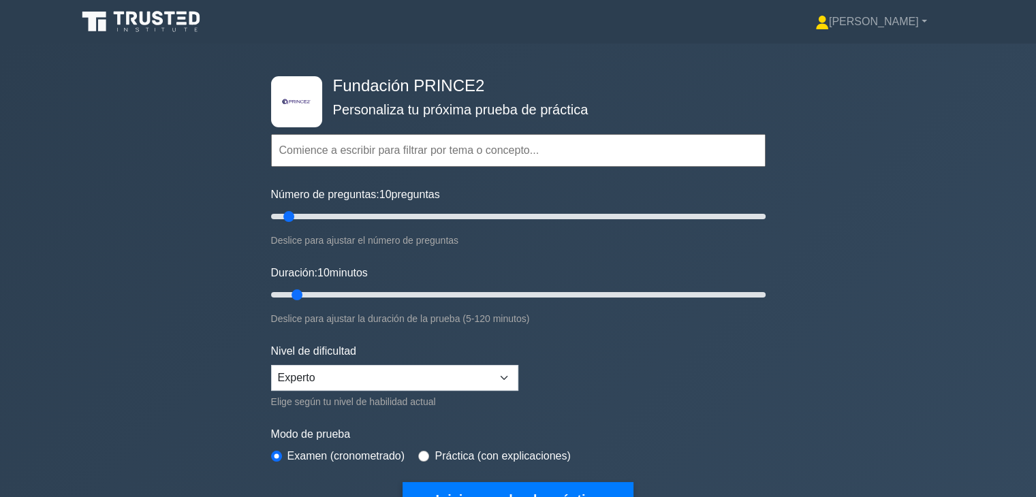
click at [497, 163] on input "text" at bounding box center [518, 150] width 495 height 33
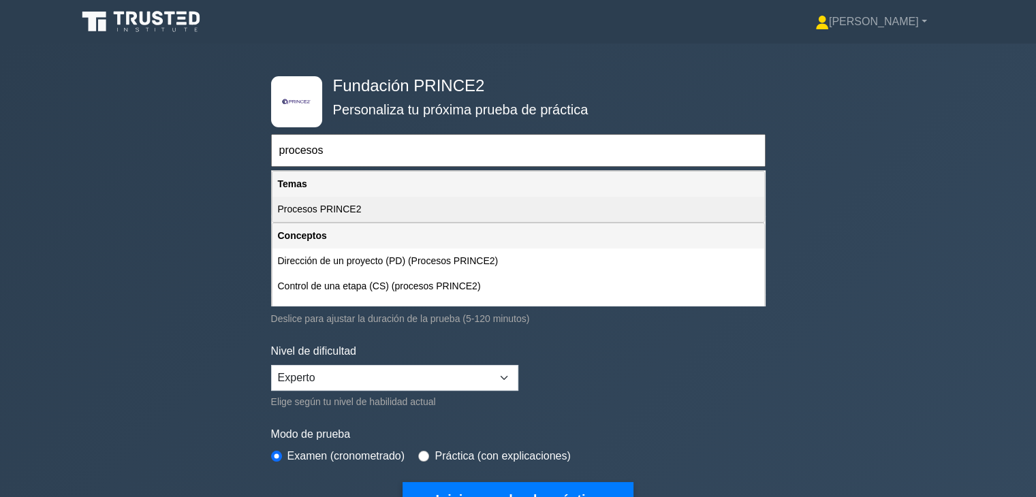
click at [480, 208] on div "Procesos PRINCE2" at bounding box center [518, 209] width 492 height 25
type input "Procesos PRINCE2"
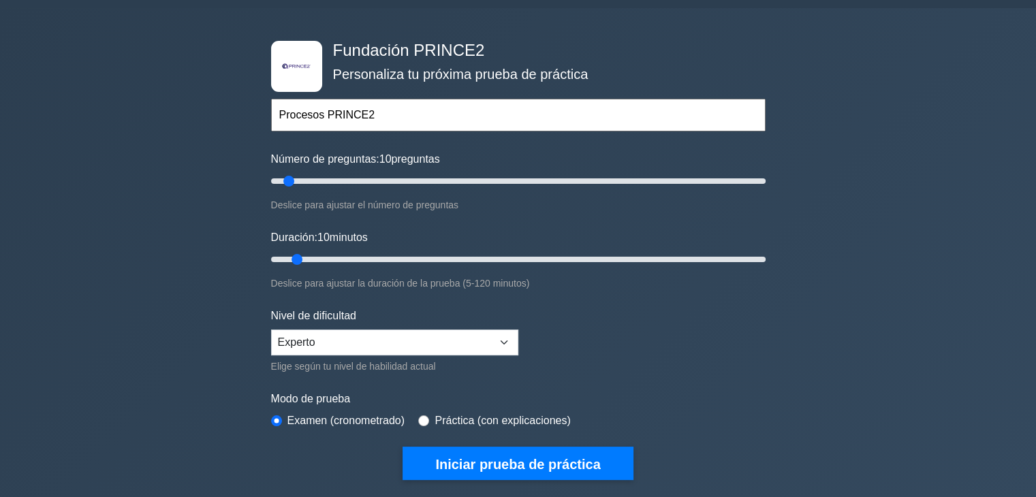
scroll to position [136, 0]
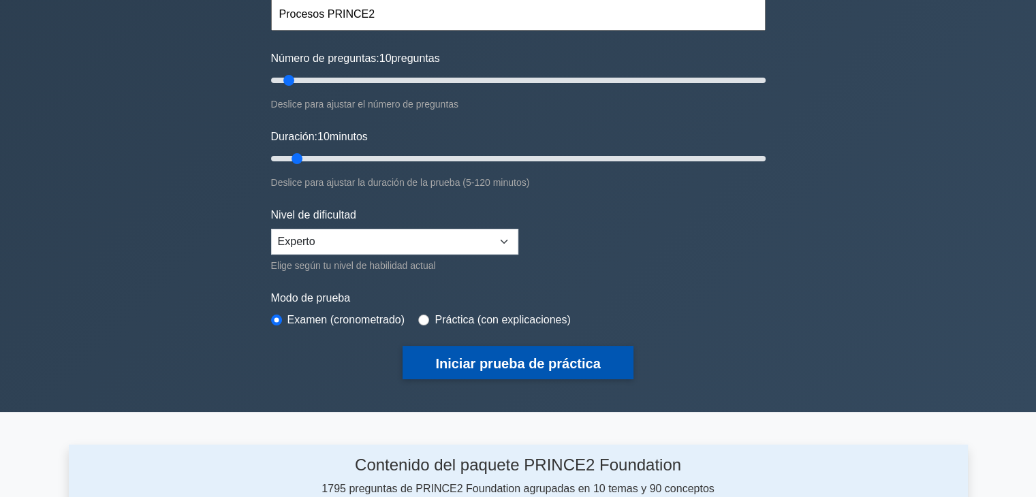
click at [434, 371] on button "Iniciar prueba de práctica" at bounding box center [518, 362] width 230 height 33
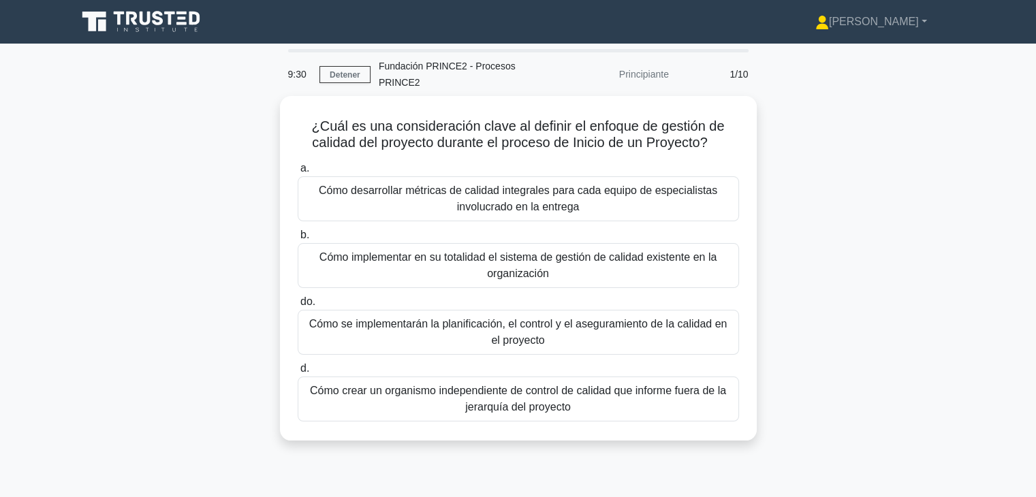
click at [855, 151] on div "¿Cuál es una consideración clave al definir el enfoque de gestión de calidad de…" at bounding box center [518, 276] width 899 height 361
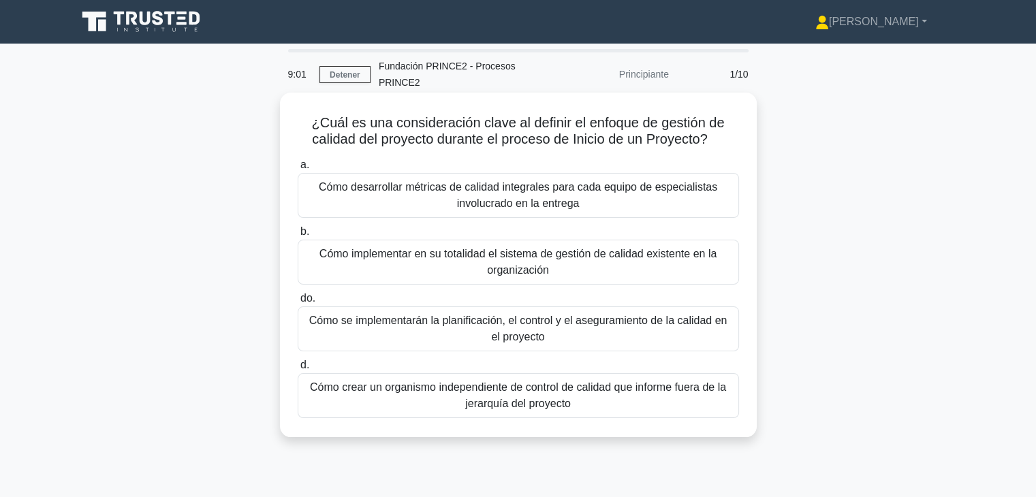
click at [457, 315] on font "Cómo se implementarán la planificación, el control y el aseguramiento de la cal…" at bounding box center [518, 329] width 418 height 28
click at [298, 303] on input "do. Cómo se implementarán la planificación, el control y el aseguramiento de la…" at bounding box center [298, 298] width 0 height 9
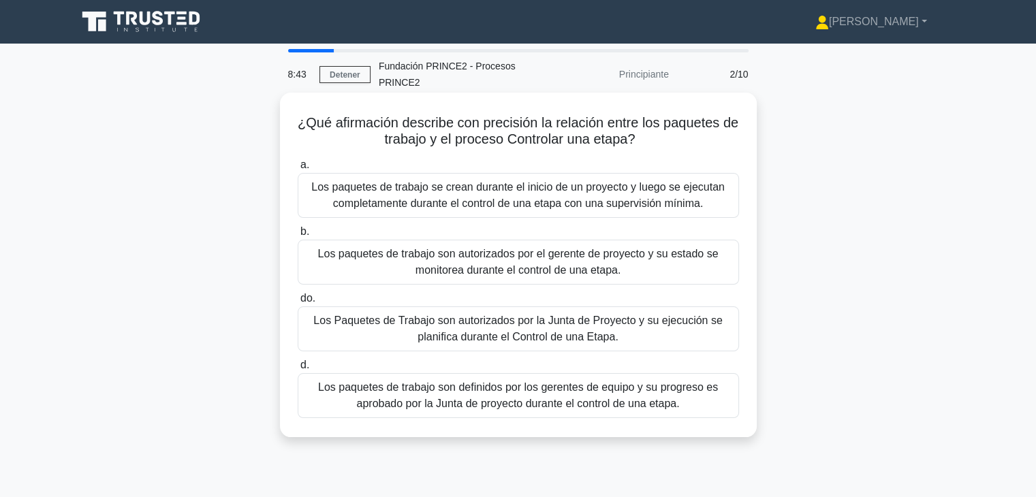
click at [601, 263] on div "Los paquetes de trabajo son autorizados por el gerente de proyecto y su estado …" at bounding box center [518, 262] width 441 height 45
click at [298, 236] on input "b. Los paquetes de trabajo son autorizados por el gerente de proyecto y su esta…" at bounding box center [298, 232] width 0 height 9
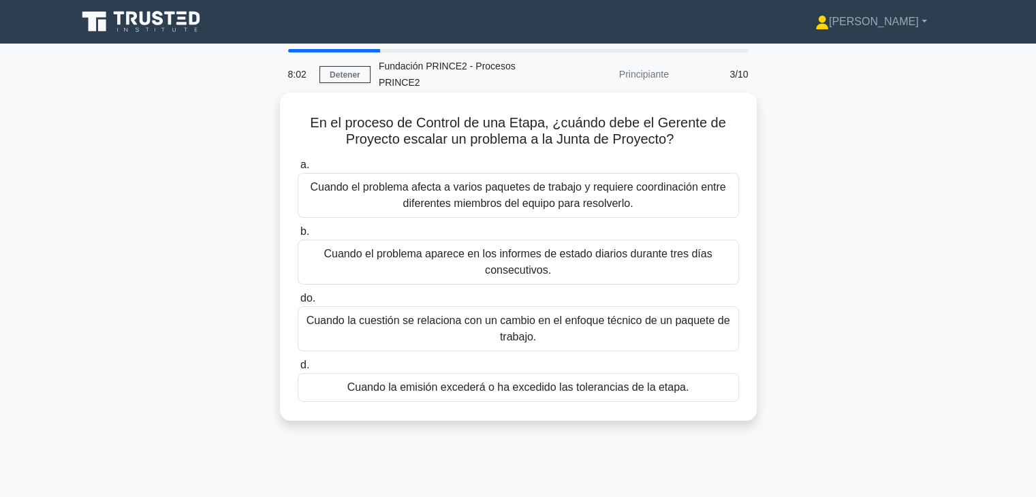
click at [534, 379] on font "Cuando la emisión excederá o ha excedido las tolerancias de la etapa." at bounding box center [518, 387] width 342 height 16
click at [298, 370] on input "d. Cuando la emisión excederá o ha excedido las tolerancias de la etapa." at bounding box center [298, 365] width 0 height 9
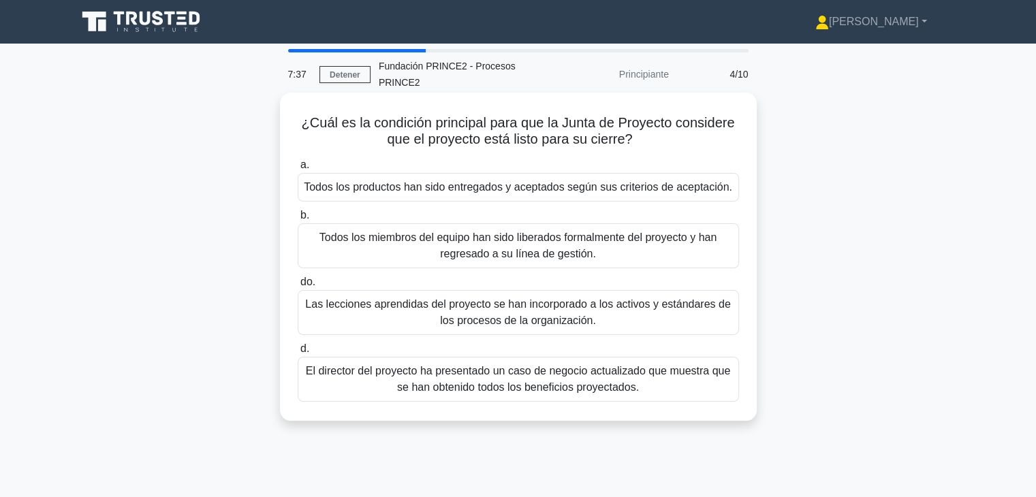
click at [627, 181] on div "Todos los productos han sido entregados y aceptados según sus criterios de acep…" at bounding box center [518, 187] width 441 height 29
click at [298, 170] on input "a. Todos los productos han sido entregados y aceptados según sus criterios de a…" at bounding box center [298, 165] width 0 height 9
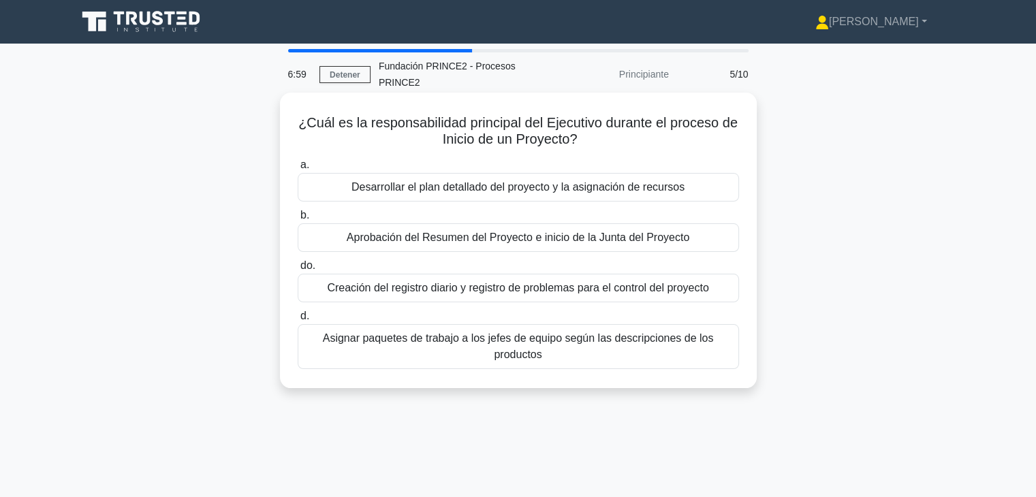
click at [502, 232] on font "Aprobación del Resumen del Proyecto e inicio de la Junta del Proyecto" at bounding box center [518, 238] width 343 height 12
click at [298, 220] on input "b. Aprobación del Resumen del Proyecto e inicio de la Junta del Proyecto" at bounding box center [298, 215] width 0 height 9
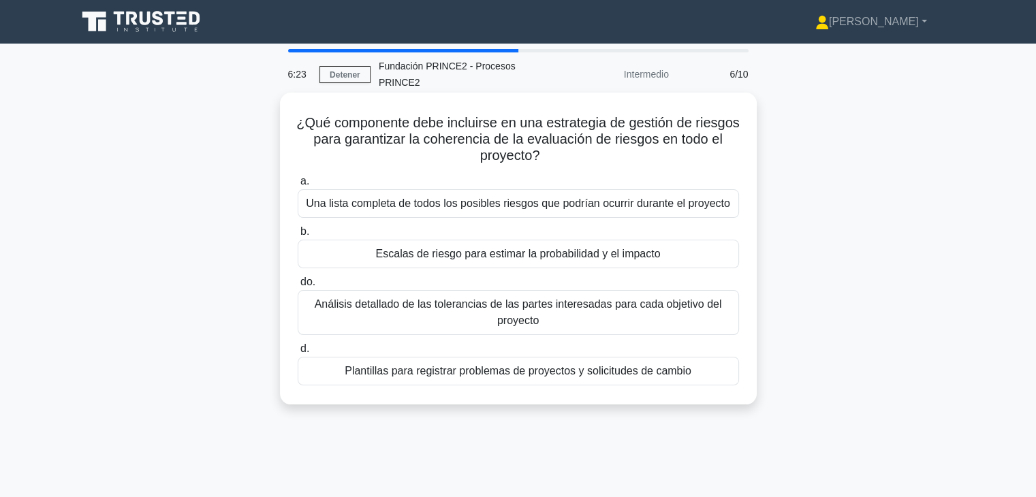
drag, startPoint x: 585, startPoint y: 146, endPoint x: 305, endPoint y: 104, distance: 282.4
click at [305, 114] on h5 "¿Qué componente debe incluirse en una estrategia de gestión de riesgos para gar…" at bounding box center [518, 139] width 444 height 50
click at [375, 140] on h5 "¿Qué componente debe incluirse en una estrategia de gestión de riesgos para gar…" at bounding box center [518, 139] width 444 height 50
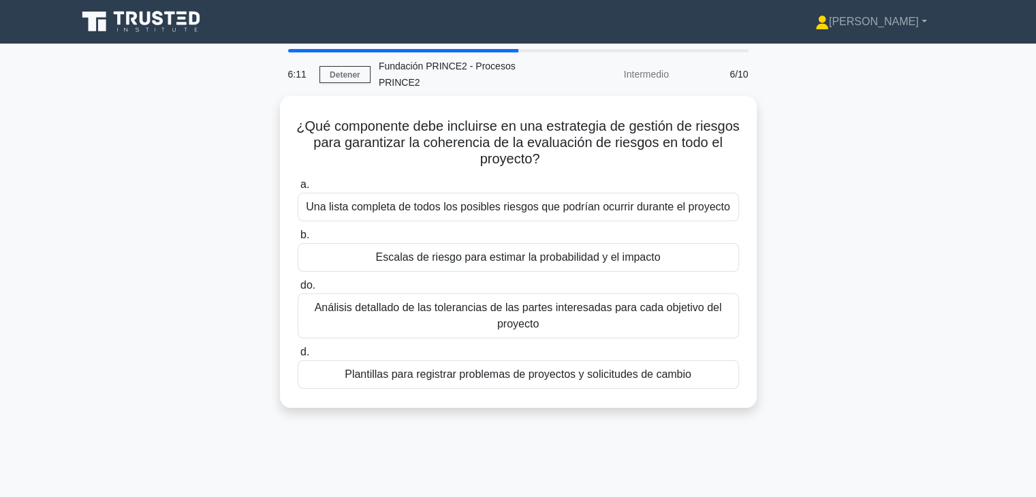
click at [736, 441] on div "6:11 Detener Fundación PRINCE2 - Procesos PRINCE2 Intermedio 6/10 ¿Qué componen…" at bounding box center [518, 389] width 899 height 681
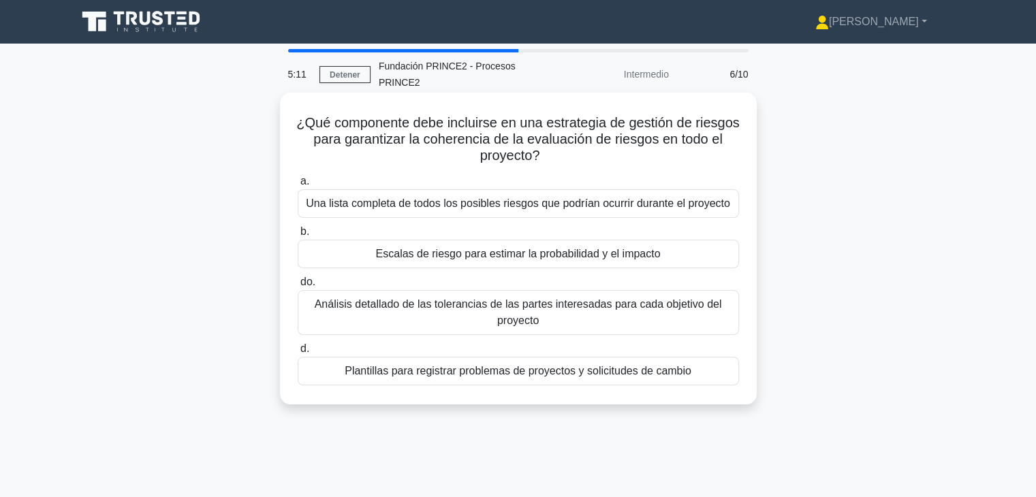
click at [553, 247] on div "Escalas de riesgo para estimar la probabilidad y el impacto" at bounding box center [518, 254] width 441 height 29
click at [298, 236] on input "b. Escalas de riesgo para estimar la probabilidad y el impacto" at bounding box center [298, 232] width 0 height 9
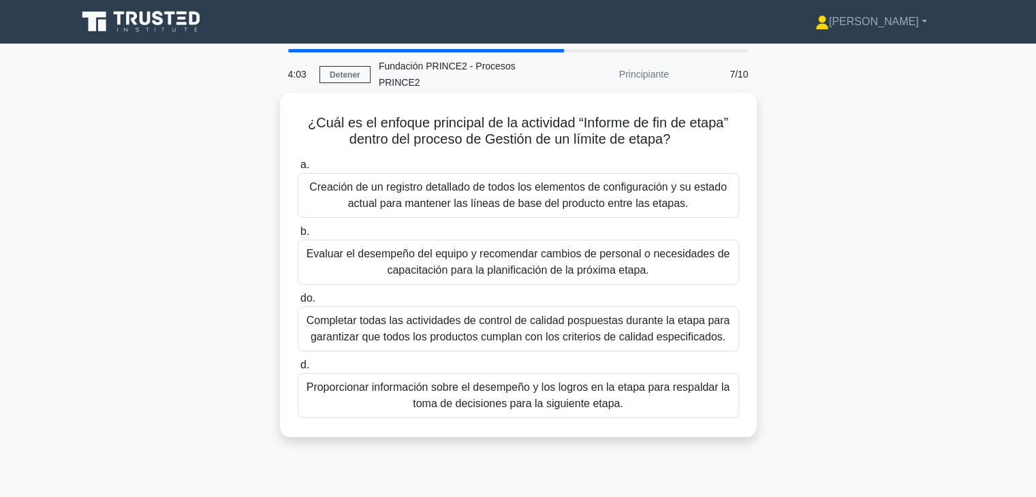
click at [519, 384] on font "Proporcionar información sobre el desempeño y los logros en la etapa para respa…" at bounding box center [519, 395] width 424 height 28
click at [298, 370] on input "d. Proporcionar información sobre el desempeño y los logros en la etapa para re…" at bounding box center [298, 365] width 0 height 9
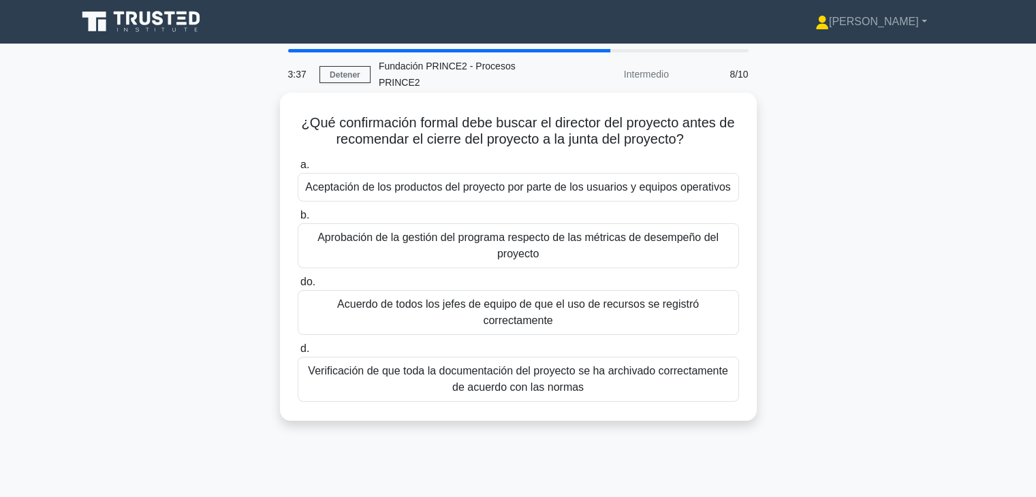
click at [471, 181] on font "Aceptación de los productos del proyecto por parte de los usuarios y equipos op…" at bounding box center [517, 187] width 425 height 12
click at [298, 170] on input "a. Aceptación de los productos del proyecto por parte de los usuarios y equipos…" at bounding box center [298, 165] width 0 height 9
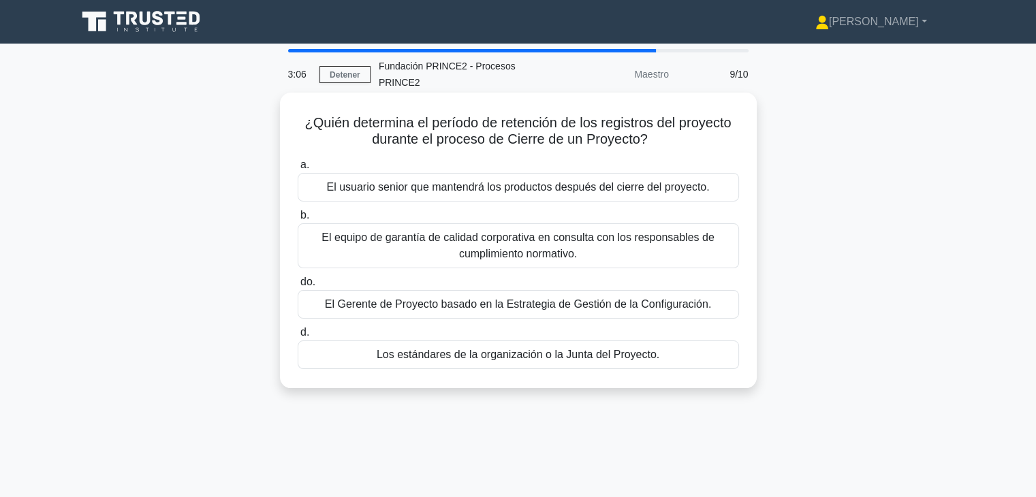
click at [527, 349] on font "Los estándares de la organización o la Junta del Proyecto." at bounding box center [518, 355] width 283 height 12
click at [298, 337] on input "d. Los estándares de la organización o la Junta del Proyecto." at bounding box center [298, 332] width 0 height 9
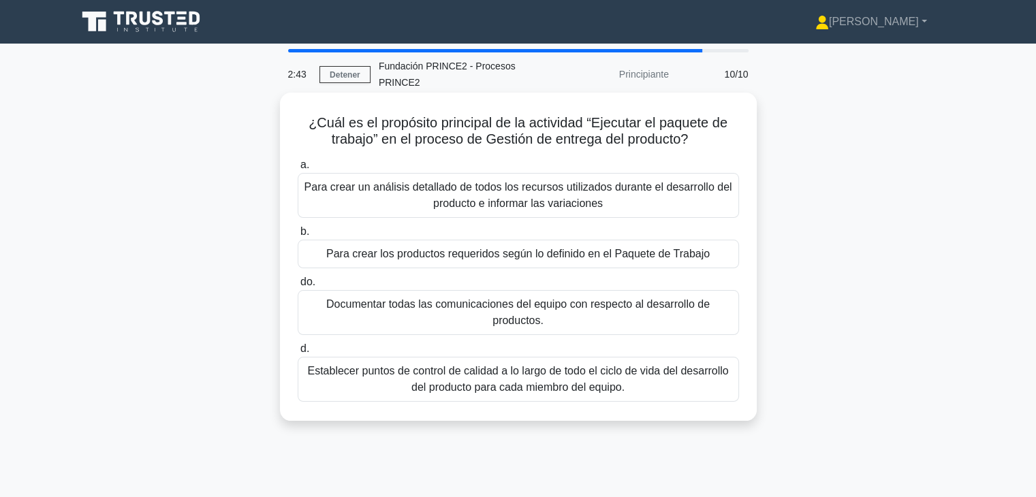
click at [580, 247] on div "Para crear los productos requeridos según lo definido en el Paquete de Trabajo" at bounding box center [518, 254] width 441 height 29
click at [298, 236] on input "b. Para crear los productos requeridos según lo definido en el Paquete de Traba…" at bounding box center [298, 232] width 0 height 9
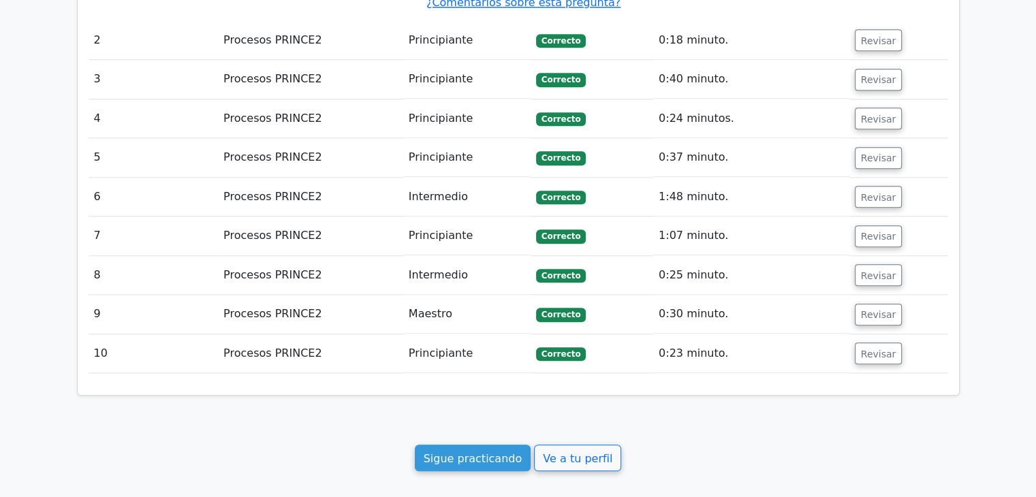
scroll to position [1561, 0]
